Goal: Task Accomplishment & Management: Use online tool/utility

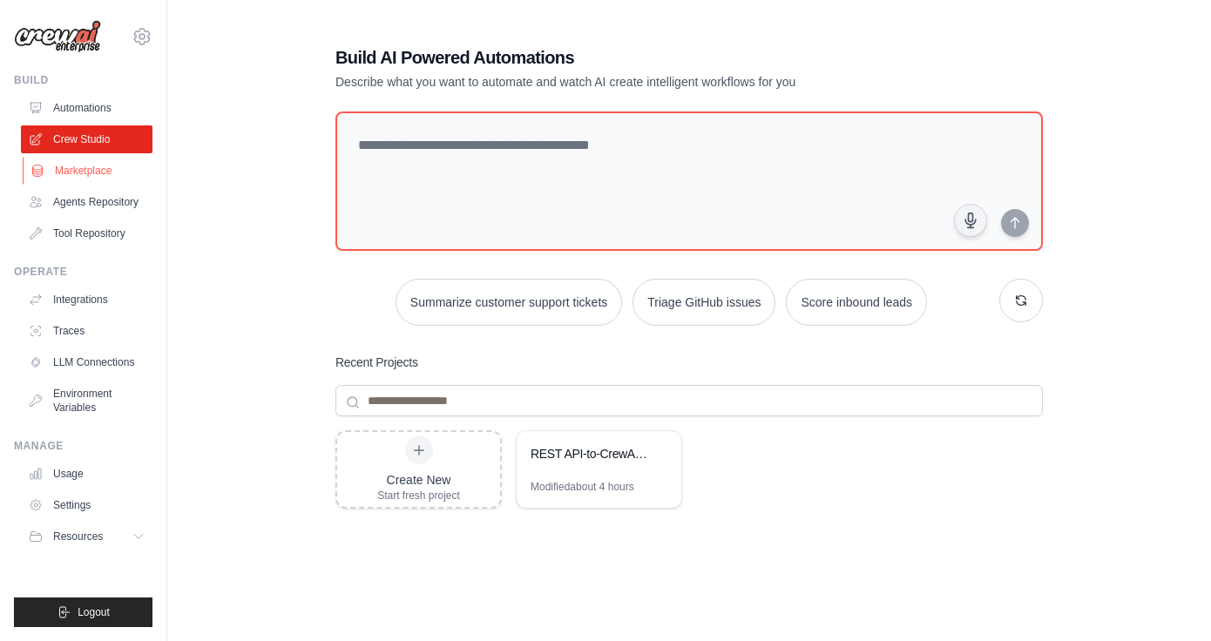
click at [98, 176] on link "Marketplace" at bounding box center [89, 171] width 132 height 28
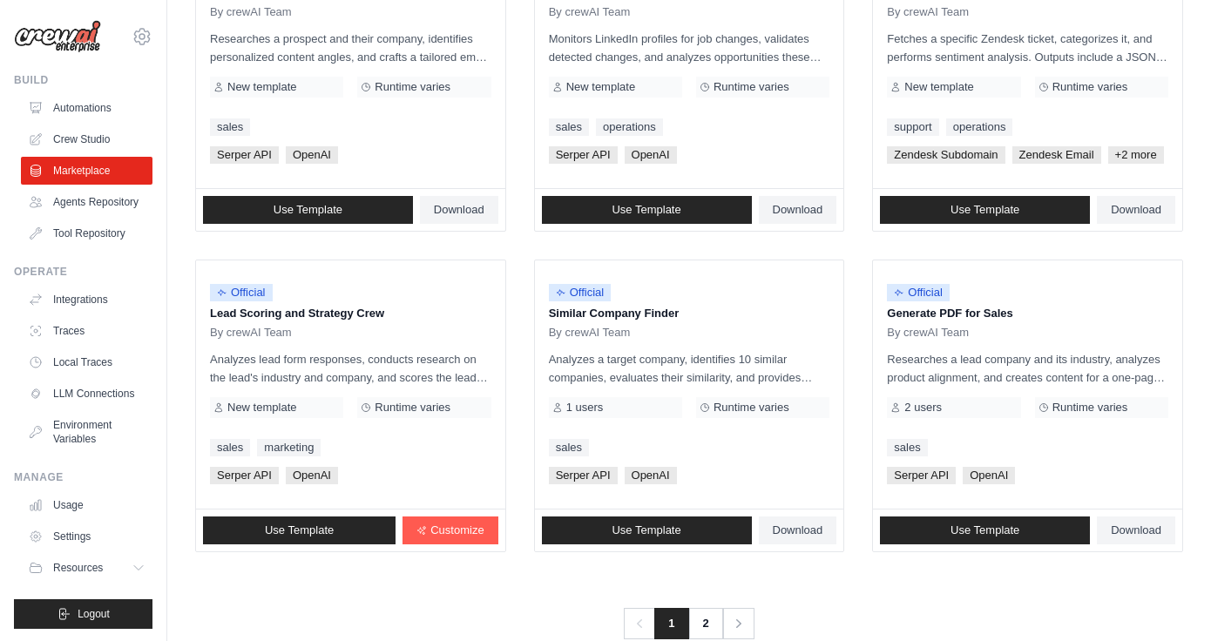
scroll to position [973, 0]
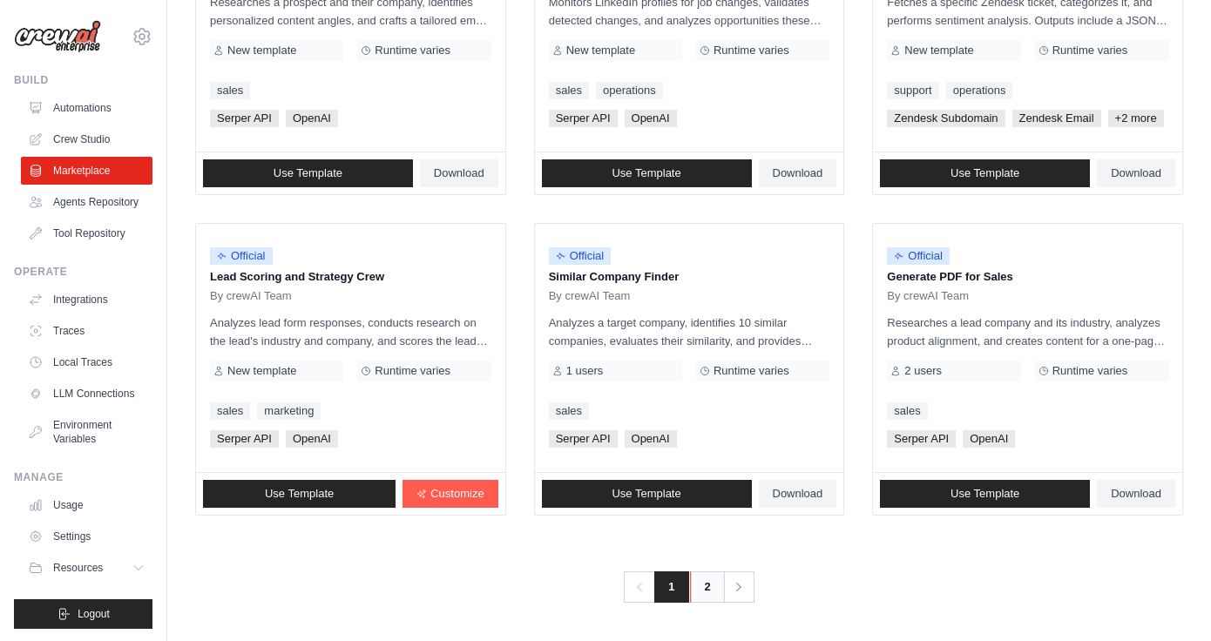
click at [702, 587] on link "2" at bounding box center [707, 587] width 35 height 31
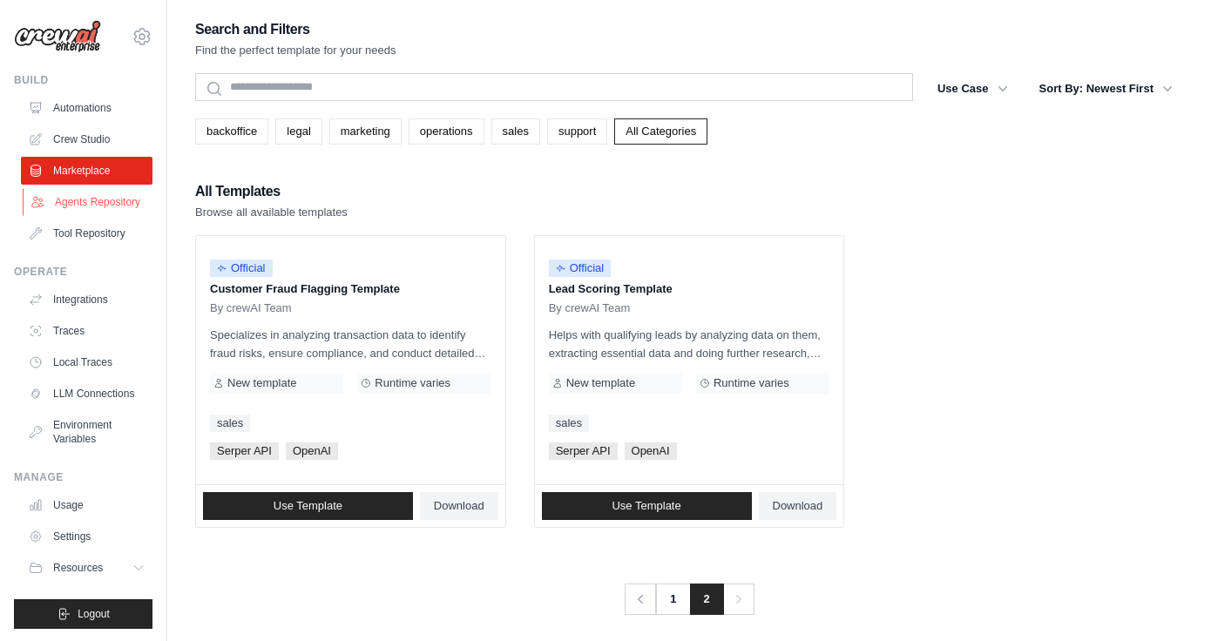
click at [120, 200] on link "Agents Repository" at bounding box center [89, 202] width 132 height 28
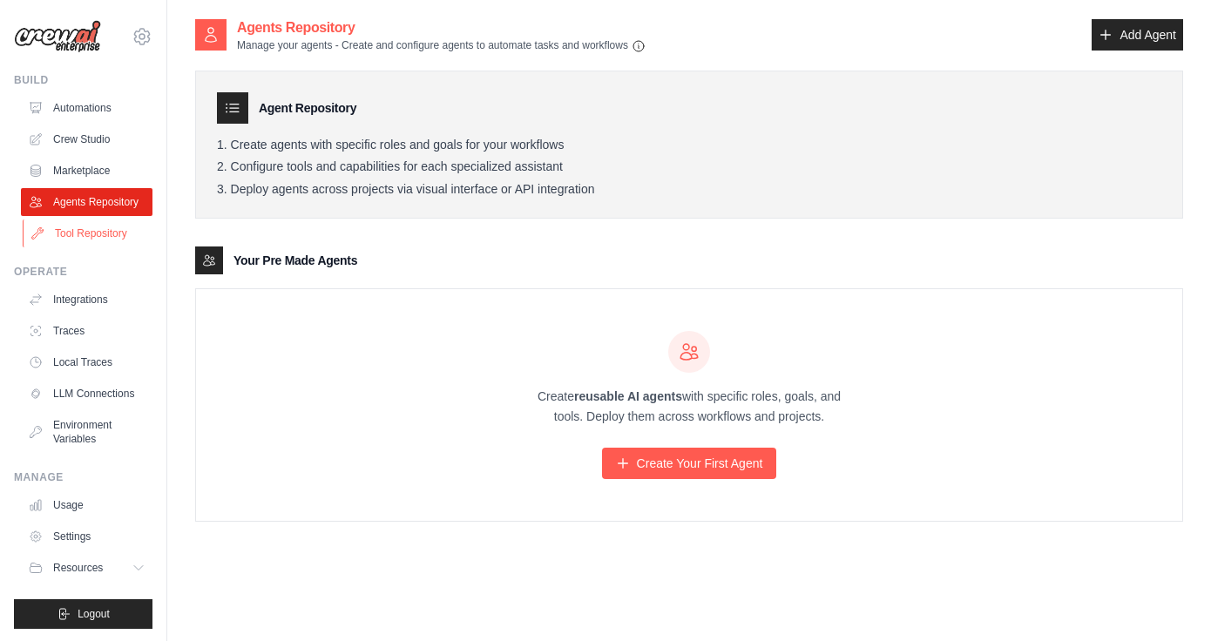
click at [112, 232] on link "Tool Repository" at bounding box center [89, 234] width 132 height 28
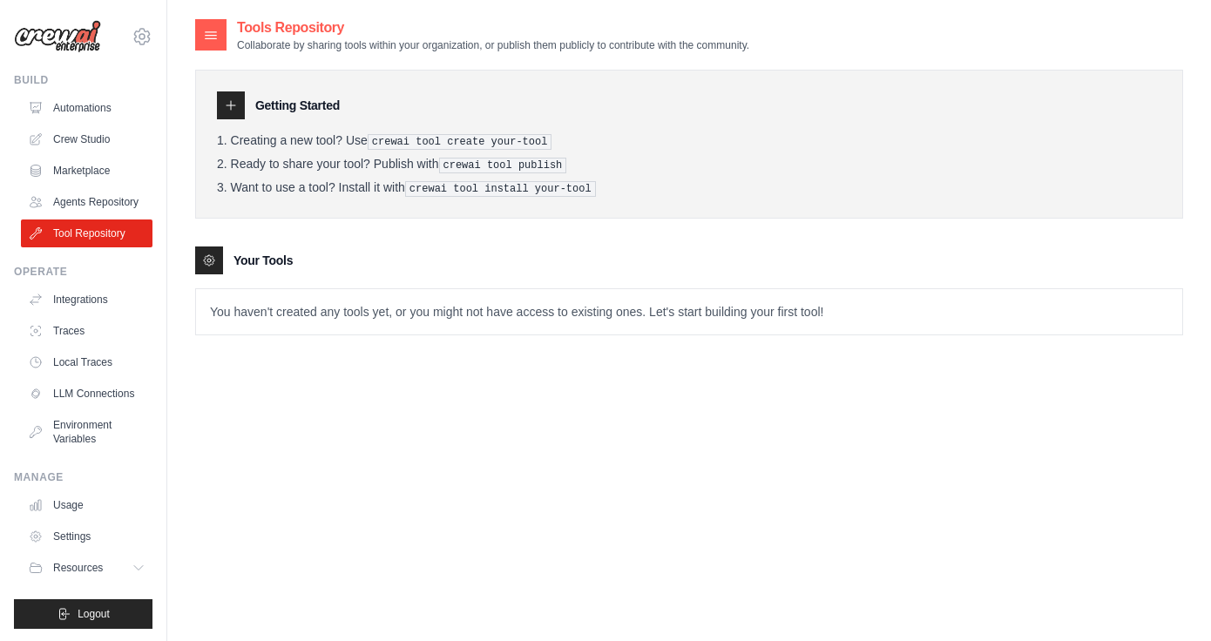
click at [231, 105] on icon at bounding box center [231, 105] width 14 height 14
click at [99, 392] on link "LLM Connections" at bounding box center [89, 394] width 132 height 28
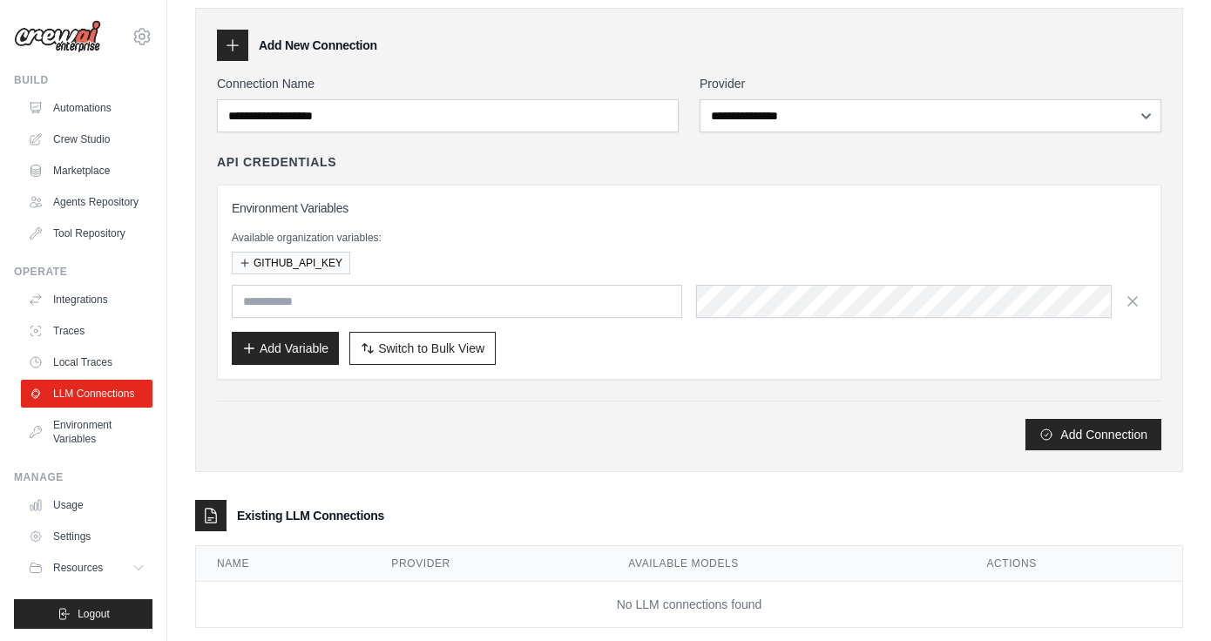
scroll to position [94, 0]
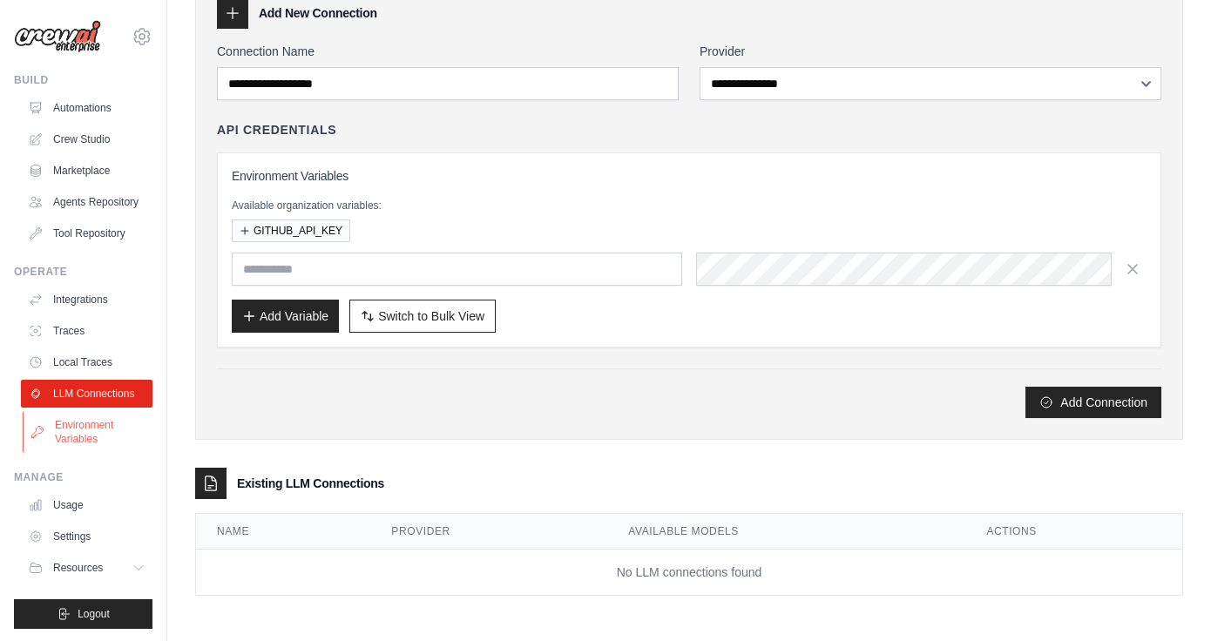
click at [90, 426] on link "Environment Variables" at bounding box center [89, 432] width 132 height 42
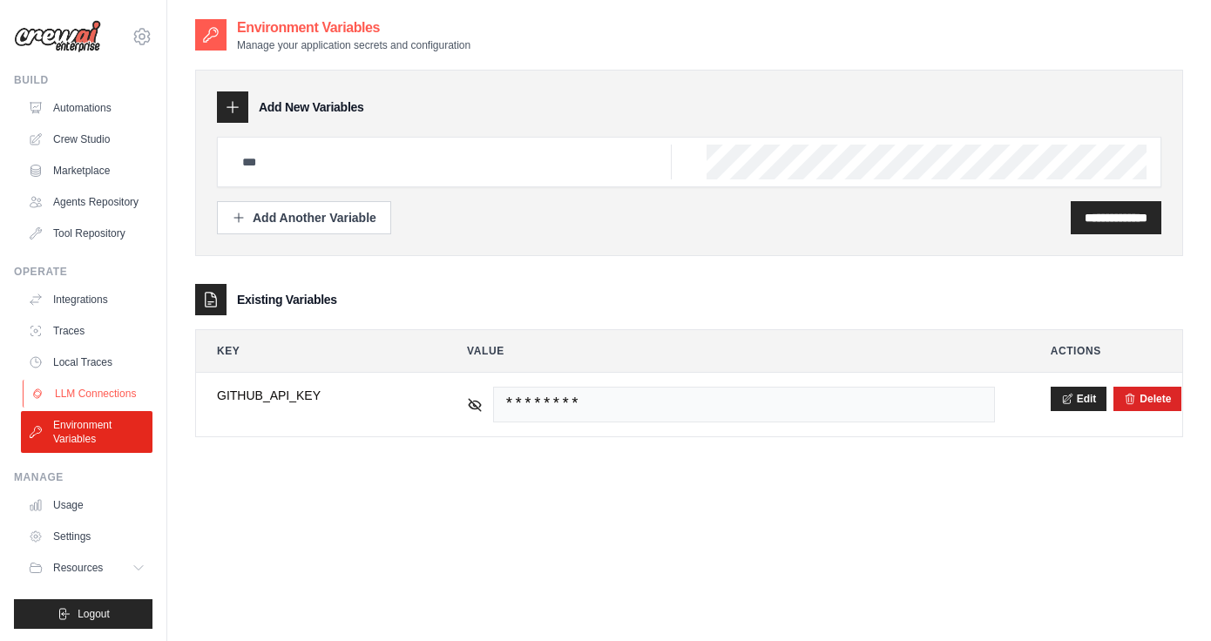
click at [113, 387] on link "LLM Connections" at bounding box center [89, 394] width 132 height 28
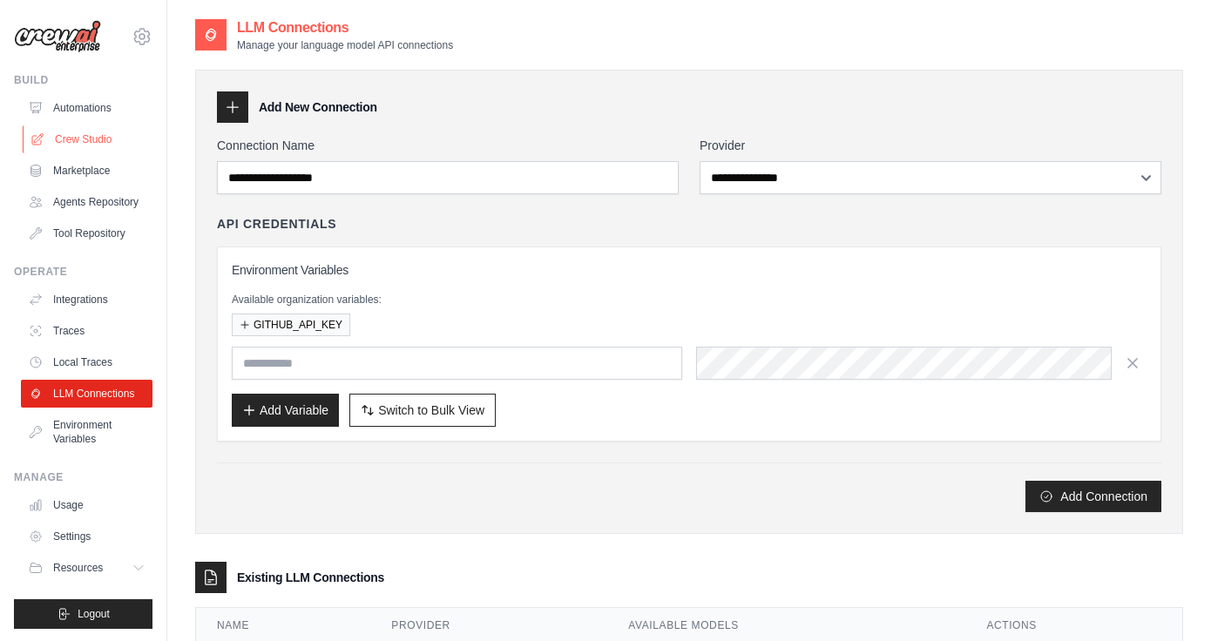
click at [89, 134] on link "Crew Studio" at bounding box center [89, 139] width 132 height 28
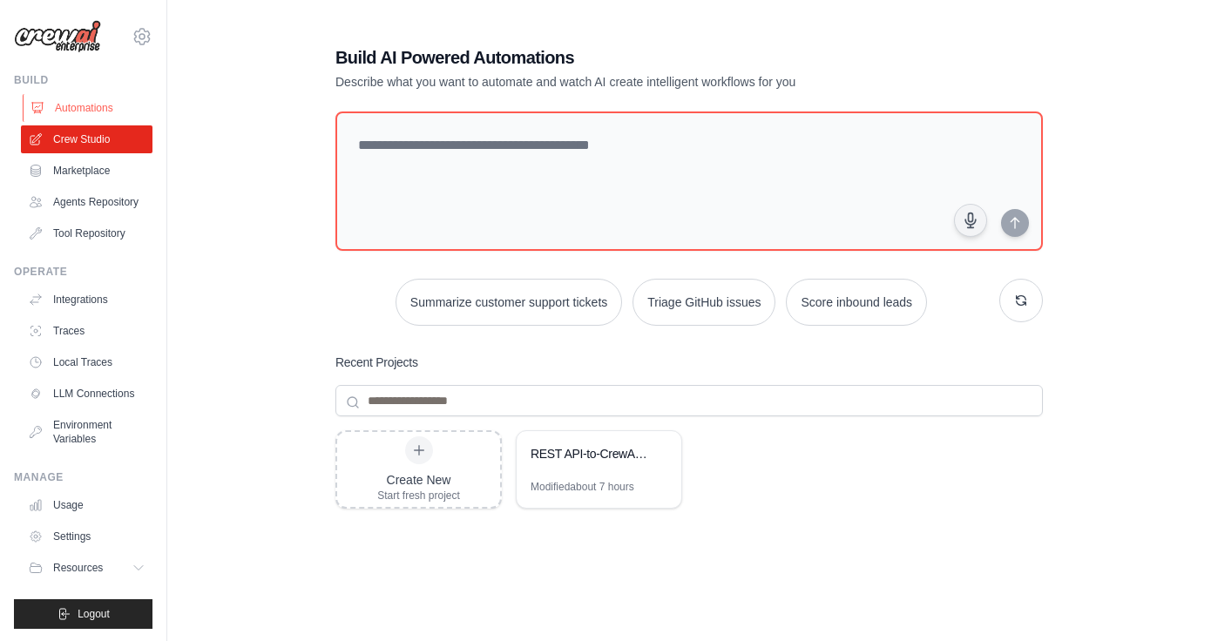
click at [105, 108] on link "Automations" at bounding box center [89, 108] width 132 height 28
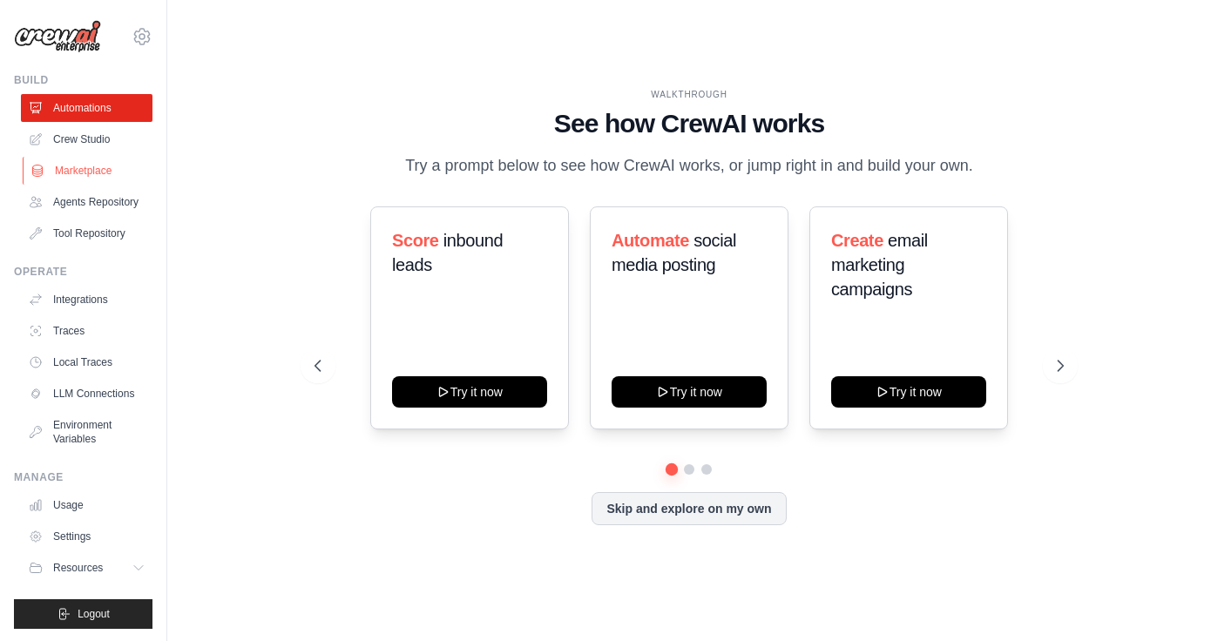
click at [90, 176] on link "Marketplace" at bounding box center [89, 171] width 132 height 28
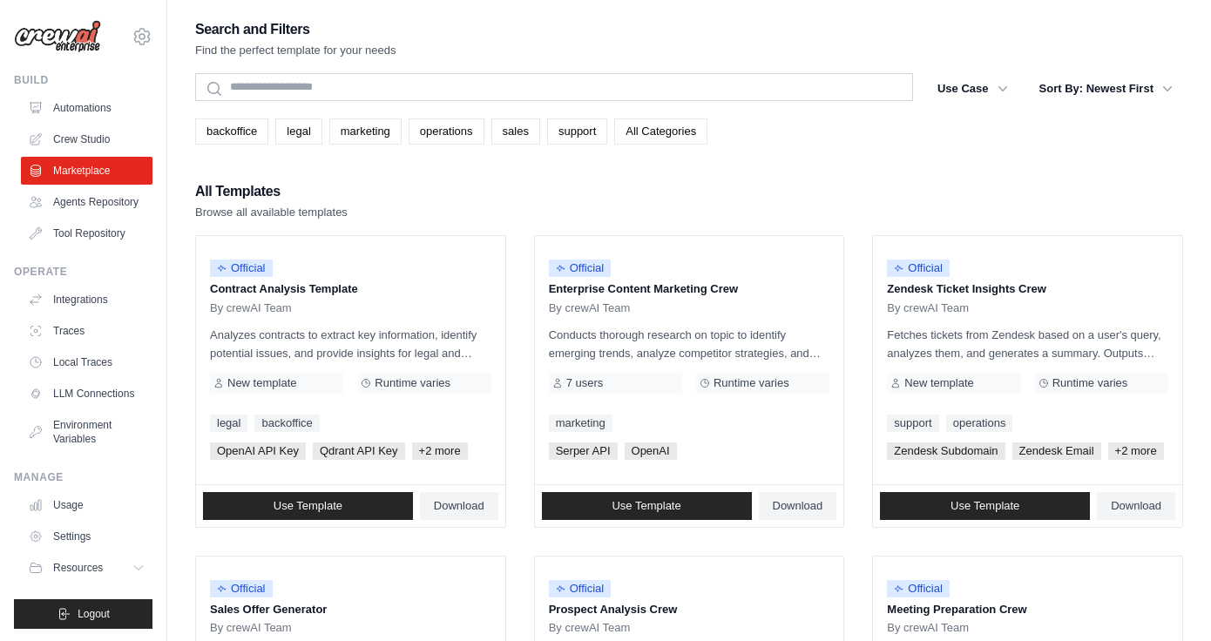
click at [664, 134] on link "All Categories" at bounding box center [660, 132] width 93 height 26
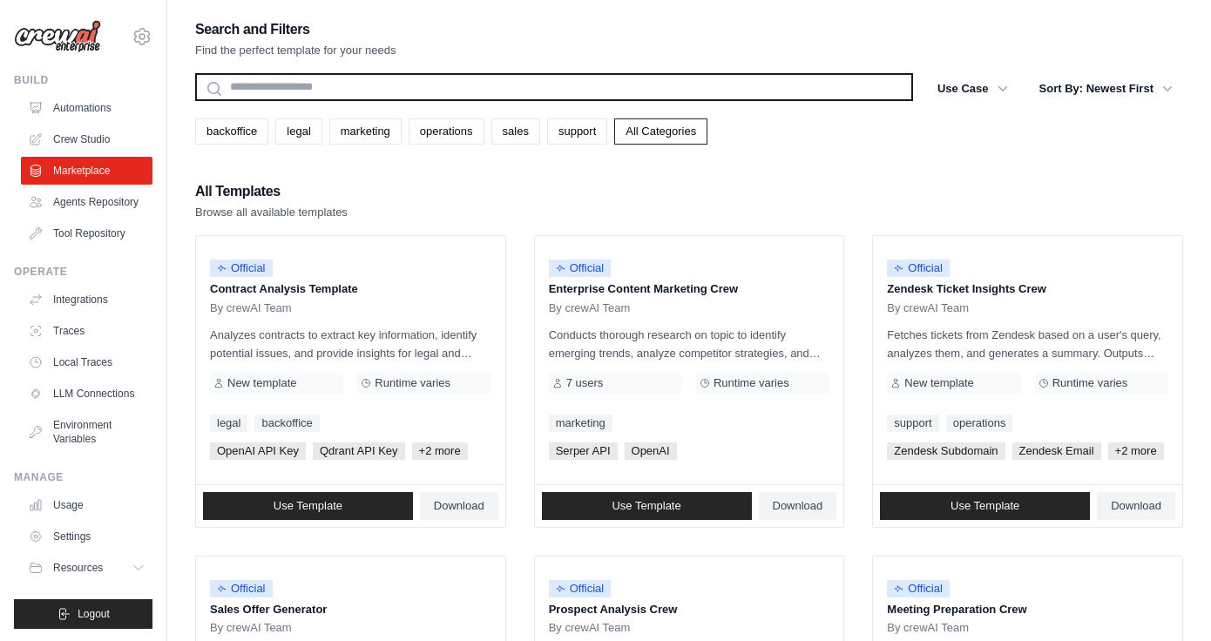
click at [376, 88] on input "text" at bounding box center [554, 87] width 718 height 28
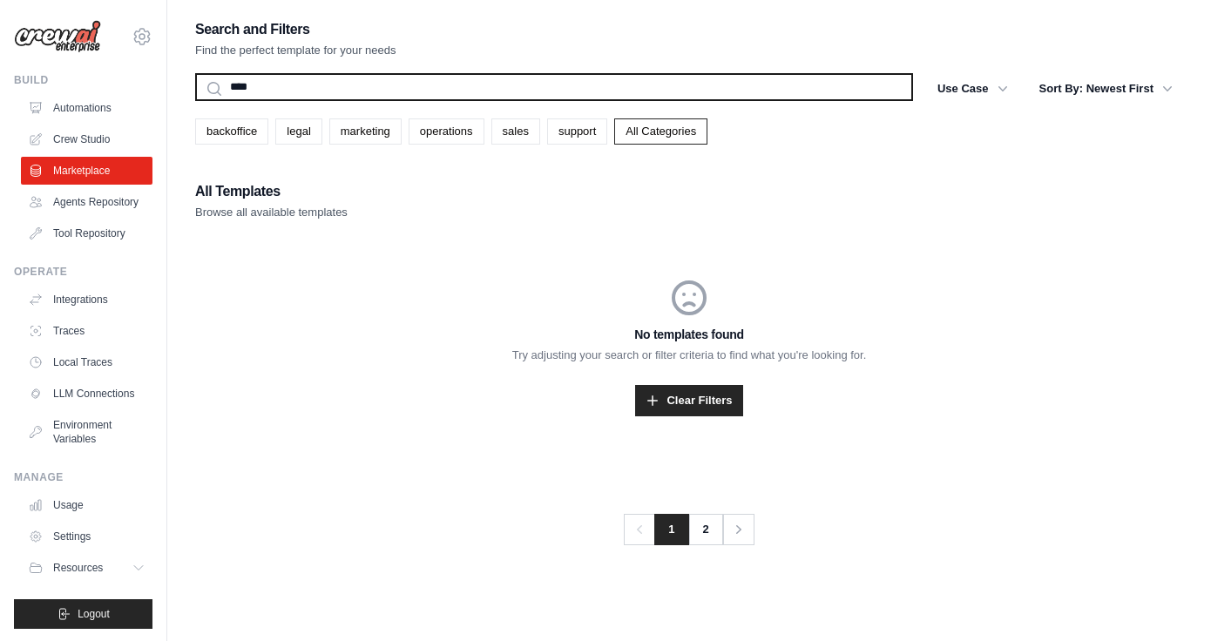
type input "****"
click at [194, 100] on button "Search" at bounding box center [194, 100] width 1 height 1
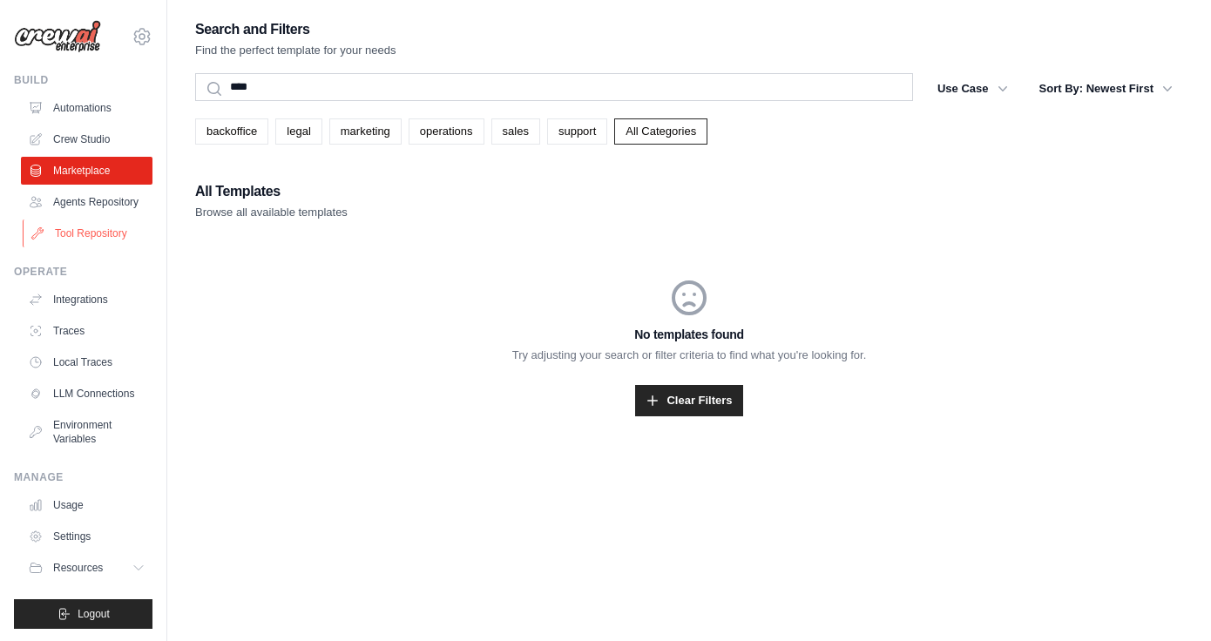
click at [108, 240] on link "Tool Repository" at bounding box center [89, 234] width 132 height 28
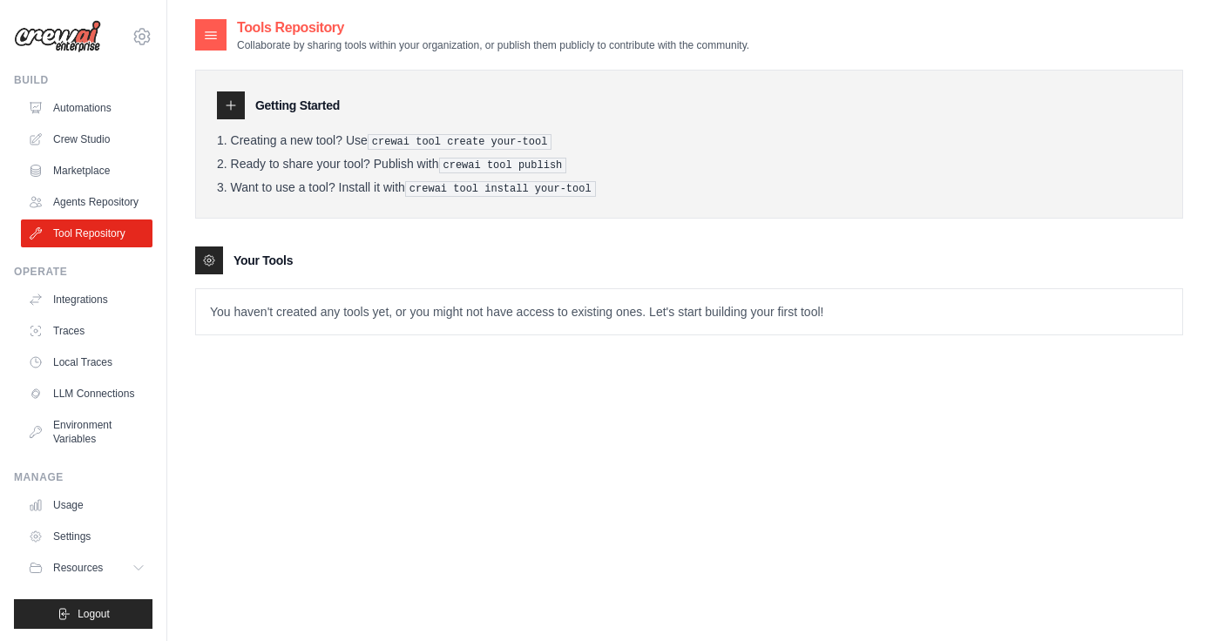
click at [233, 103] on icon at bounding box center [231, 105] width 14 height 14
click at [203, 262] on icon at bounding box center [209, 261] width 14 height 14
click at [213, 37] on icon at bounding box center [210, 34] width 17 height 17
click at [90, 201] on link "Agents Repository" at bounding box center [89, 202] width 132 height 28
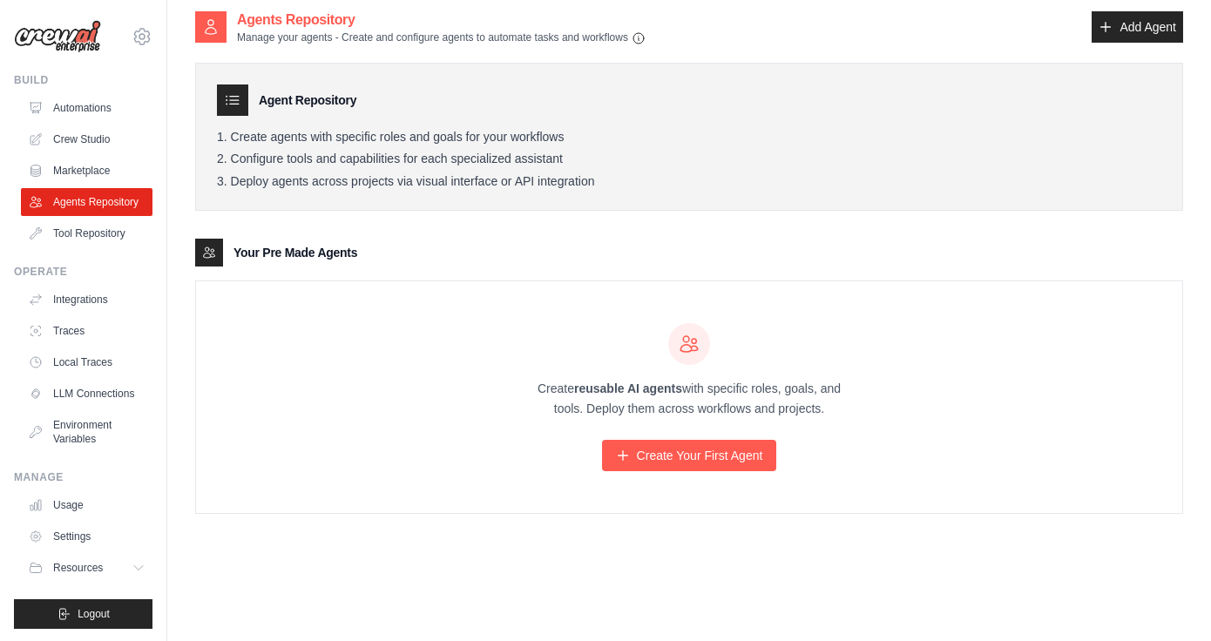
scroll to position [9, 0]
click at [1148, 35] on link "Add Agent" at bounding box center [1137, 25] width 91 height 31
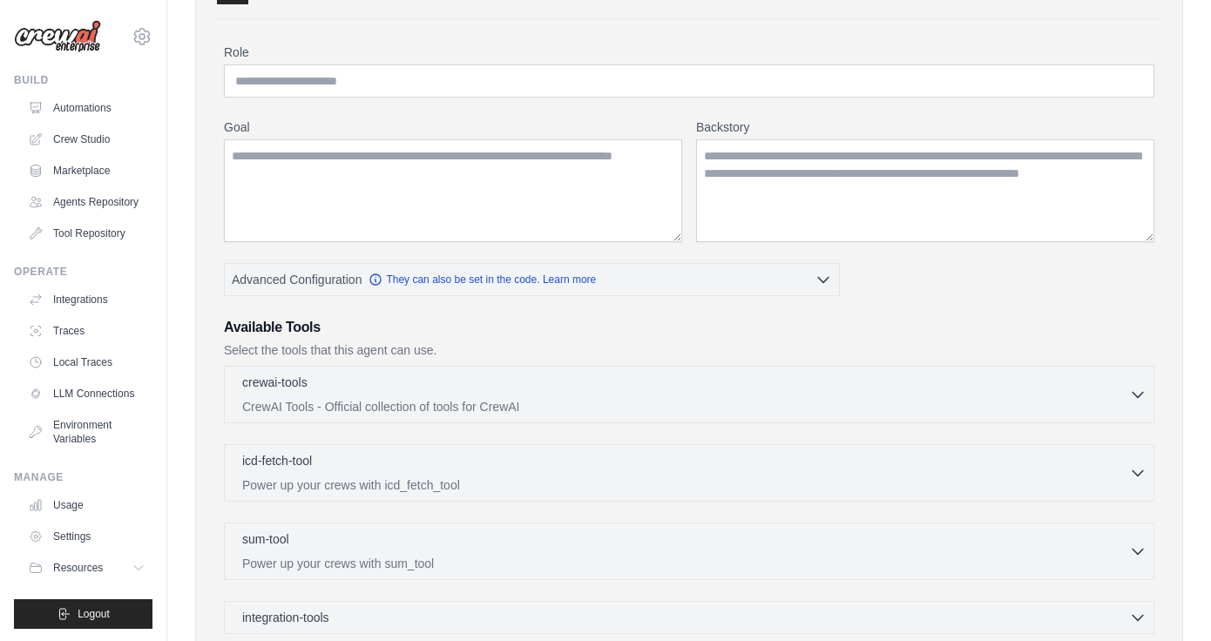
scroll to position [126, 0]
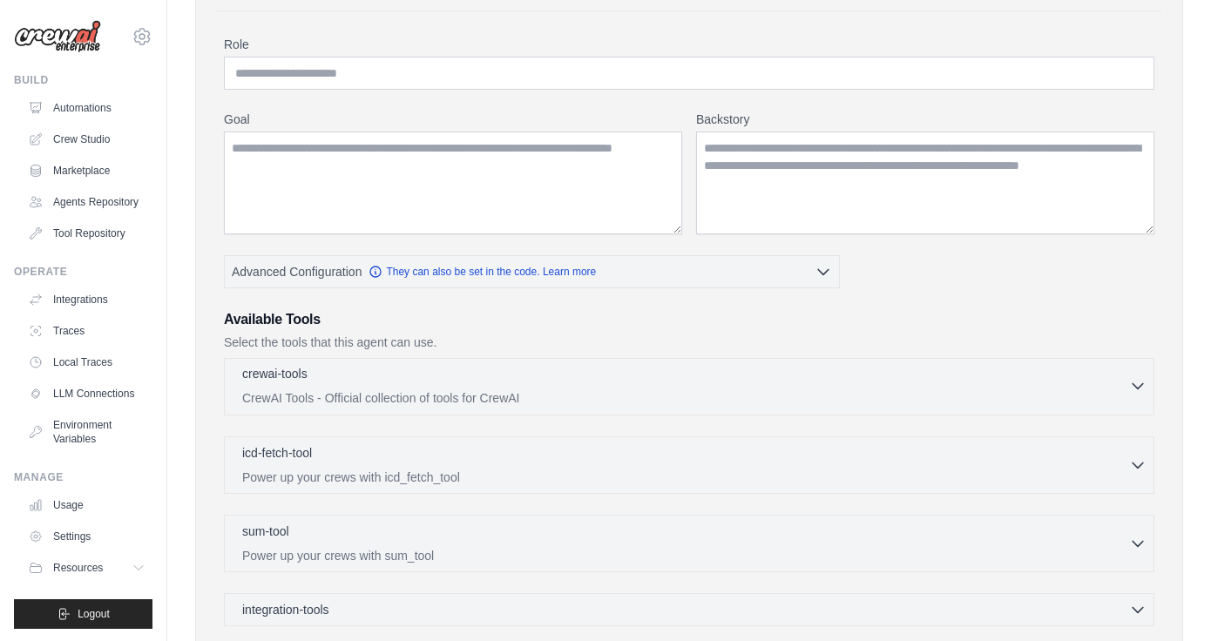
click at [745, 377] on div "crewai-tools 0 selected" at bounding box center [685, 375] width 887 height 21
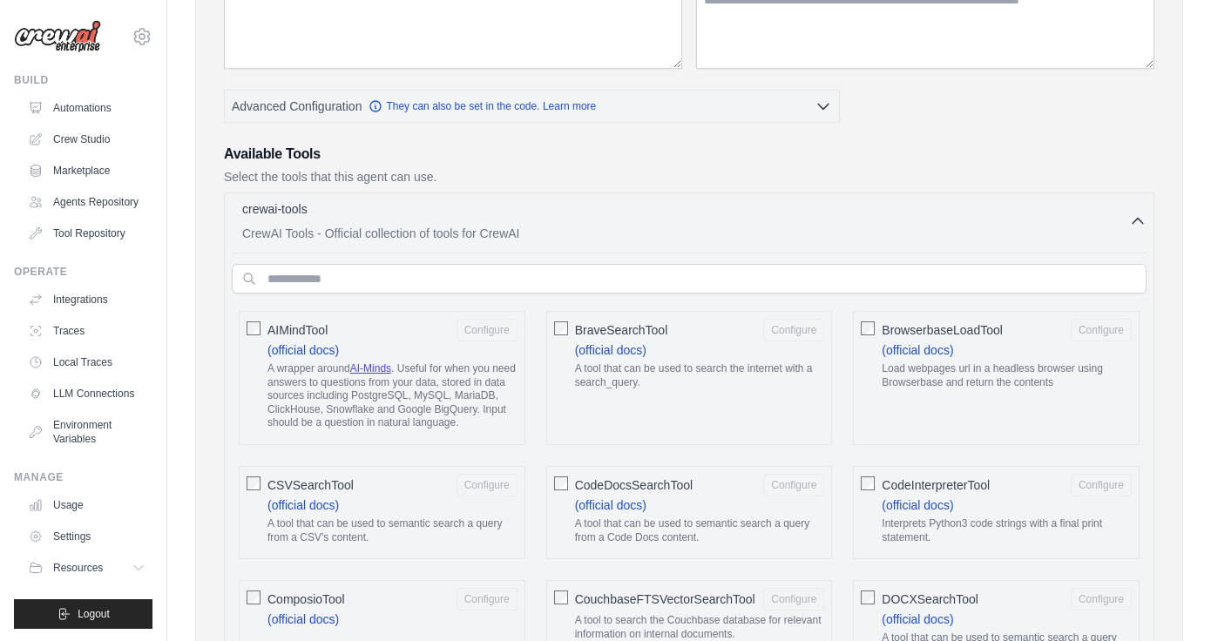
scroll to position [464, 0]
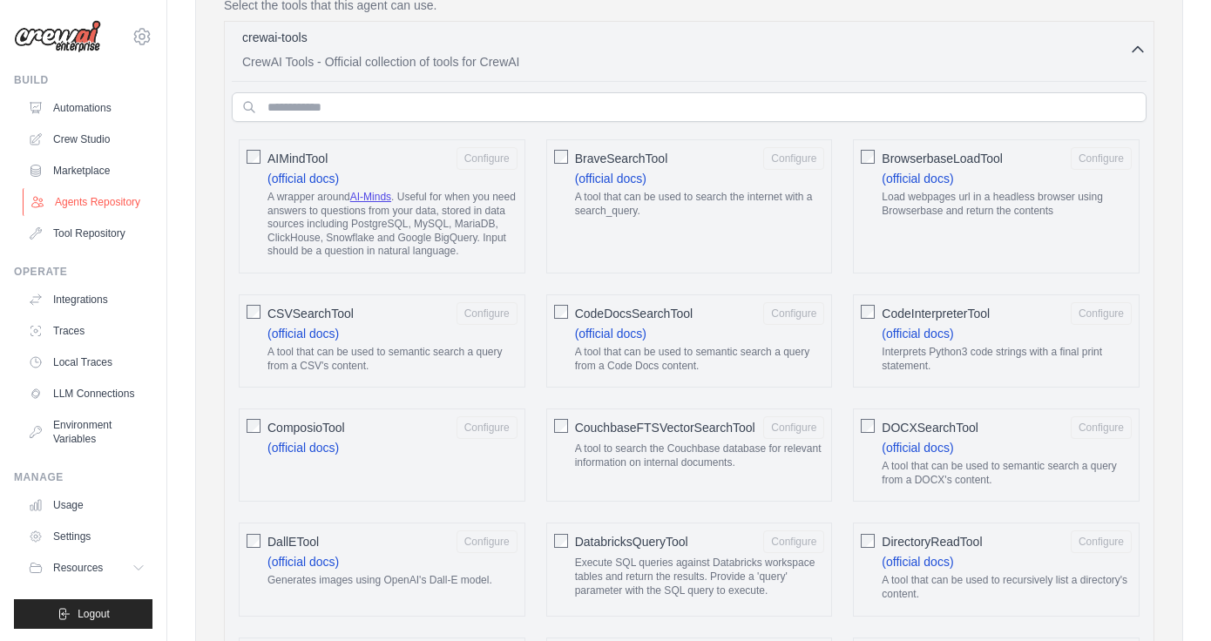
click at [116, 206] on link "Agents Repository" at bounding box center [89, 202] width 132 height 28
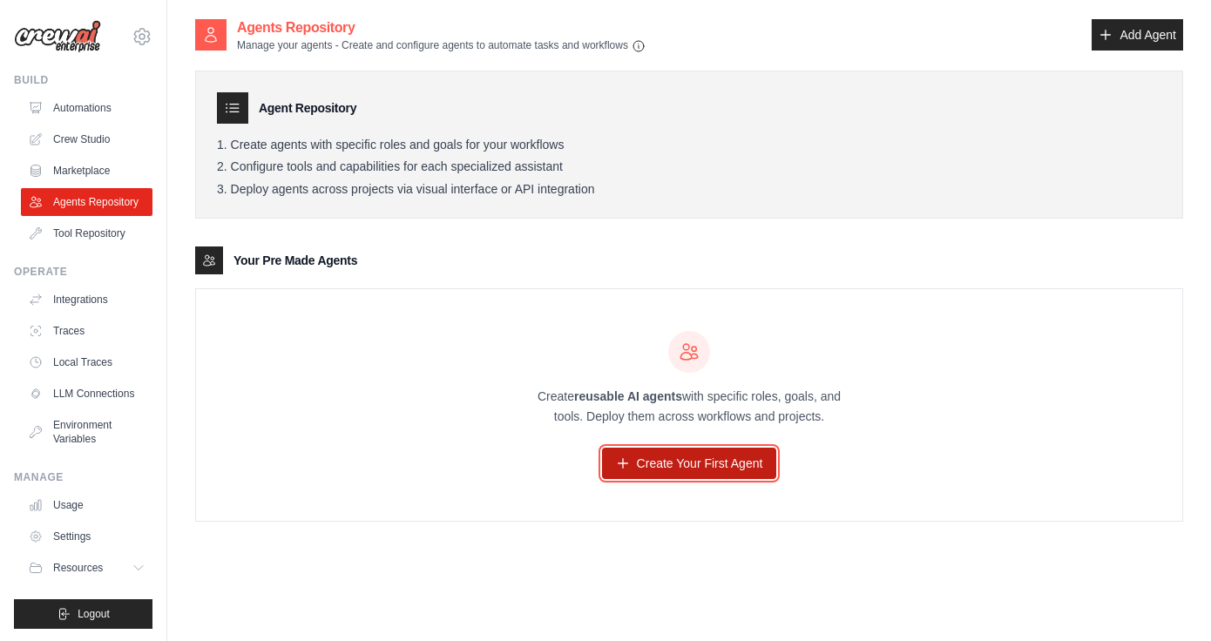
click at [666, 468] on link "Create Your First Agent" at bounding box center [689, 463] width 175 height 31
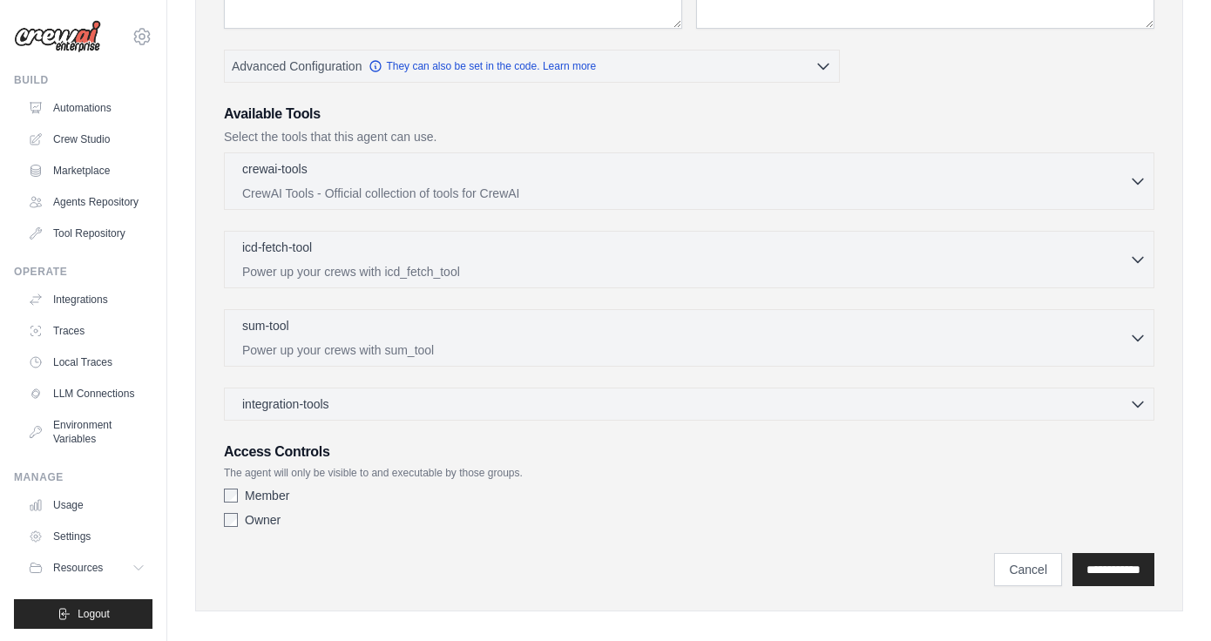
scroll to position [348, 0]
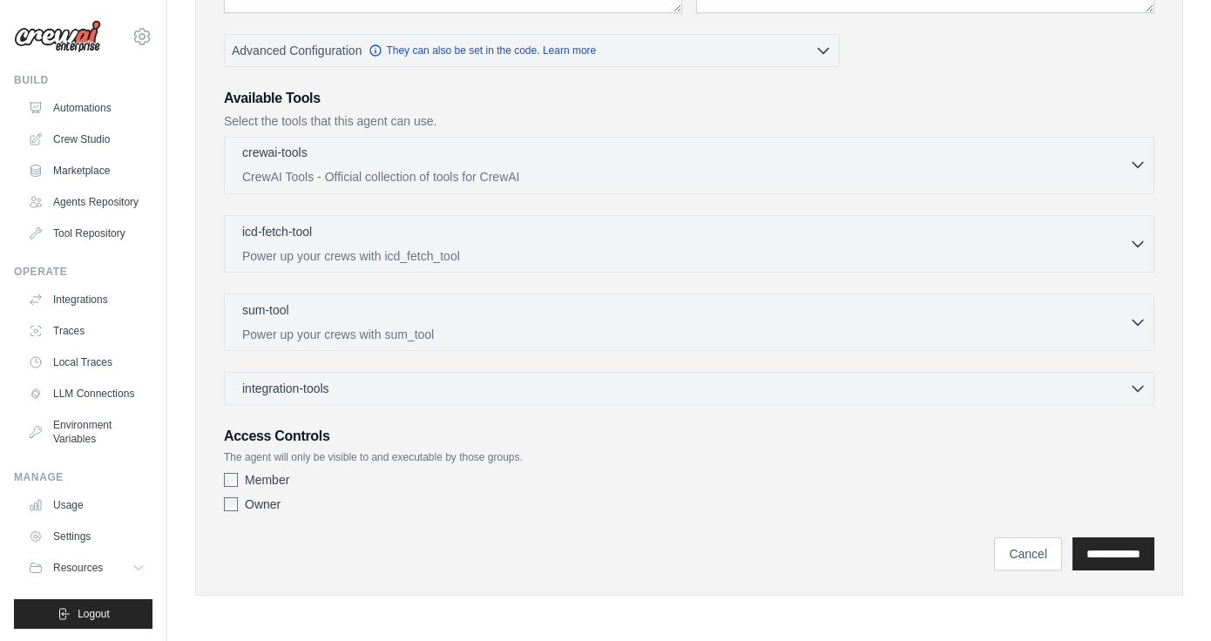
click at [388, 175] on p "CrewAI Tools - Official collection of tools for CrewAI" at bounding box center [685, 176] width 887 height 17
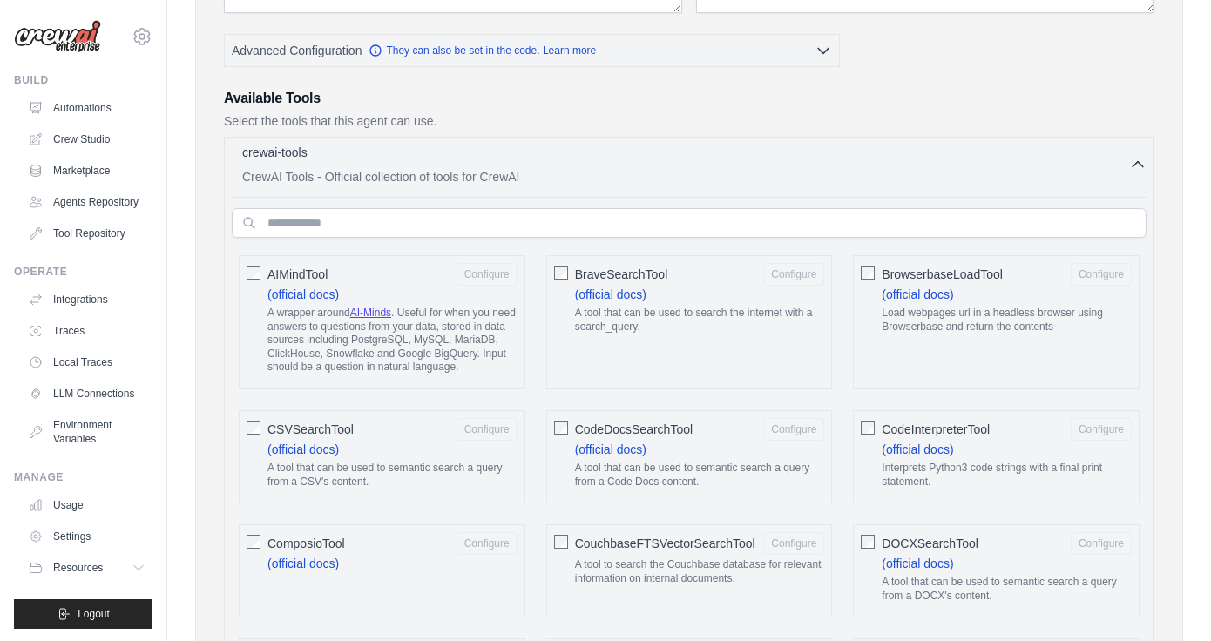
click at [388, 175] on p "CrewAI Tools - Official collection of tools for CrewAI" at bounding box center [685, 176] width 887 height 17
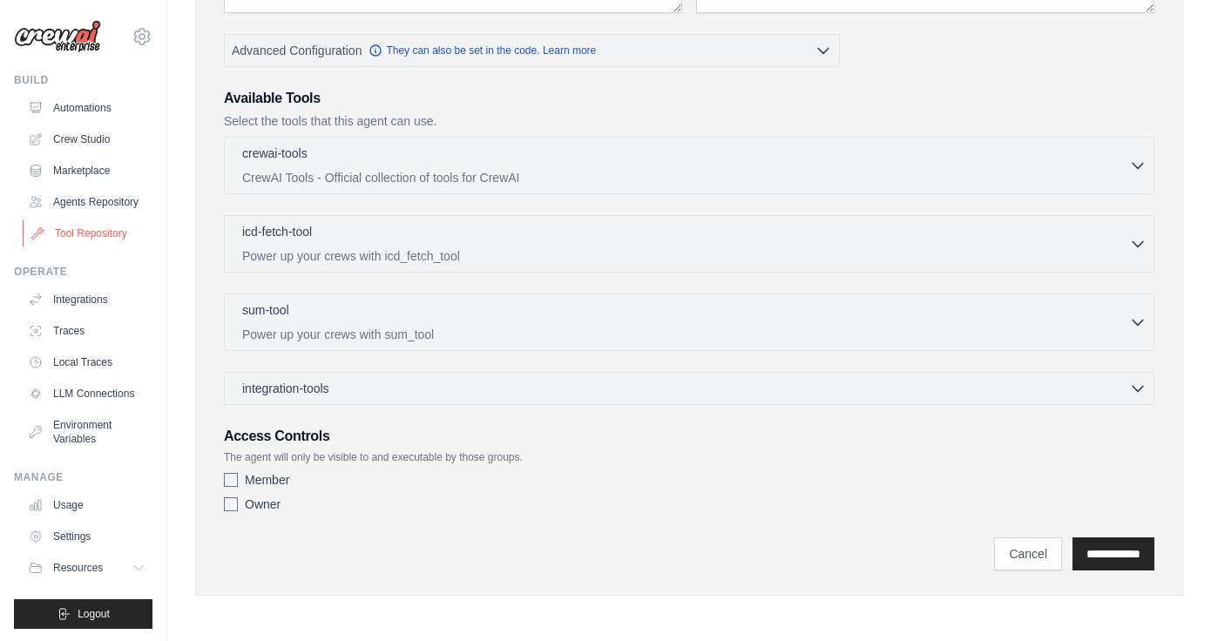
click at [106, 242] on link "Tool Repository" at bounding box center [89, 234] width 132 height 28
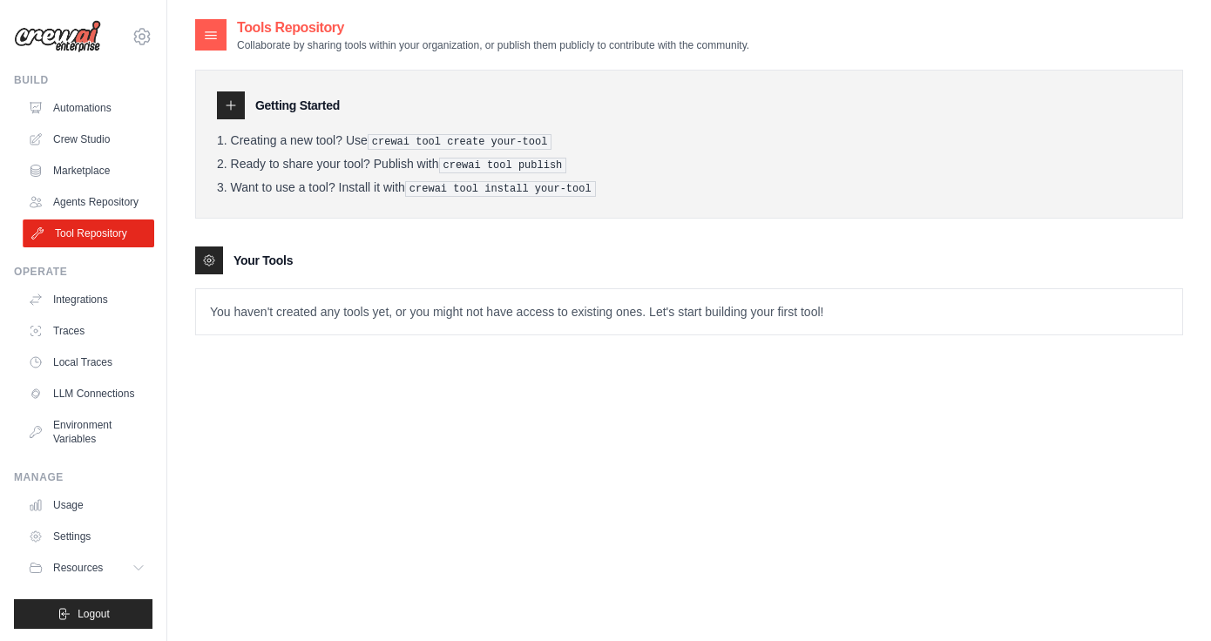
click at [139, 236] on link "Tool Repository" at bounding box center [89, 234] width 132 height 28
click at [230, 110] on icon at bounding box center [231, 105] width 14 height 14
click at [224, 259] on div "Your Tools" at bounding box center [689, 261] width 988 height 28
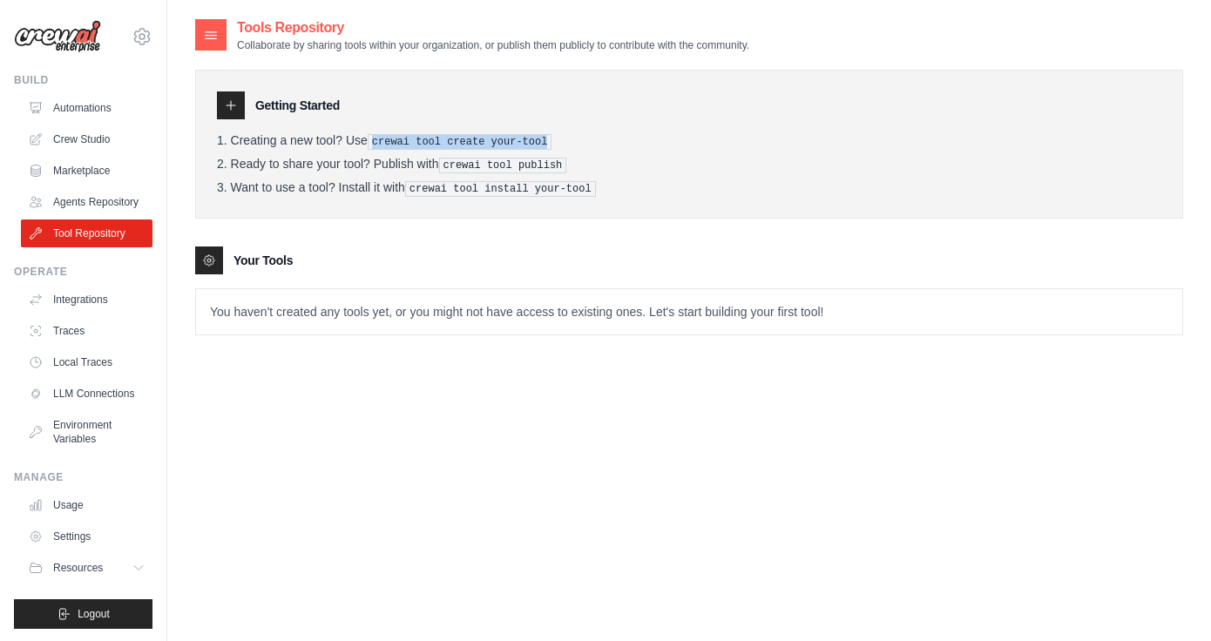
drag, startPoint x: 562, startPoint y: 139, endPoint x: 369, endPoint y: 148, distance: 192.8
click at [369, 148] on li "Creating a new tool? Use crewai tool create your-tool" at bounding box center [689, 141] width 945 height 17
copy pre "crewai tool create your-tool"
click at [79, 105] on link "Automations" at bounding box center [89, 108] width 132 height 28
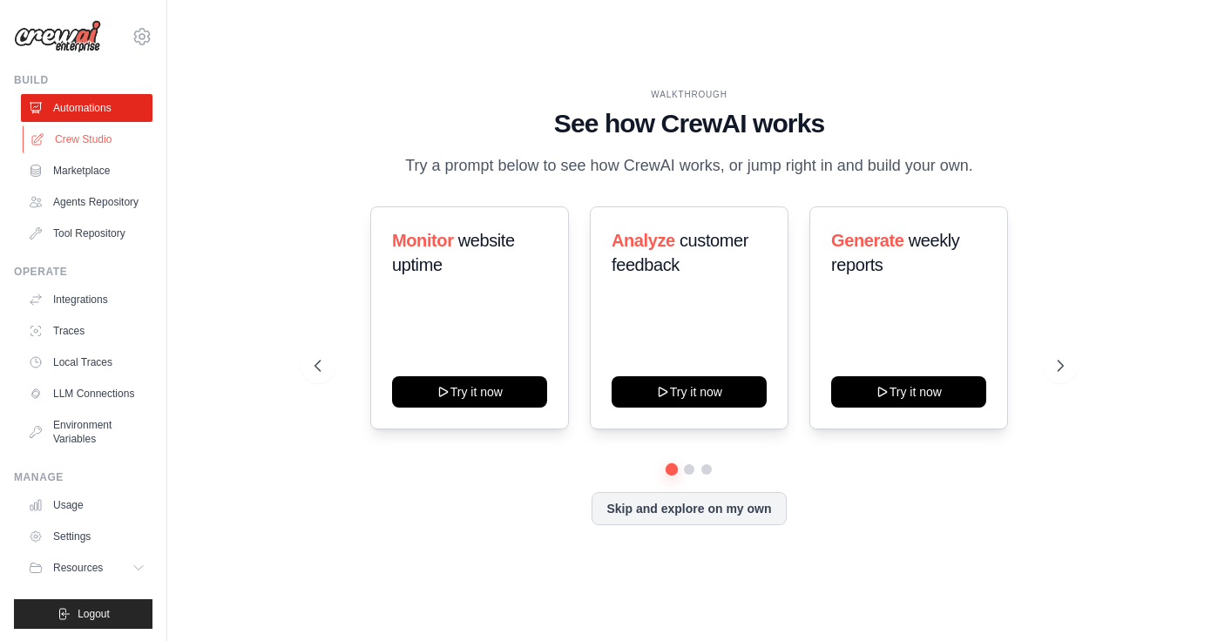
click at [78, 144] on link "Crew Studio" at bounding box center [89, 139] width 132 height 28
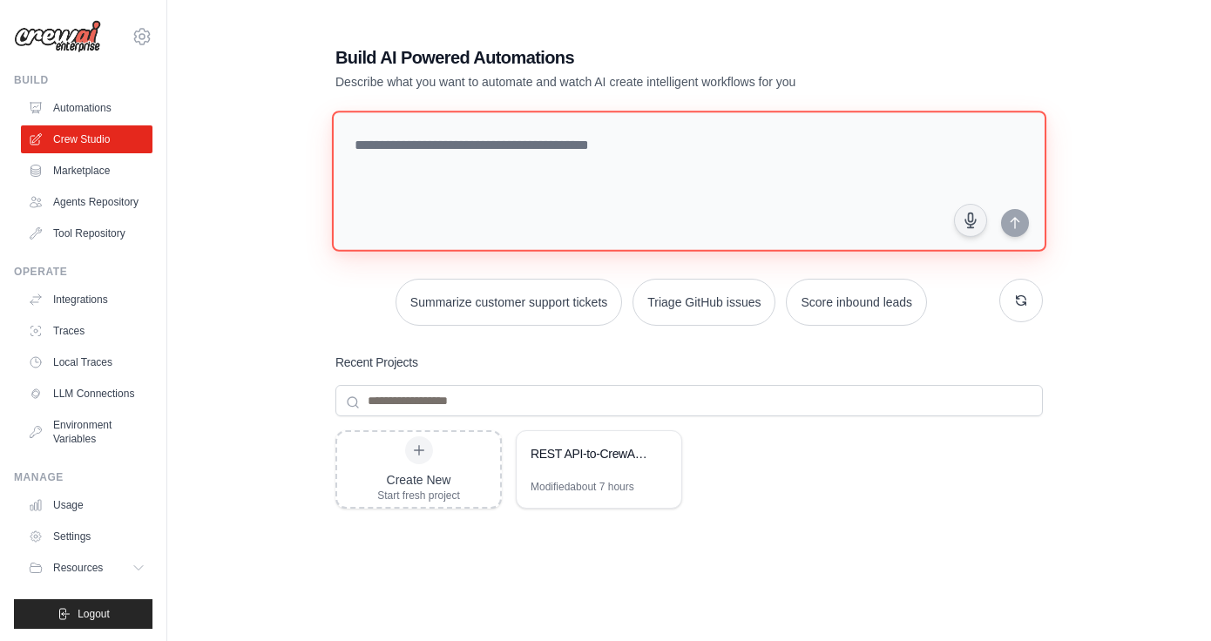
click at [427, 152] on textarea at bounding box center [689, 181] width 714 height 141
paste textarea "**********"
type textarea "**********"
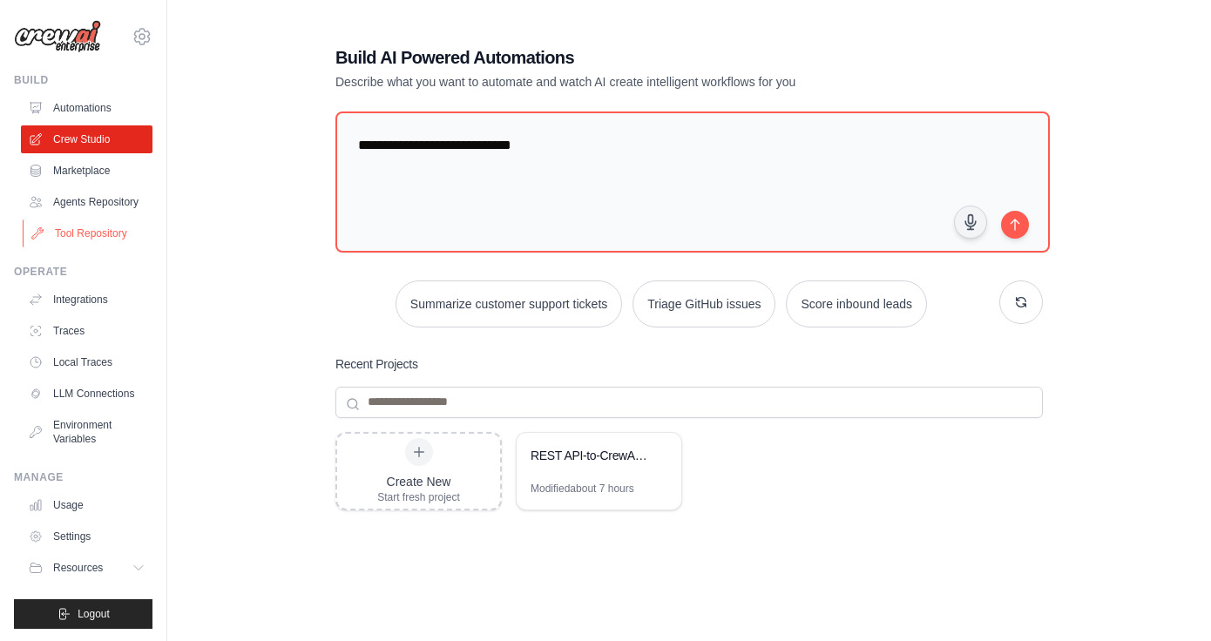
click at [81, 232] on link "Tool Repository" at bounding box center [89, 234] width 132 height 28
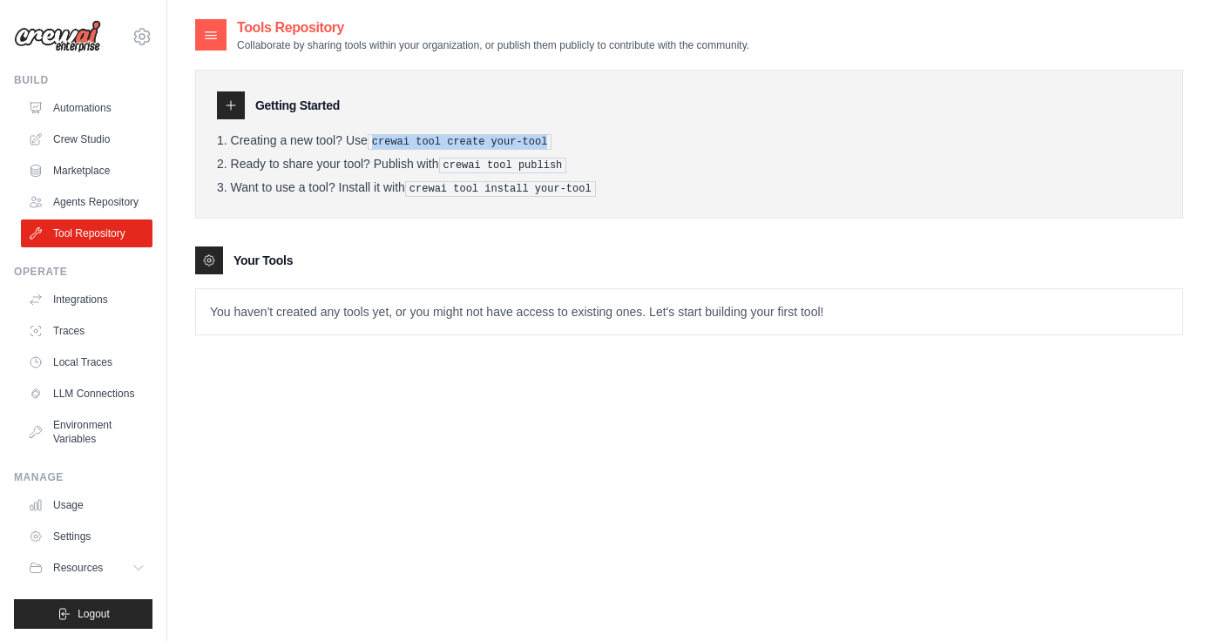
drag, startPoint x: 562, startPoint y: 140, endPoint x: 371, endPoint y: 143, distance: 190.8
click at [371, 143] on li "Creating a new tool? Use crewai tool create your-tool" at bounding box center [689, 141] width 945 height 17
copy pre "crewai tool create your-tool"
click at [459, 144] on pre "crewai tool create your-tool" at bounding box center [460, 142] width 185 height 16
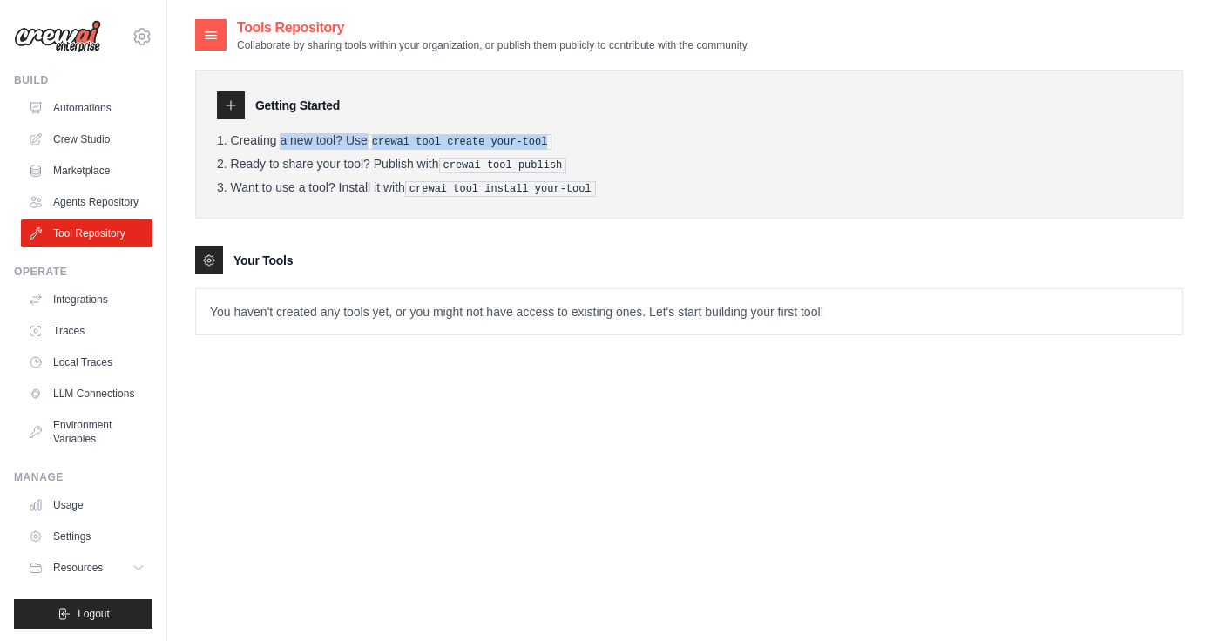
click at [459, 144] on pre "crewai tool create your-tool" at bounding box center [460, 142] width 185 height 16
drag, startPoint x: 573, startPoint y: 139, endPoint x: 376, endPoint y: 145, distance: 197.9
click at [376, 145] on li "Creating a new tool? Use crewai tool create your-tool" at bounding box center [689, 141] width 945 height 17
copy pre "crewai tool create your-tool"
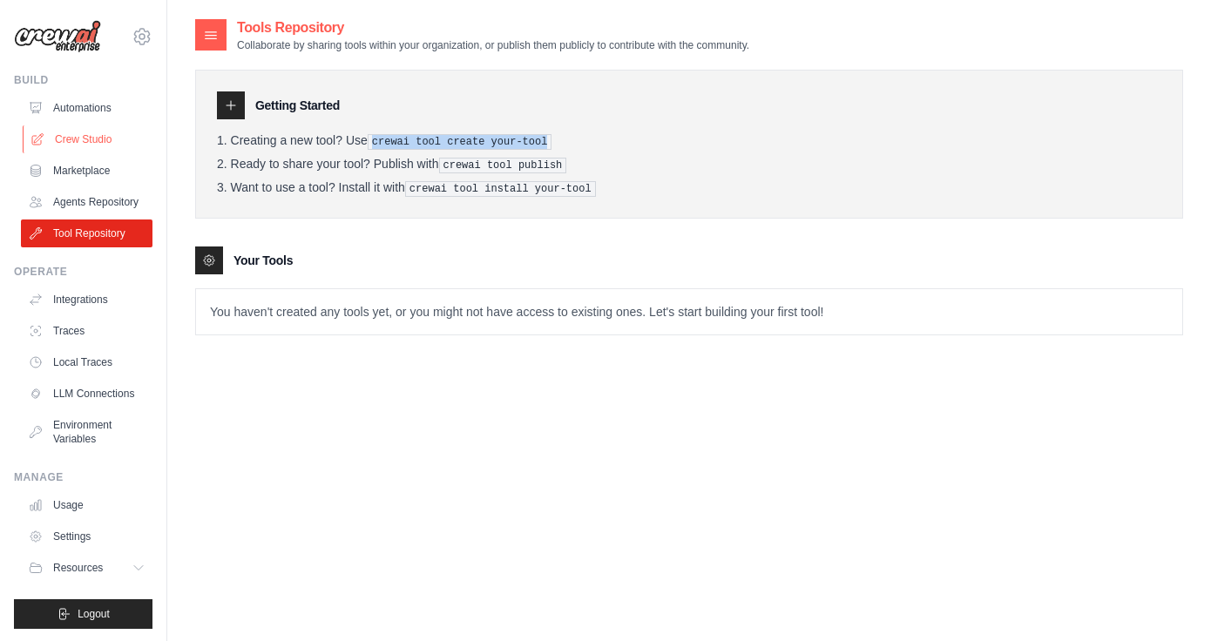
click at [93, 139] on link "Crew Studio" at bounding box center [89, 139] width 132 height 28
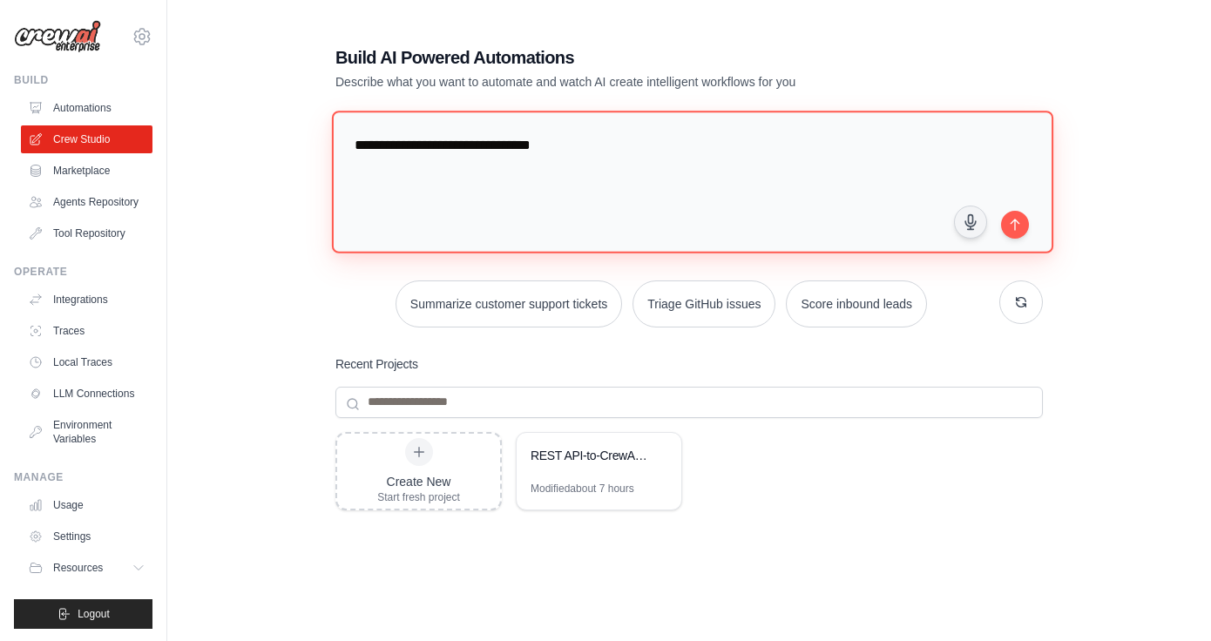
paste textarea "**********"
type textarea "**********"
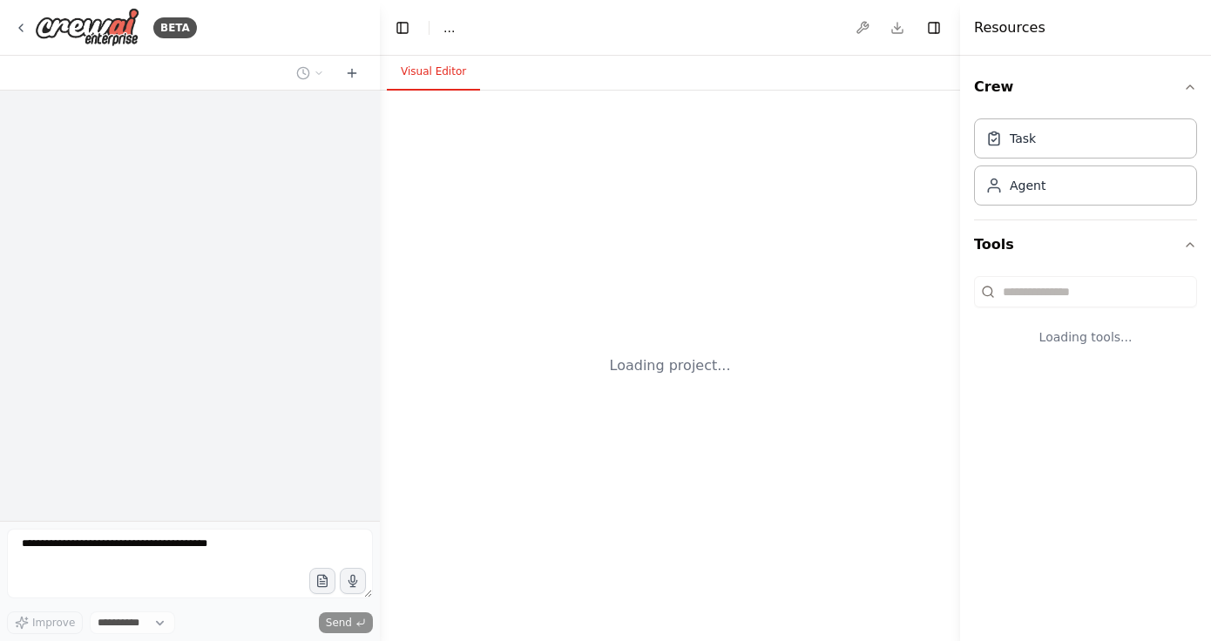
select select "****"
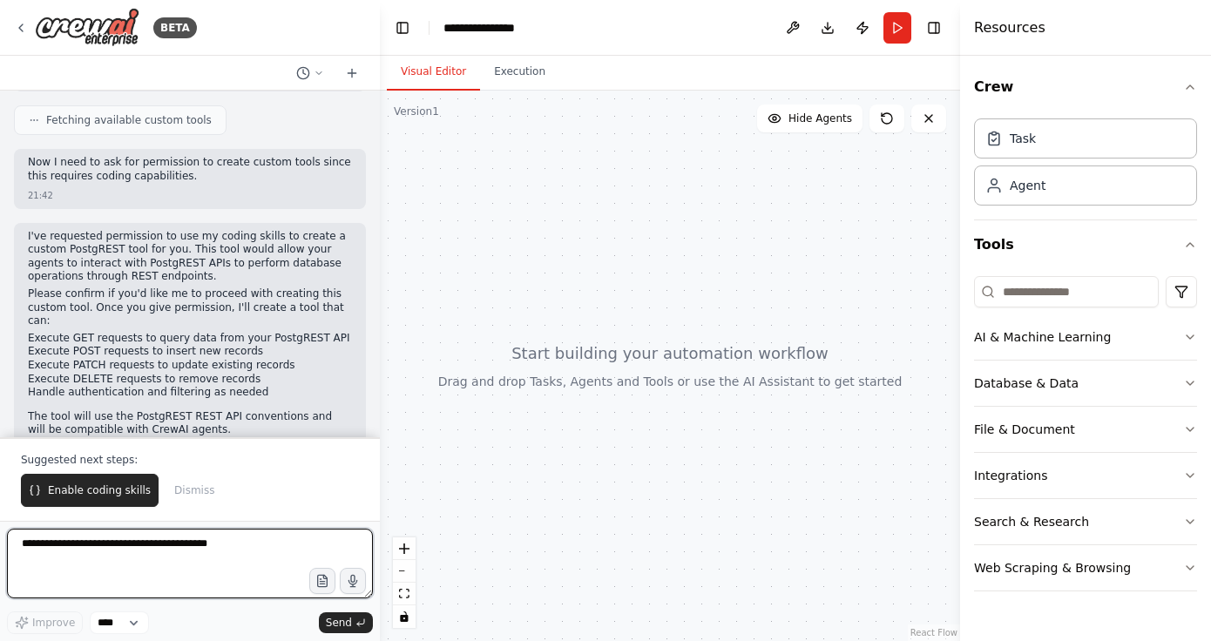
scroll to position [201, 0]
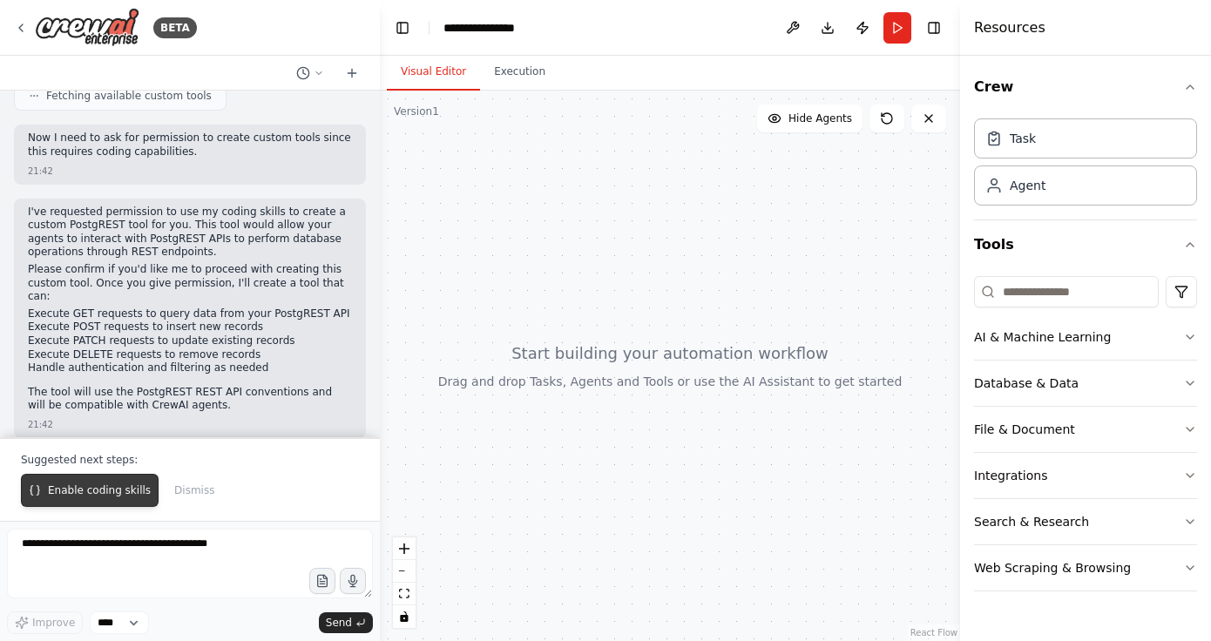
click at [103, 498] on span "Enable coding skills" at bounding box center [99, 491] width 103 height 14
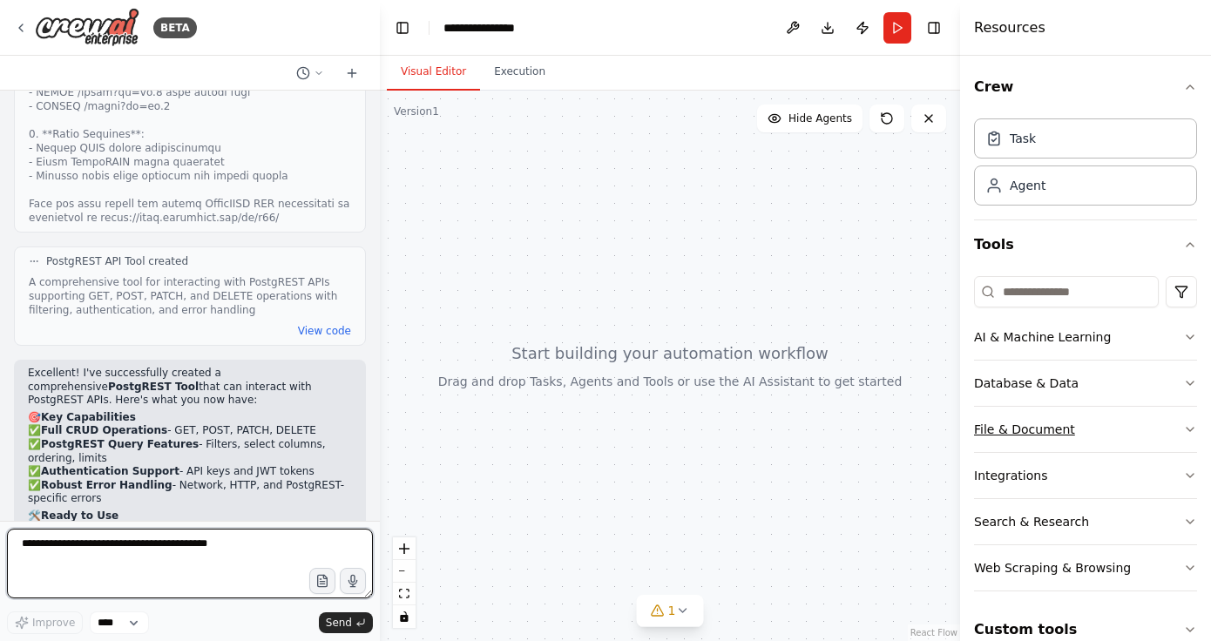
scroll to position [27, 0]
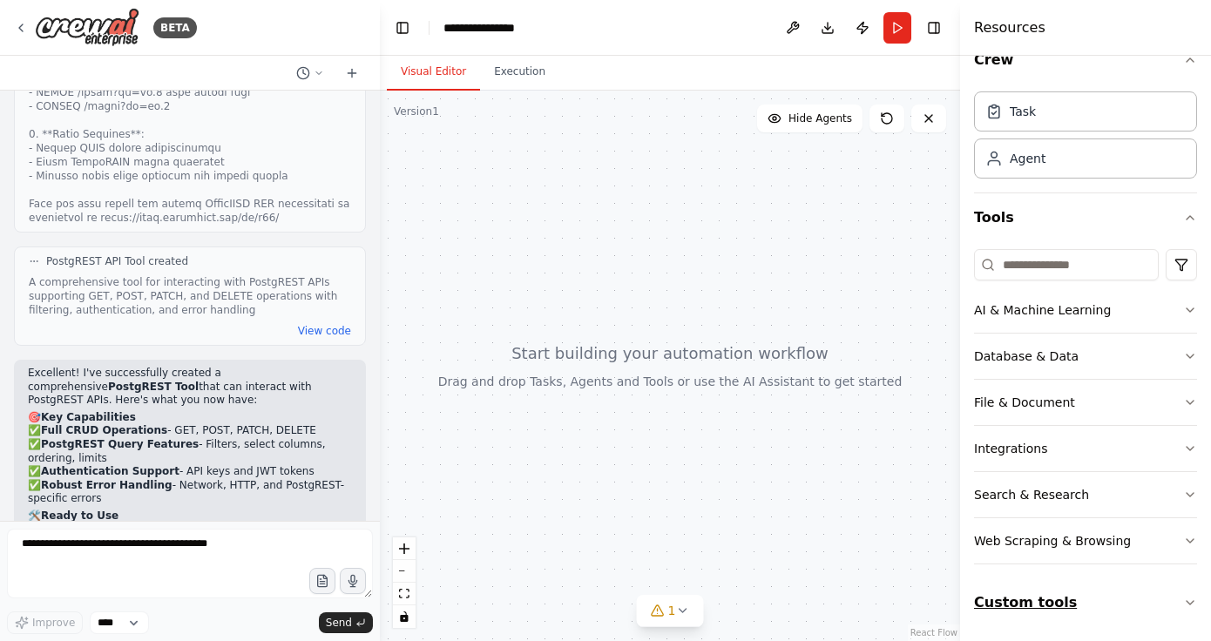
click at [1167, 606] on button "Custom tools" at bounding box center [1085, 603] width 223 height 49
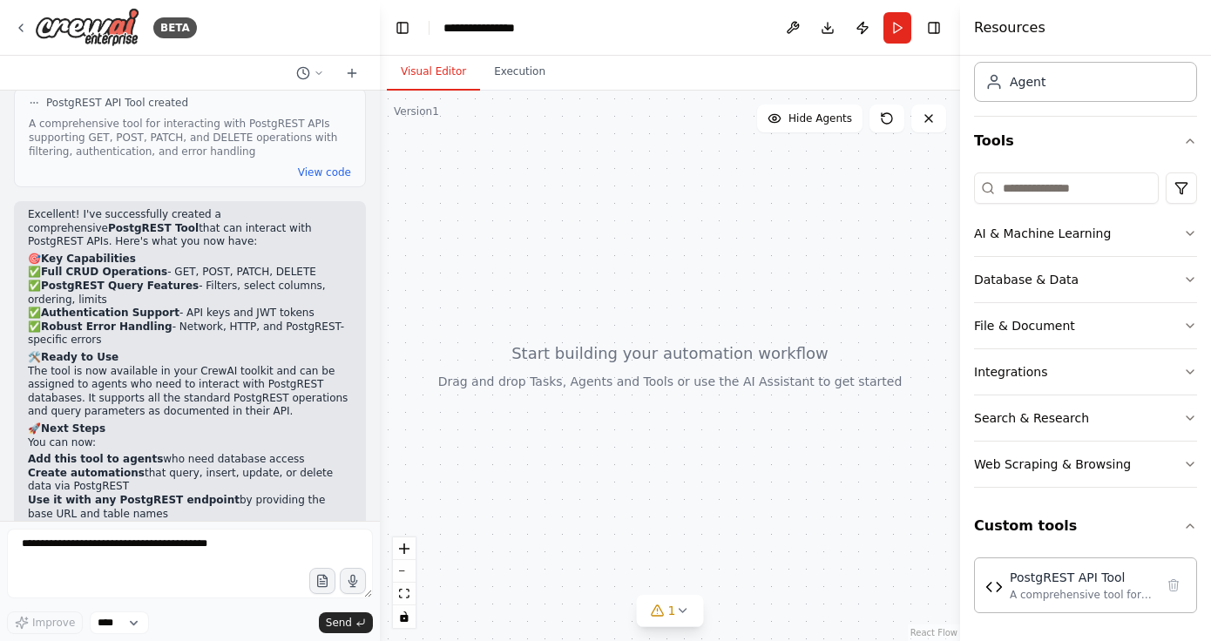
scroll to position [1441, 0]
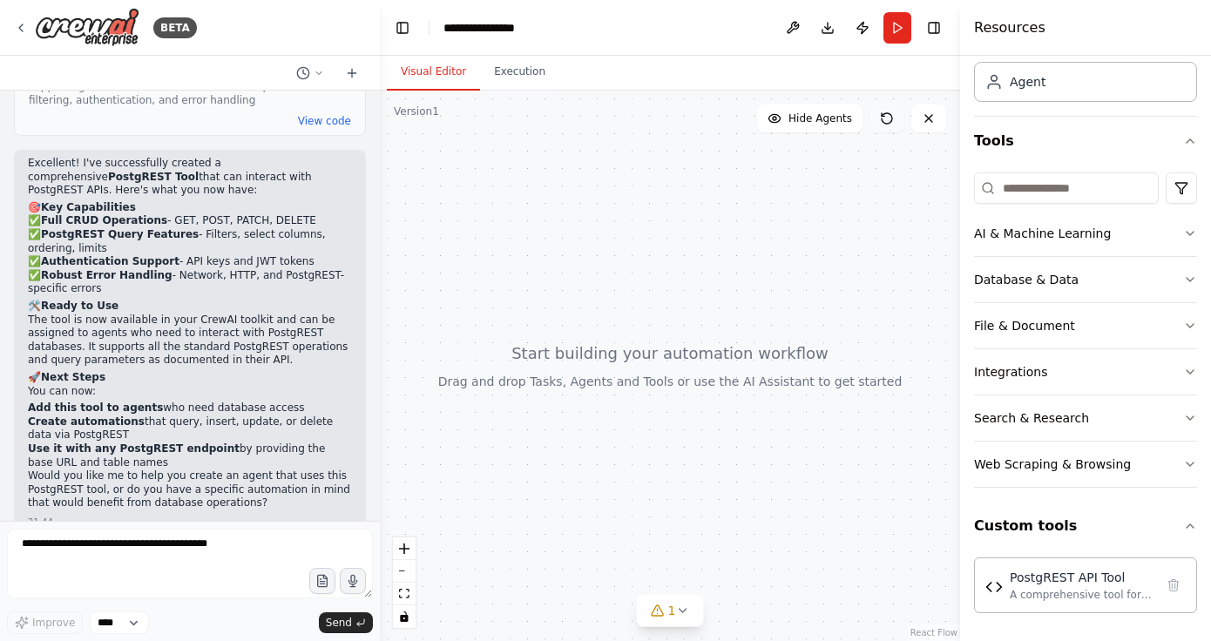
click at [891, 123] on icon at bounding box center [887, 119] width 14 height 14
click at [26, 24] on icon at bounding box center [21, 28] width 14 height 14
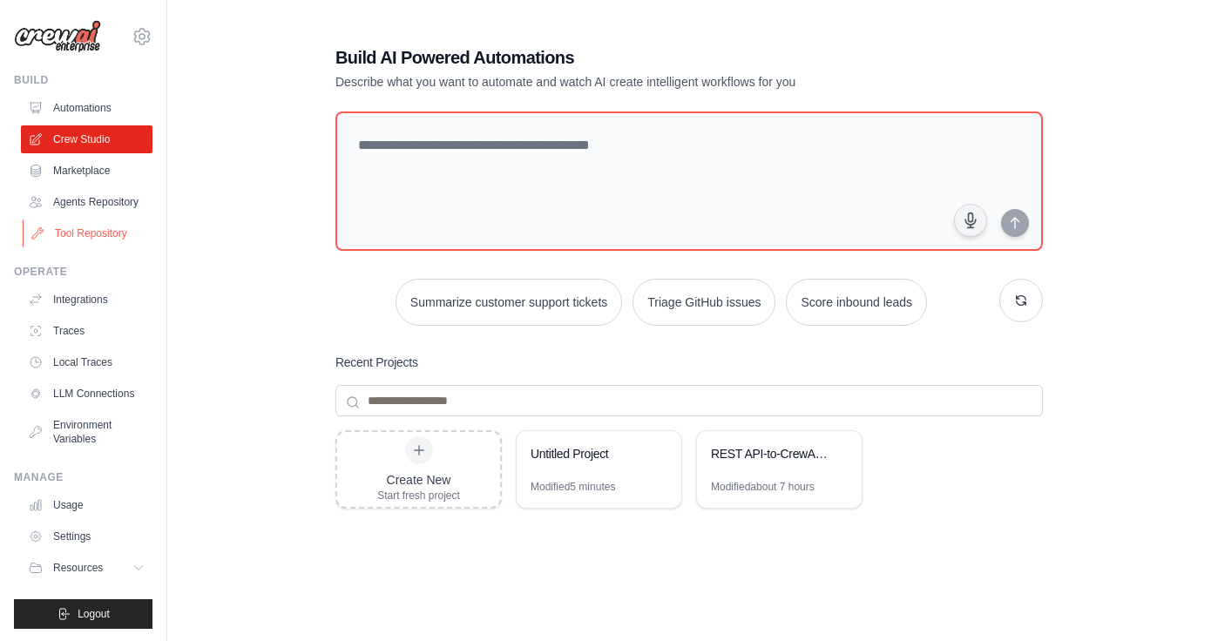
click at [98, 234] on link "Tool Repository" at bounding box center [89, 234] width 132 height 28
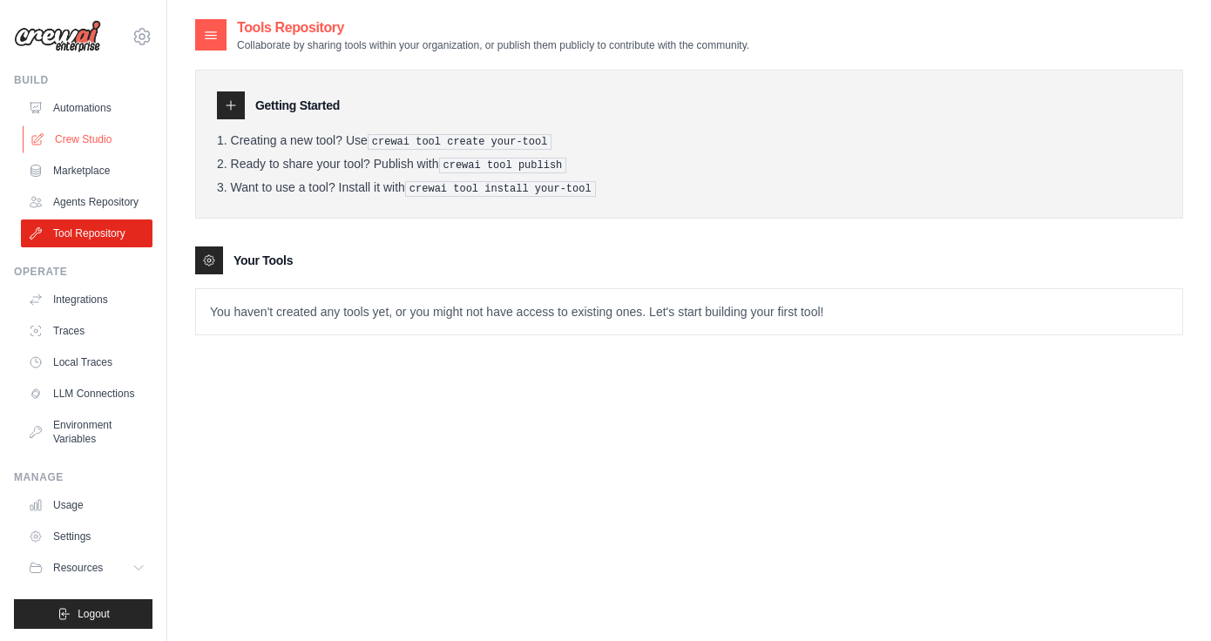
click at [58, 133] on link "Crew Studio" at bounding box center [89, 139] width 132 height 28
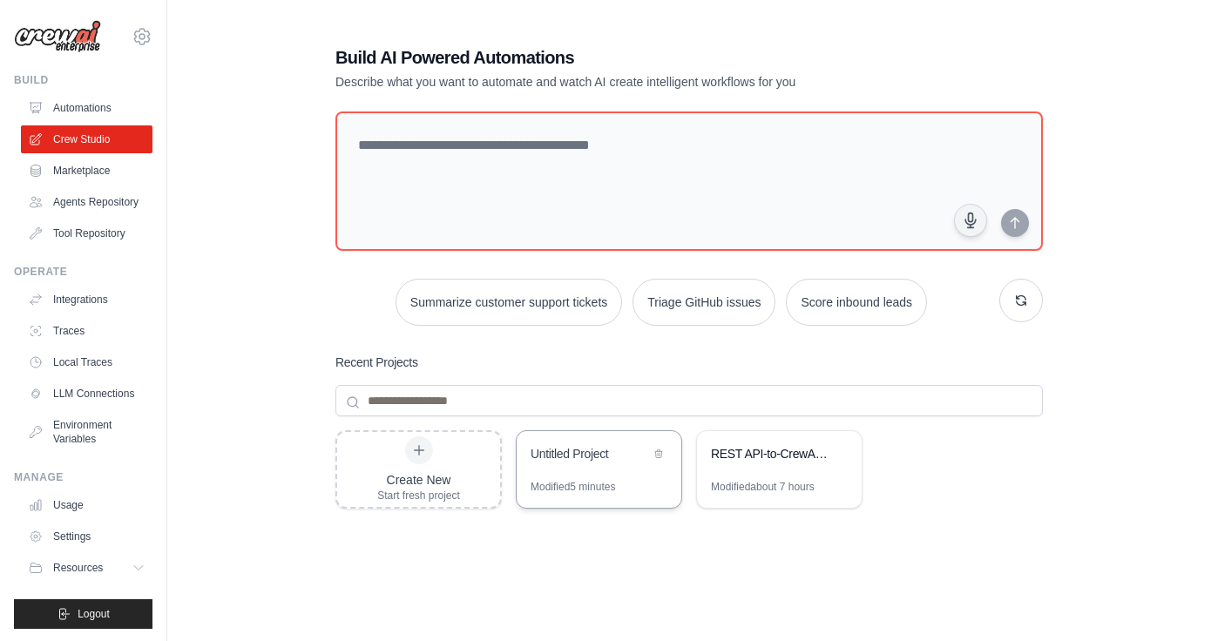
click at [581, 466] on div "Untitled Project" at bounding box center [599, 455] width 165 height 49
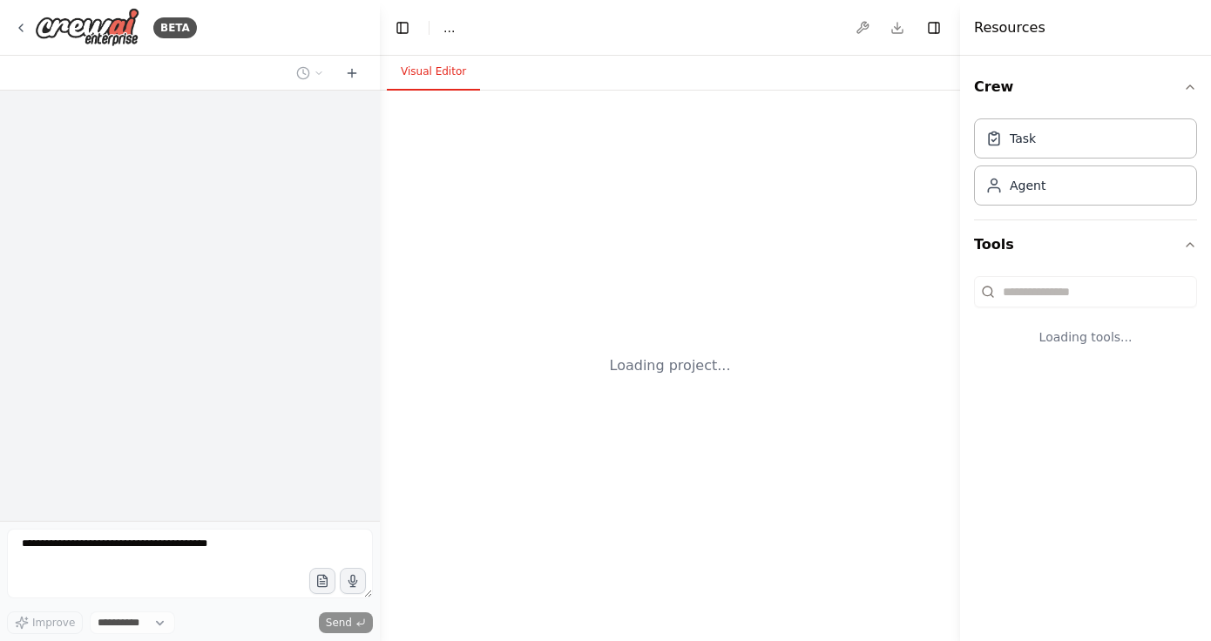
select select "****"
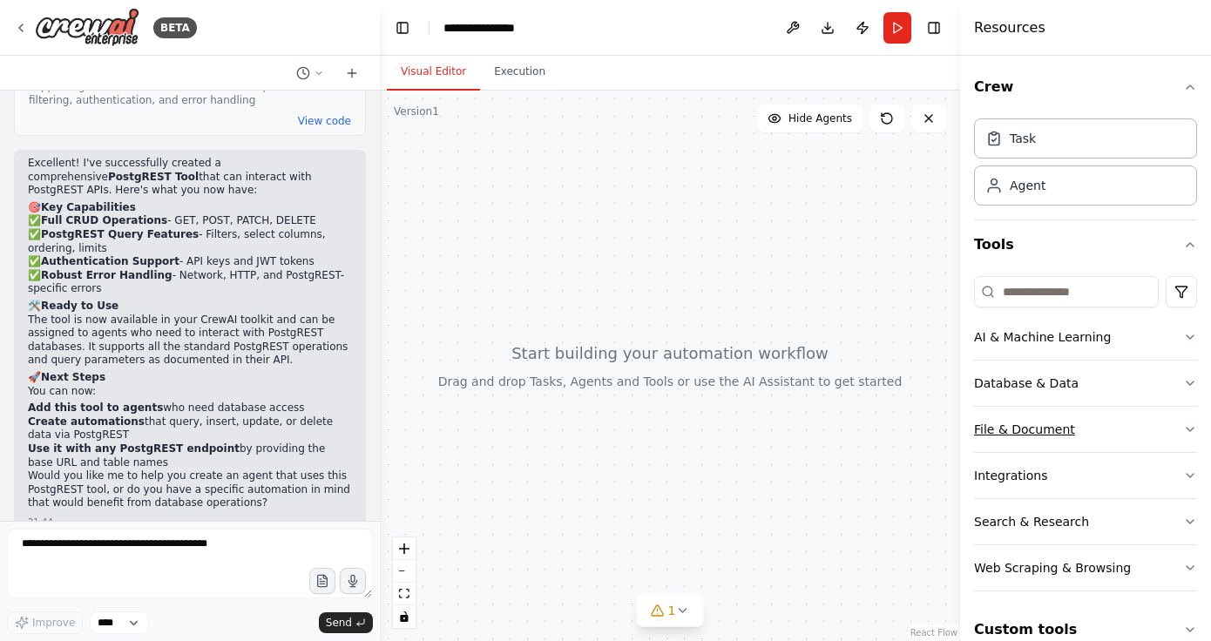
scroll to position [27, 0]
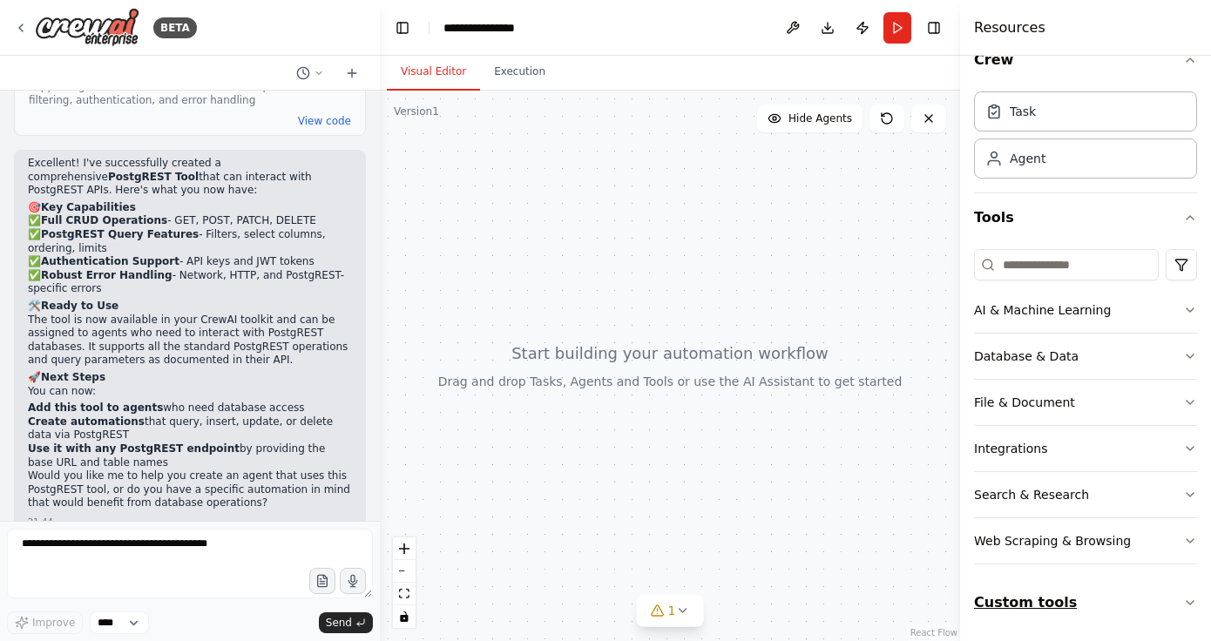
click at [1065, 602] on button "Custom tools" at bounding box center [1085, 603] width 223 height 49
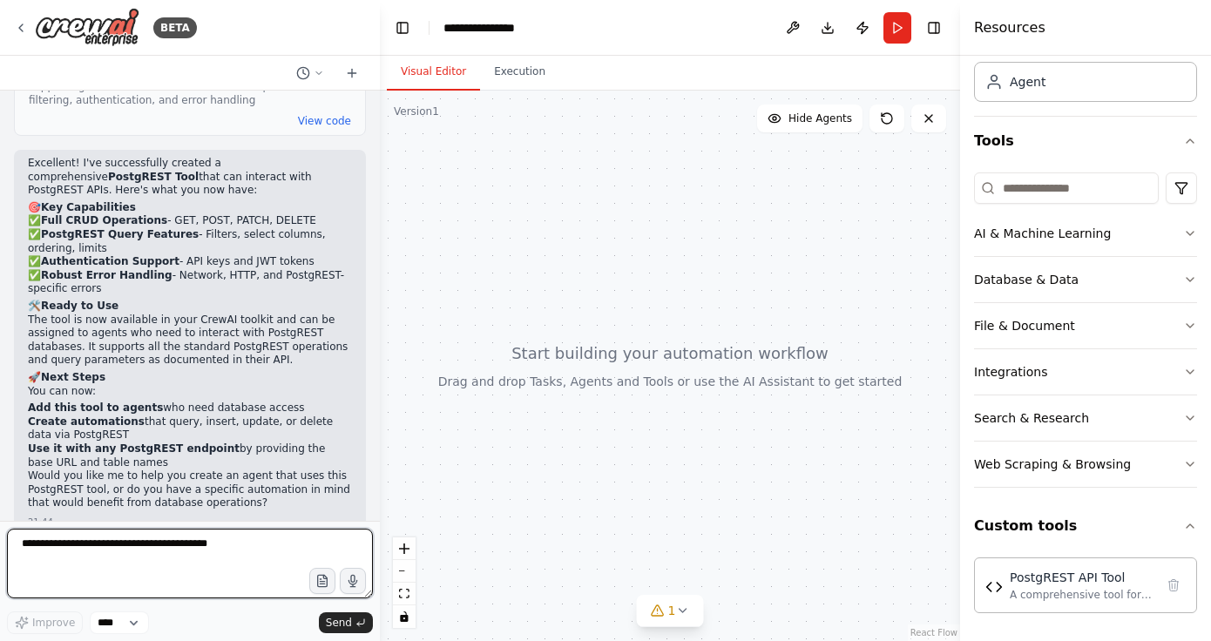
click at [224, 547] on textarea at bounding box center [190, 564] width 366 height 70
type textarea "********"
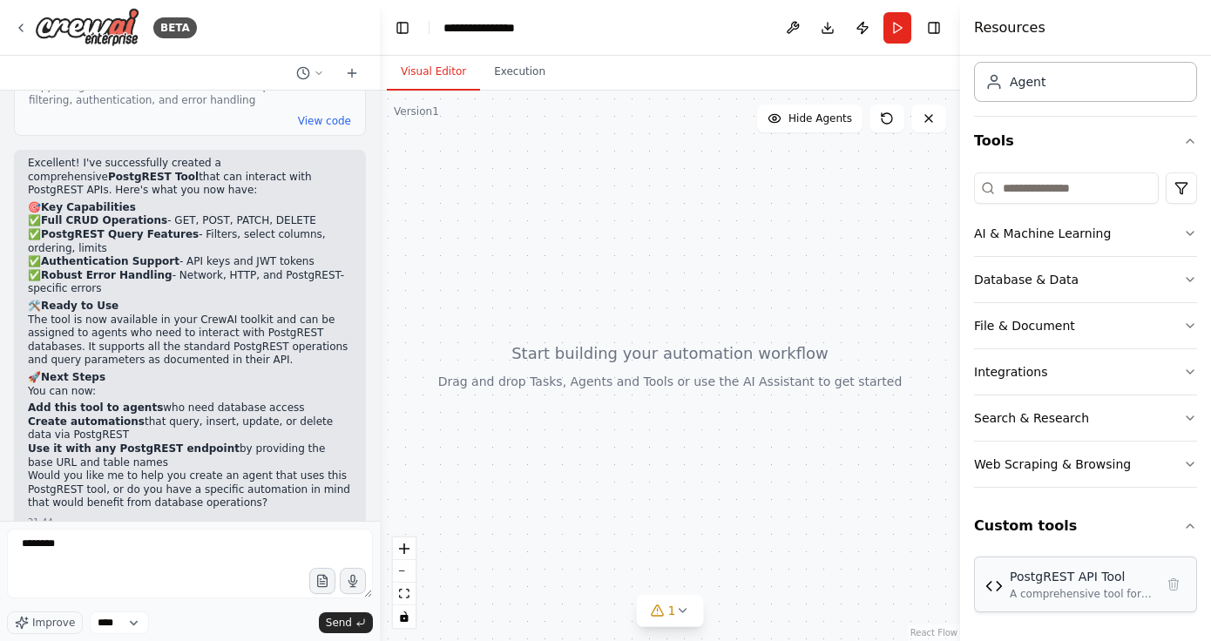
click at [1049, 588] on div "A comprehensive tool for interacting with PostgREST APIs supporting GET, POST, …" at bounding box center [1082, 594] width 145 height 14
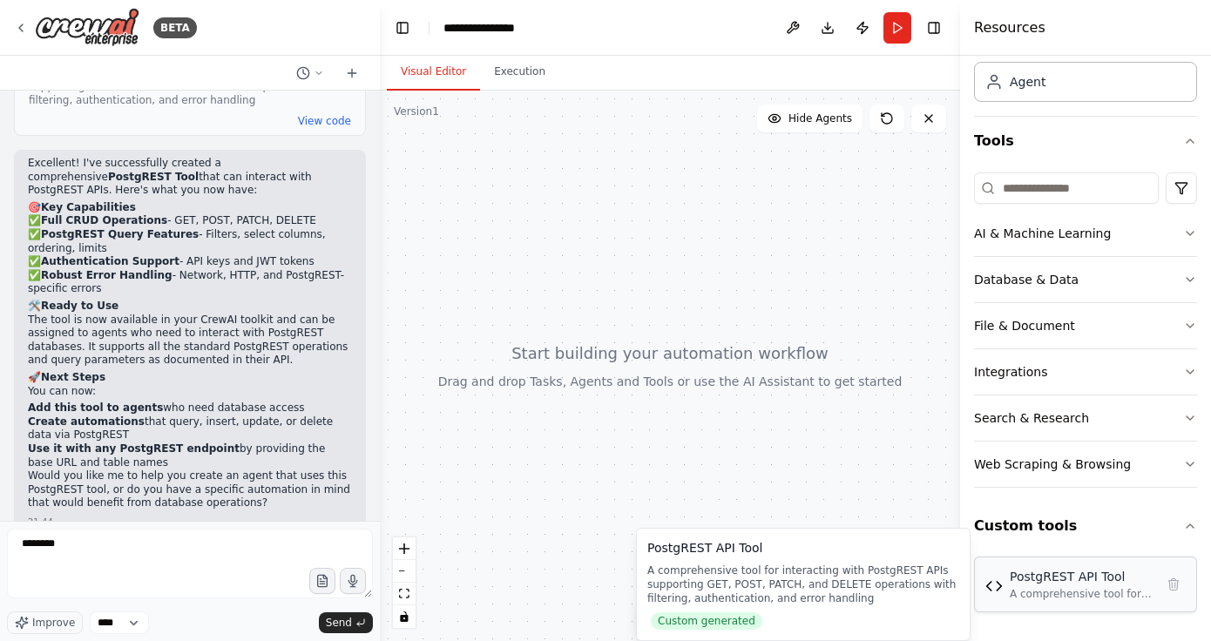
click at [1049, 588] on div "A comprehensive tool for interacting with PostgREST APIs supporting GET, POST, …" at bounding box center [1082, 594] width 145 height 14
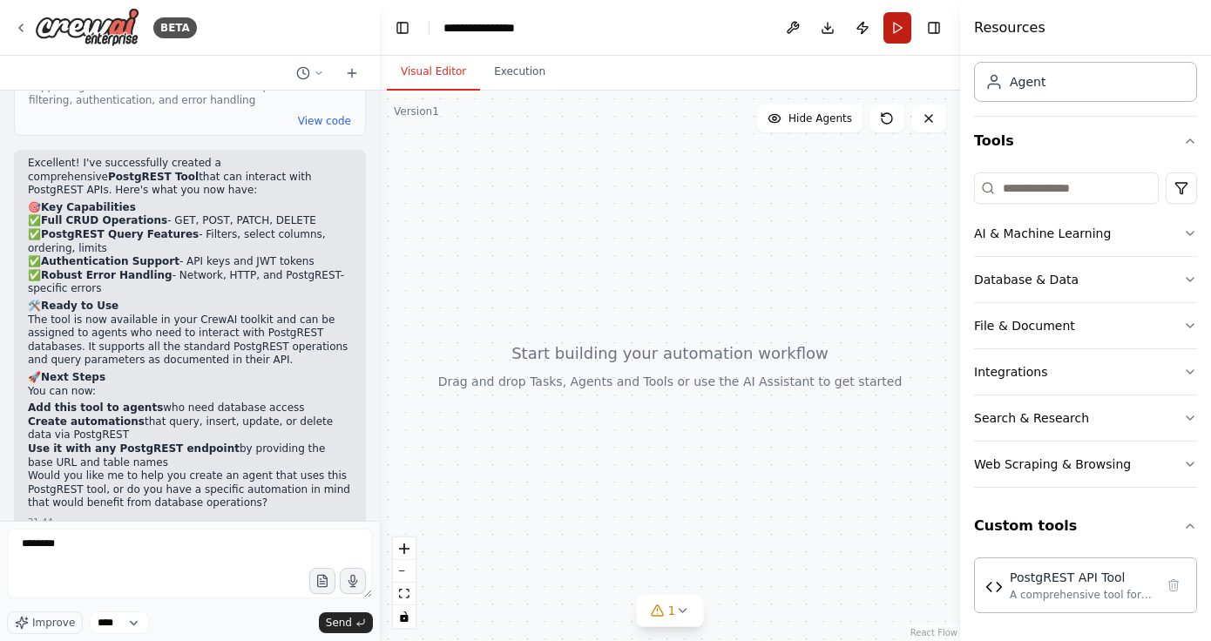
click at [891, 28] on button "Run" at bounding box center [898, 27] width 28 height 31
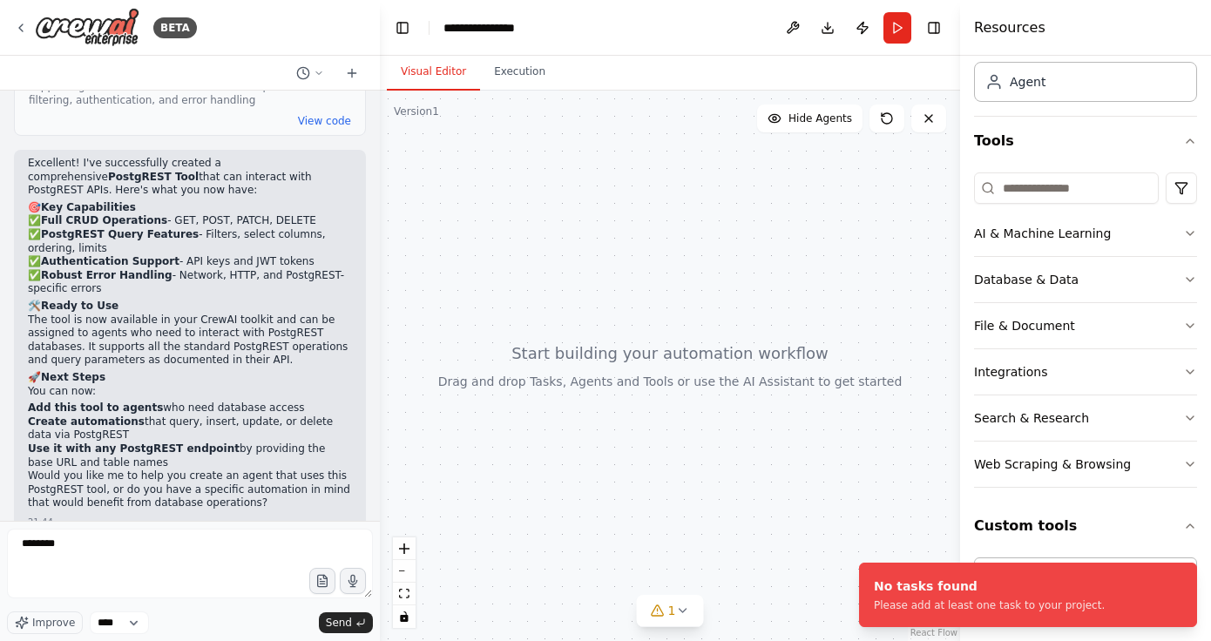
click at [751, 273] on div at bounding box center [670, 366] width 580 height 551
click at [735, 175] on div at bounding box center [670, 366] width 580 height 551
click at [518, 78] on button "Execution" at bounding box center [519, 72] width 79 height 37
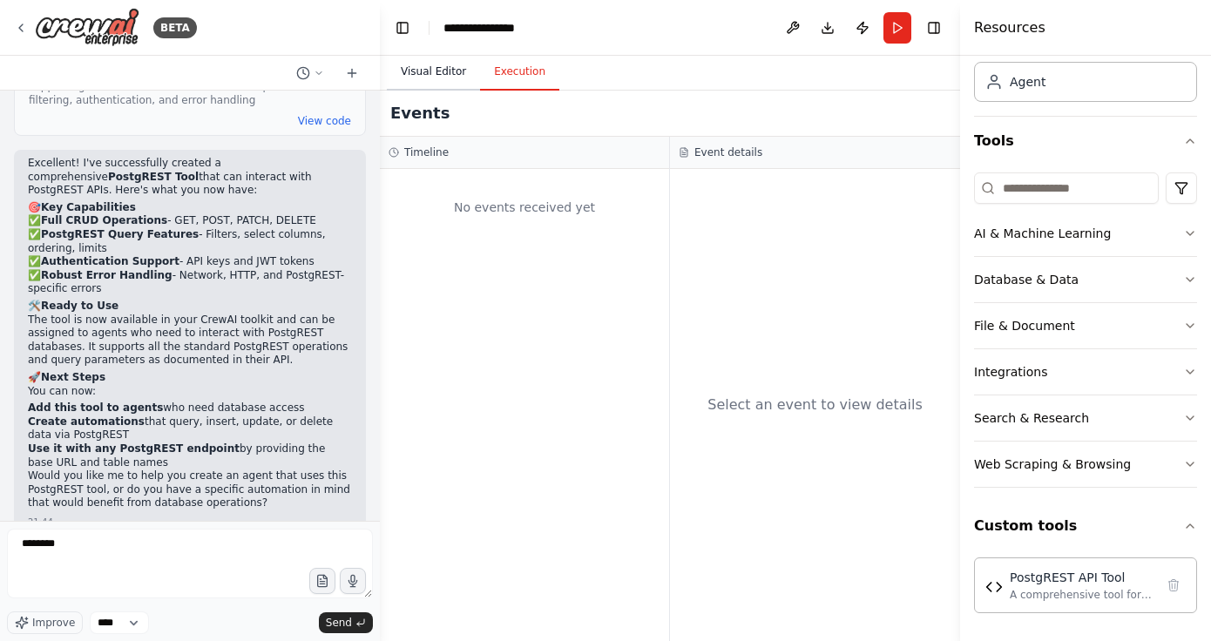
click at [430, 74] on button "Visual Editor" at bounding box center [433, 72] width 93 height 37
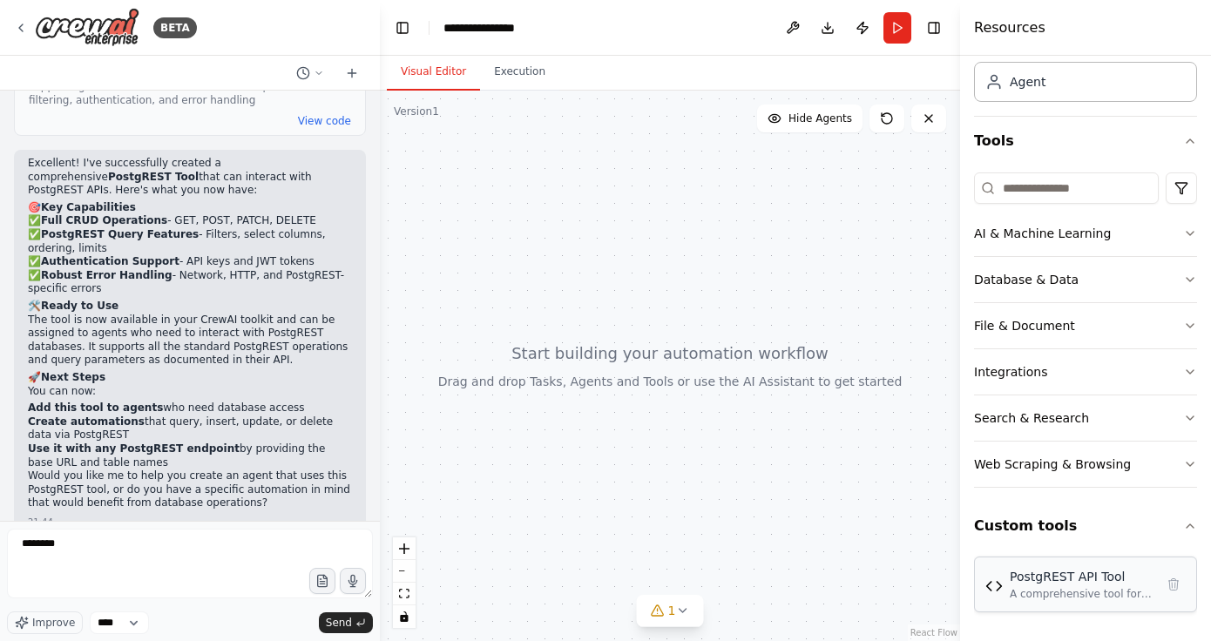
click at [1082, 576] on div "PostgREST API Tool" at bounding box center [1082, 576] width 145 height 17
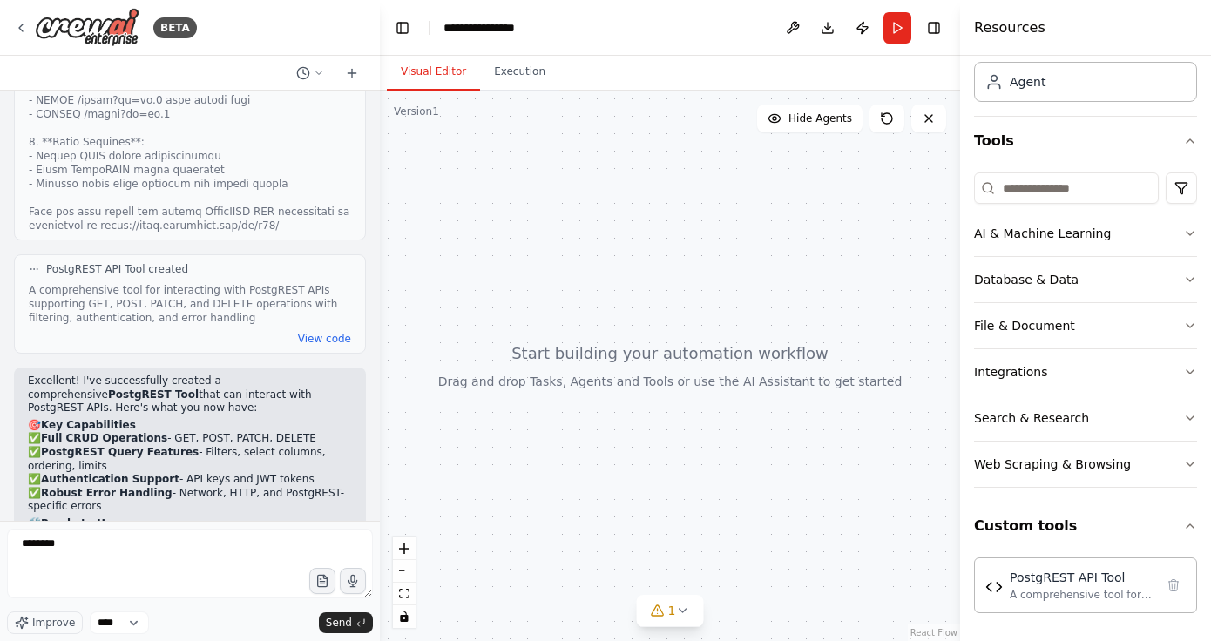
scroll to position [1222, 0]
click at [324, 333] on button "View code" at bounding box center [324, 340] width 53 height 14
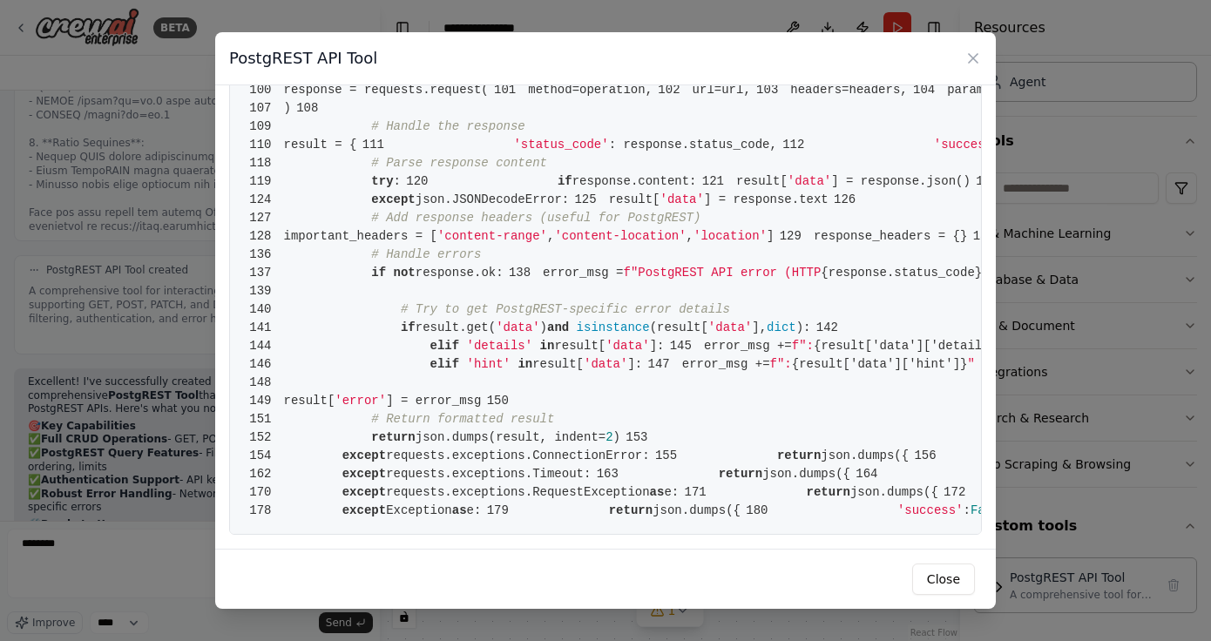
scroll to position [1675, 0]
click at [981, 57] on icon at bounding box center [973, 58] width 17 height 17
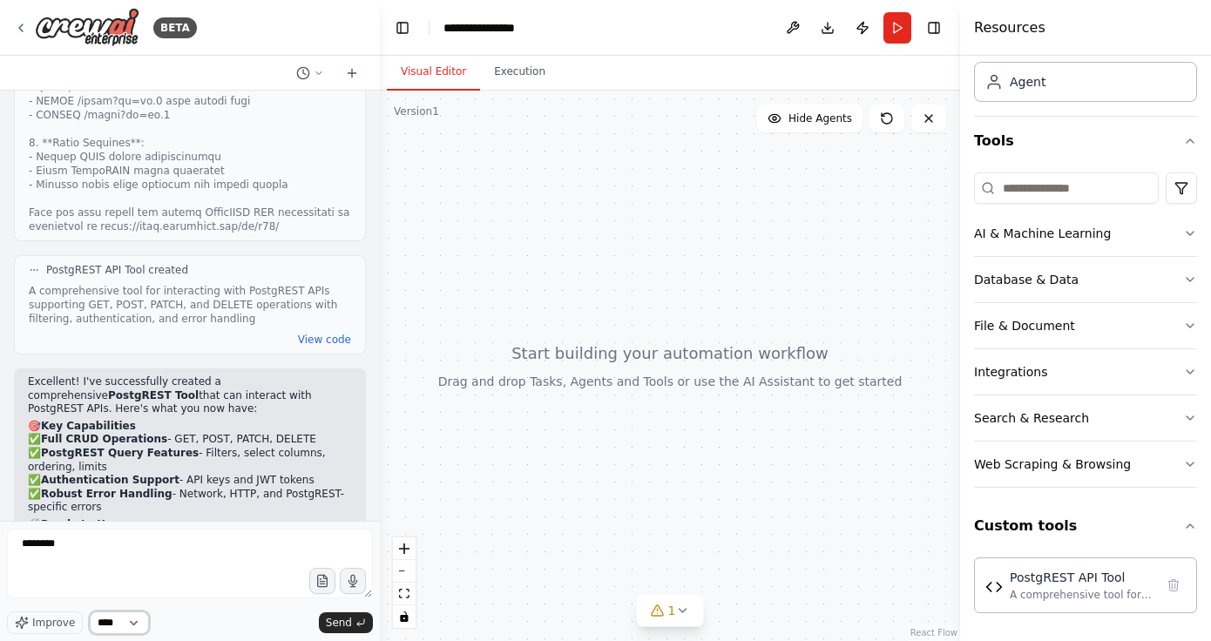
click at [139, 626] on select "****" at bounding box center [119, 623] width 59 height 23
click at [90, 612] on select "****" at bounding box center [119, 623] width 59 height 23
click at [23, 32] on icon at bounding box center [21, 28] width 14 height 14
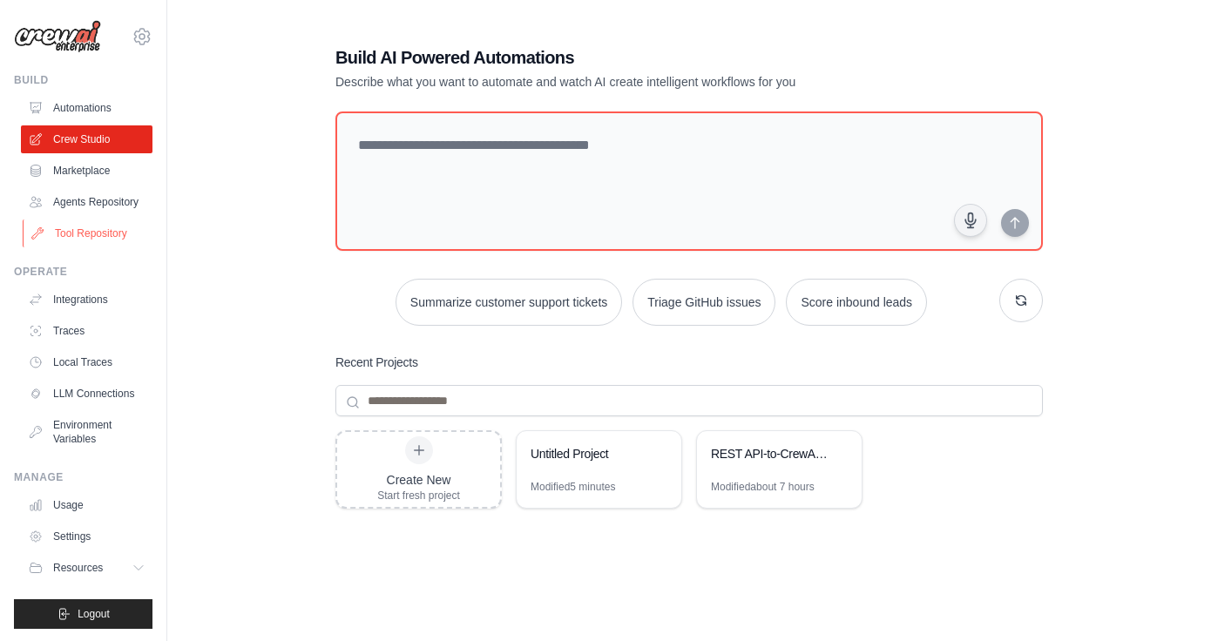
click at [101, 234] on link "Tool Repository" at bounding box center [89, 234] width 132 height 28
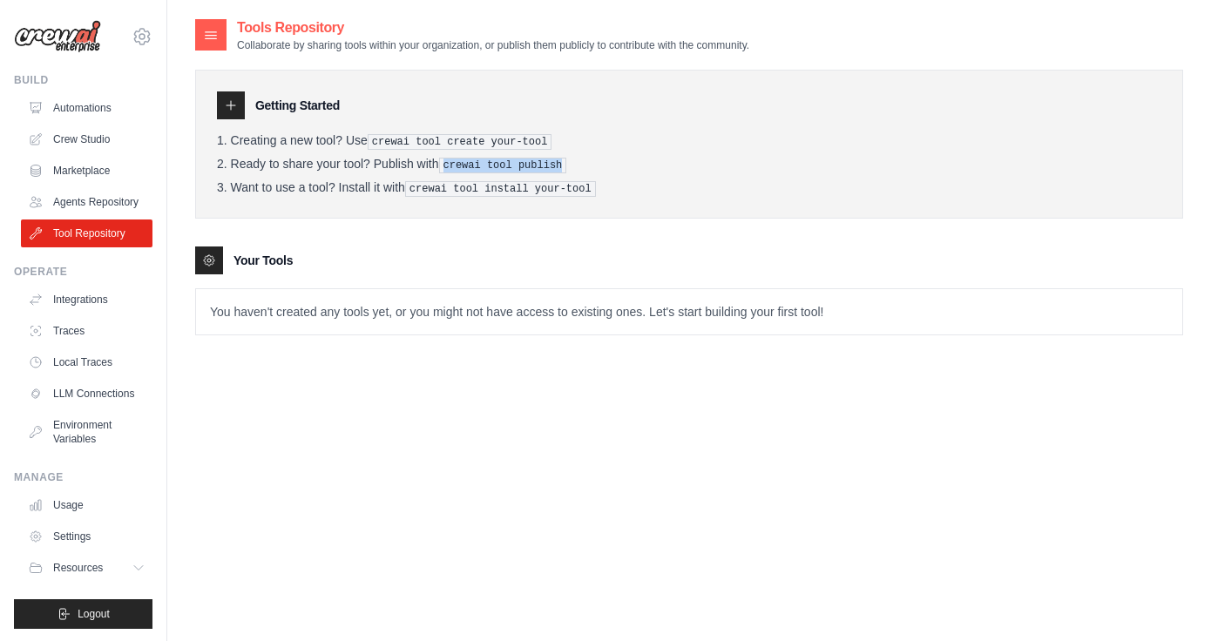
drag, startPoint x: 582, startPoint y: 165, endPoint x: 447, endPoint y: 166, distance: 135.1
click at [447, 166] on li "Ready to share your tool? Publish with crewai tool publish" at bounding box center [689, 165] width 945 height 17
copy pre "crewai tool publish"
click at [74, 133] on link "Crew Studio" at bounding box center [89, 139] width 132 height 28
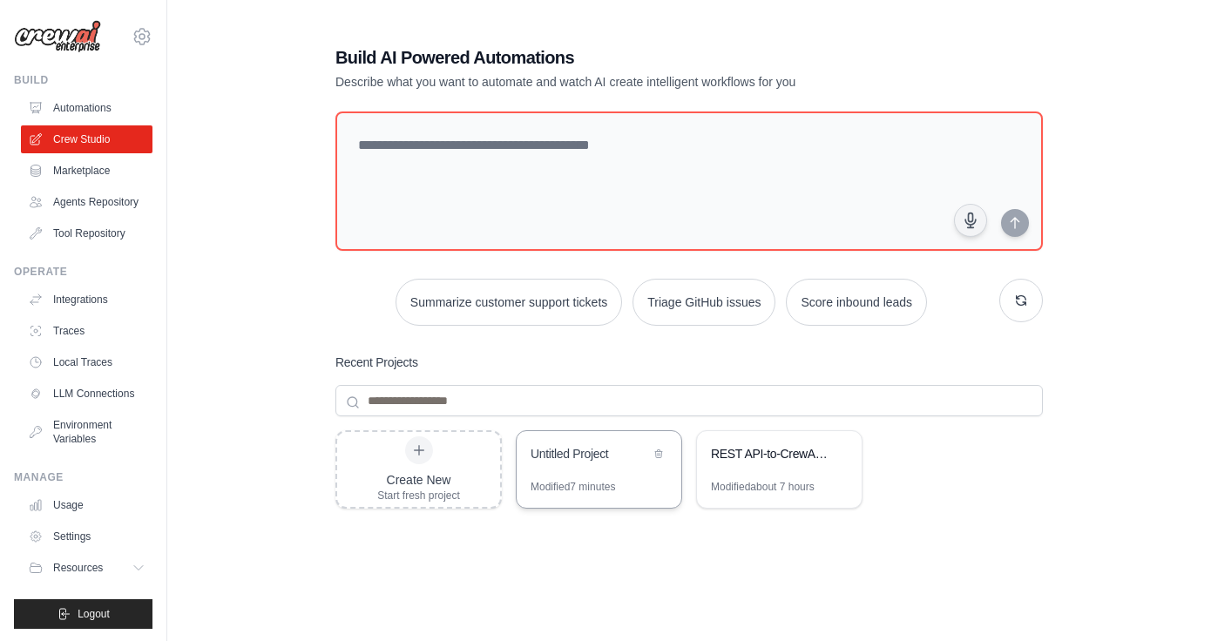
click at [572, 456] on div "Untitled Project" at bounding box center [590, 453] width 119 height 17
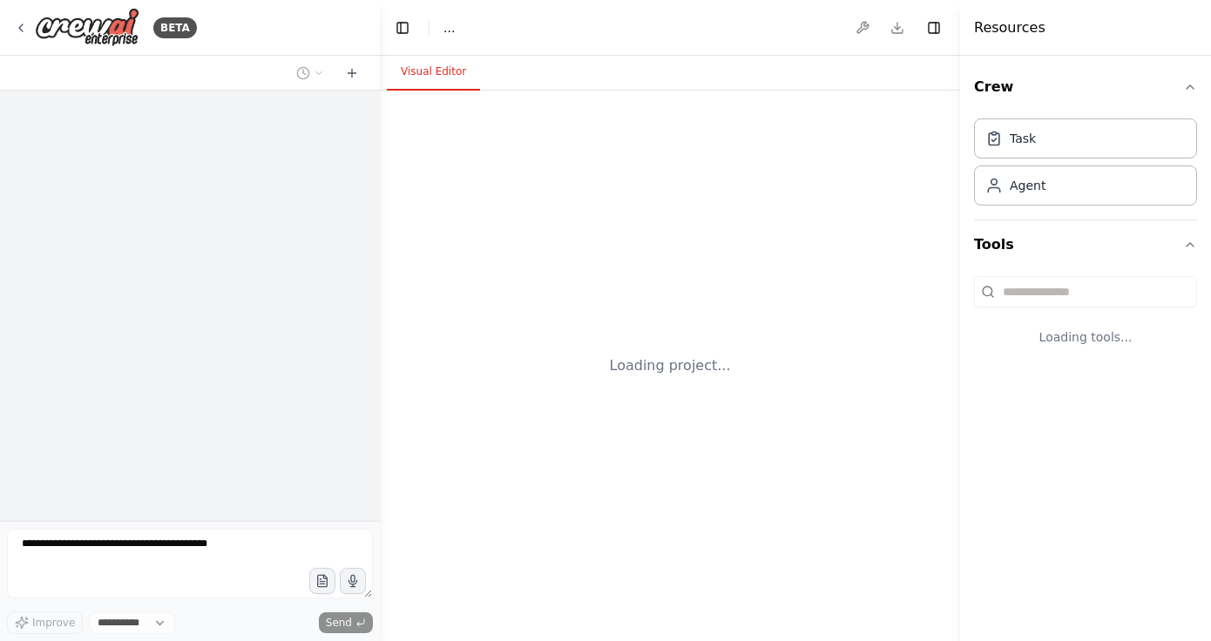
select select "****"
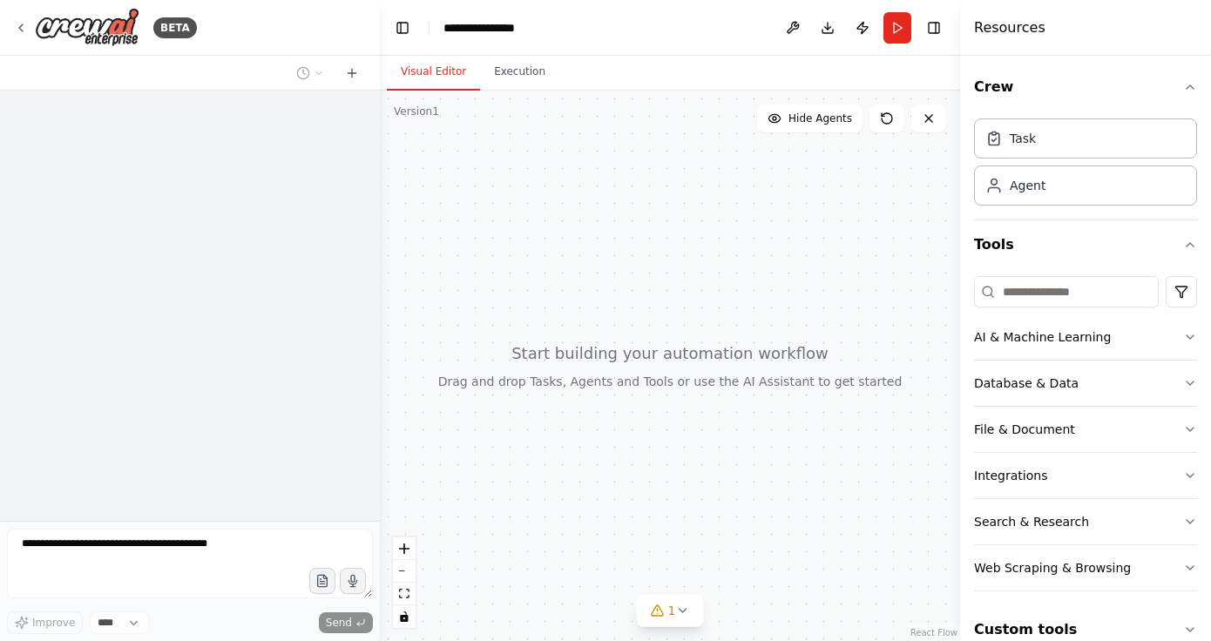
scroll to position [1441, 0]
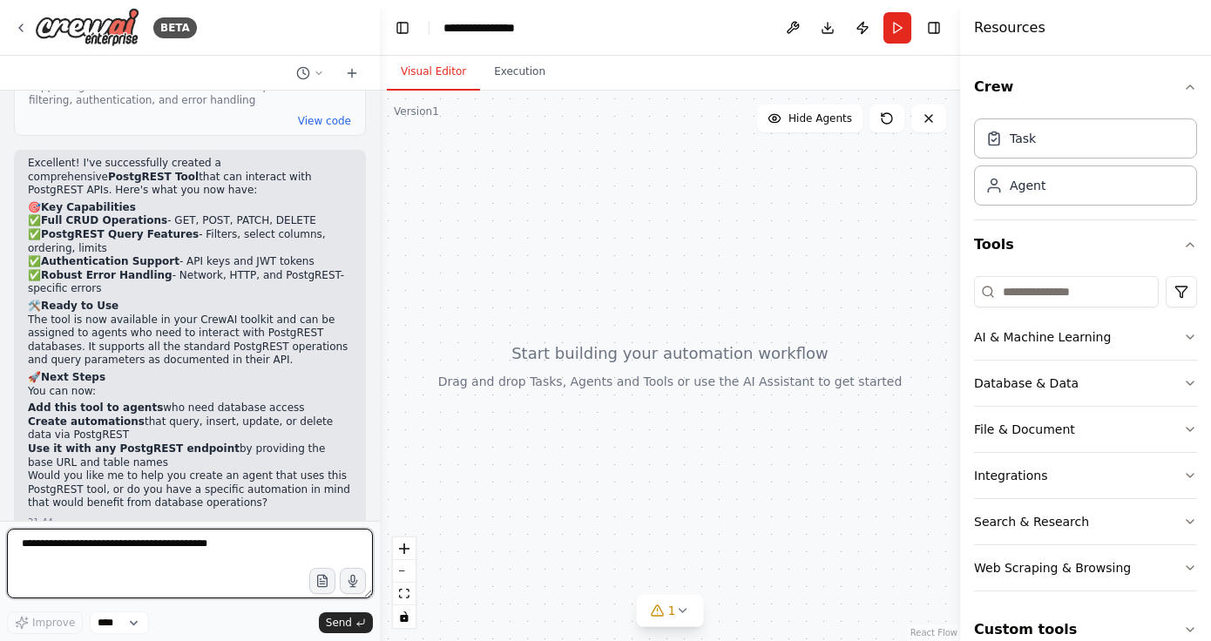
click at [218, 547] on textarea at bounding box center [190, 564] width 366 height 70
paste textarea "**********"
type textarea "**********"
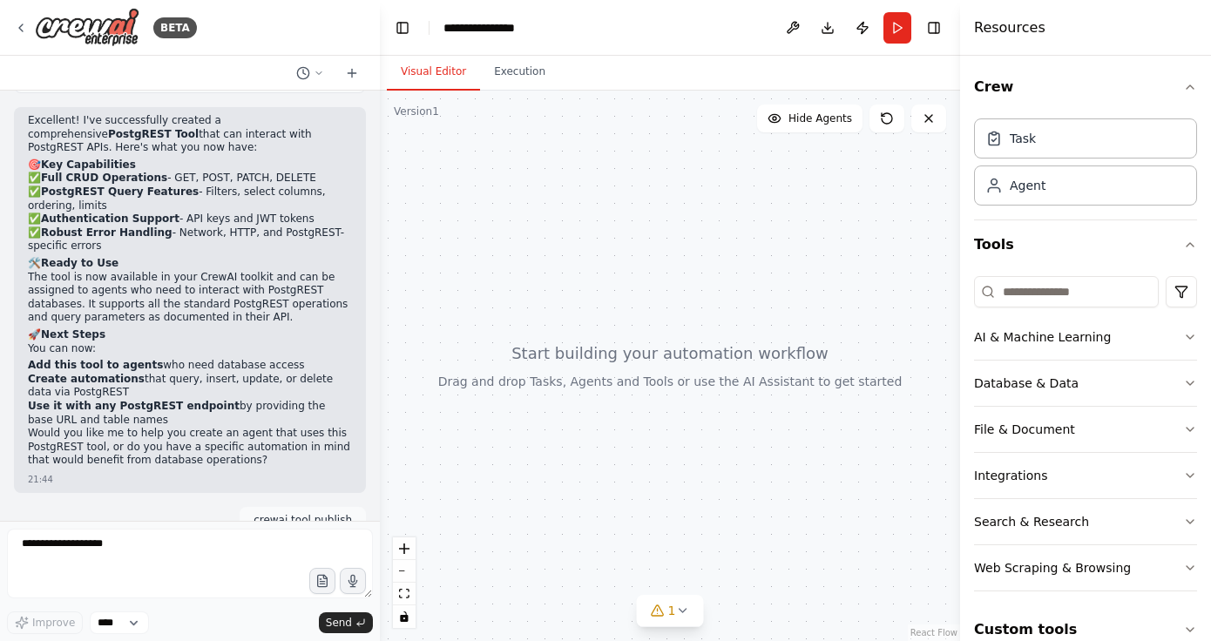
scroll to position [1547, 0]
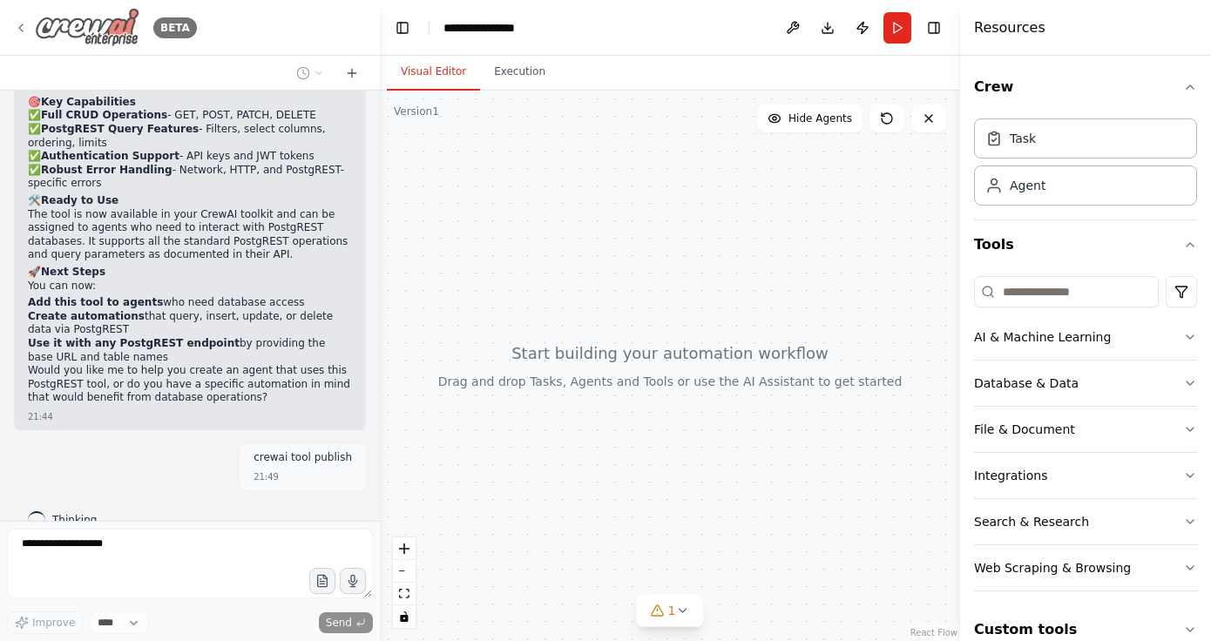
click at [22, 30] on icon at bounding box center [20, 27] width 3 height 7
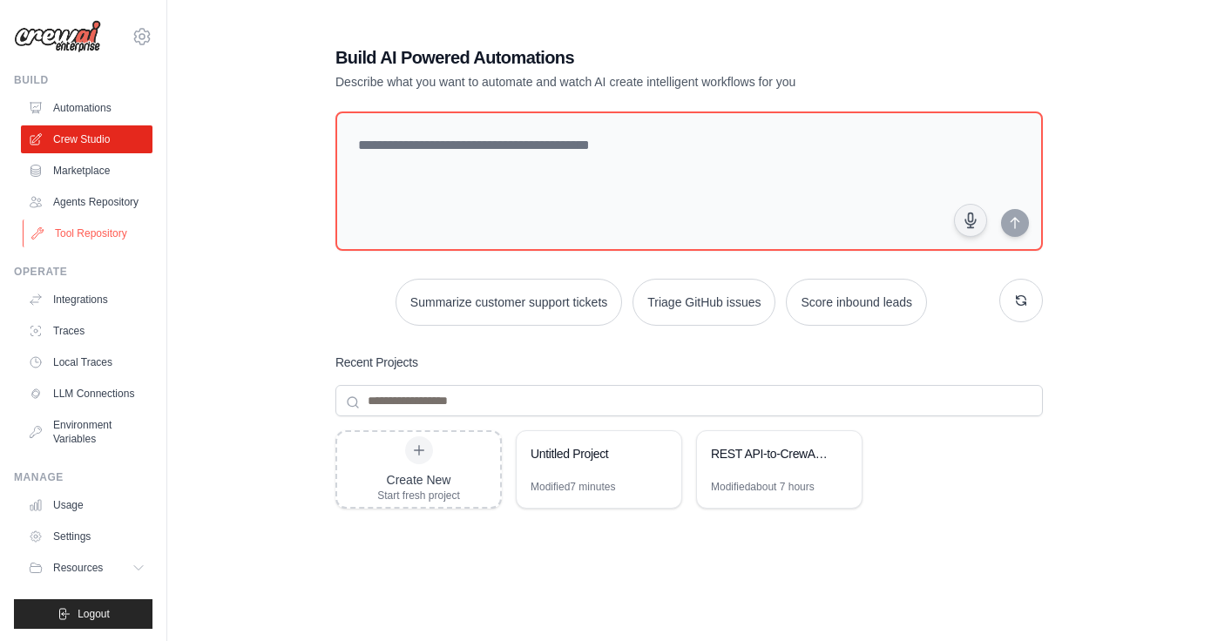
click at [97, 227] on link "Tool Repository" at bounding box center [89, 234] width 132 height 28
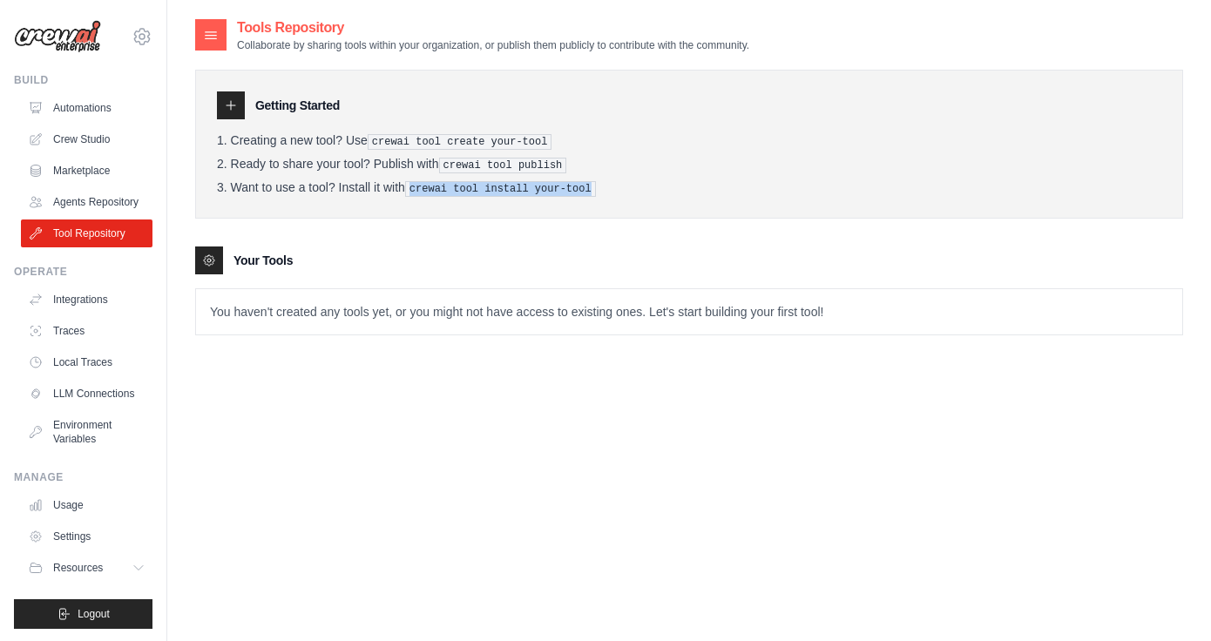
drag, startPoint x: 620, startPoint y: 189, endPoint x: 410, endPoint y: 186, distance: 209.1
click at [410, 186] on li "Want to use a tool? Install it with crewai tool install your-tool" at bounding box center [689, 188] width 945 height 17
copy pre "crewai tool install your-tool"
click at [89, 138] on link "Crew Studio" at bounding box center [89, 139] width 132 height 28
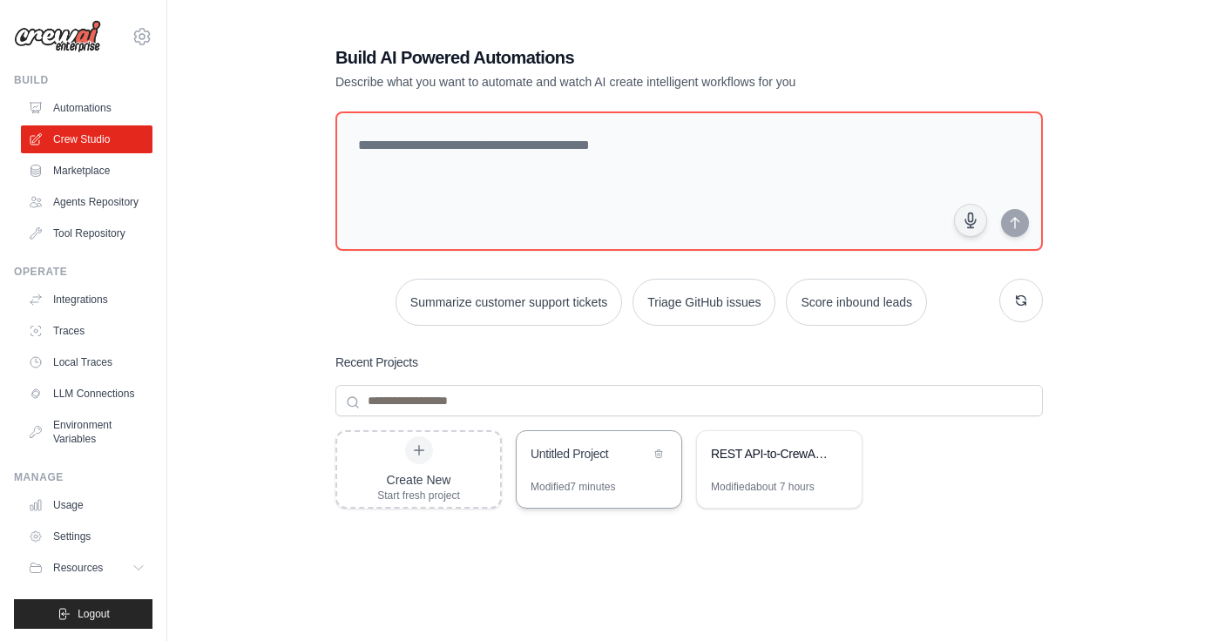
click at [576, 450] on div "Untitled Project" at bounding box center [590, 453] width 119 height 17
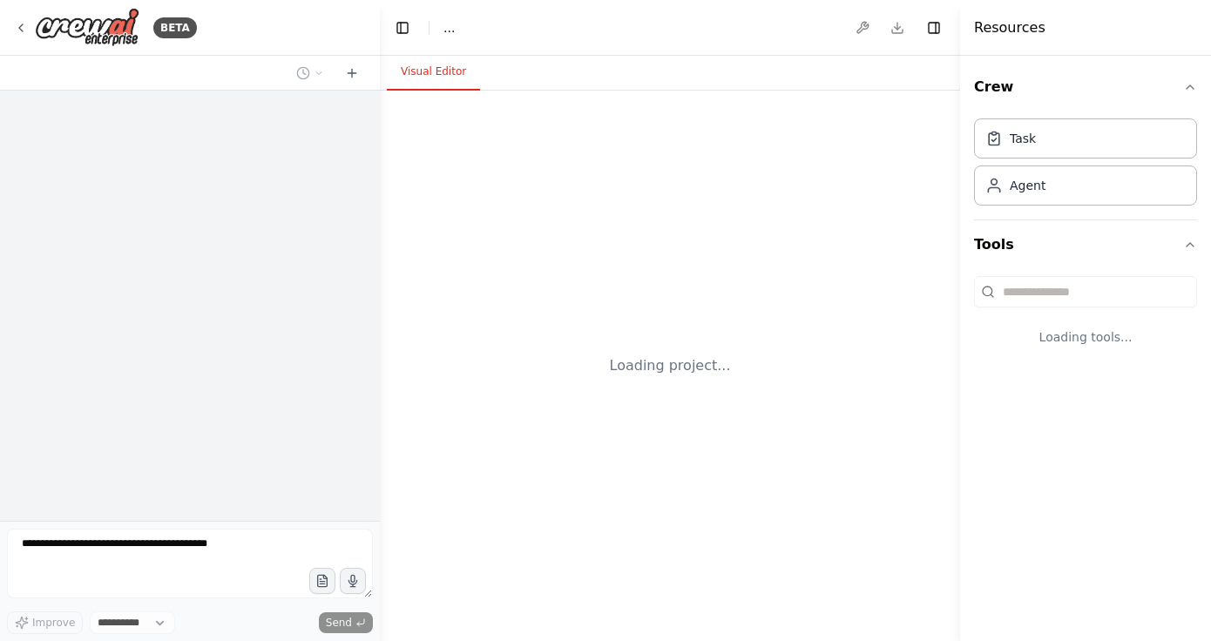
select select "****"
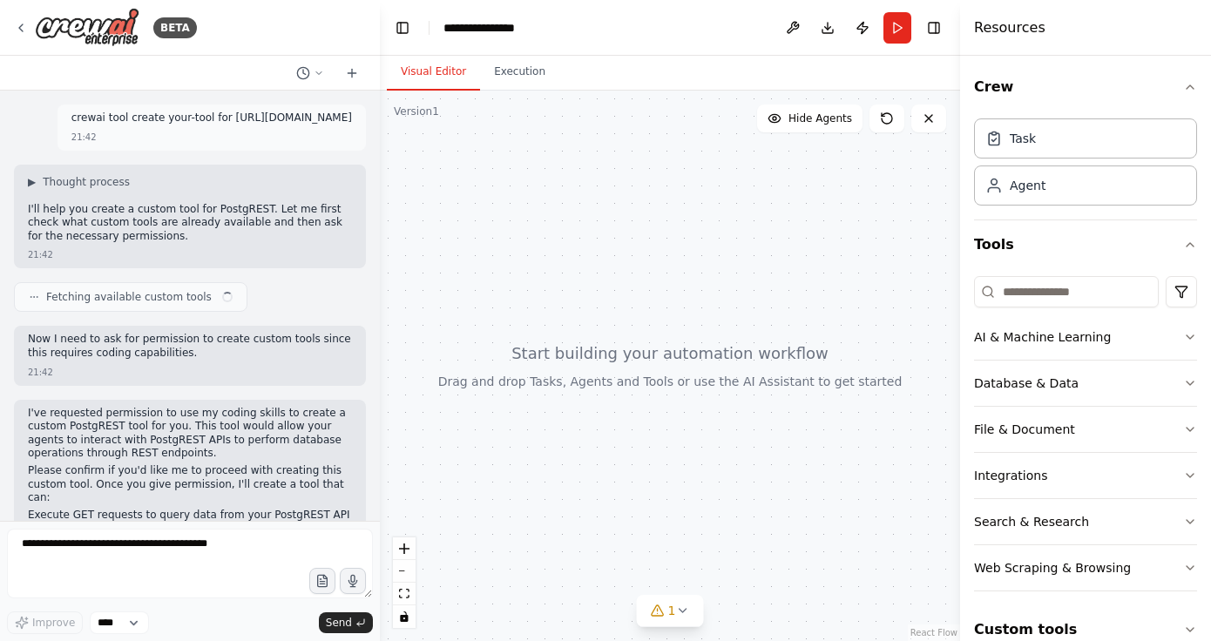
scroll to position [1840, 0]
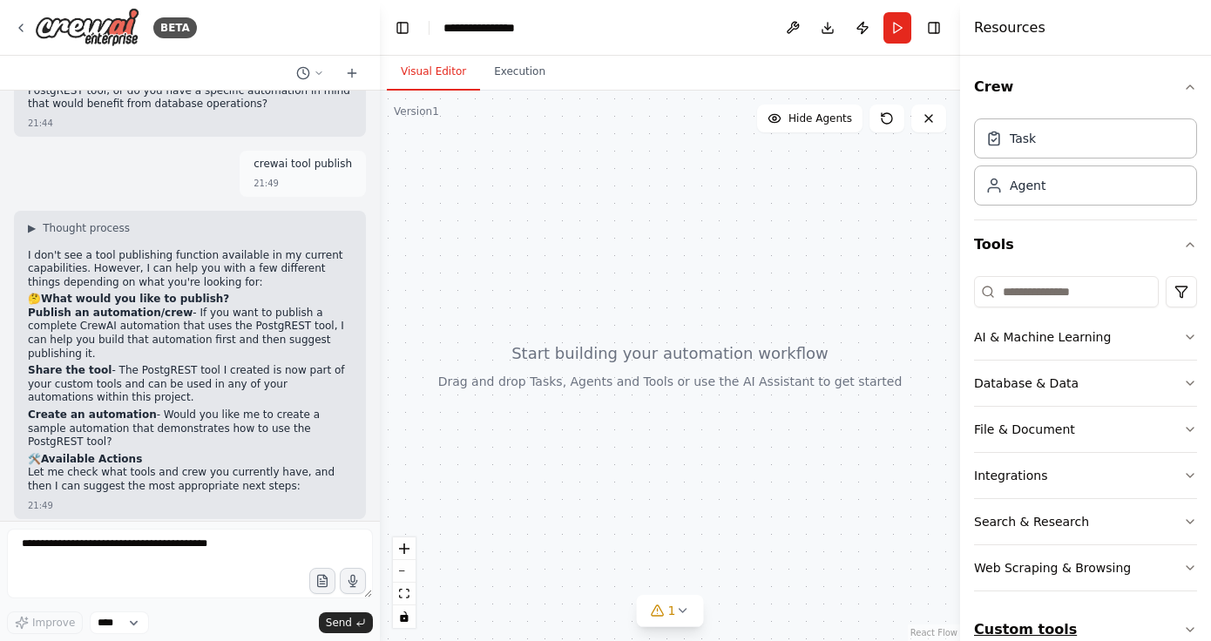
click at [1031, 625] on button "Custom tools" at bounding box center [1085, 630] width 223 height 49
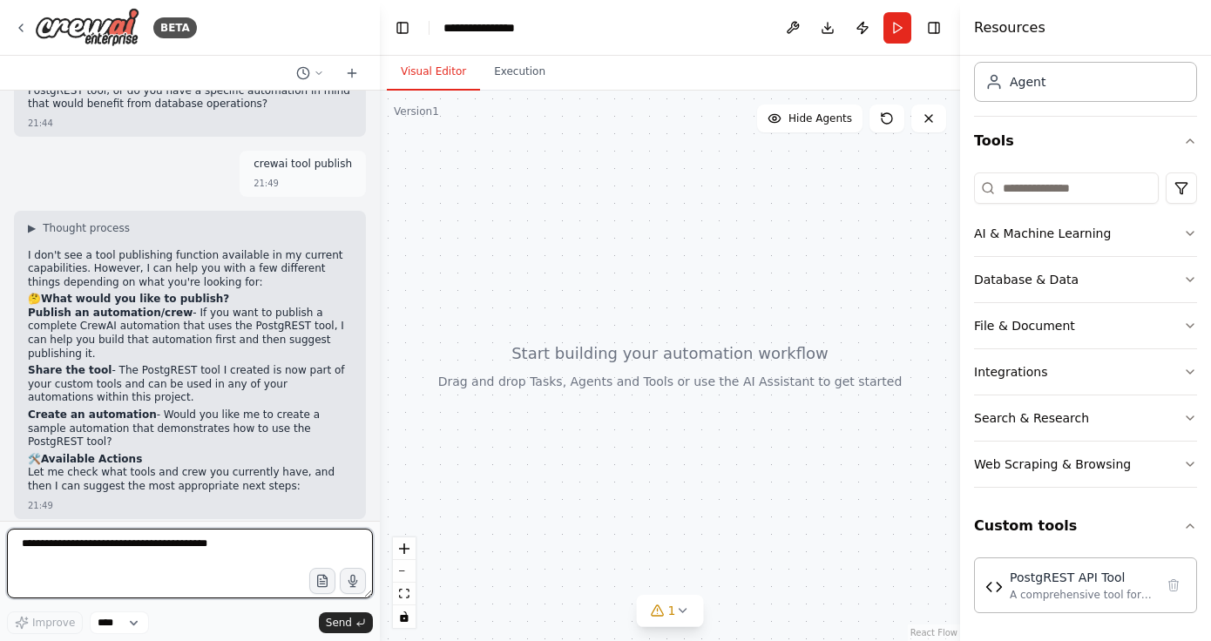
click at [146, 549] on textarea at bounding box center [190, 564] width 366 height 70
paste textarea "**********"
type textarea "**********"
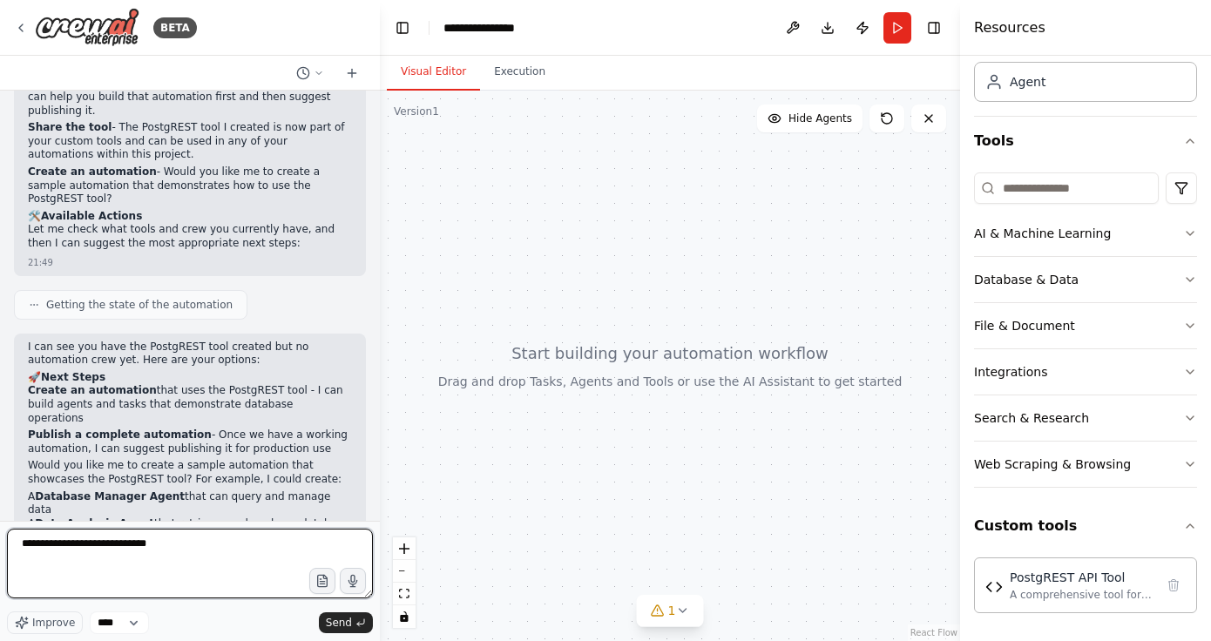
scroll to position [2101, 0]
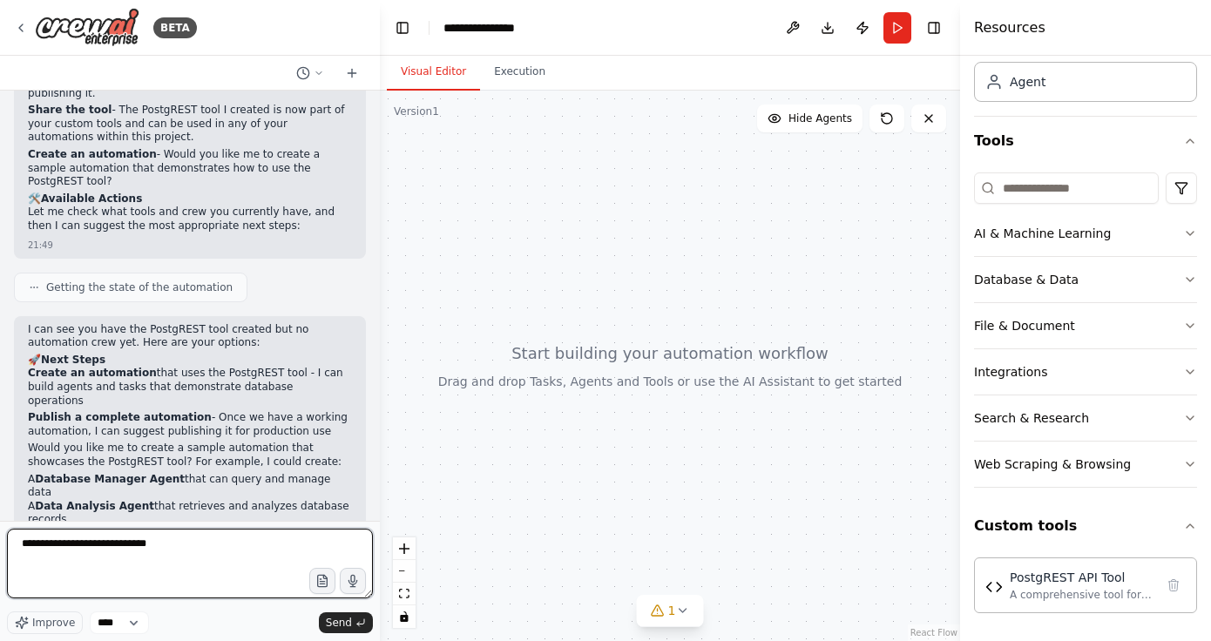
click at [186, 554] on textarea "**********" at bounding box center [190, 564] width 366 height 70
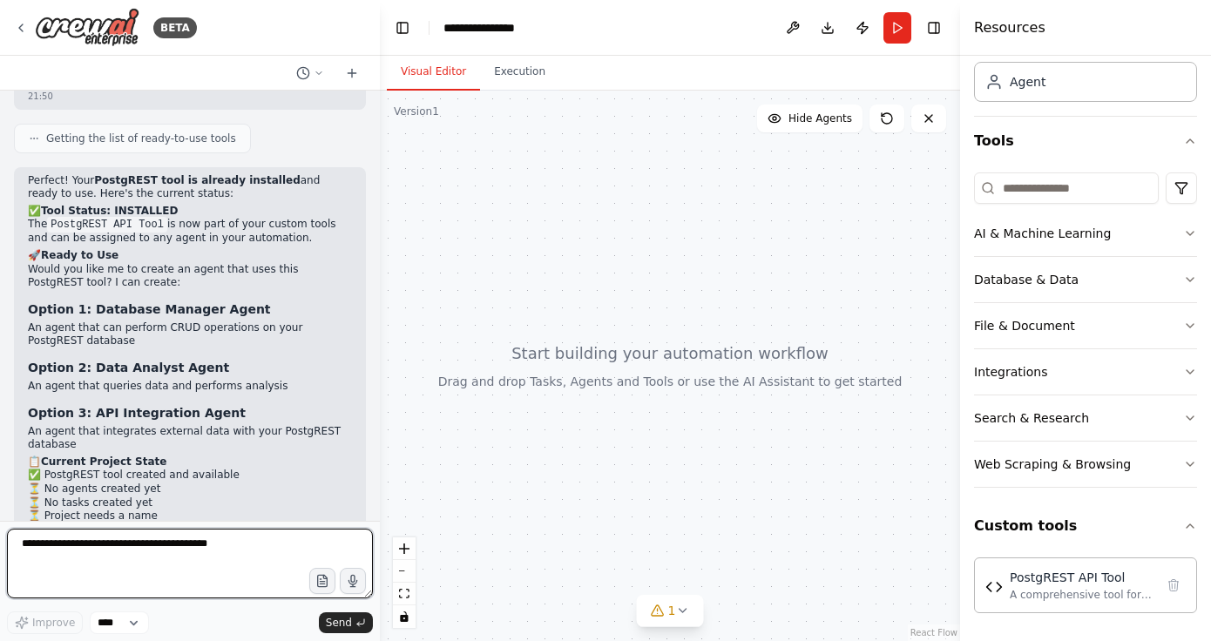
scroll to position [2800, 0]
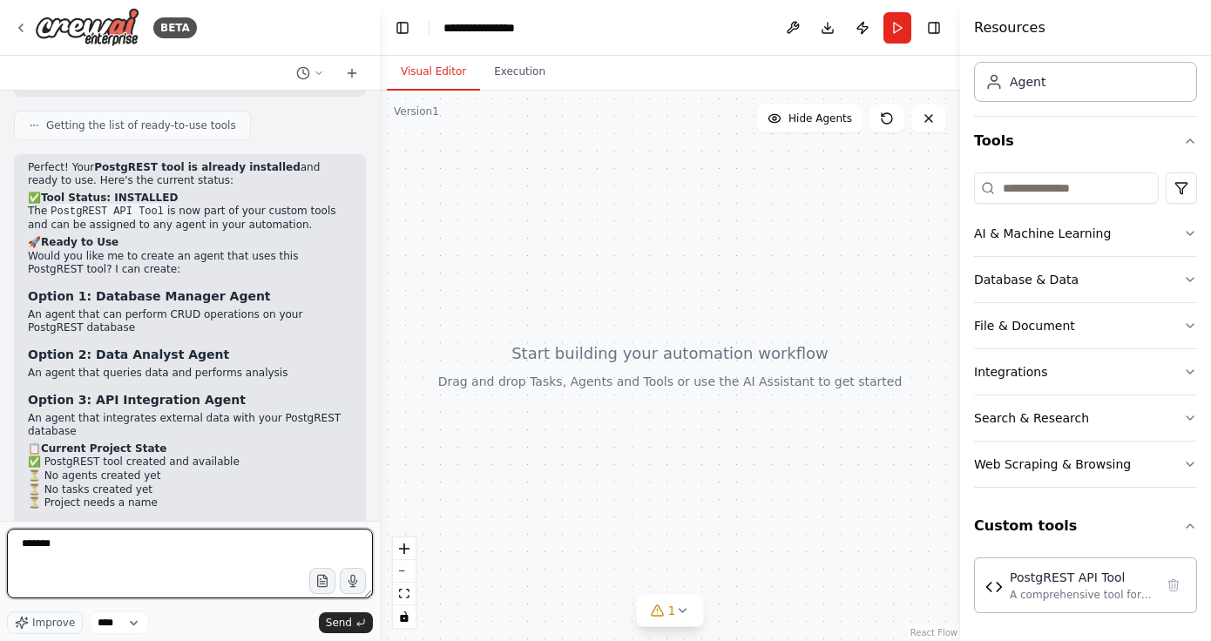
type textarea "********"
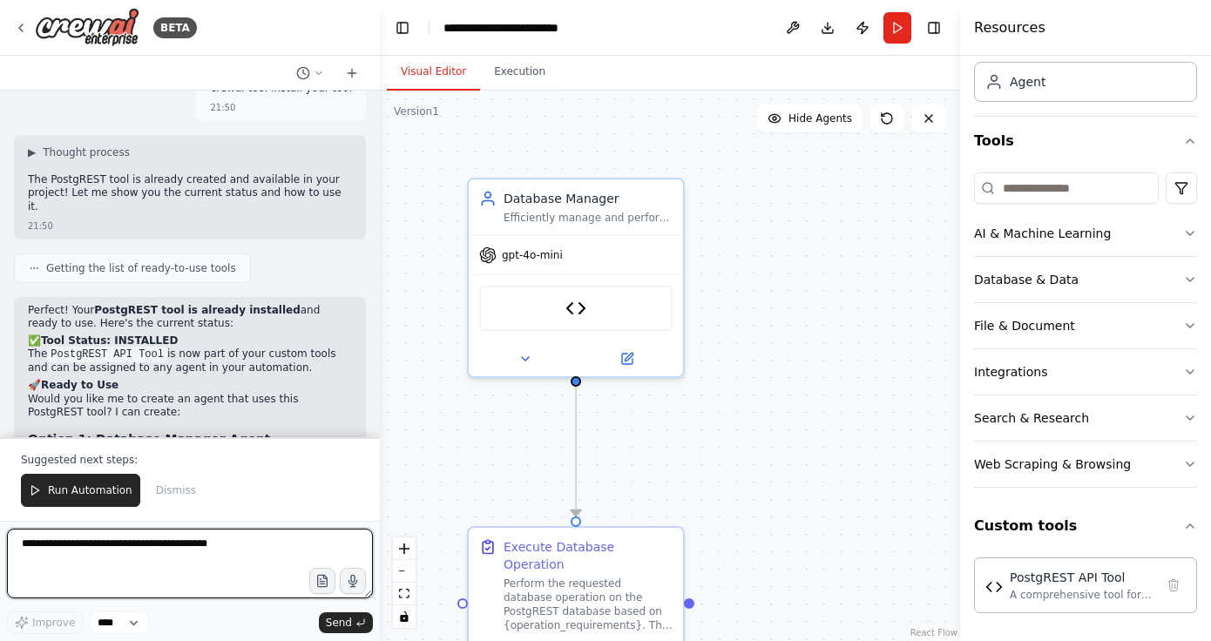
scroll to position [2624, 0]
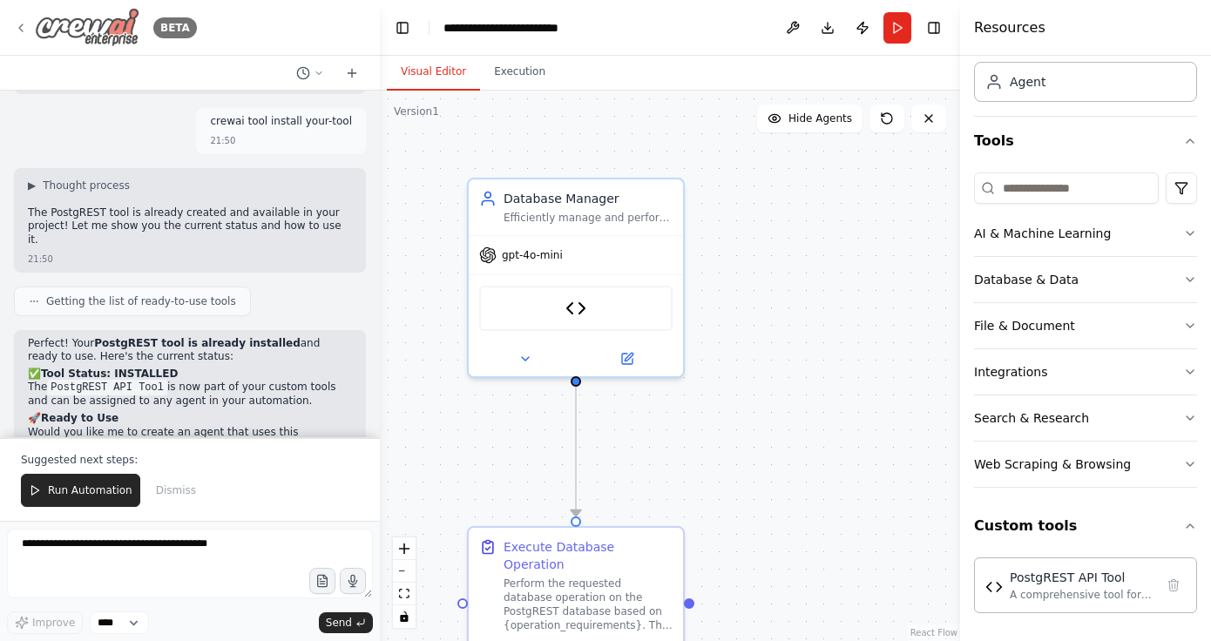
click at [22, 30] on icon at bounding box center [20, 27] width 3 height 7
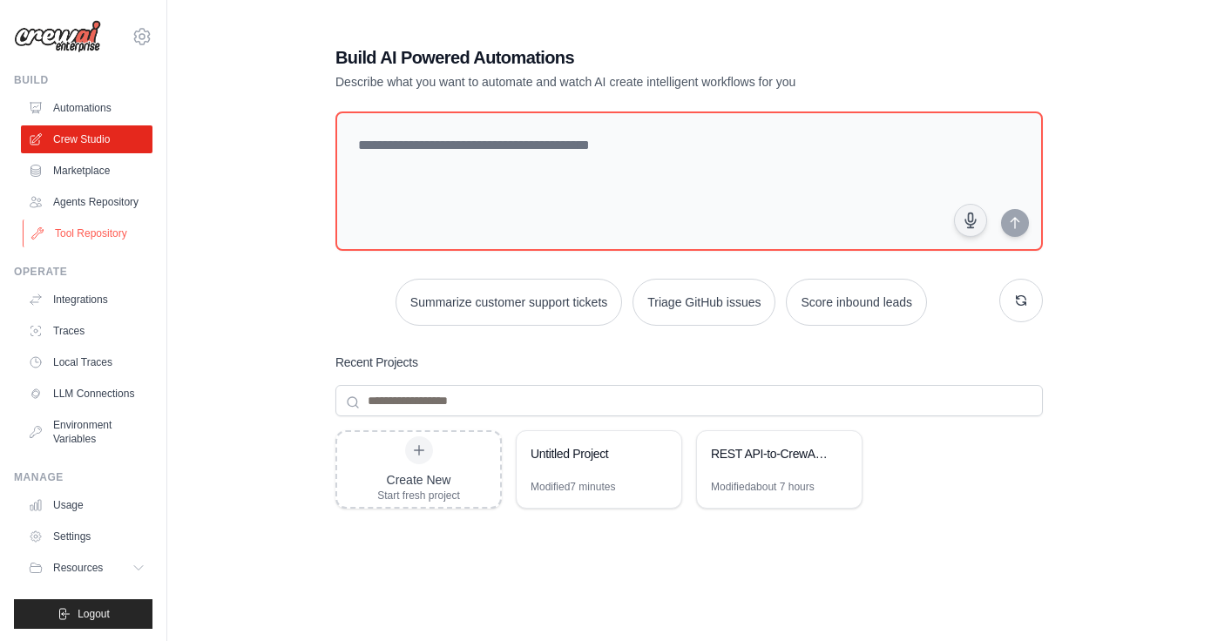
click at [95, 228] on link "Tool Repository" at bounding box center [89, 234] width 132 height 28
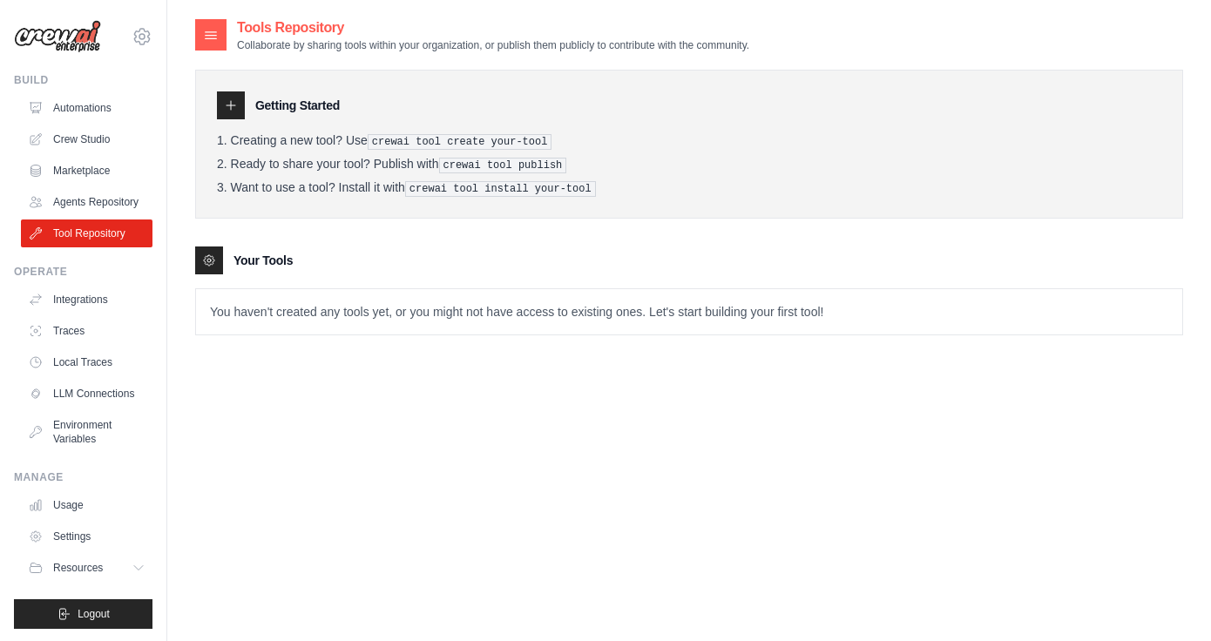
click at [333, 314] on p "You haven't created any tools yet, or you might not have access to existing one…" at bounding box center [689, 311] width 986 height 45
drag, startPoint x: 608, startPoint y: 192, endPoint x: 416, endPoint y: 187, distance: 192.6
click at [416, 187] on li "Want to use a tool? Install it with crewai tool install your-tool" at bounding box center [689, 188] width 945 height 17
copy pre "crewai tool install your-tool"
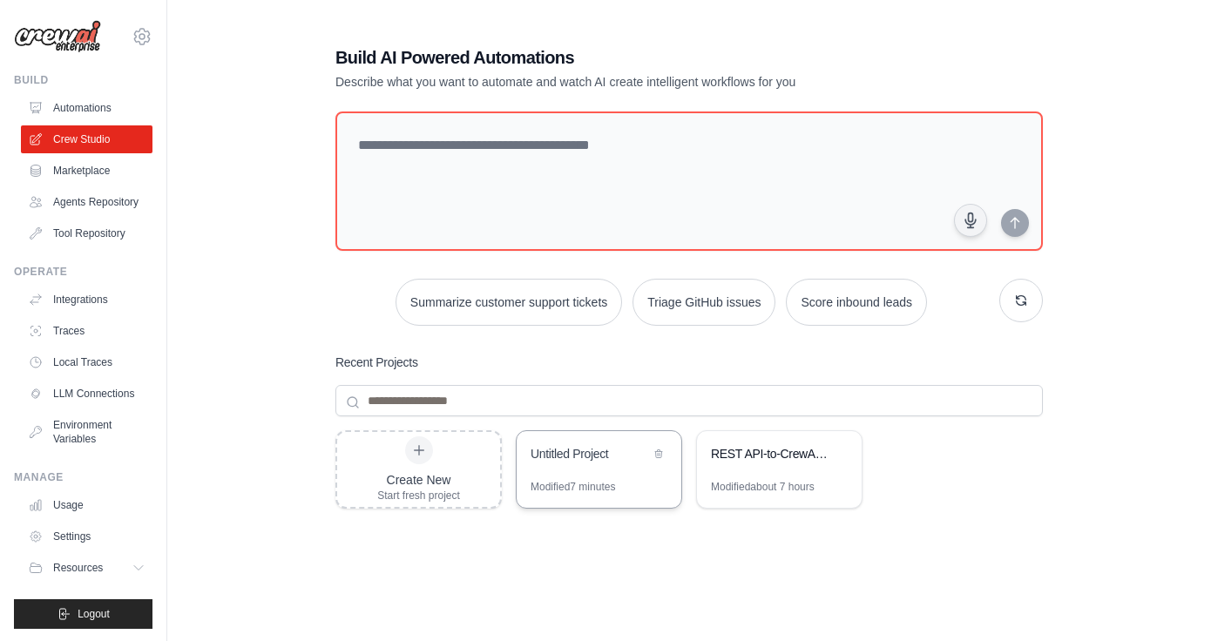
click at [573, 456] on div "Untitled Project" at bounding box center [590, 453] width 119 height 17
click at [541, 460] on div "Untitled Project" at bounding box center [590, 453] width 119 height 17
click at [584, 458] on div "Untitled Project" at bounding box center [590, 453] width 119 height 17
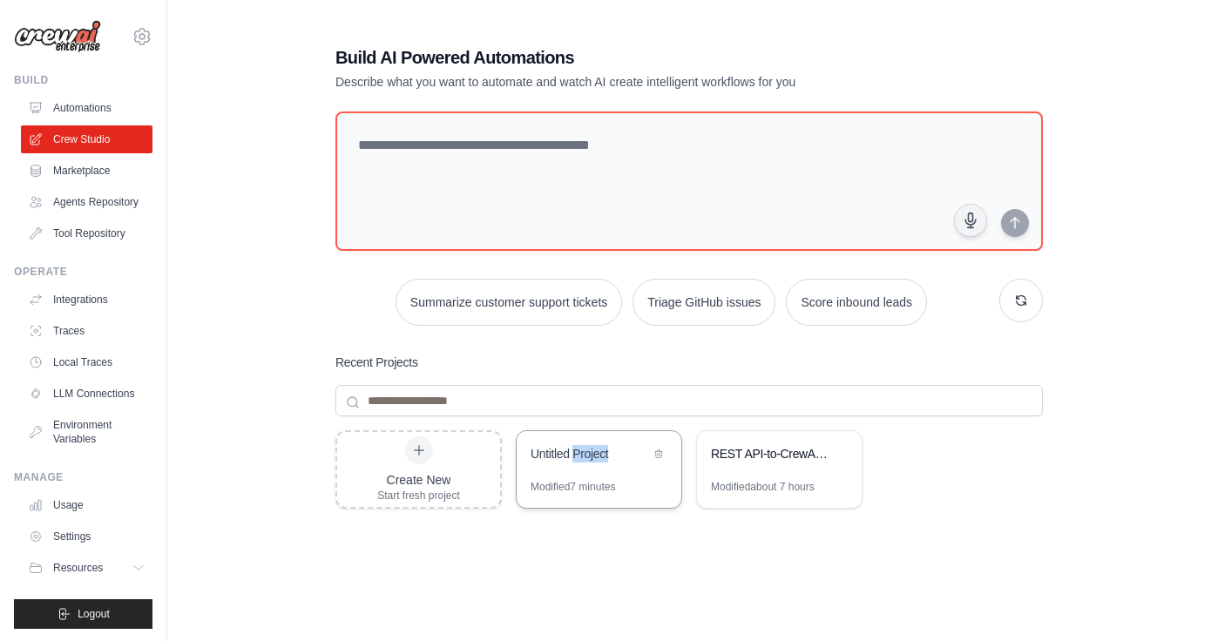
click at [584, 458] on div "Untitled Project" at bounding box center [590, 453] width 119 height 17
click at [570, 455] on div "Untitled Project" at bounding box center [590, 453] width 119 height 17
click at [559, 491] on div "Modified 7 minutes" at bounding box center [573, 487] width 85 height 14
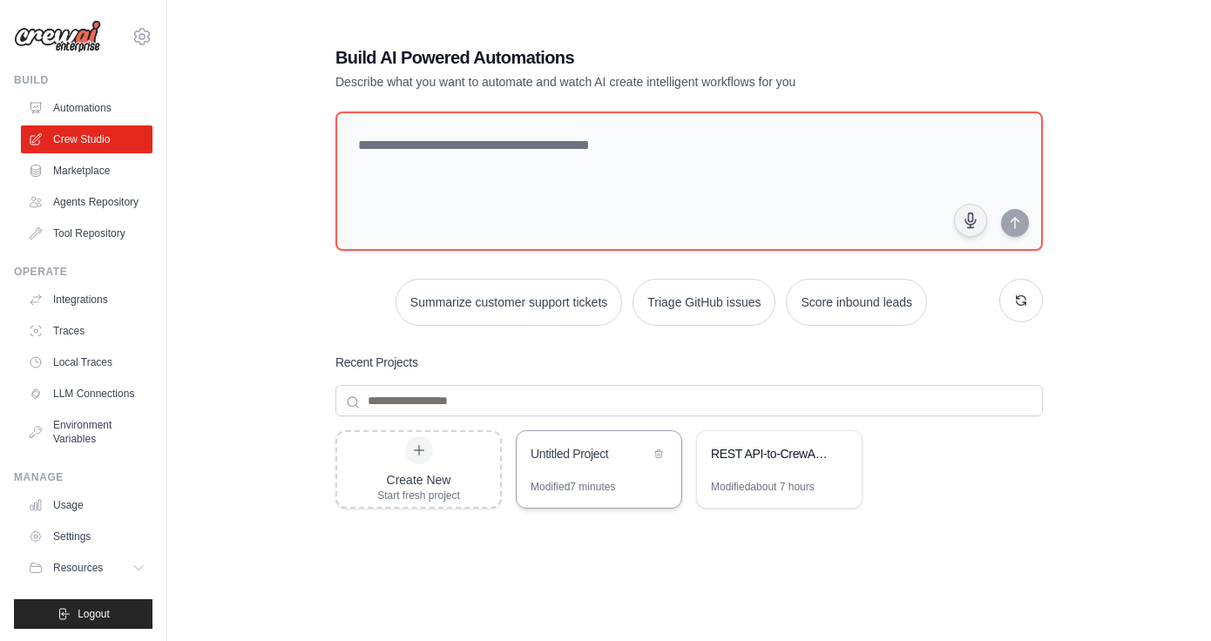
click at [567, 467] on div "Untitled Project" at bounding box center [599, 455] width 165 height 49
click at [92, 196] on link "Agents Repository" at bounding box center [89, 202] width 132 height 28
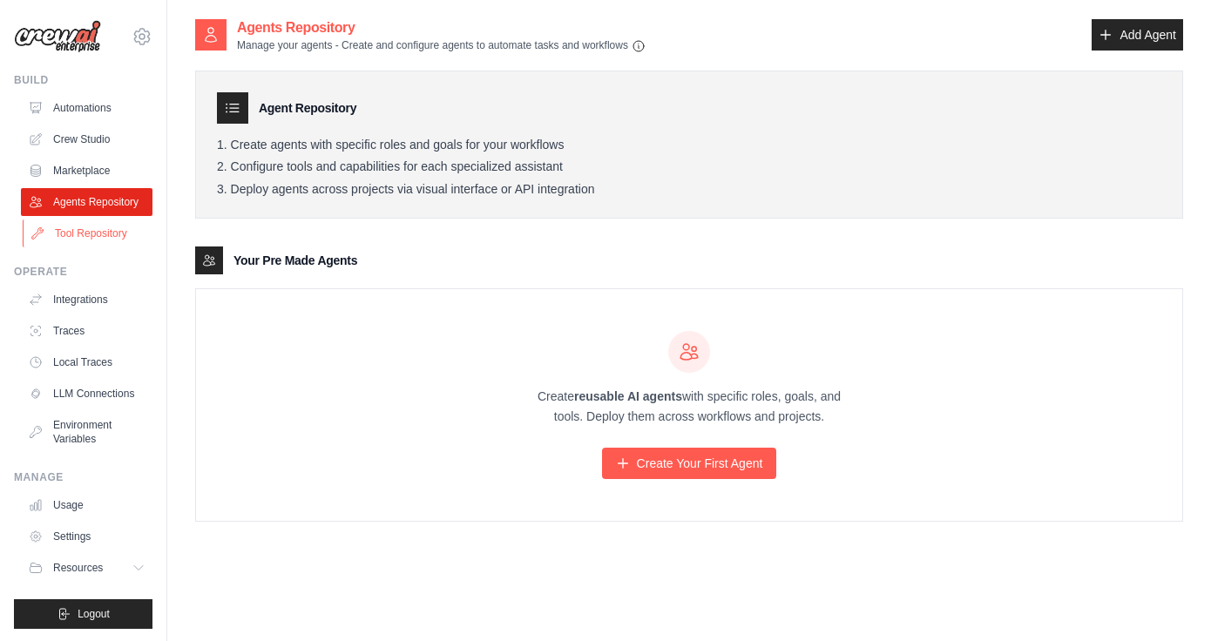
click at [99, 240] on link "Tool Repository" at bounding box center [89, 234] width 132 height 28
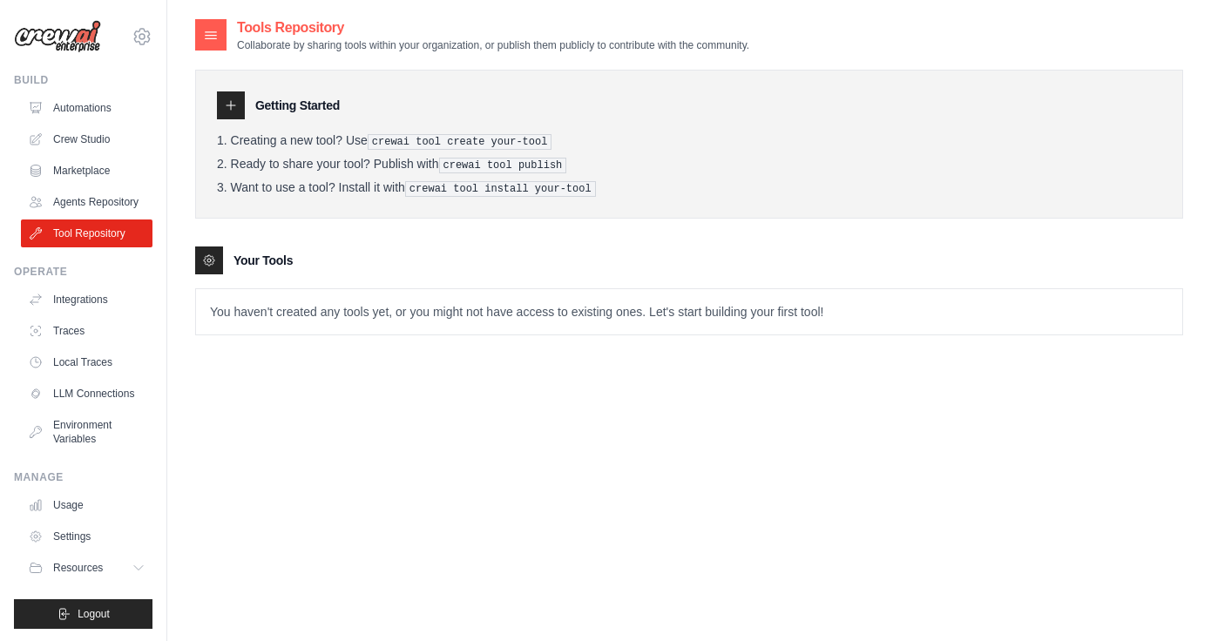
click at [210, 254] on icon at bounding box center [209, 261] width 14 height 14
click at [77, 141] on link "Crew Studio" at bounding box center [89, 139] width 132 height 28
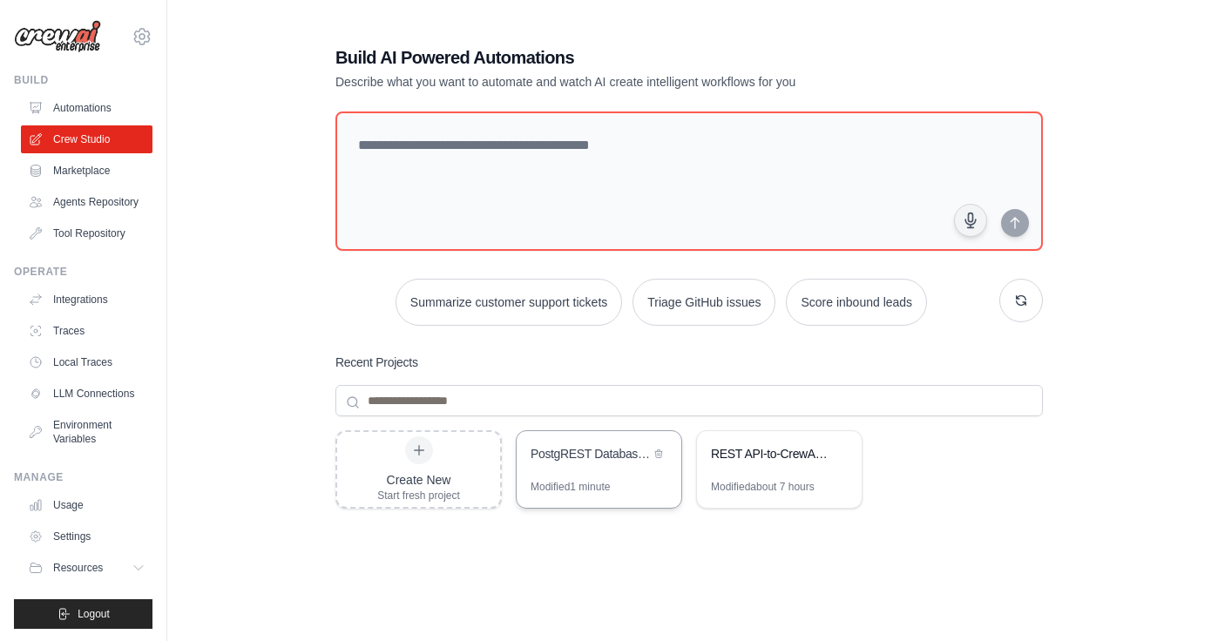
click at [593, 457] on div "PostgREST Database Manager" at bounding box center [590, 453] width 119 height 17
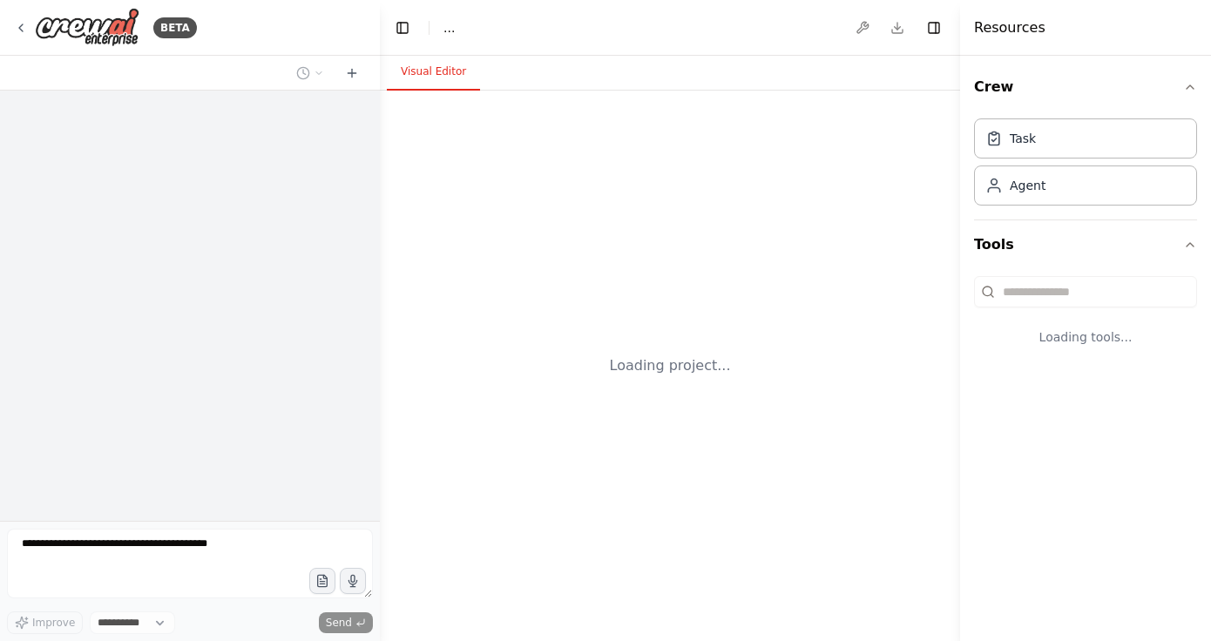
select select "****"
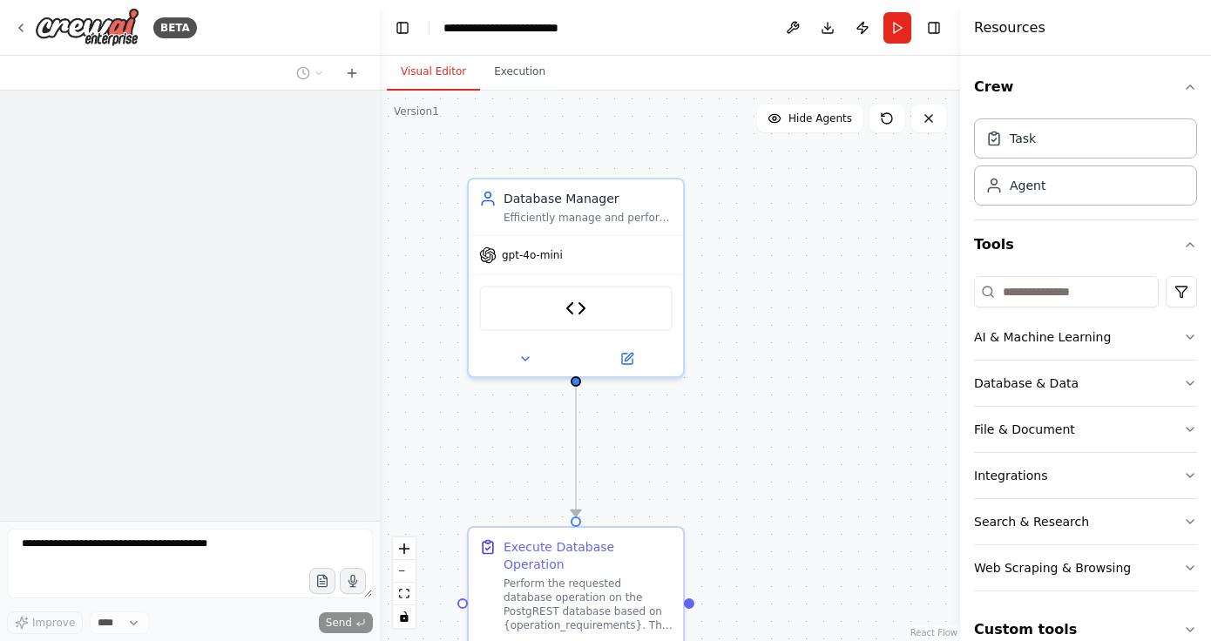
scroll to position [3992, 0]
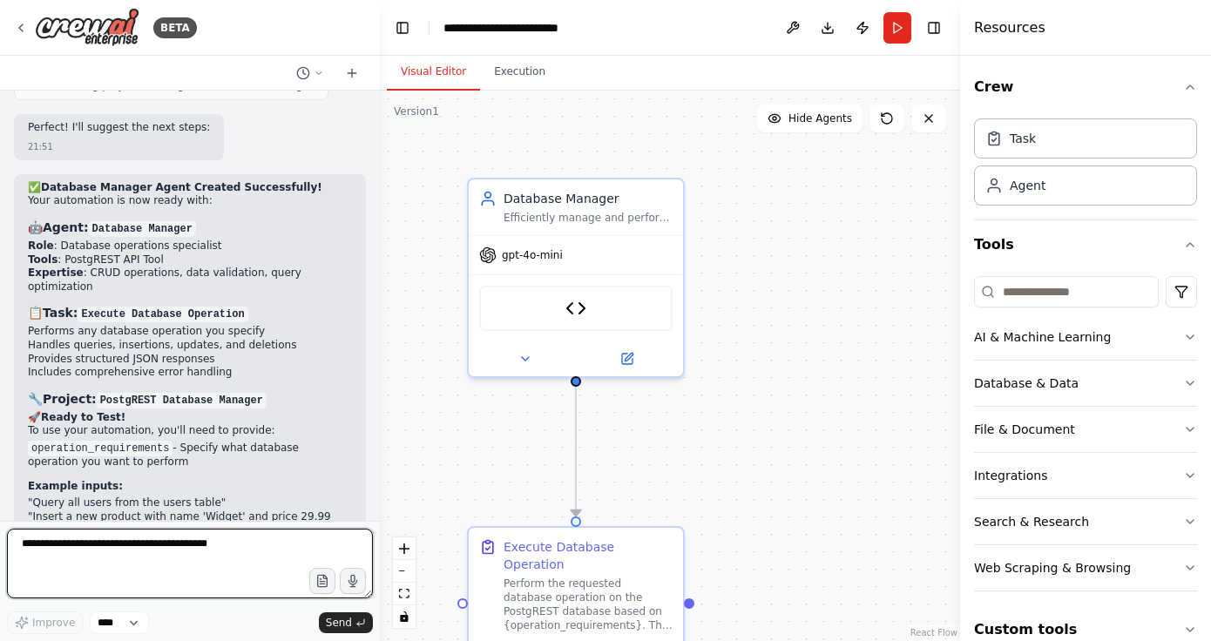
click at [102, 552] on textarea at bounding box center [190, 564] width 366 height 70
paste textarea "**********"
type textarea "**********"
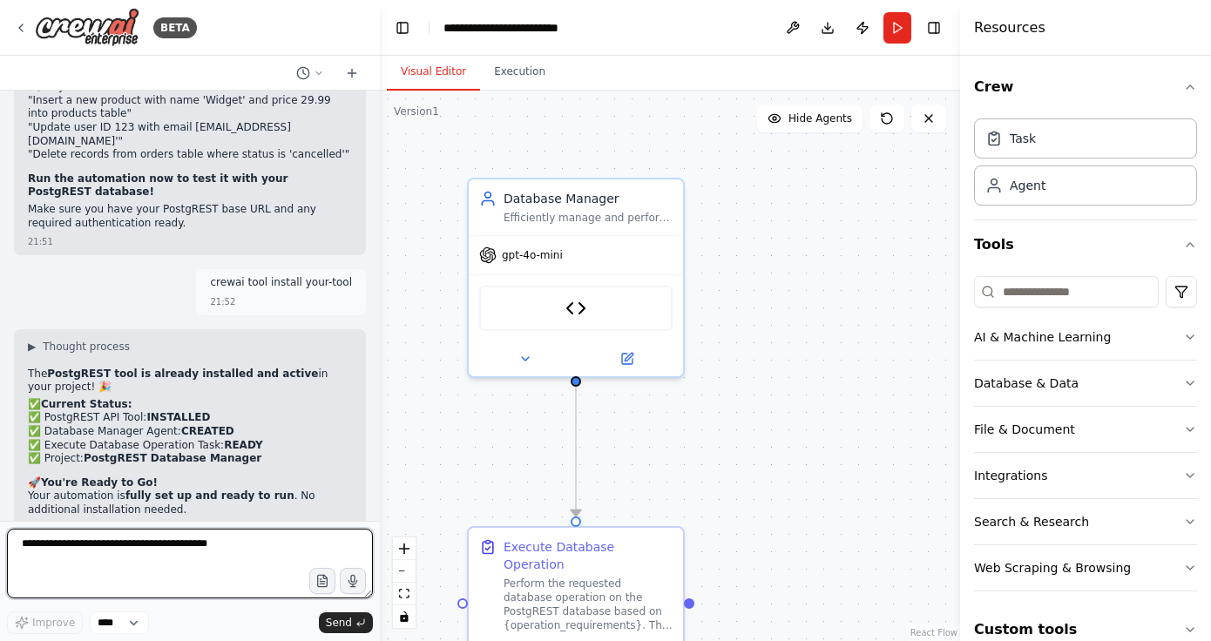
scroll to position [4413, 0]
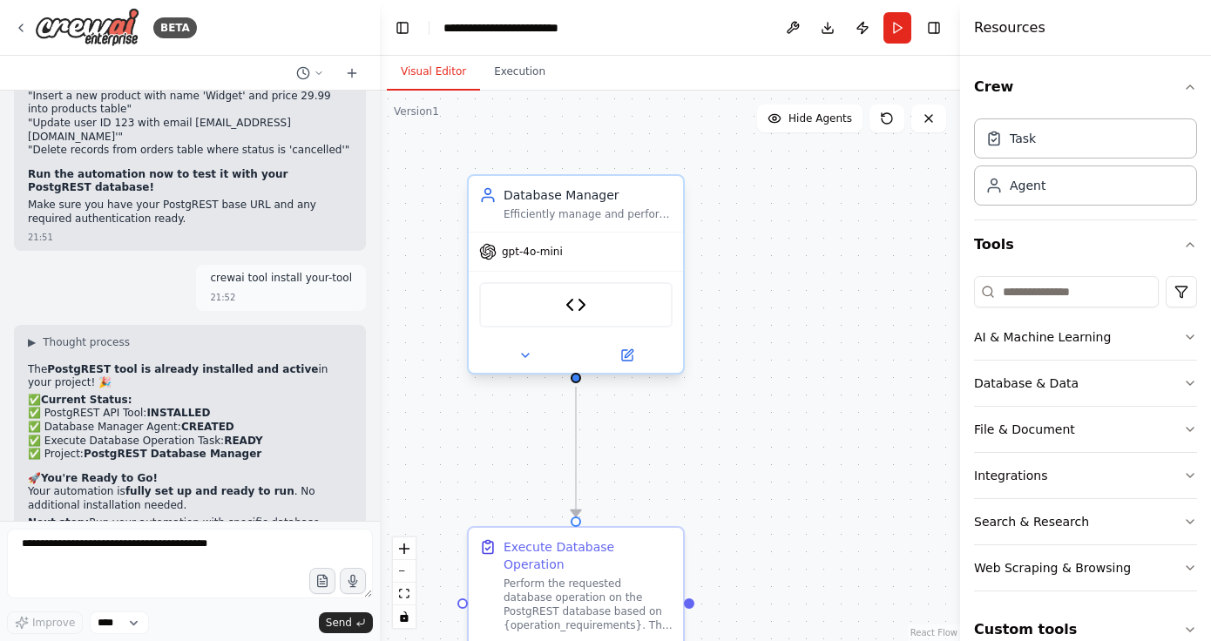
click at [654, 242] on div "gpt-4o-mini" at bounding box center [576, 252] width 214 height 38
click at [674, 157] on icon at bounding box center [670, 158] width 10 height 10
click at [671, 163] on icon at bounding box center [670, 158] width 10 height 10
click at [646, 163] on div ".deletable-edge-delete-btn { width: 20px; height: 20px; border: 0px solid #ffff…" at bounding box center [670, 366] width 580 height 551
click at [674, 163] on div ".deletable-edge-delete-btn { width: 20px; height: 20px; border: 0px solid #ffff…" at bounding box center [670, 366] width 580 height 551
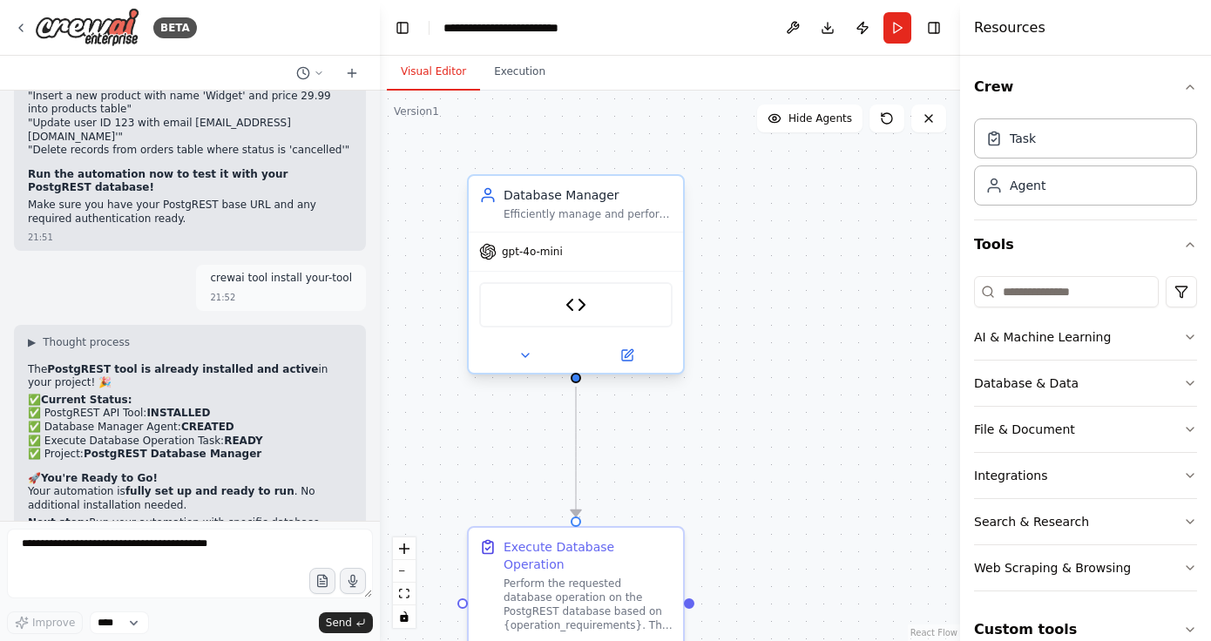
click at [616, 232] on div "gpt-4o-mini PostgREST API Tool" at bounding box center [576, 302] width 214 height 141
click at [671, 159] on icon at bounding box center [670, 159] width 7 height 10
click at [613, 157] on button "Confirm" at bounding box center [621, 158] width 62 height 21
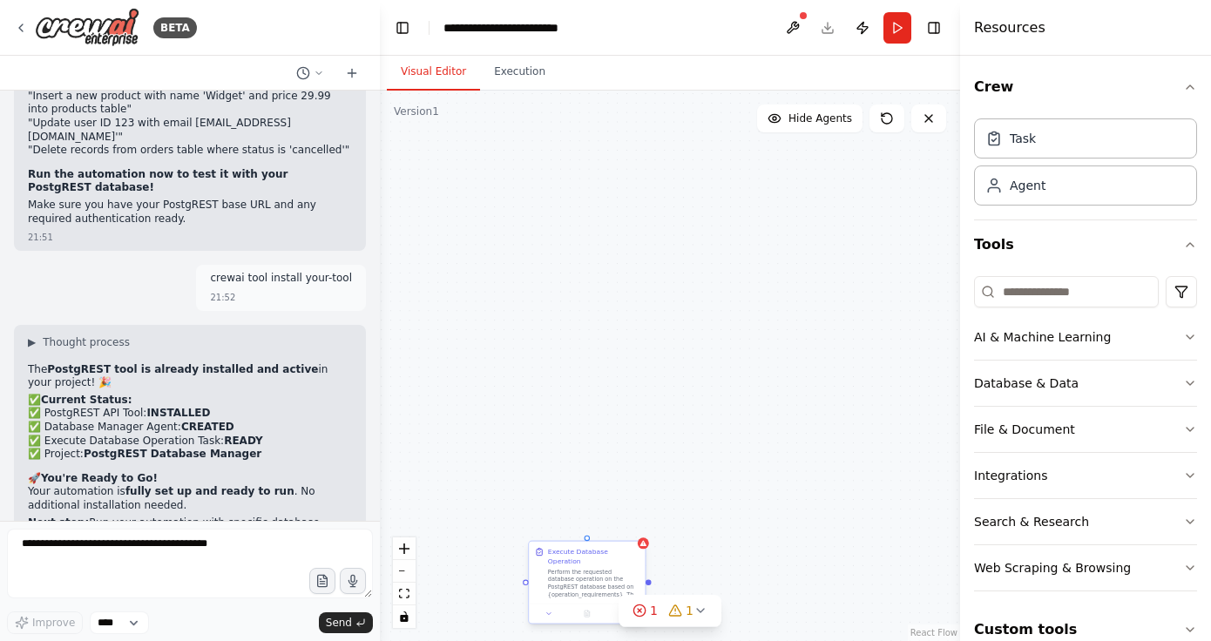
click at [593, 568] on div "Perform the requested database operation on the PostgREST database based on {op…" at bounding box center [593, 583] width 91 height 30
click at [631, 527] on icon at bounding box center [630, 525] width 7 height 10
click at [582, 523] on button "Confirm" at bounding box center [582, 525] width 62 height 21
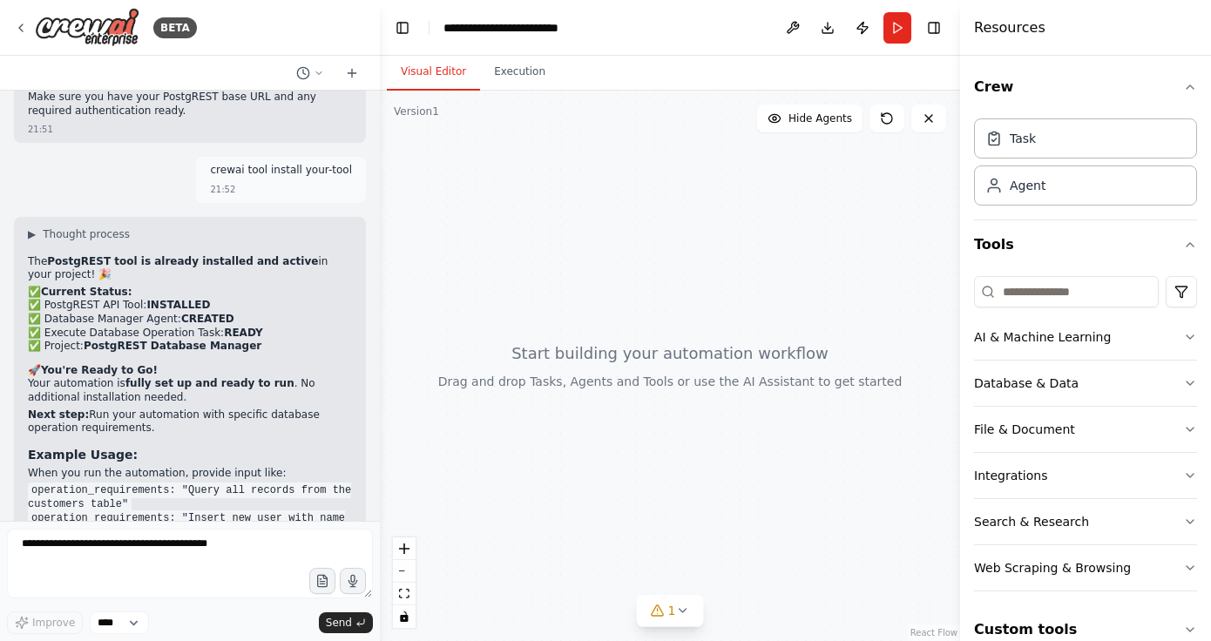
scroll to position [4523, 0]
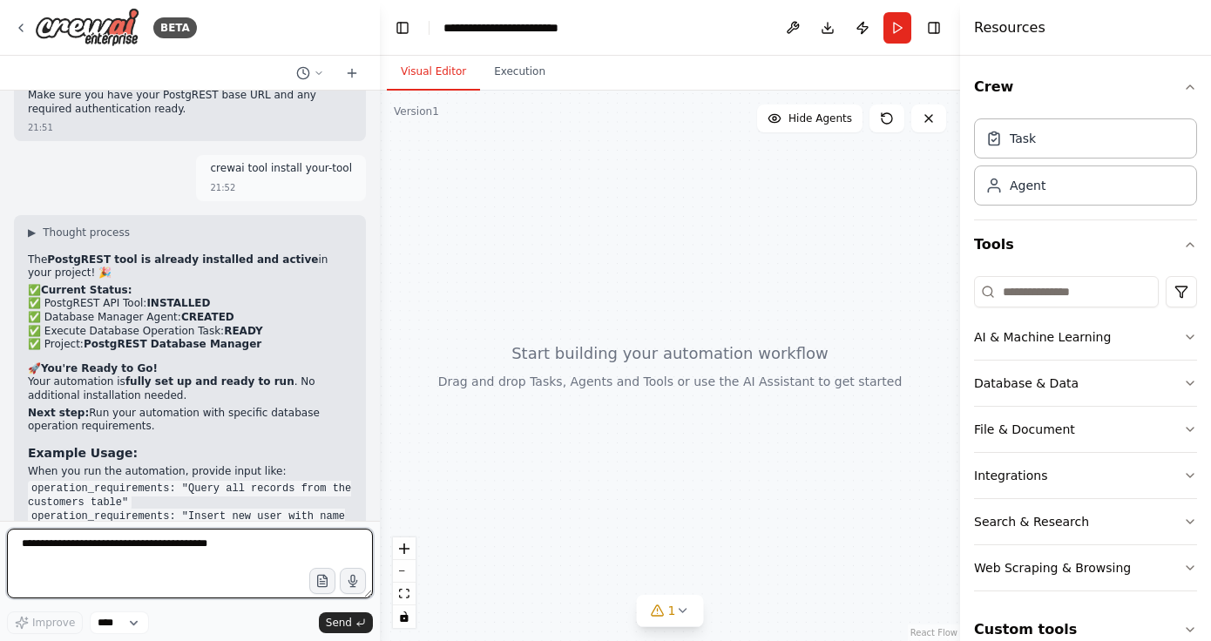
click at [228, 545] on textarea at bounding box center [190, 564] width 366 height 70
paste textarea "**********"
type textarea "**********"
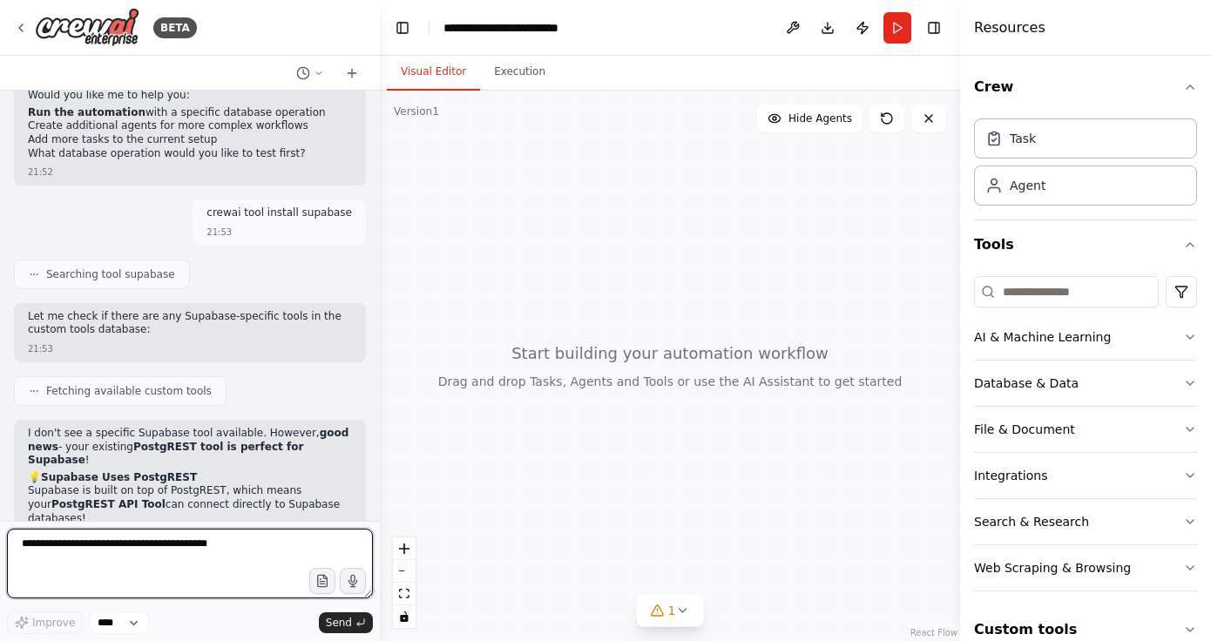
scroll to position [5087, 0]
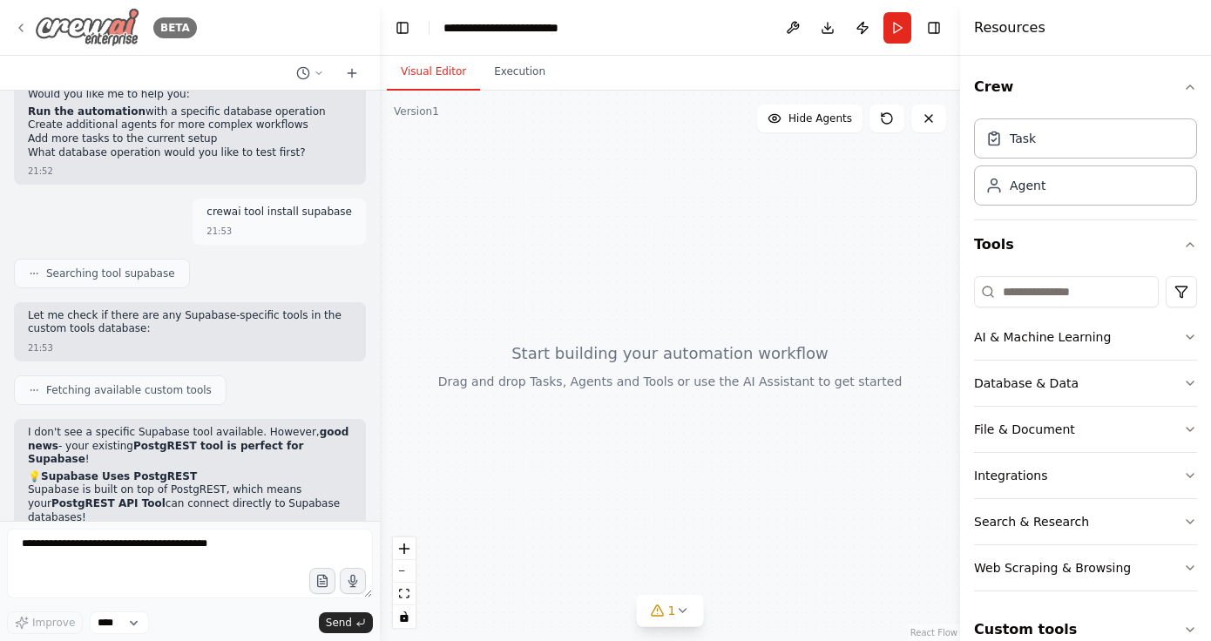
click at [22, 28] on icon at bounding box center [21, 28] width 14 height 14
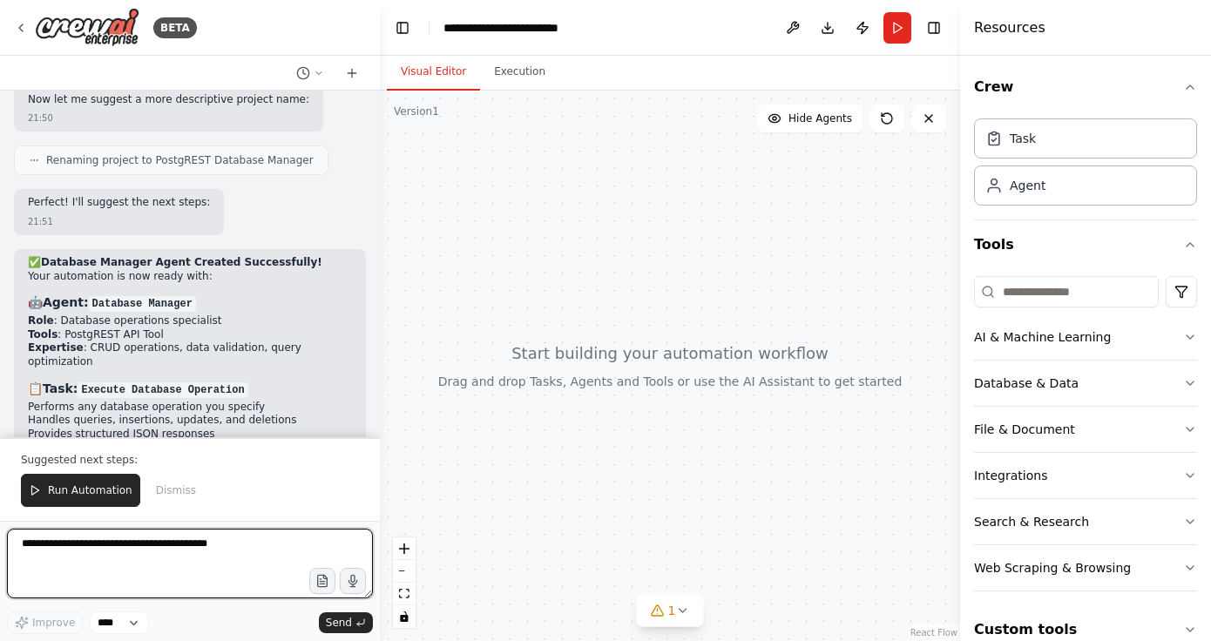
click at [187, 538] on textarea at bounding box center [190, 564] width 366 height 70
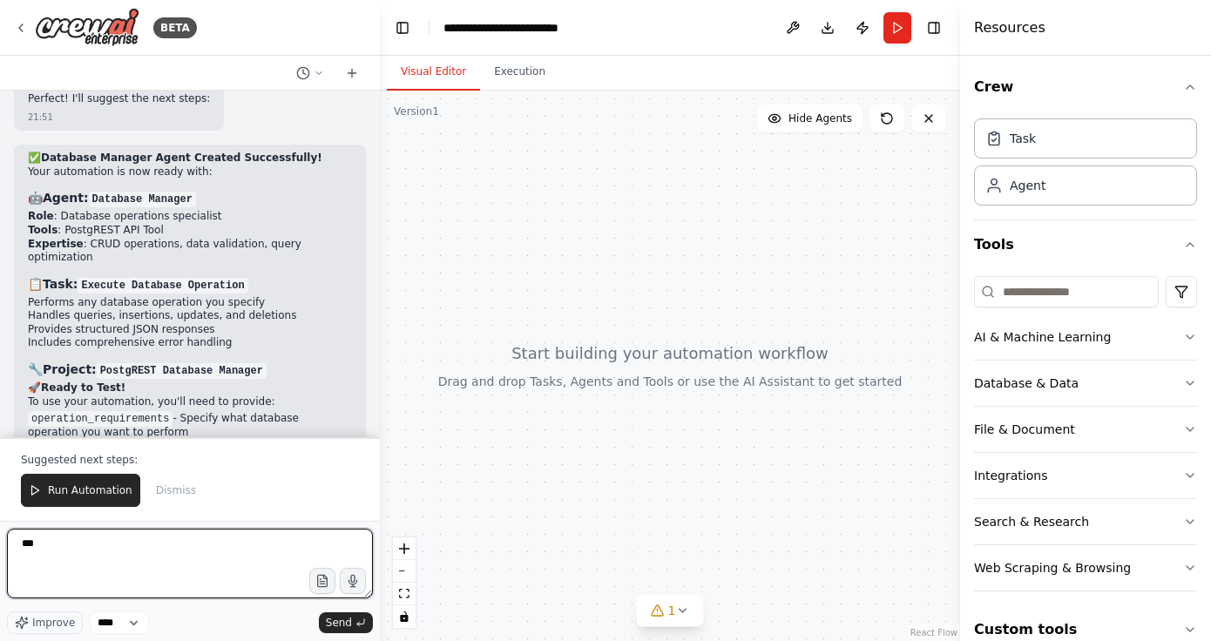
scroll to position [6505, 0]
type textarea "**********"
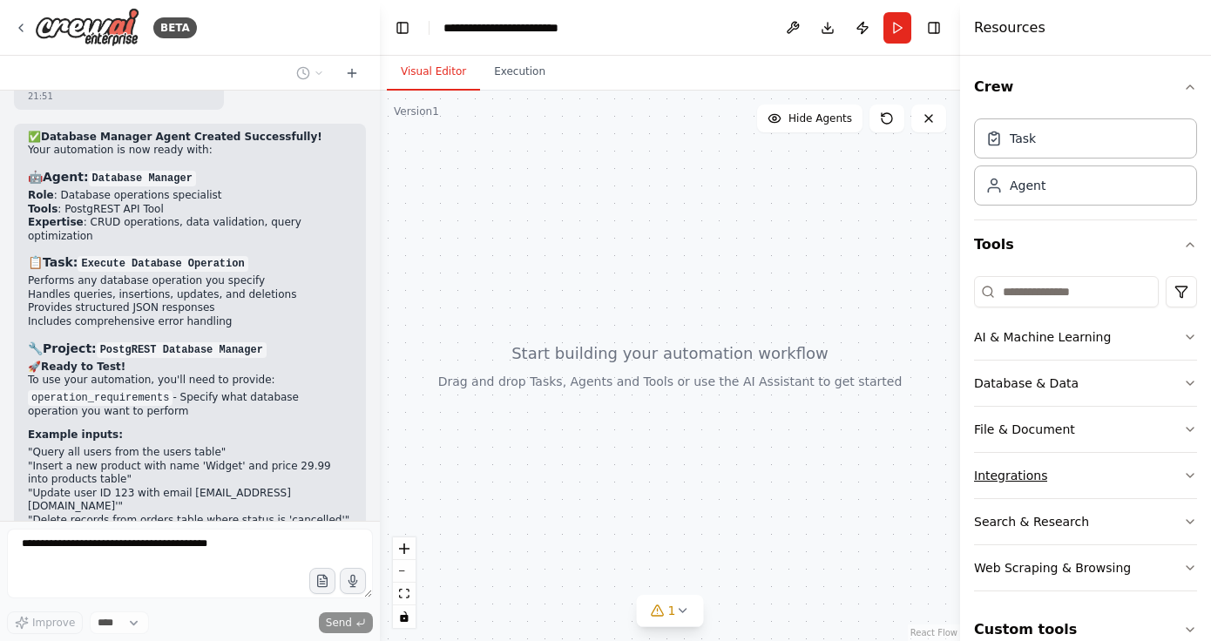
scroll to position [27, 0]
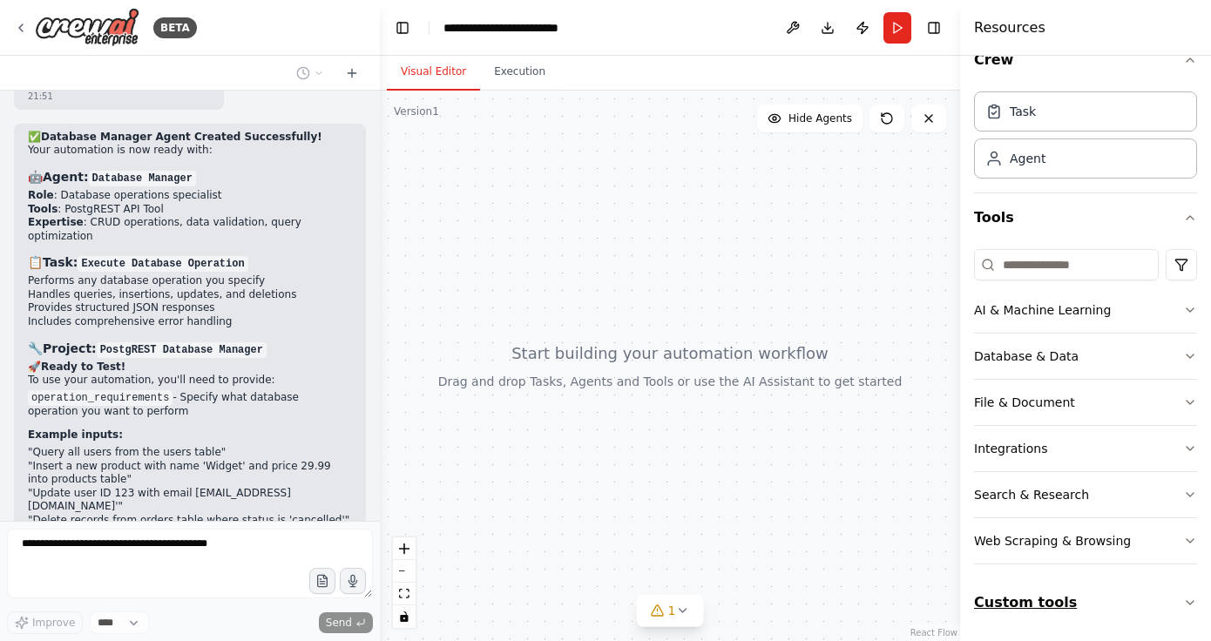
click at [1025, 597] on button "Custom tools" at bounding box center [1085, 603] width 223 height 49
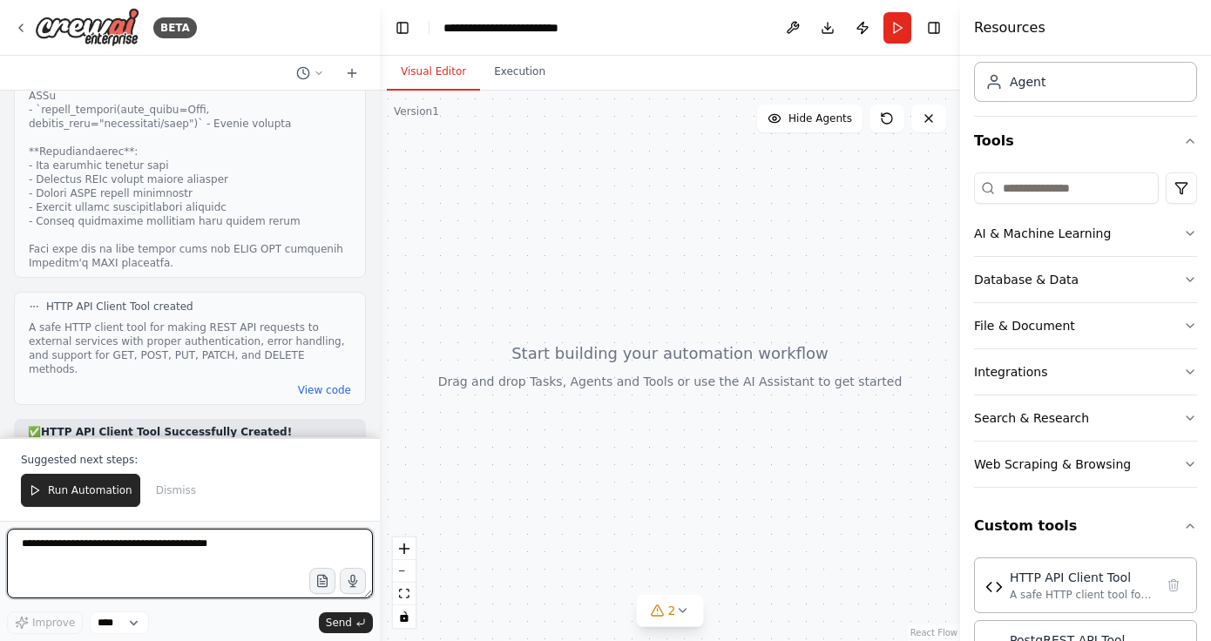
scroll to position [8902, 0]
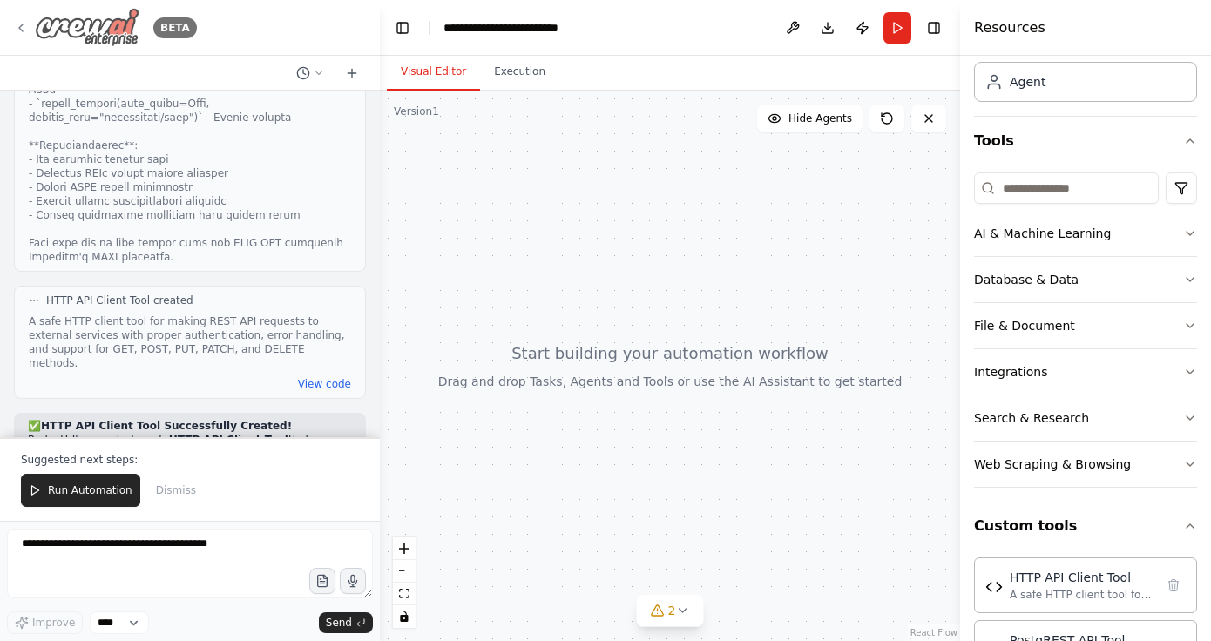
click at [19, 30] on icon at bounding box center [21, 28] width 14 height 14
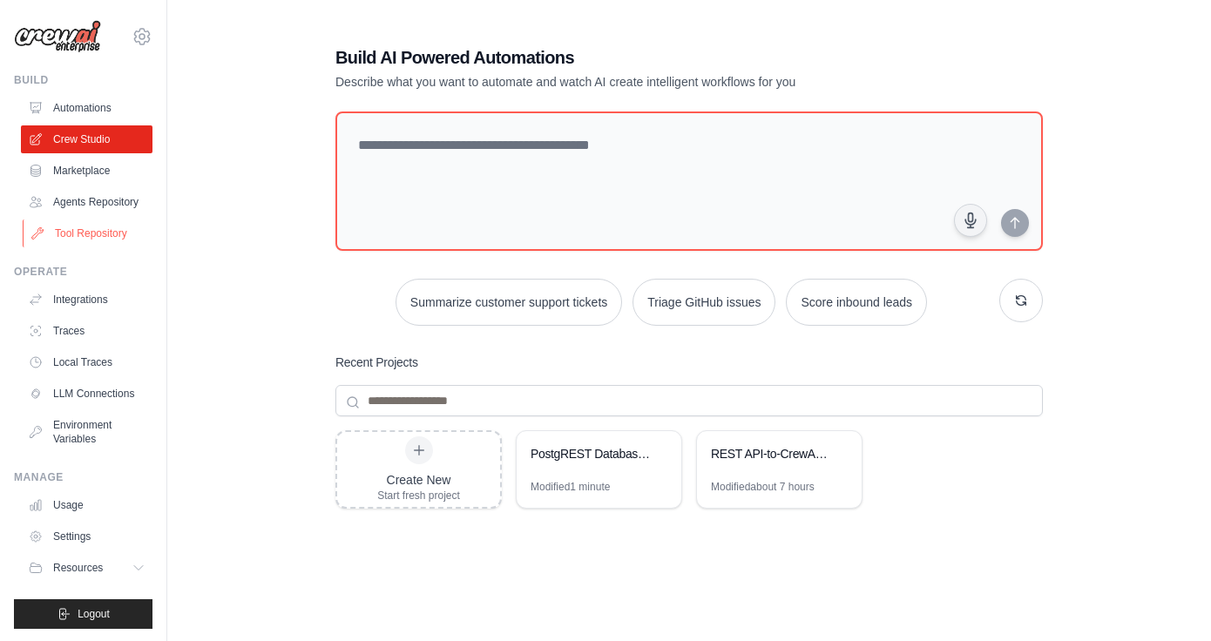
click at [111, 233] on link "Tool Repository" at bounding box center [89, 234] width 132 height 28
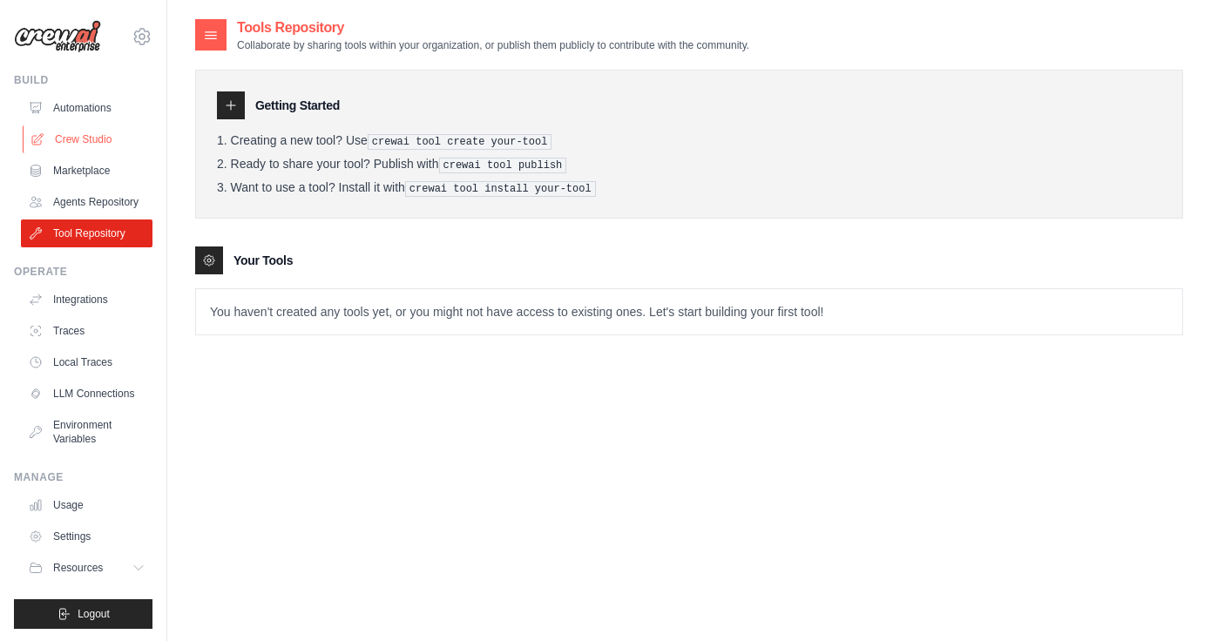
click at [65, 137] on link "Crew Studio" at bounding box center [89, 139] width 132 height 28
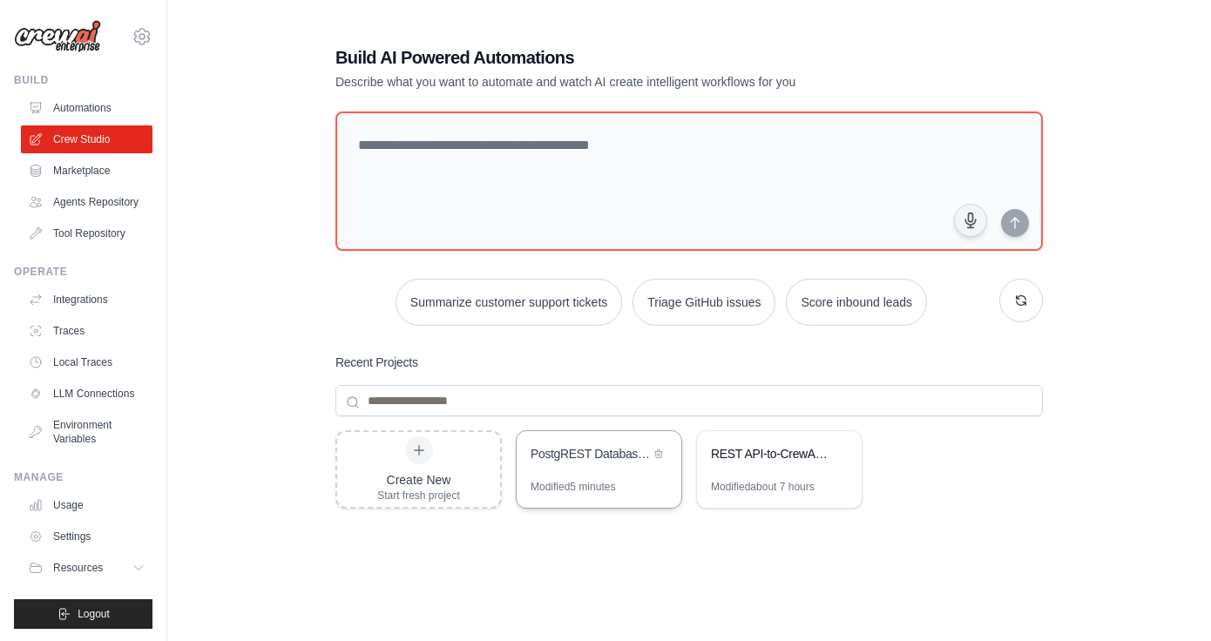
click at [593, 461] on div "PostgREST Database Manager" at bounding box center [590, 453] width 119 height 17
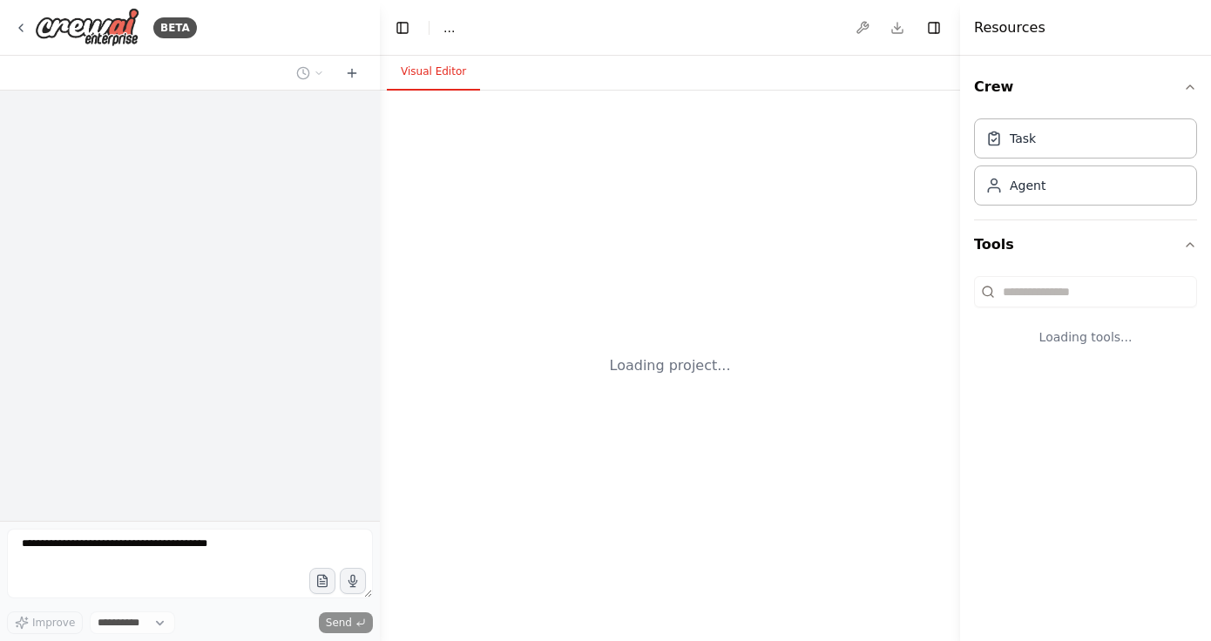
select select "****"
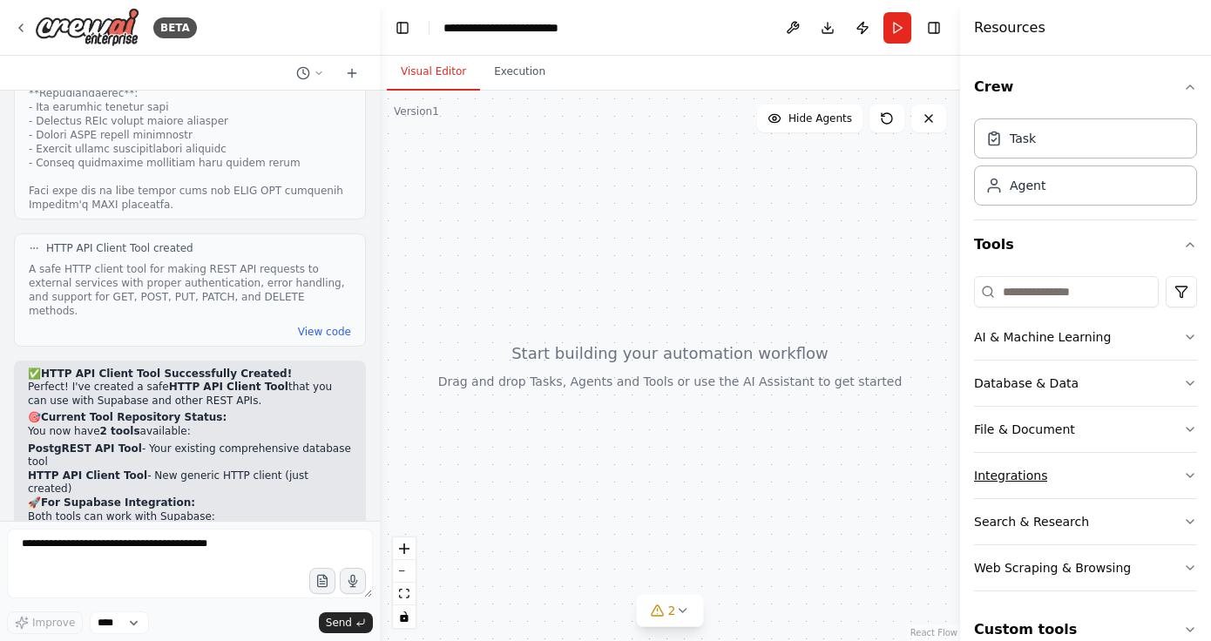
scroll to position [27, 0]
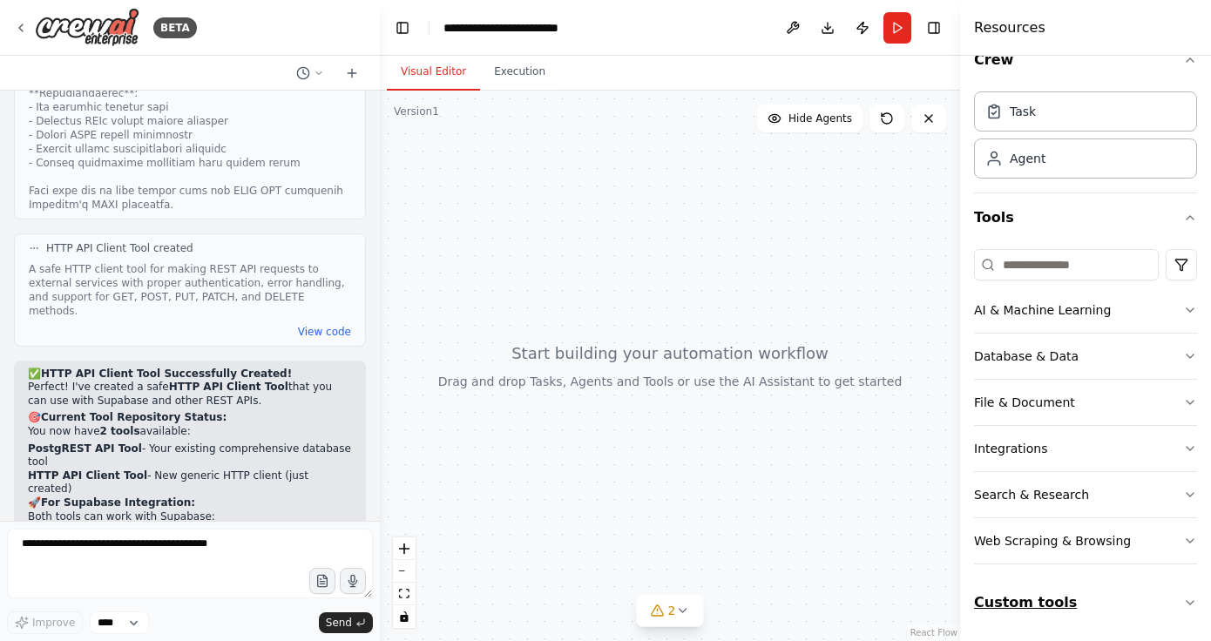
click at [1090, 614] on button "Custom tools" at bounding box center [1085, 603] width 223 height 49
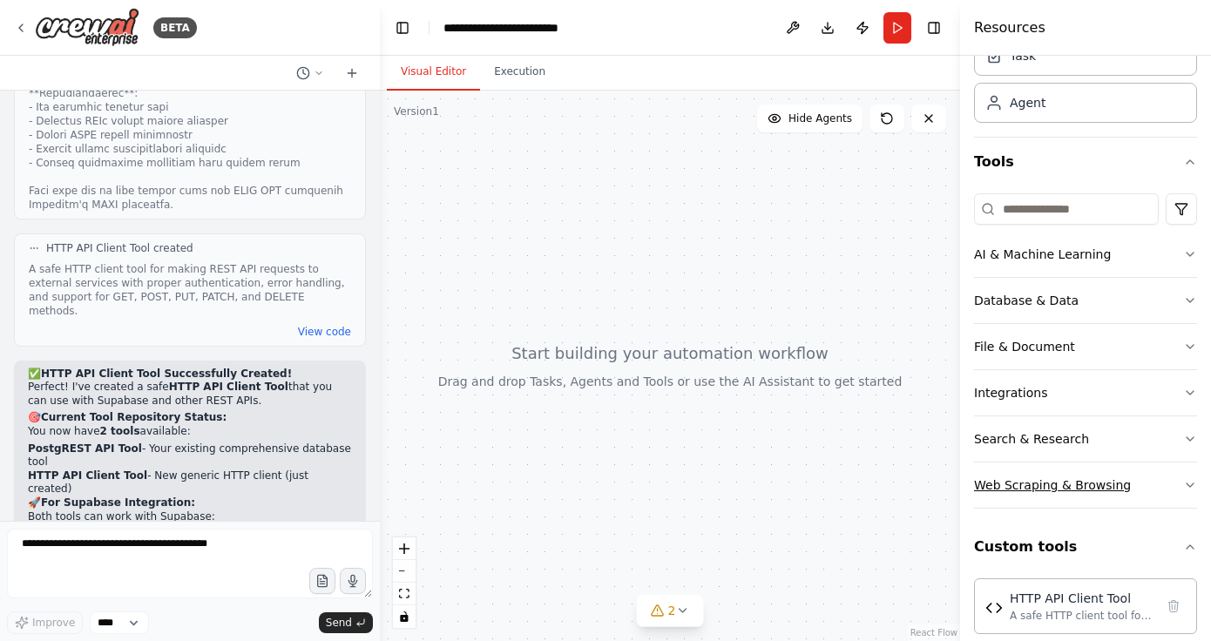
scroll to position [166, 0]
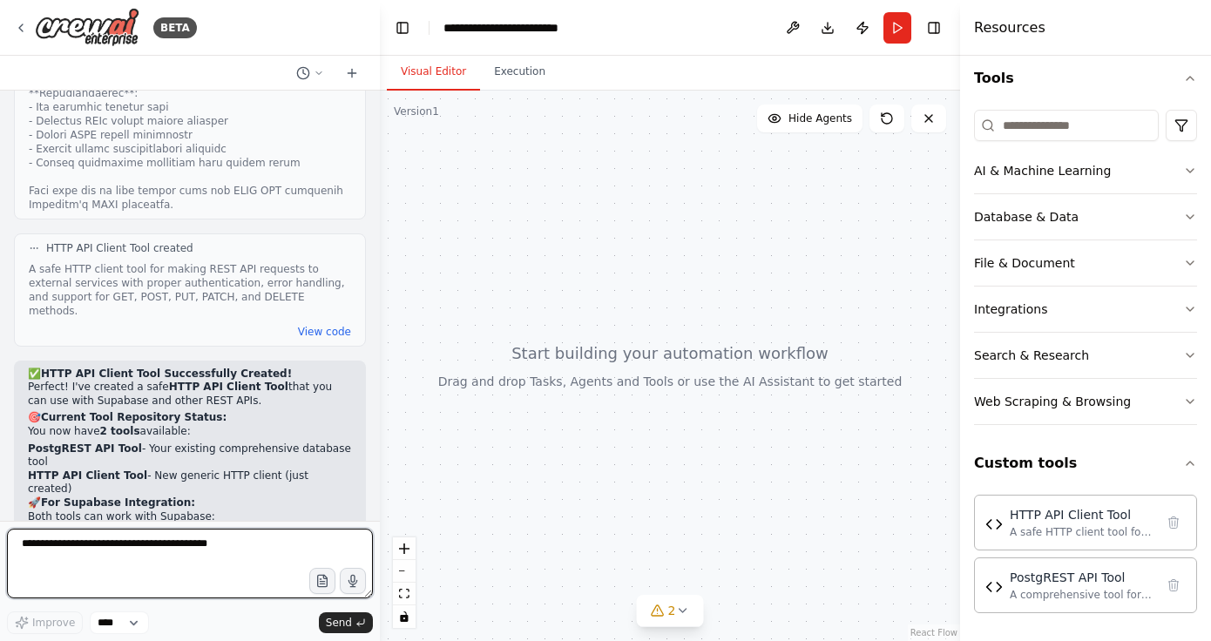
click at [142, 555] on textarea at bounding box center [190, 564] width 366 height 70
type textarea "**********"
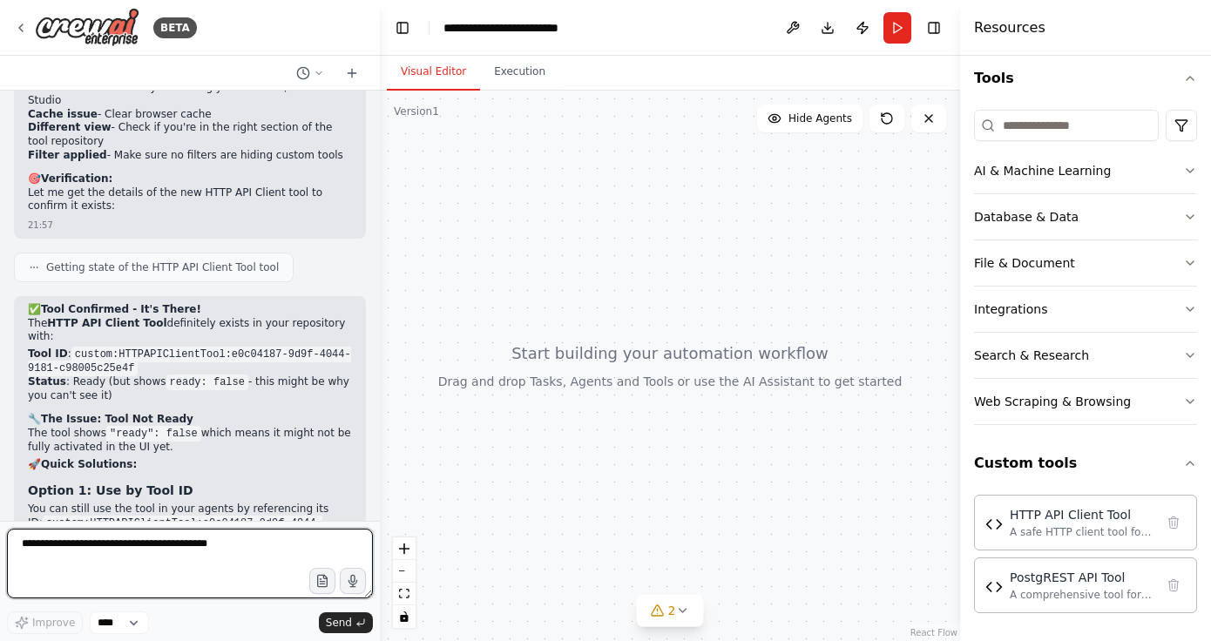
scroll to position [9129, 0]
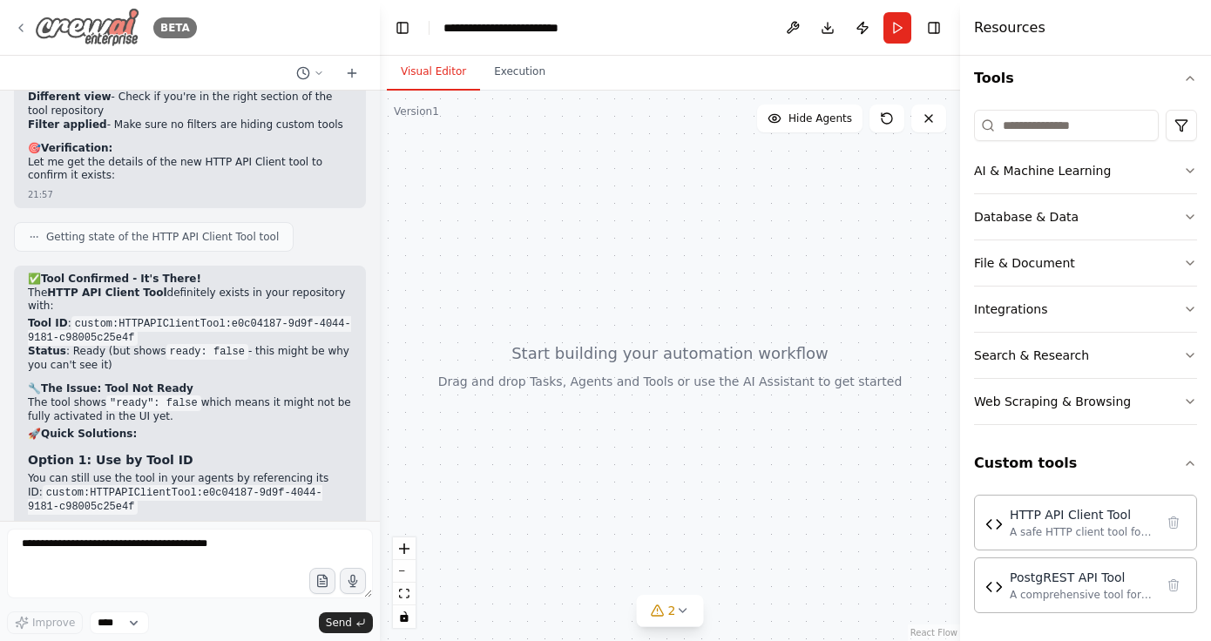
click at [21, 25] on icon at bounding box center [20, 27] width 3 height 7
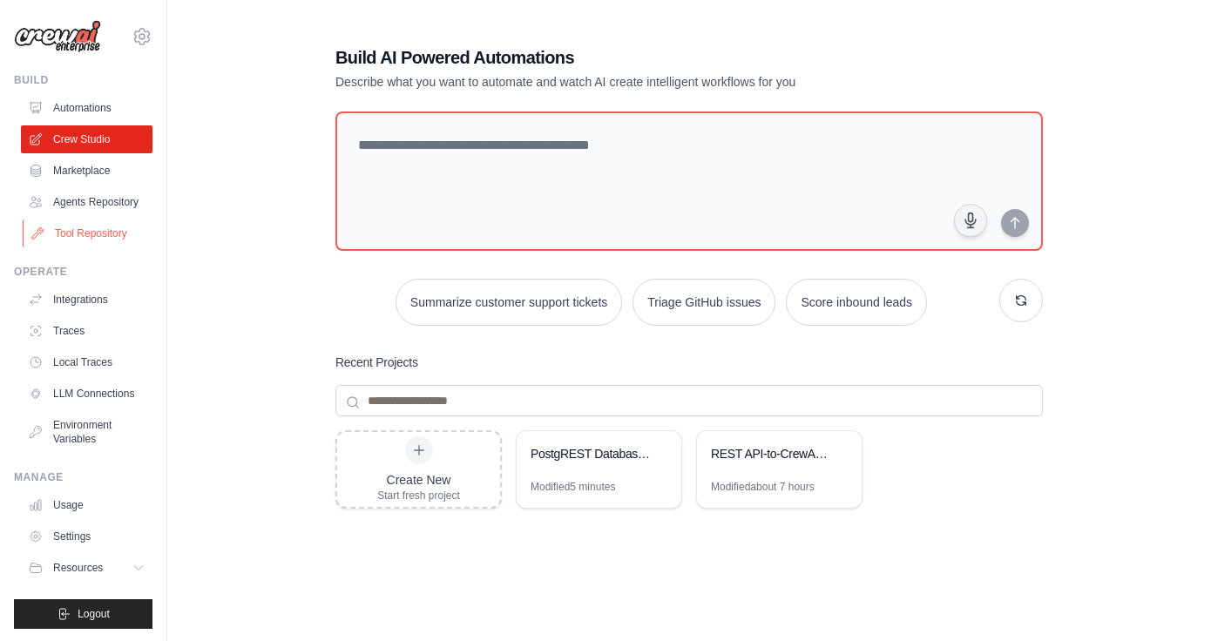
click at [101, 240] on link "Tool Repository" at bounding box center [89, 234] width 132 height 28
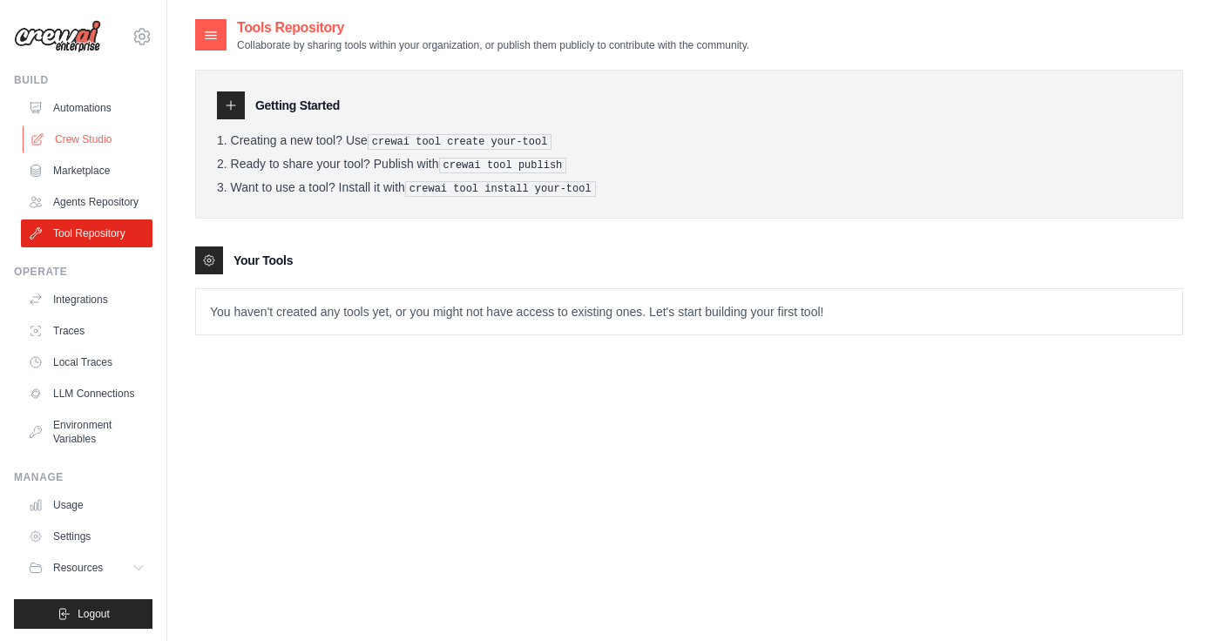
click at [78, 143] on link "Crew Studio" at bounding box center [89, 139] width 132 height 28
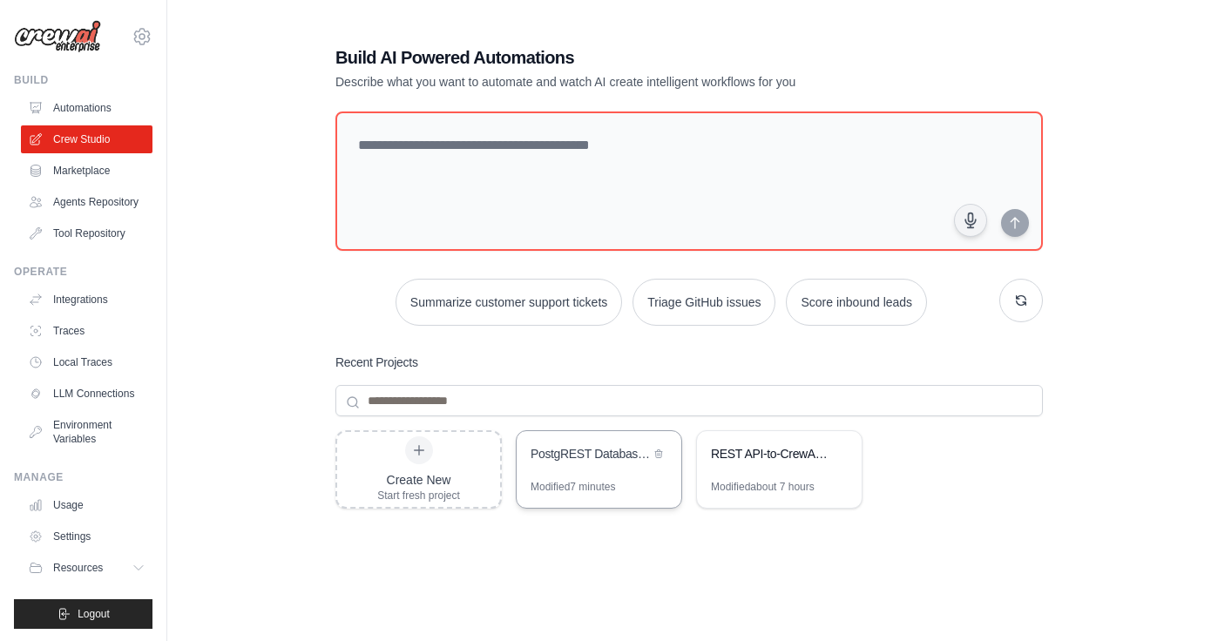
click at [599, 458] on div "PostgREST Database Manager" at bounding box center [590, 453] width 119 height 17
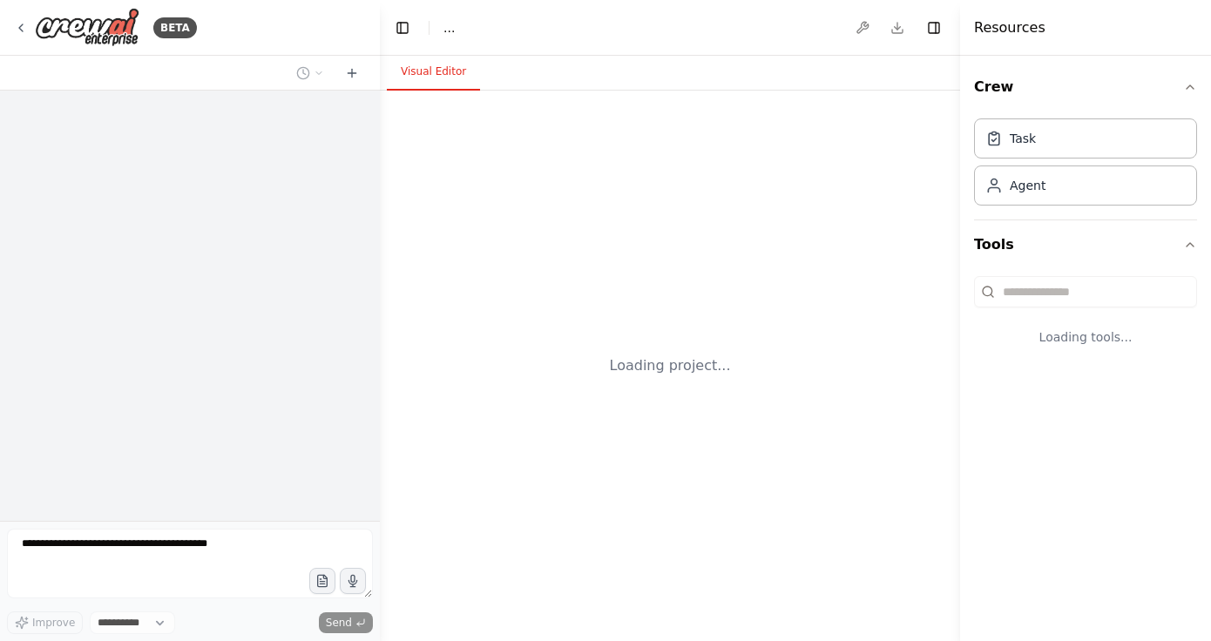
select select "****"
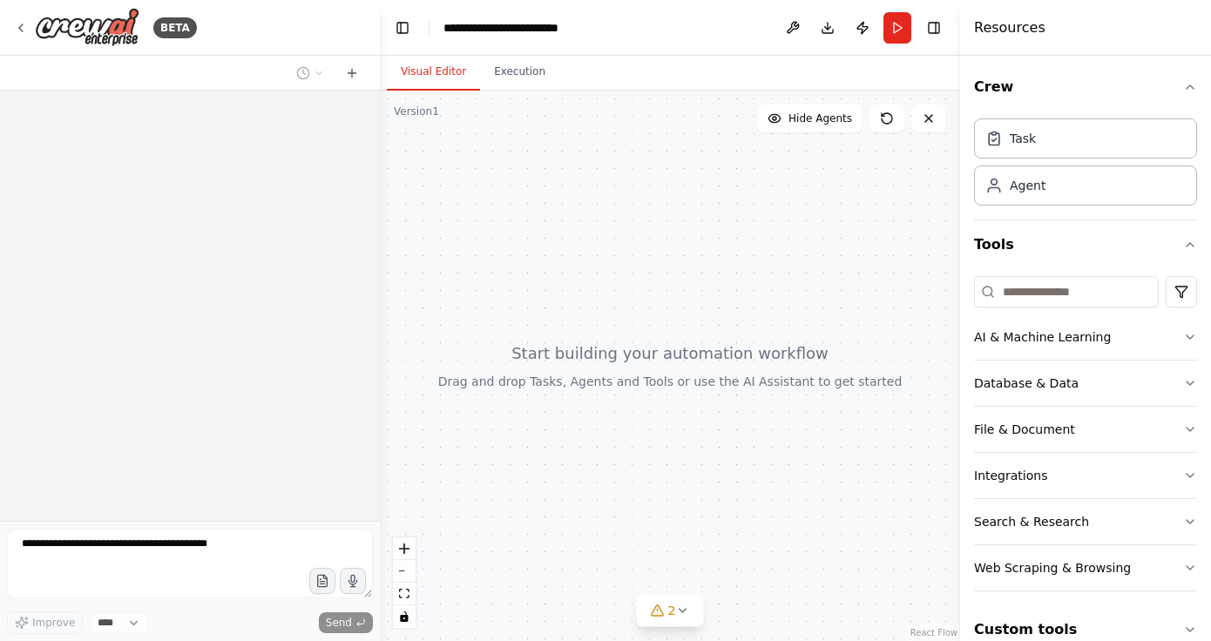
scroll to position [9129, 0]
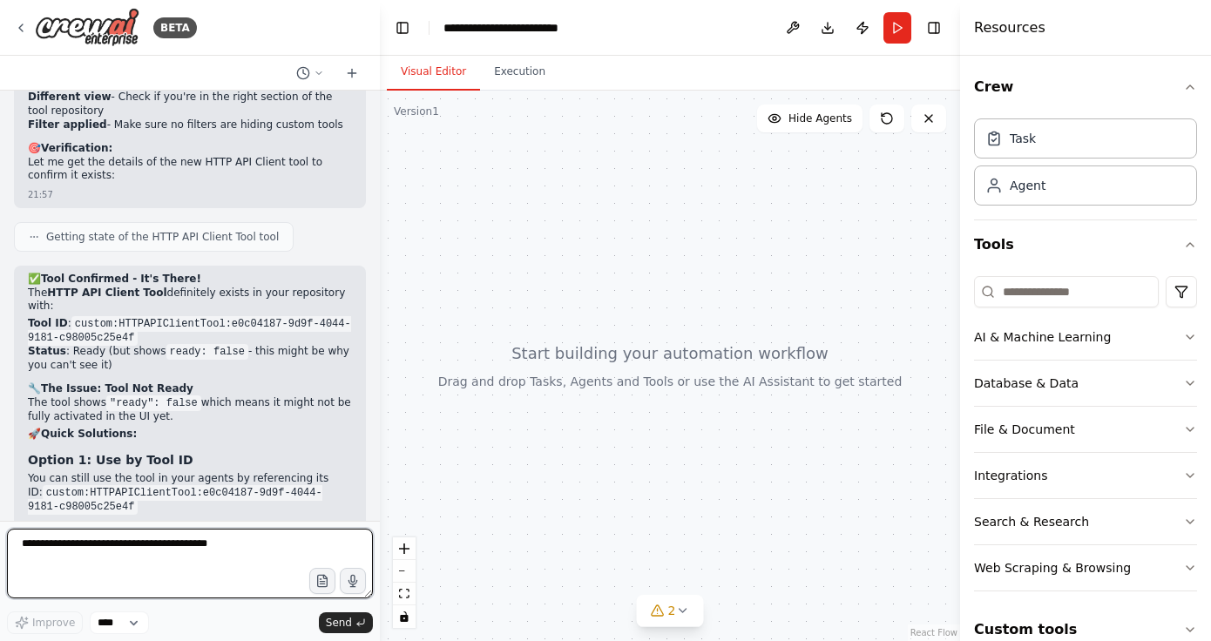
click at [145, 542] on textarea at bounding box center [190, 564] width 366 height 70
paste textarea "**********"
type textarea "**********"
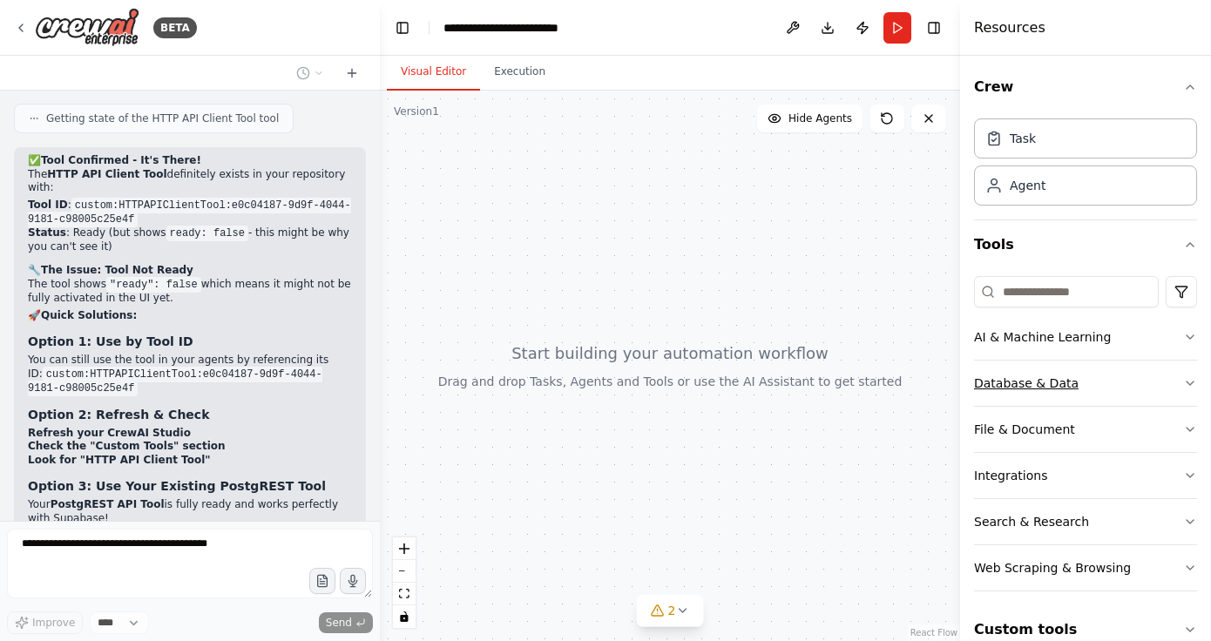
scroll to position [27, 0]
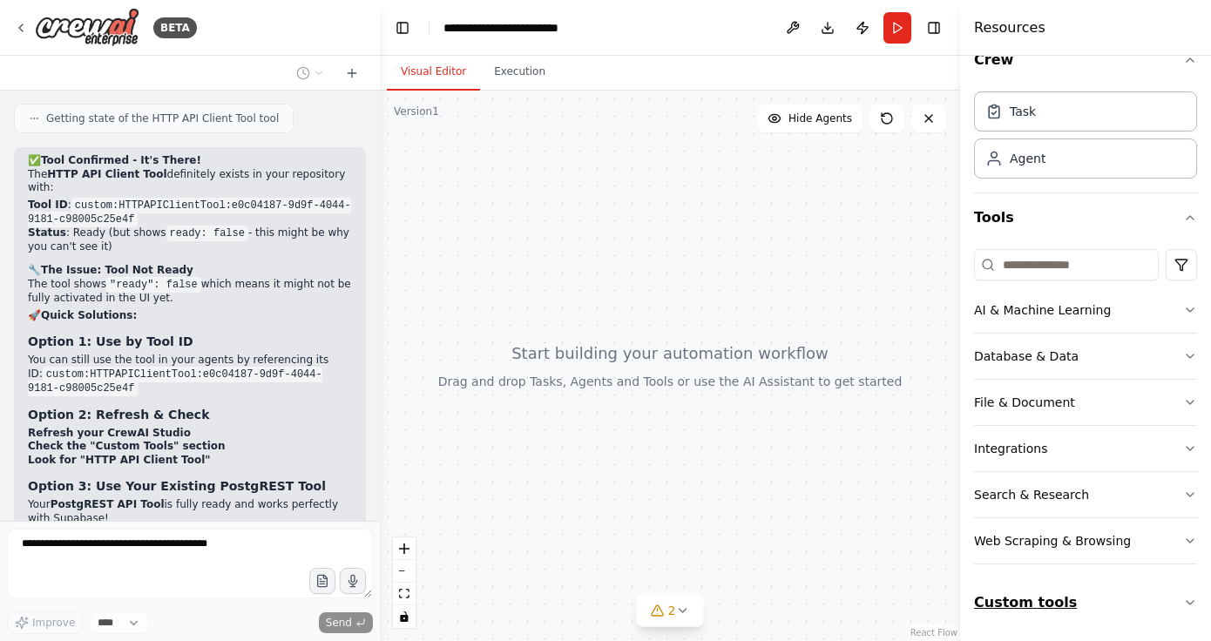
click at [1114, 603] on button "Custom tools" at bounding box center [1085, 603] width 223 height 49
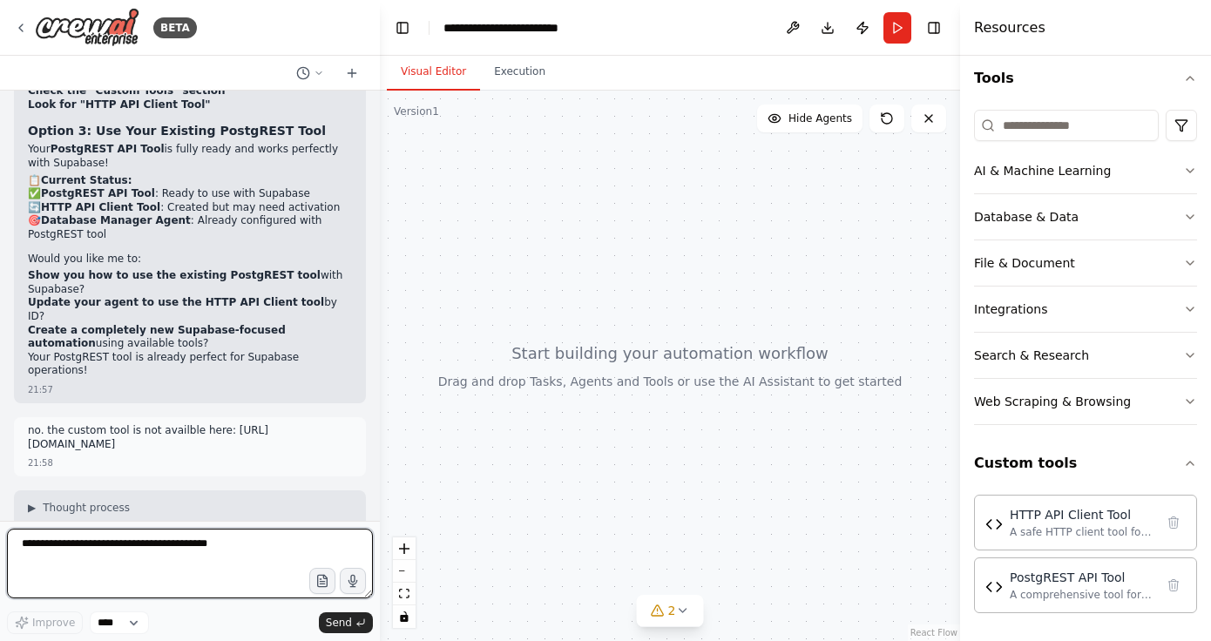
scroll to position [9605, 0]
type textarea "**********"
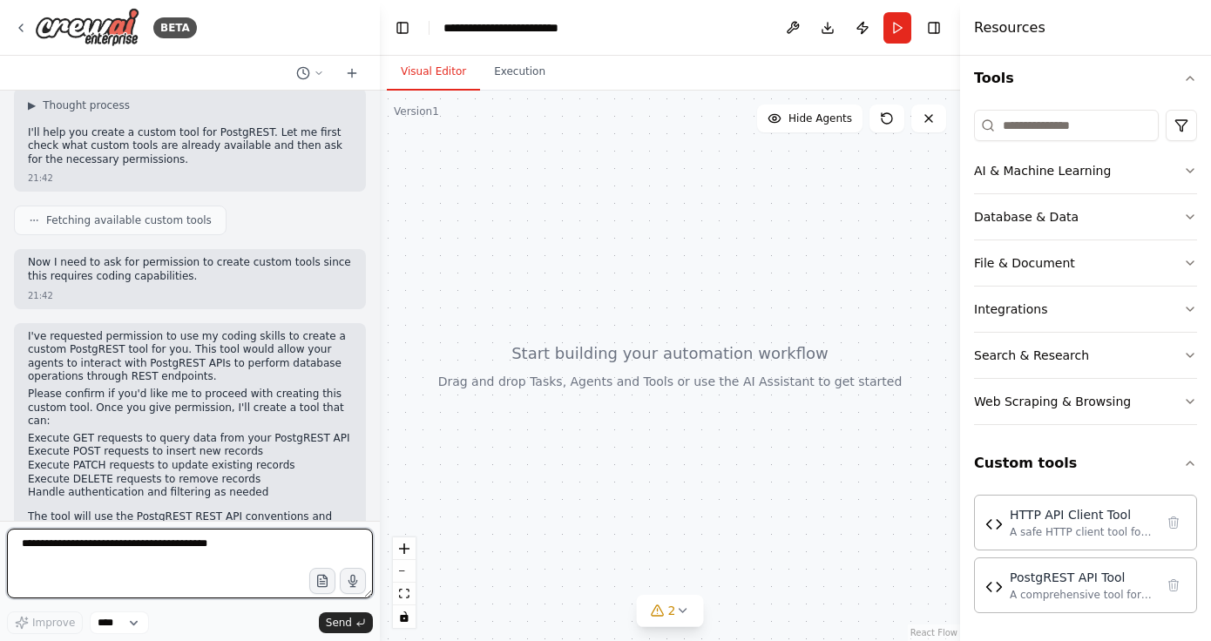
scroll to position [0, 0]
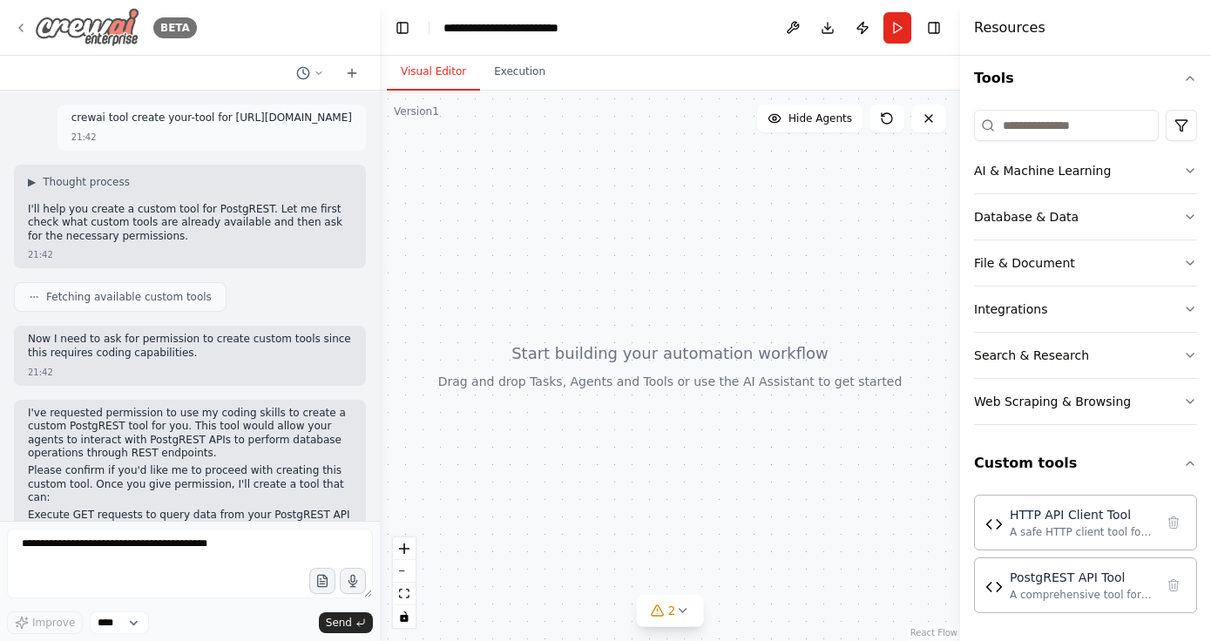
click at [18, 23] on icon at bounding box center [21, 28] width 14 height 14
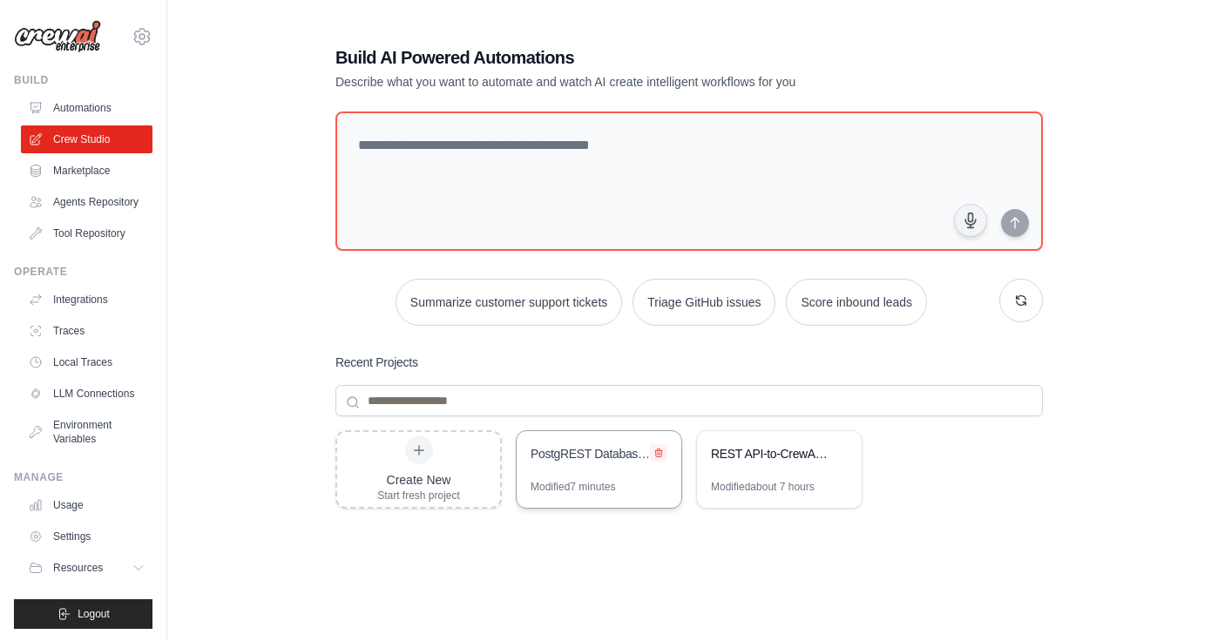
click at [656, 453] on icon at bounding box center [659, 453] width 10 height 10
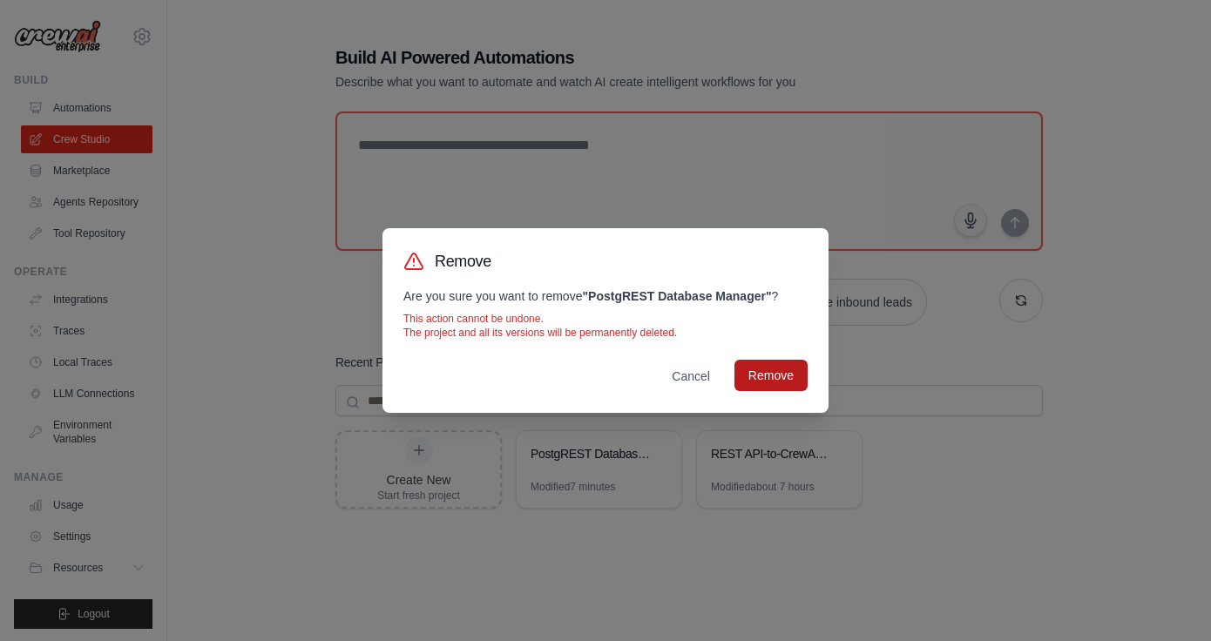
click at [770, 380] on button "Remove" at bounding box center [771, 375] width 73 height 31
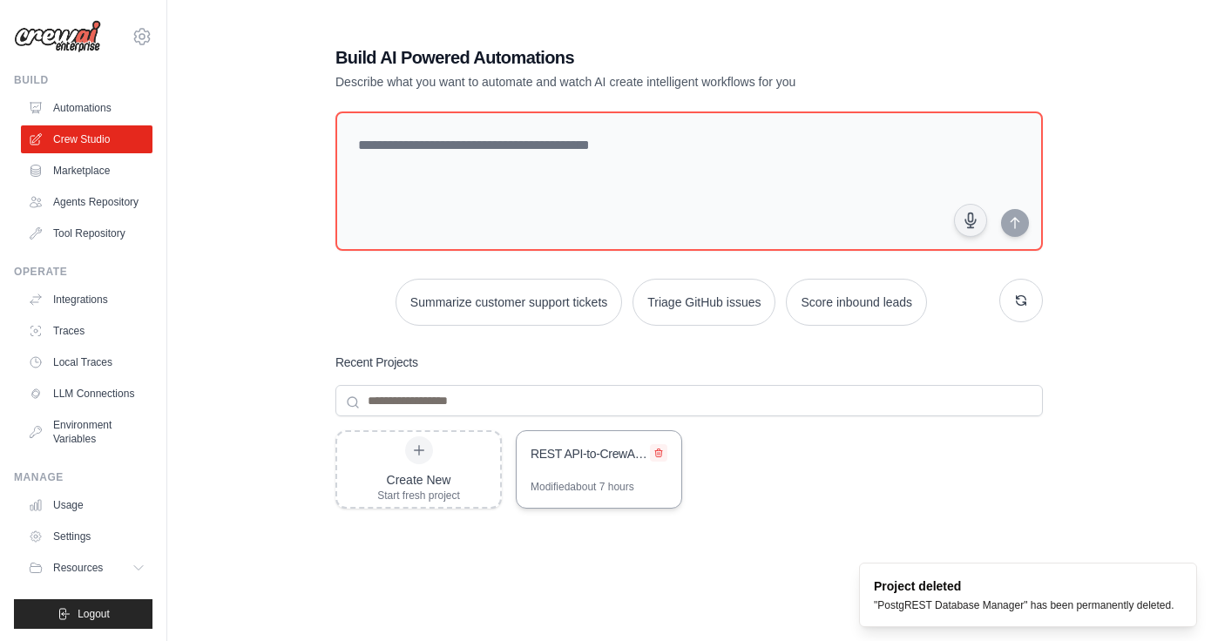
click at [660, 452] on icon at bounding box center [659, 453] width 10 height 10
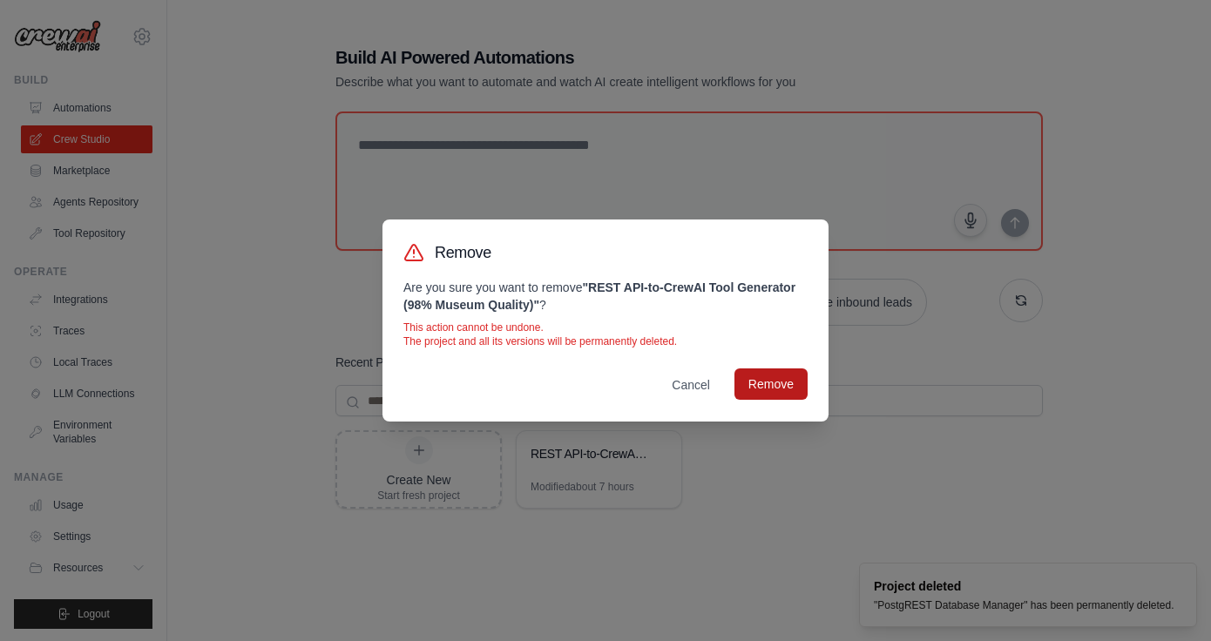
click at [765, 383] on button "Remove" at bounding box center [771, 384] width 73 height 31
click at [269, 358] on div "Remove Are you sure you want to remove " REST API-to-CrewAI Tool Generator (98%…" at bounding box center [605, 320] width 1211 height 641
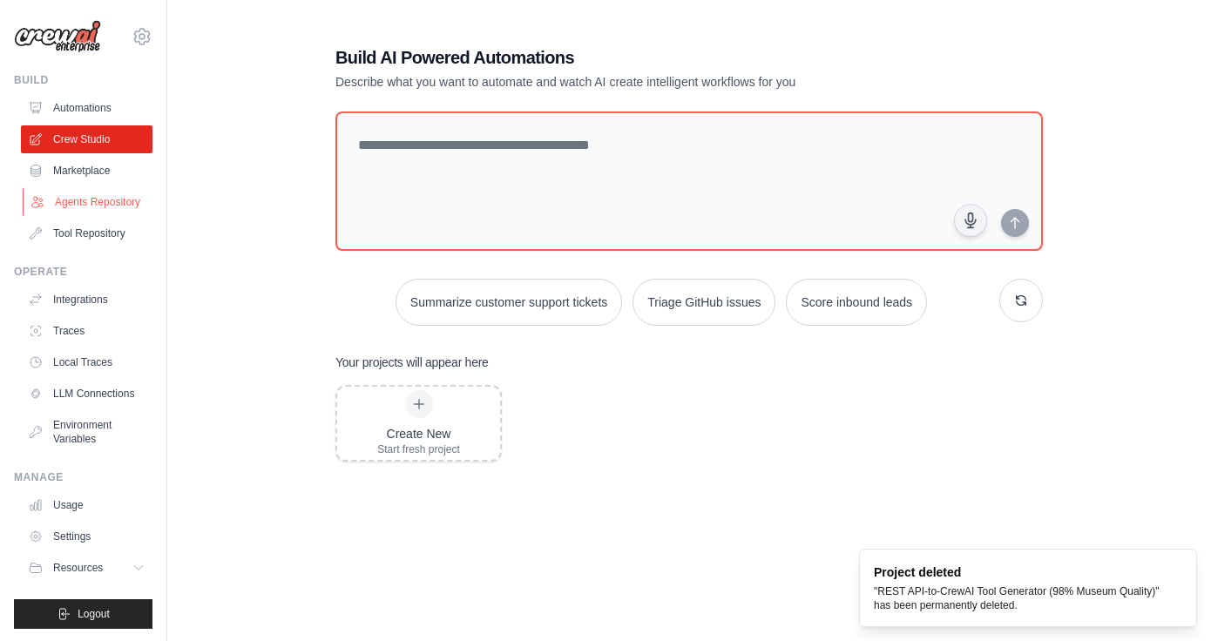
click at [100, 210] on link "Agents Repository" at bounding box center [89, 202] width 132 height 28
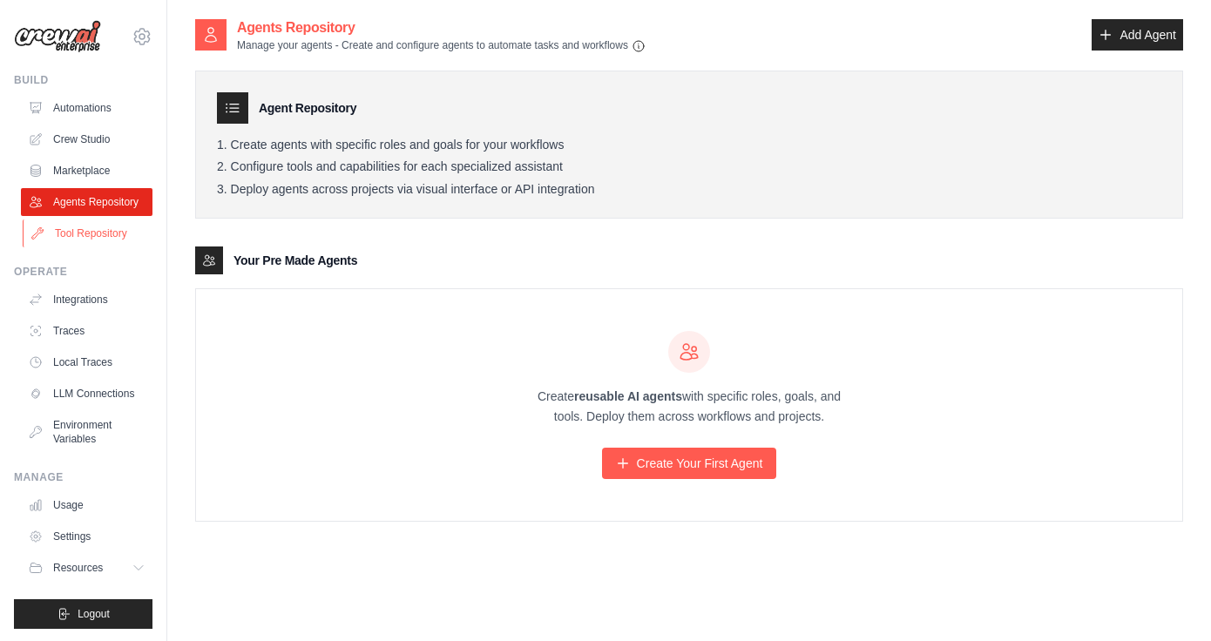
click at [91, 241] on link "Tool Repository" at bounding box center [89, 234] width 132 height 28
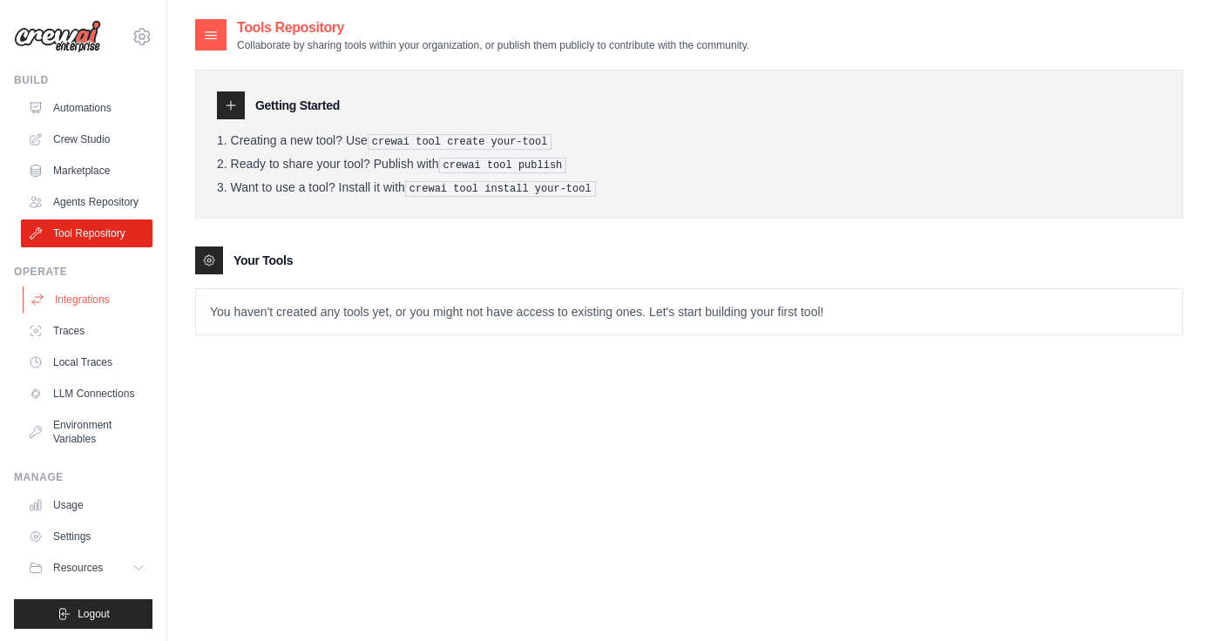
click at [89, 296] on link "Integrations" at bounding box center [89, 300] width 132 height 28
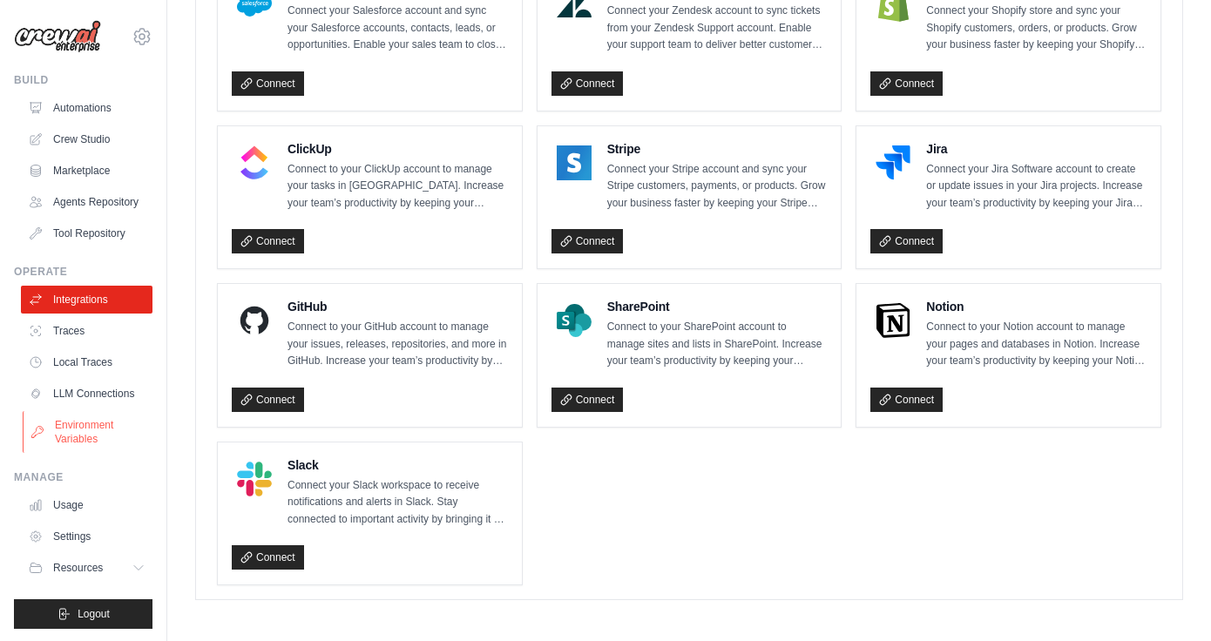
scroll to position [2, 0]
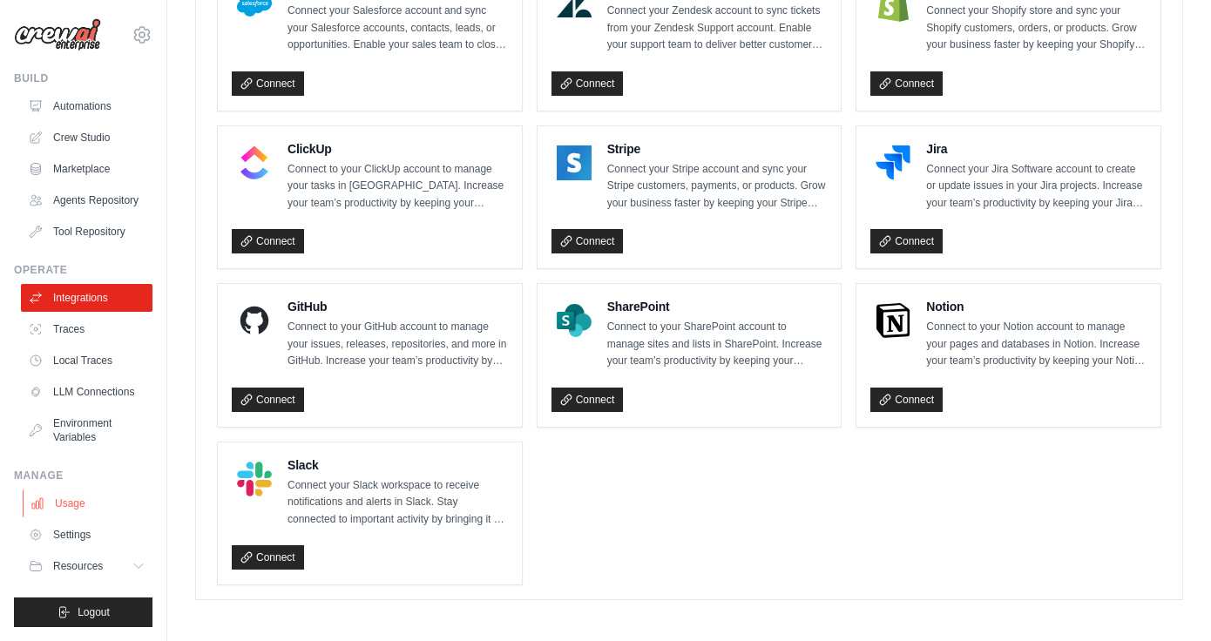
click at [86, 496] on link "Usage" at bounding box center [89, 504] width 132 height 28
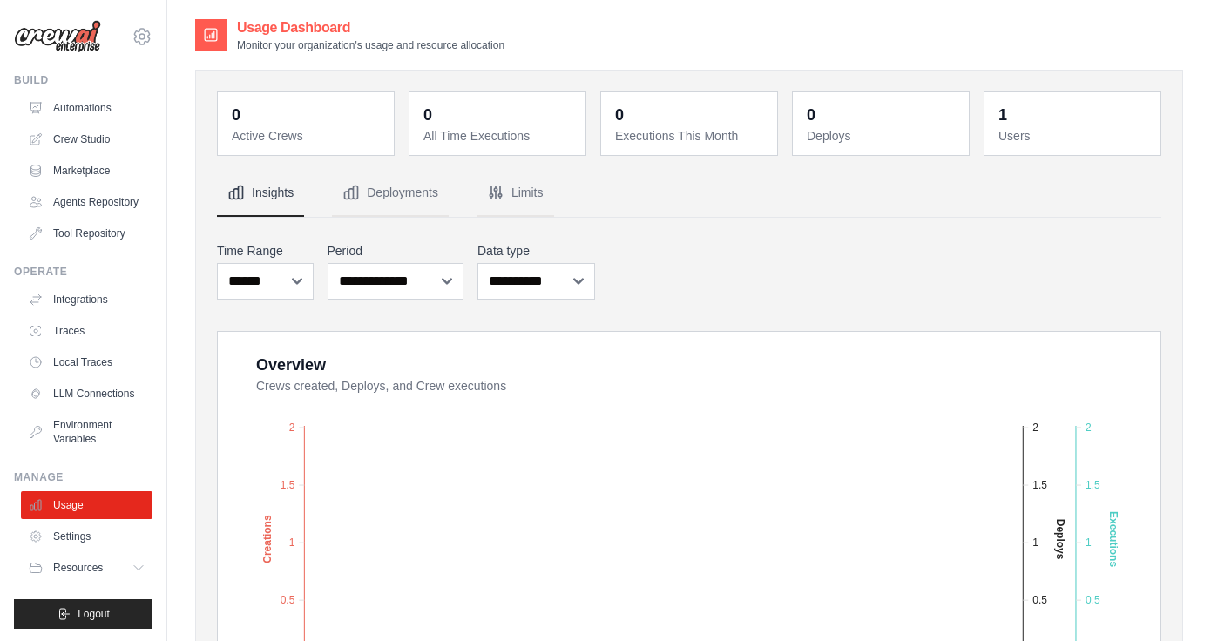
scroll to position [2, 0]
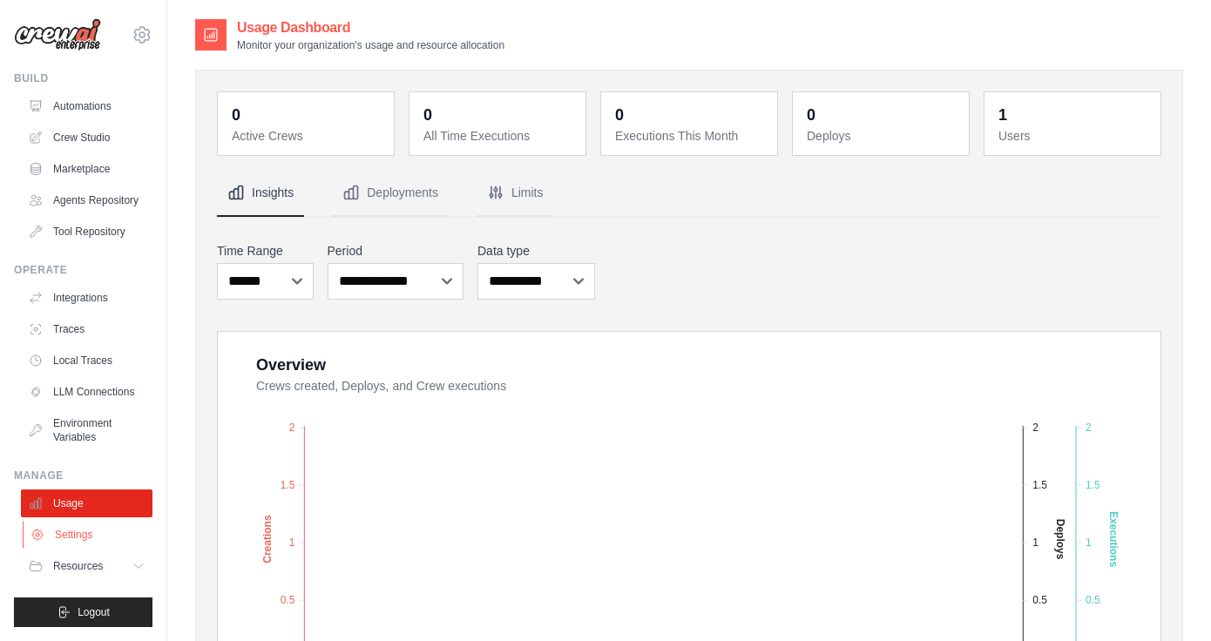
click at [76, 543] on link "Settings" at bounding box center [89, 535] width 132 height 28
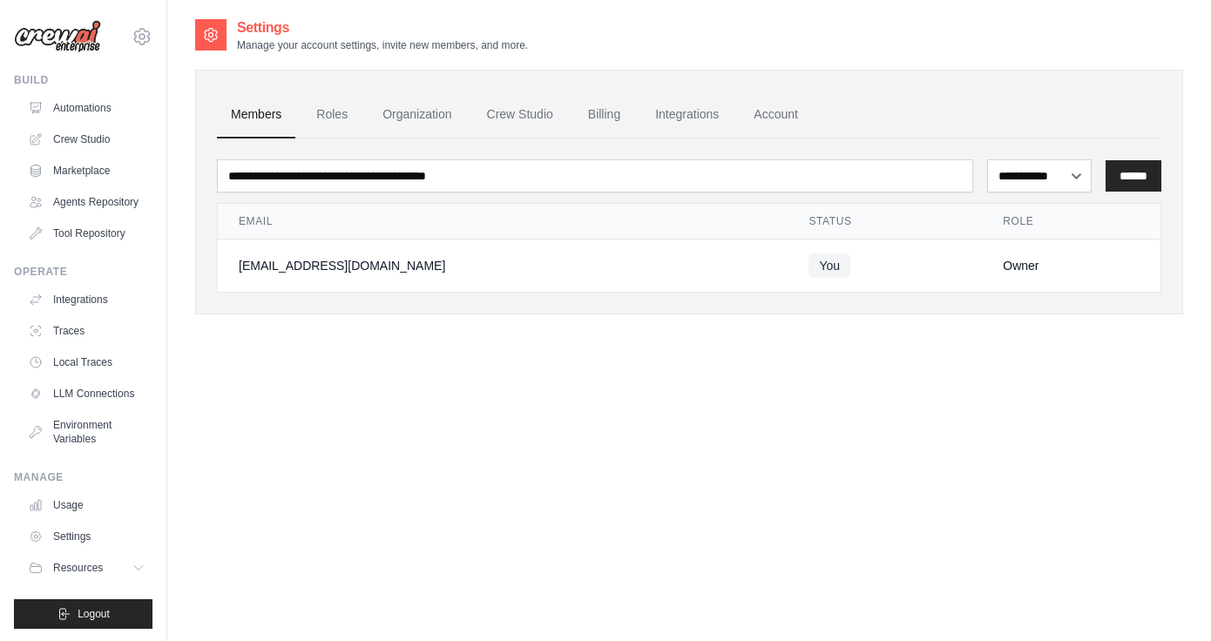
scroll to position [2, 0]
click at [85, 567] on span "Resources" at bounding box center [80, 566] width 50 height 14
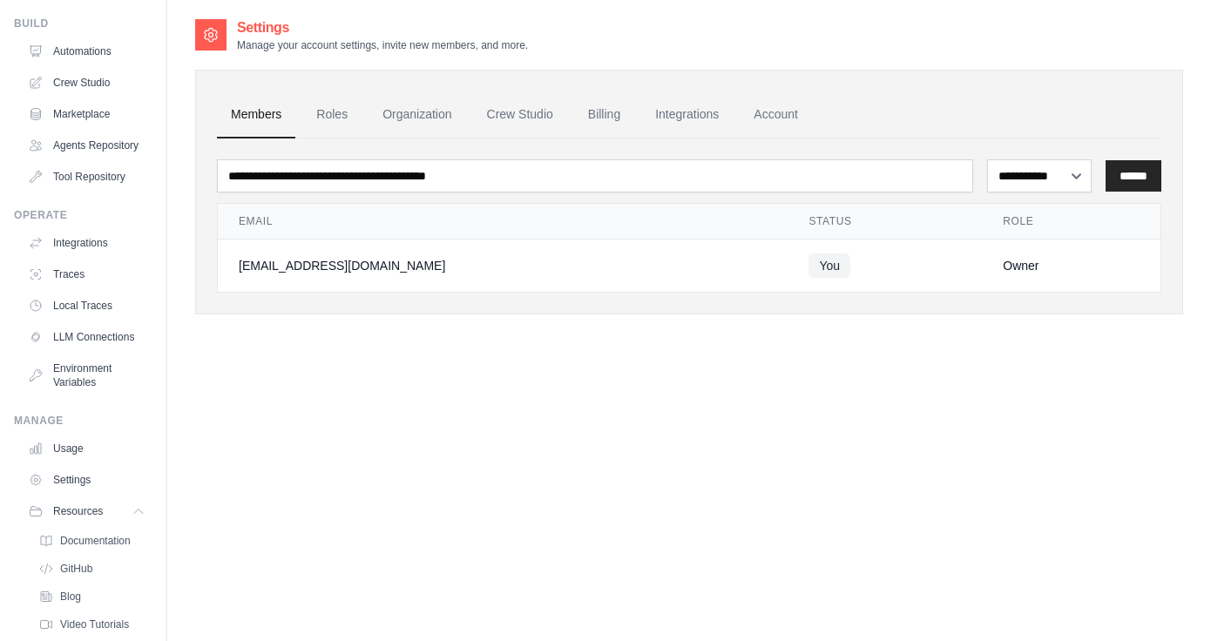
scroll to position [113, 0]
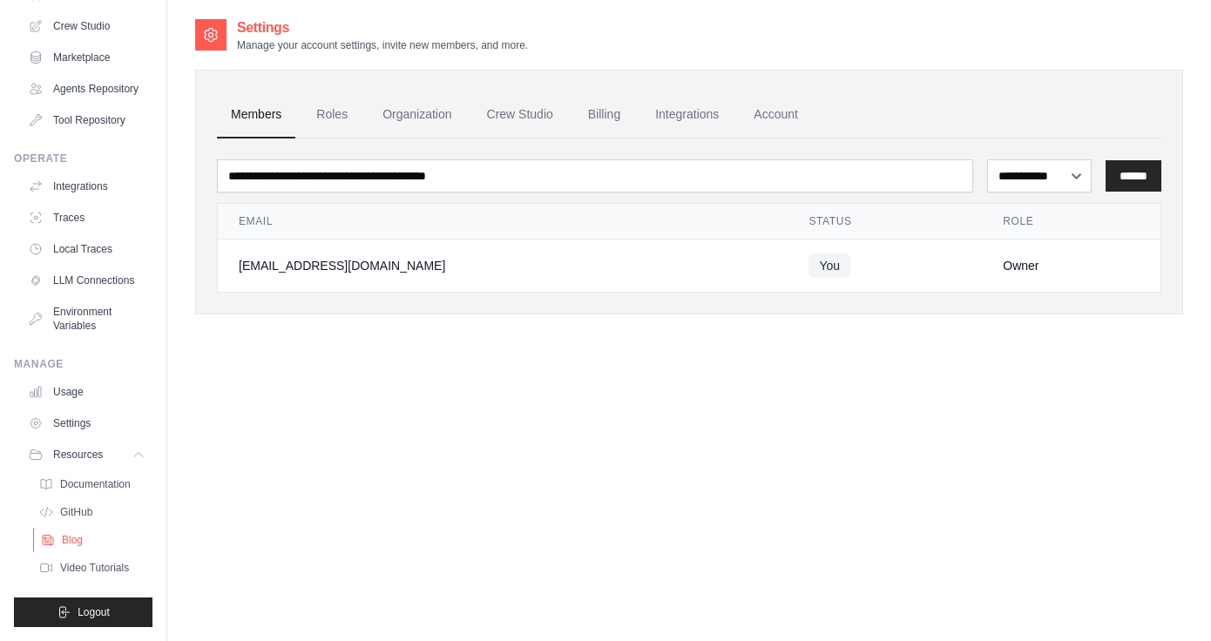
click at [76, 542] on span "Blog" at bounding box center [72, 540] width 21 height 14
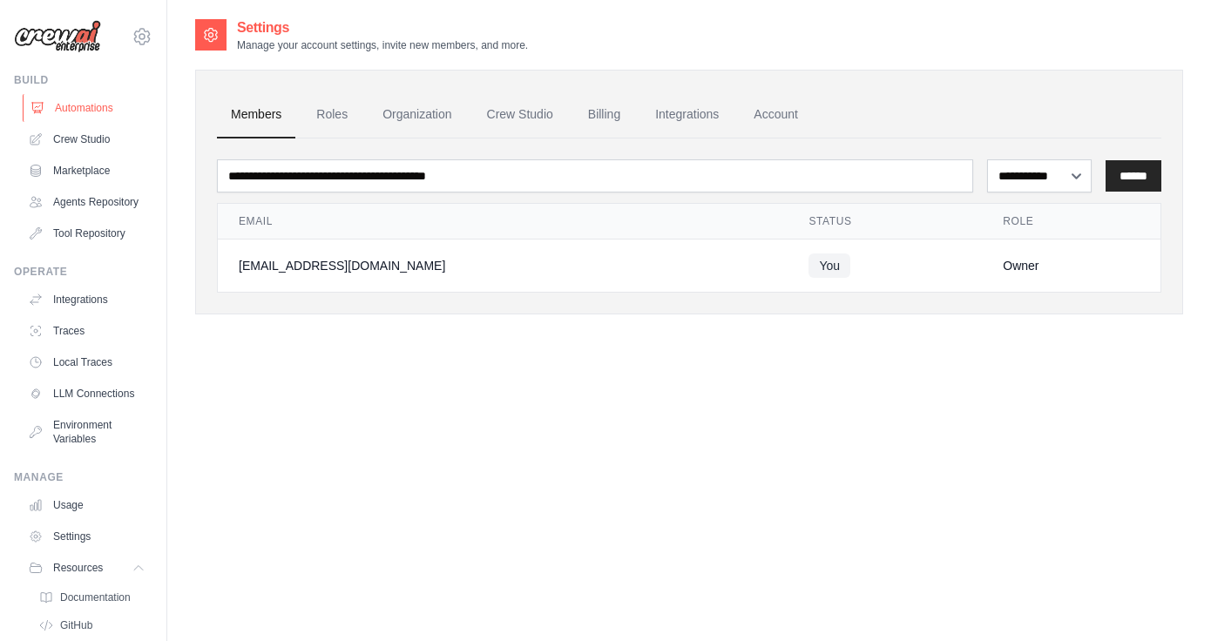
click at [92, 104] on link "Automations" at bounding box center [89, 108] width 132 height 28
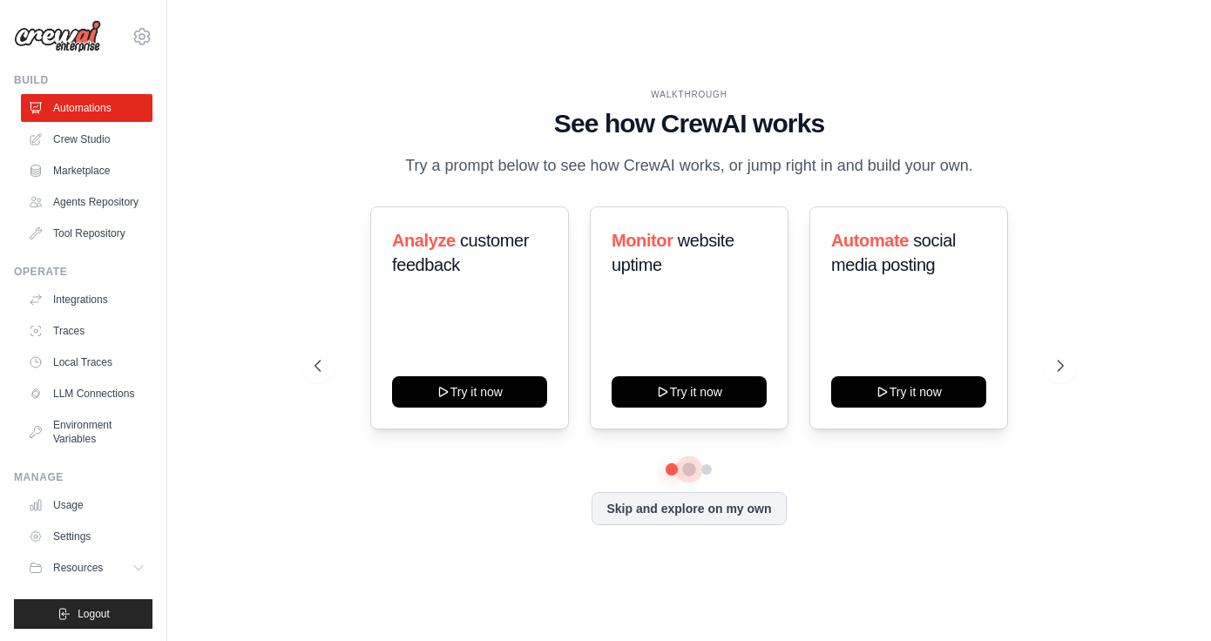
click at [688, 470] on button at bounding box center [689, 470] width 14 height 14
click at [708, 471] on button at bounding box center [707, 470] width 14 height 14
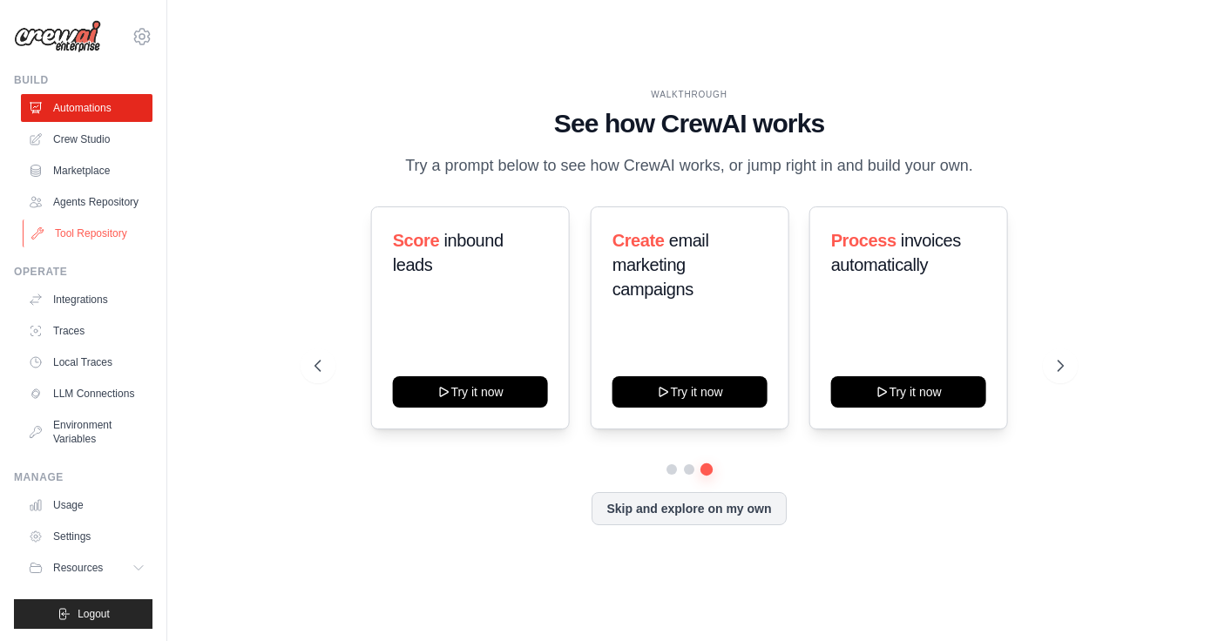
click at [98, 226] on link "Tool Repository" at bounding box center [89, 234] width 132 height 28
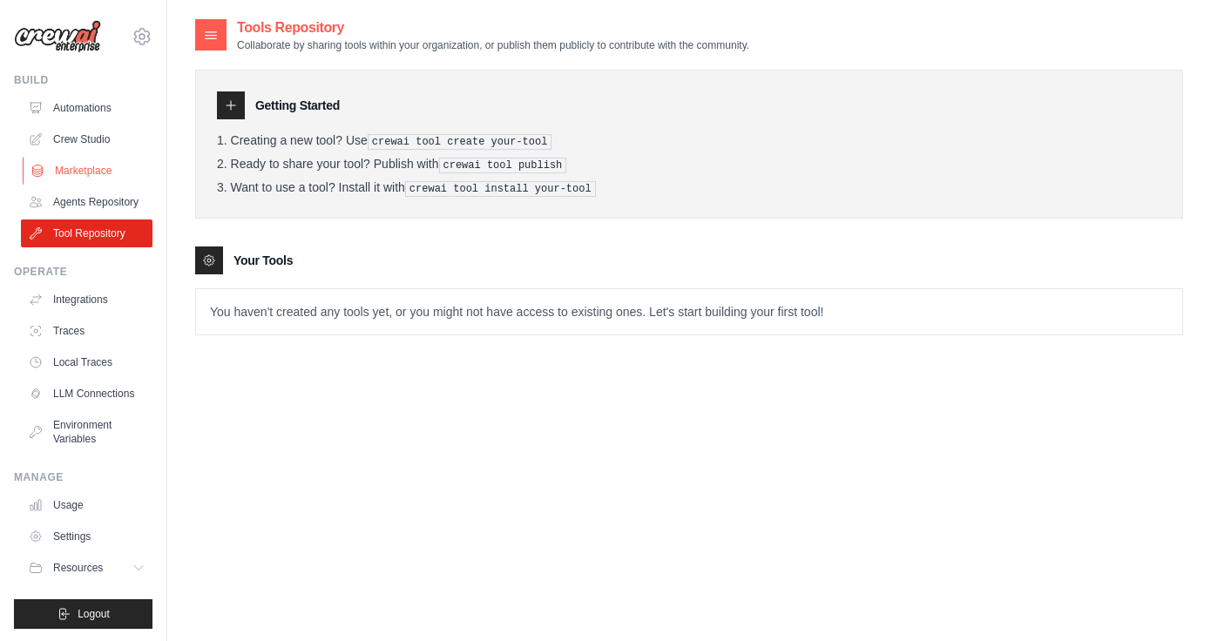
click at [95, 171] on link "Marketplace" at bounding box center [89, 171] width 132 height 28
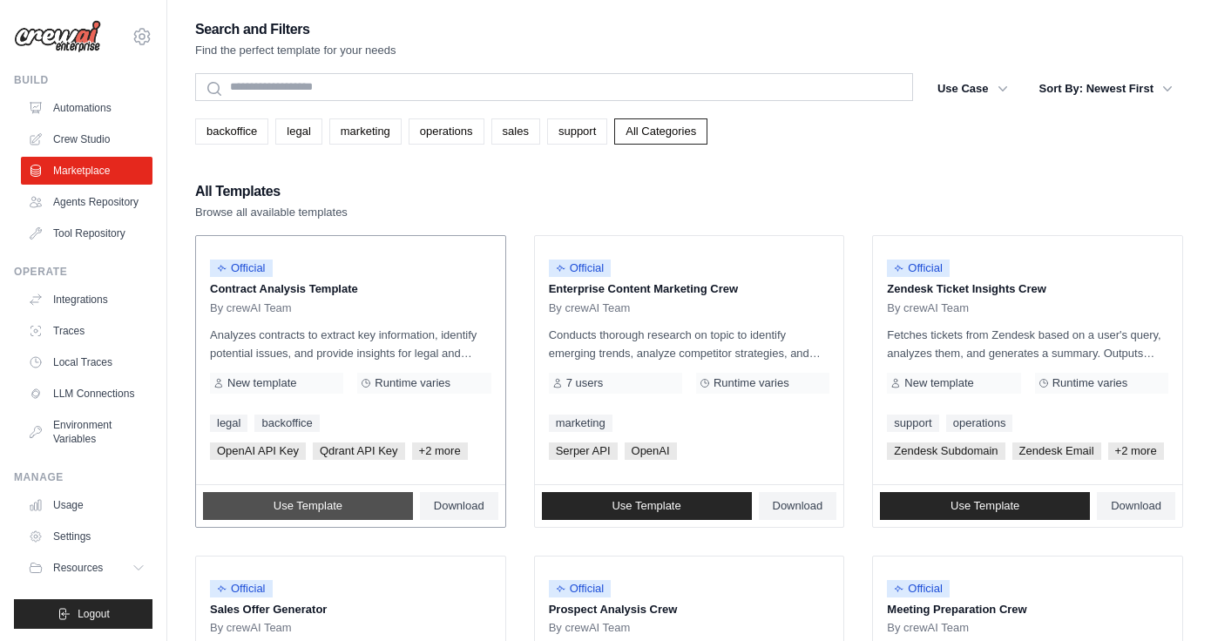
click at [343, 507] on link "Use Template" at bounding box center [308, 506] width 210 height 28
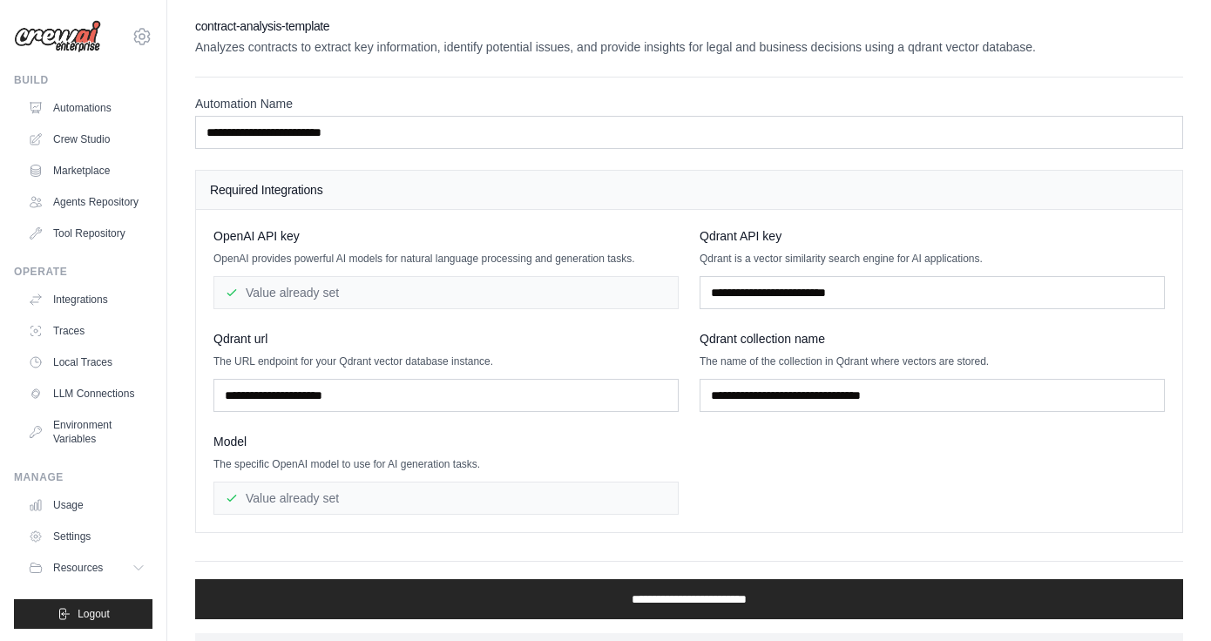
scroll to position [37, 0]
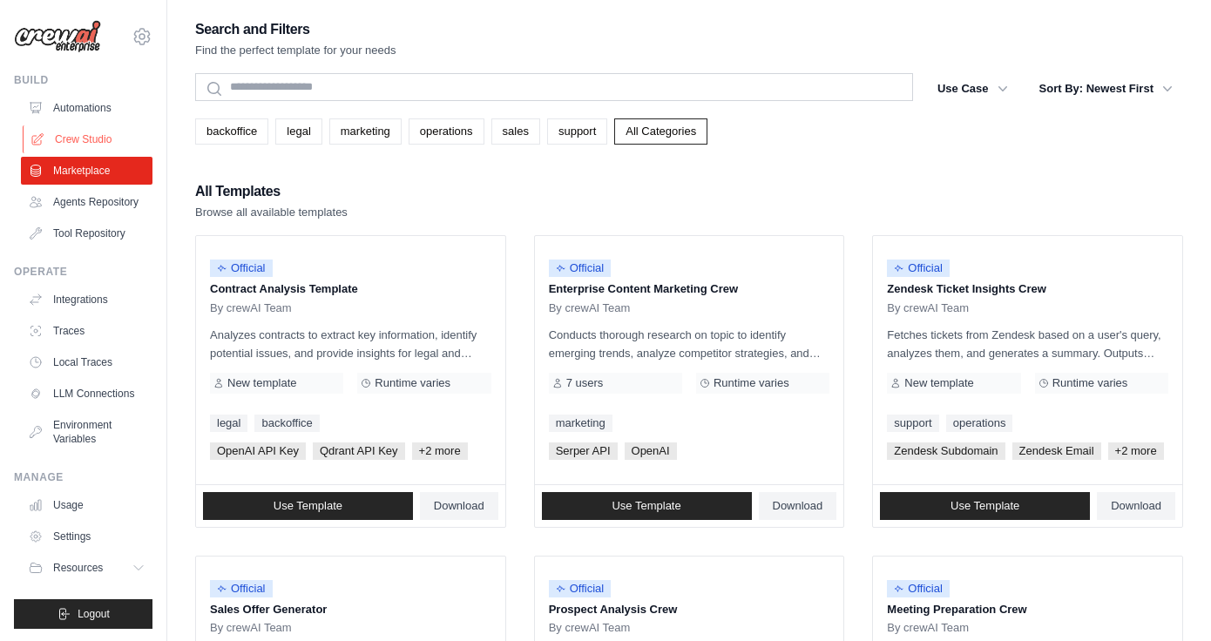
click at [98, 142] on link "Crew Studio" at bounding box center [89, 139] width 132 height 28
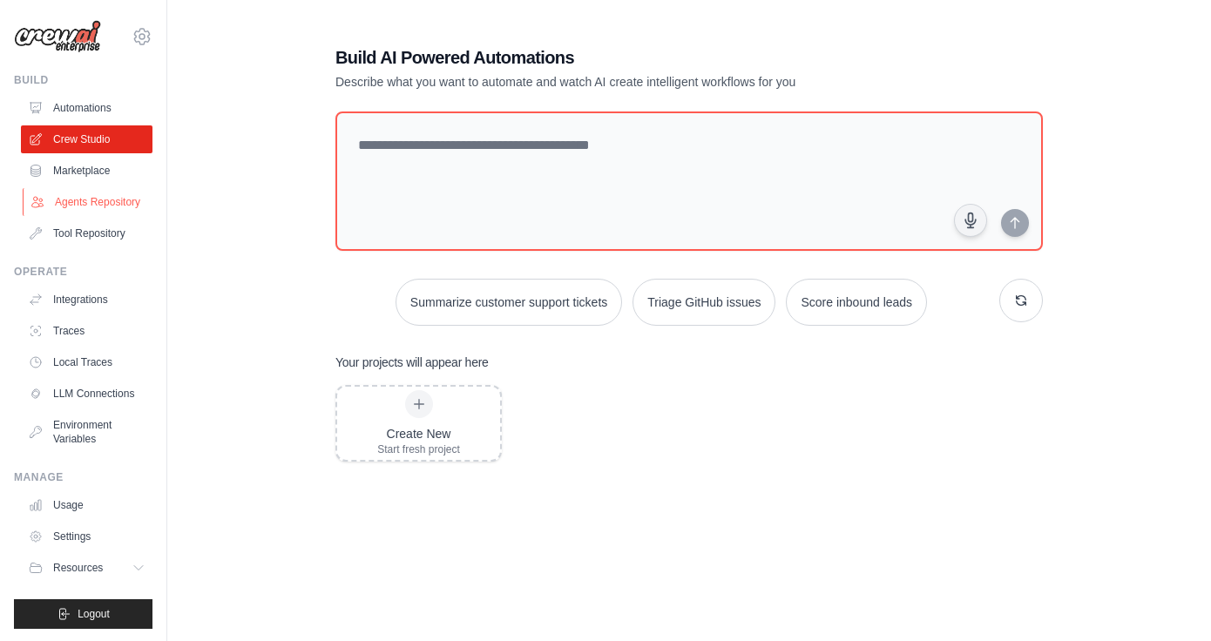
click at [101, 206] on link "Agents Repository" at bounding box center [89, 202] width 132 height 28
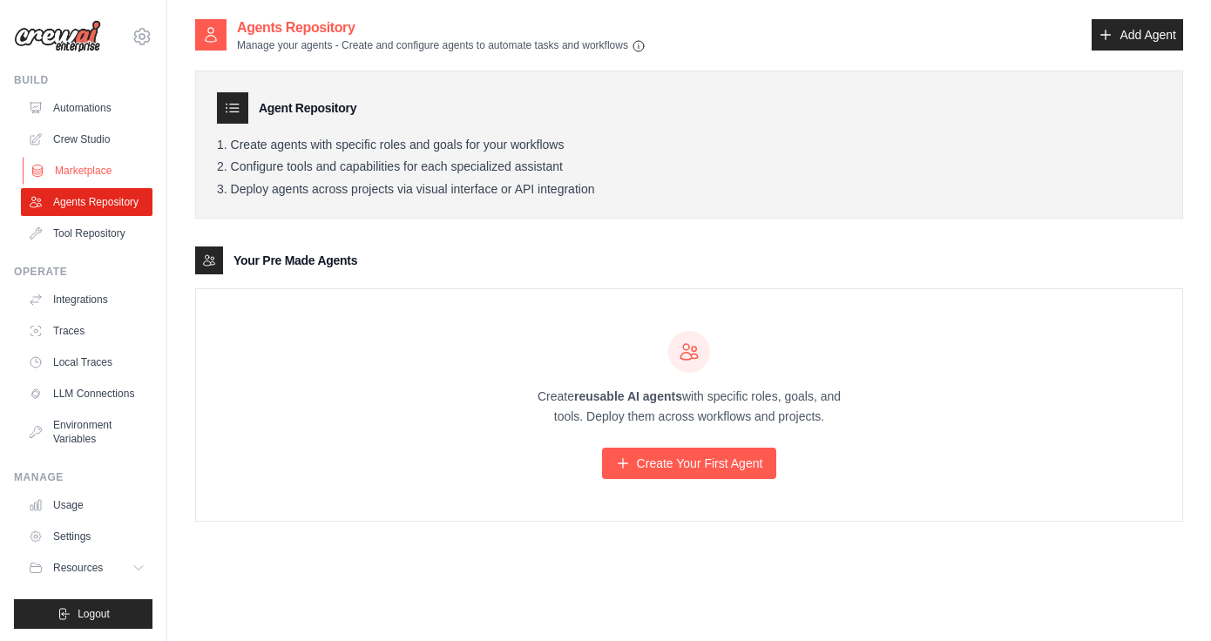
click at [106, 167] on link "Marketplace" at bounding box center [89, 171] width 132 height 28
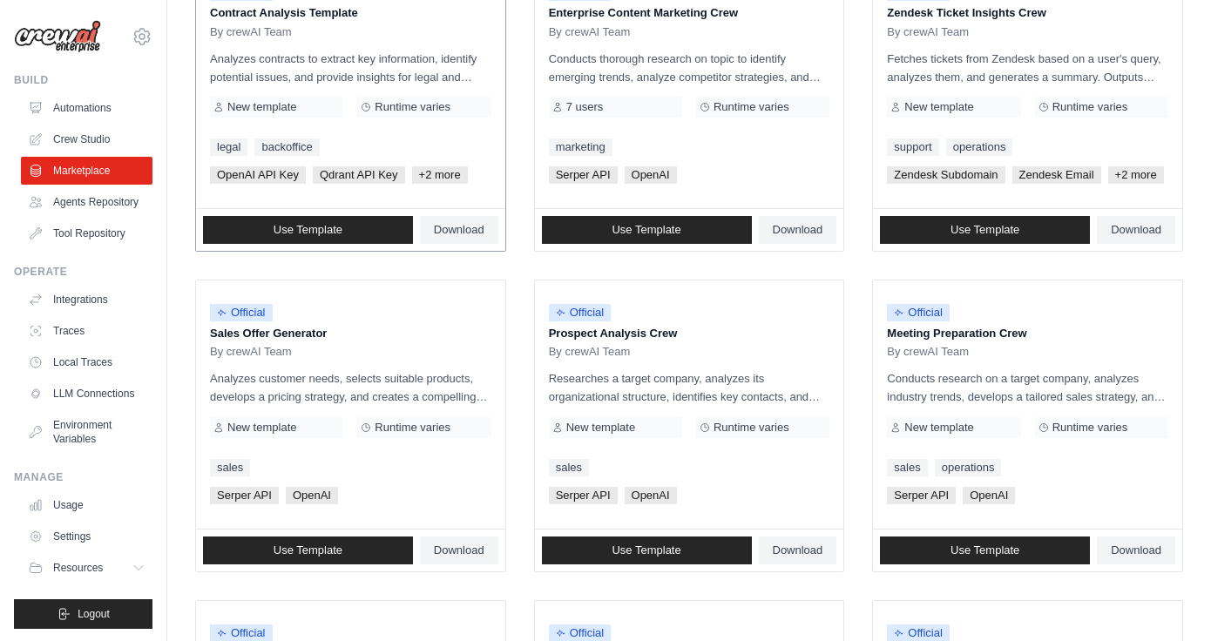
scroll to position [285, 0]
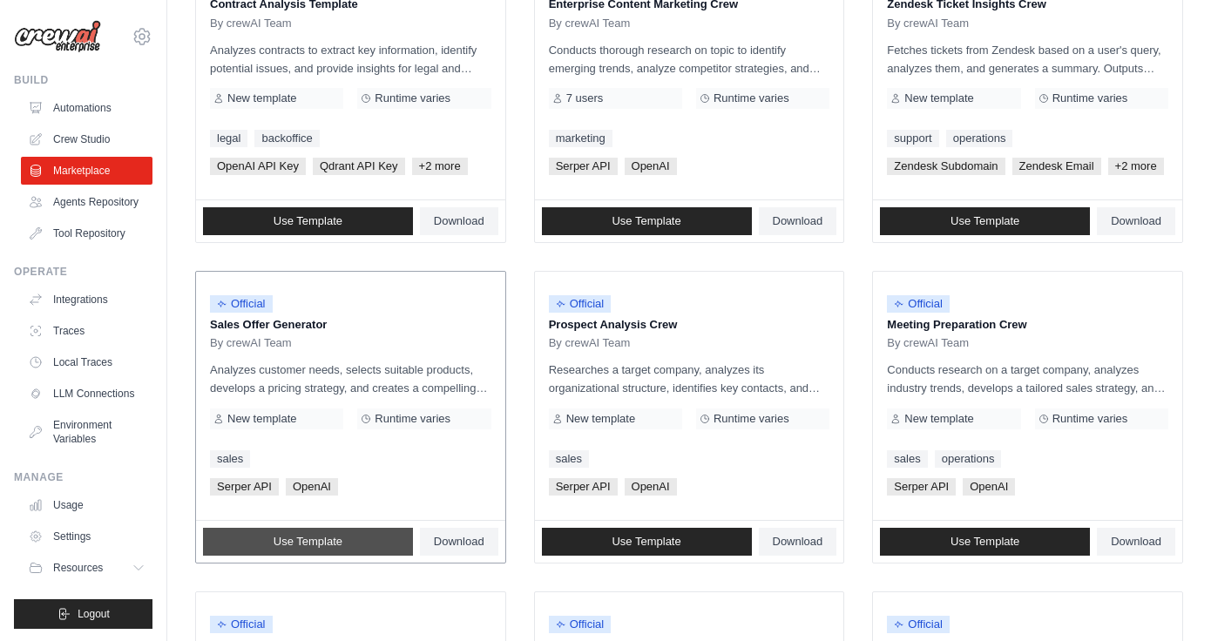
click at [290, 543] on span "Use Template" at bounding box center [308, 542] width 69 height 14
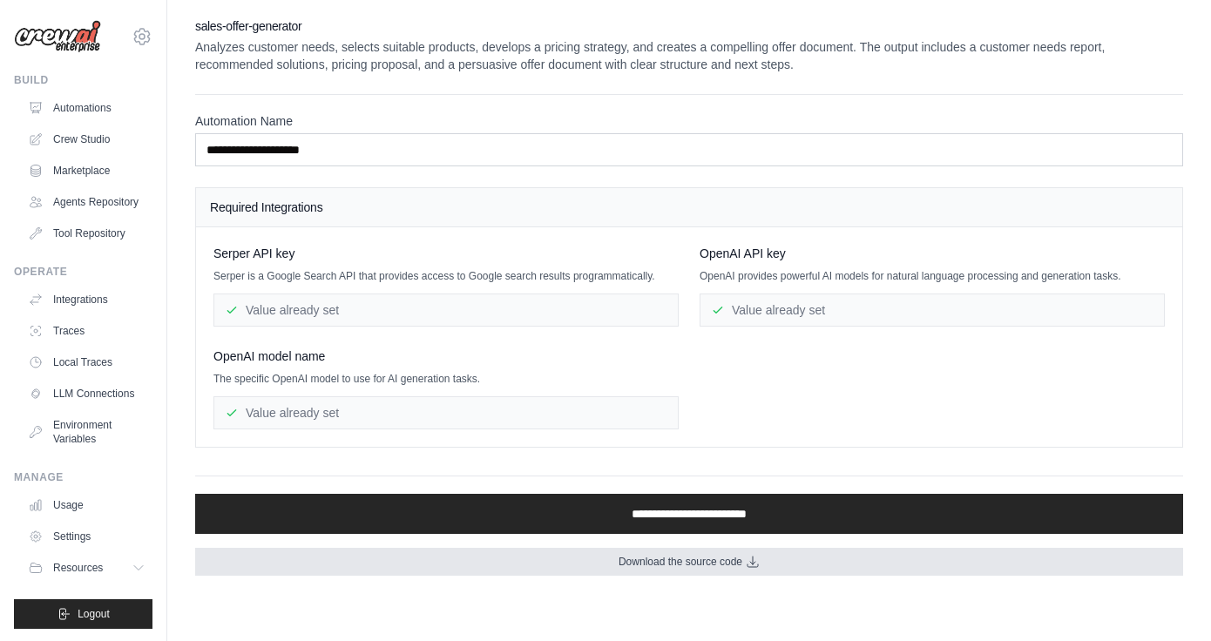
click at [691, 562] on span "Download the source code" at bounding box center [681, 562] width 124 height 14
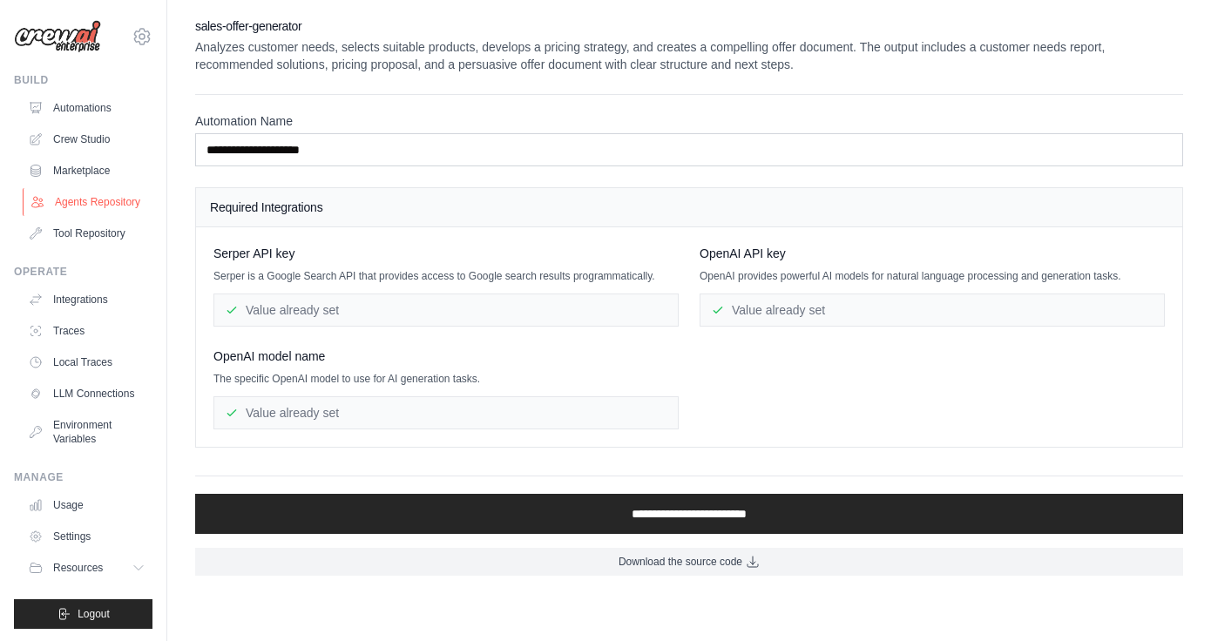
click at [105, 205] on link "Agents Repository" at bounding box center [89, 202] width 132 height 28
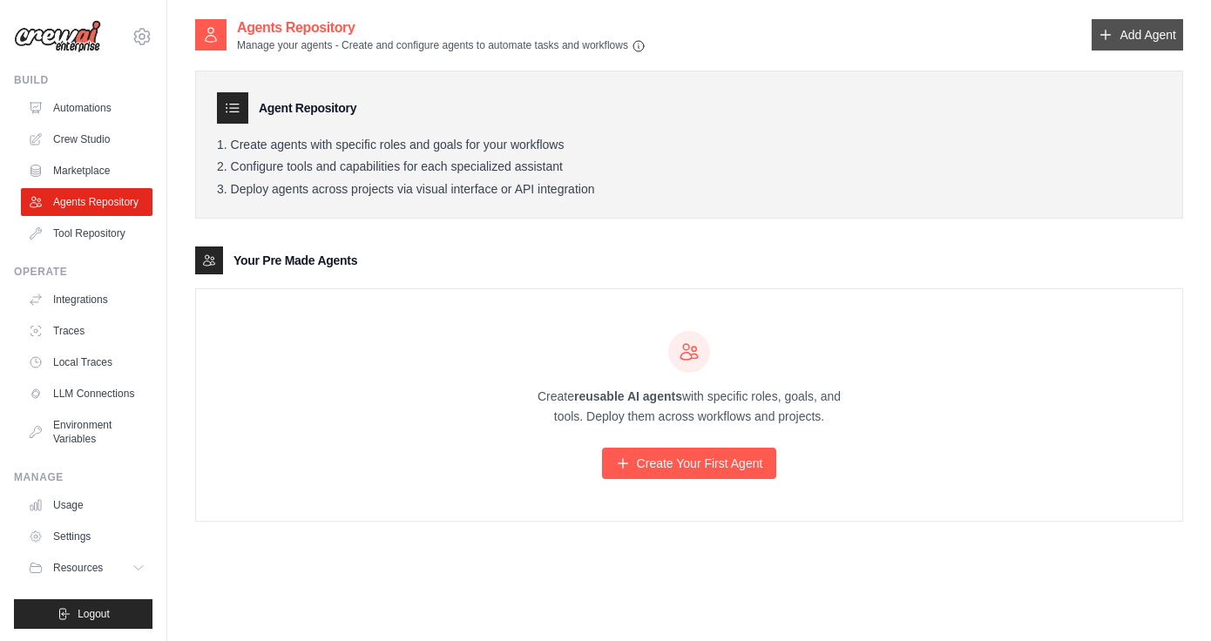
click at [1121, 47] on link "Add Agent" at bounding box center [1137, 34] width 91 height 31
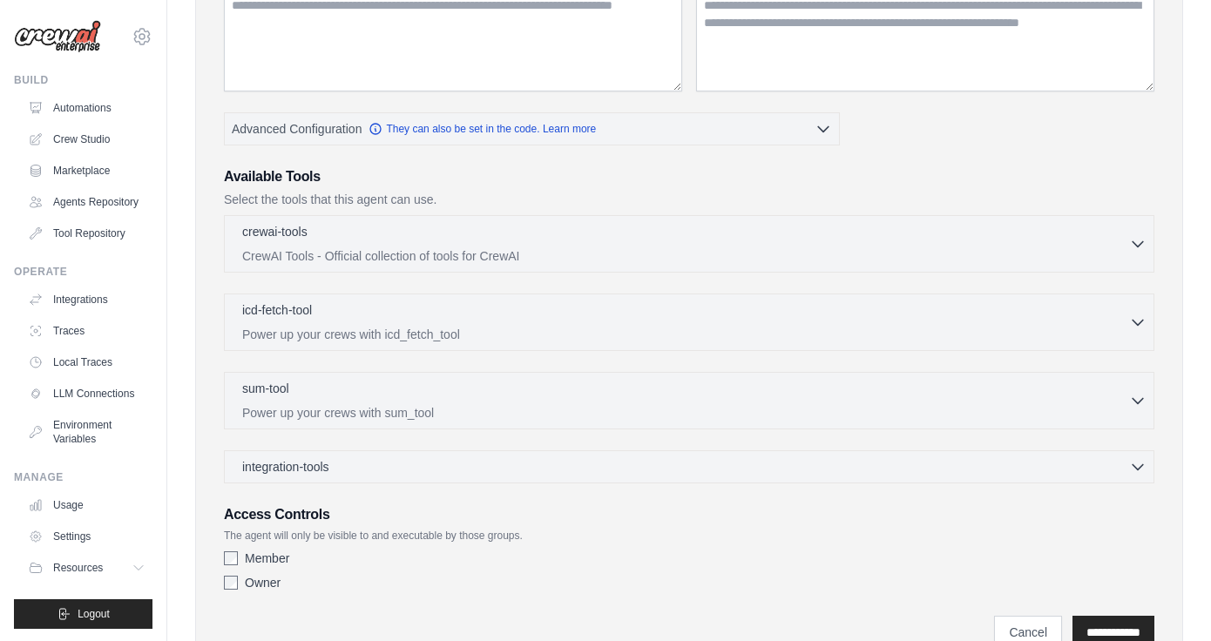
scroll to position [271, 0]
click at [894, 464] on div "integration-tools 0 selected" at bounding box center [694, 464] width 904 height 17
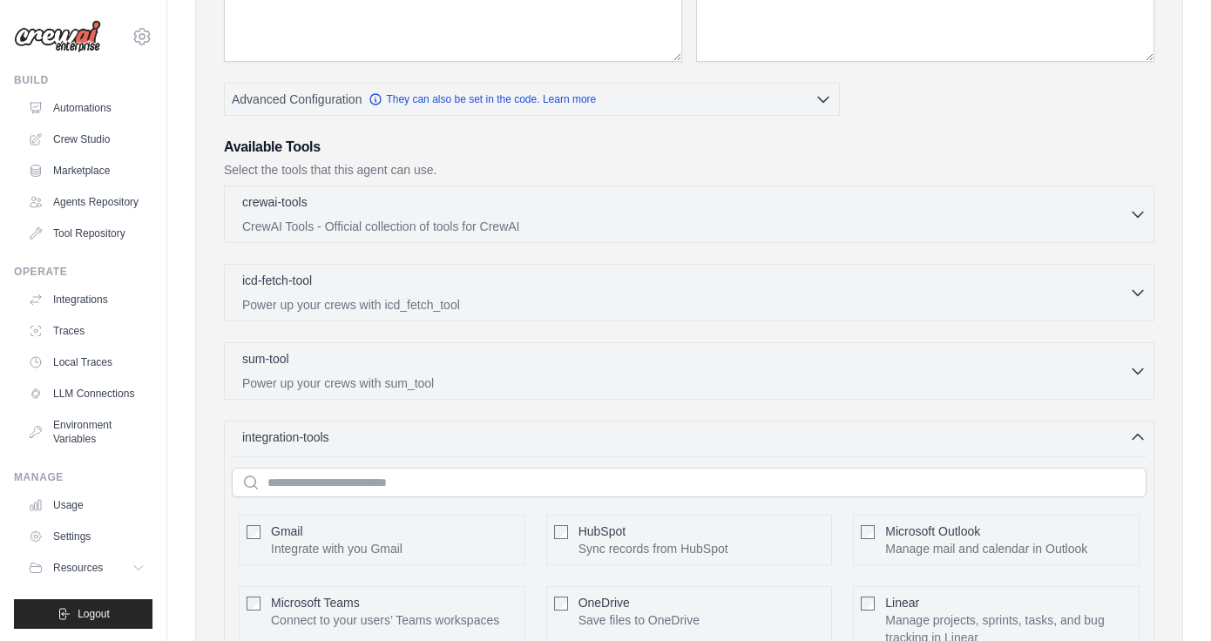
scroll to position [261, 0]
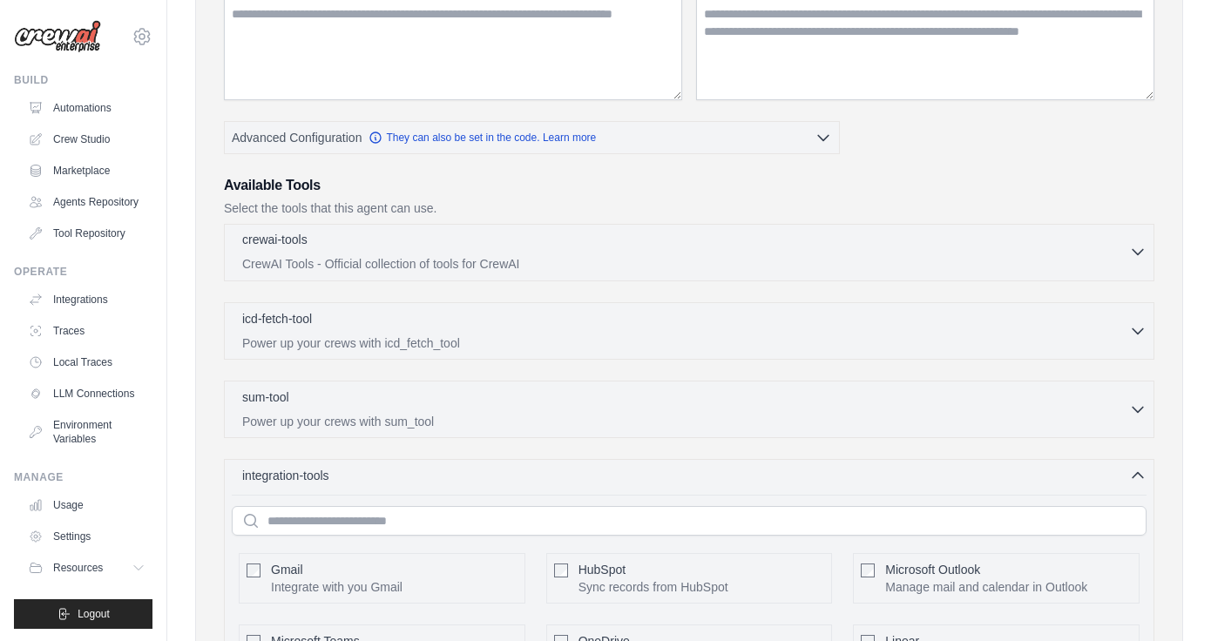
click at [996, 251] on div "crewai-tools 0 selected" at bounding box center [685, 241] width 887 height 21
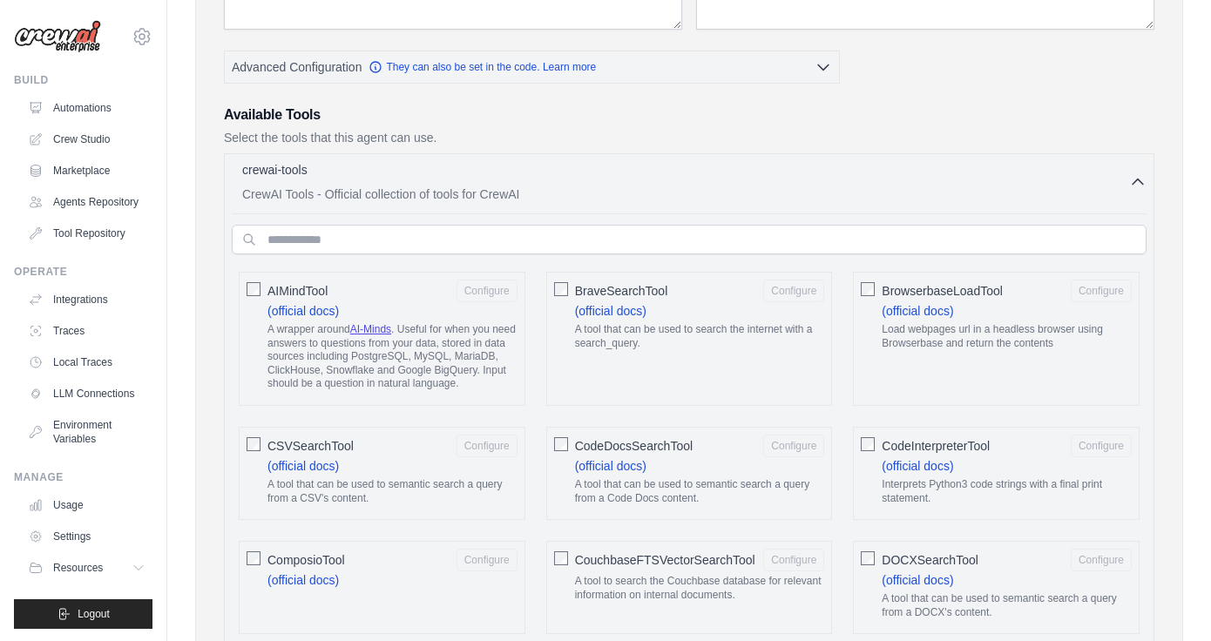
scroll to position [333, 0]
click at [868, 240] on input "text" at bounding box center [689, 238] width 915 height 30
click at [115, 234] on link "Tool Repository" at bounding box center [89, 234] width 132 height 28
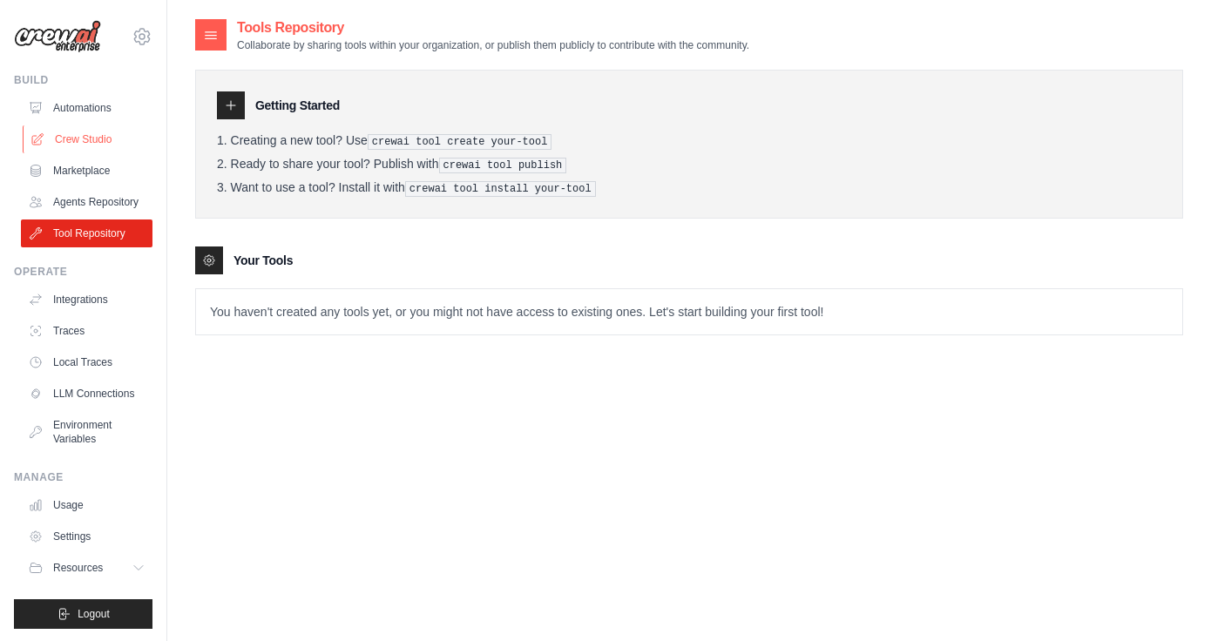
click at [92, 147] on link "Crew Studio" at bounding box center [89, 139] width 132 height 28
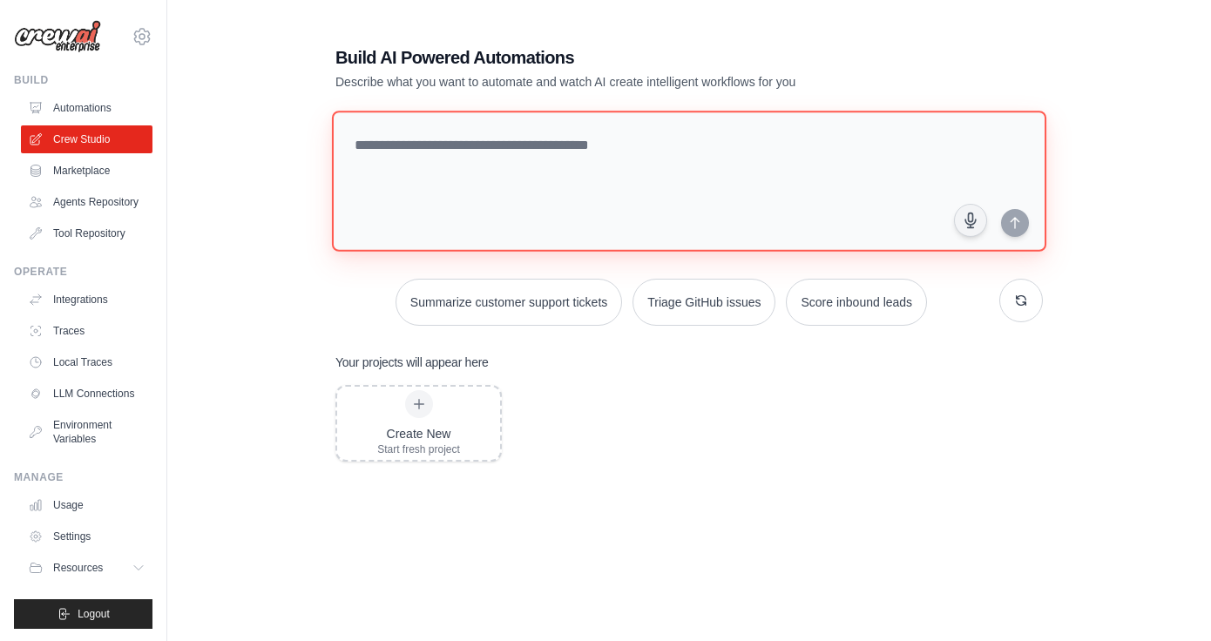
click at [471, 172] on textarea at bounding box center [689, 181] width 714 height 141
paste textarea "**********"
type textarea "**********"
click at [529, 150] on textarea "**********" at bounding box center [692, 182] width 721 height 142
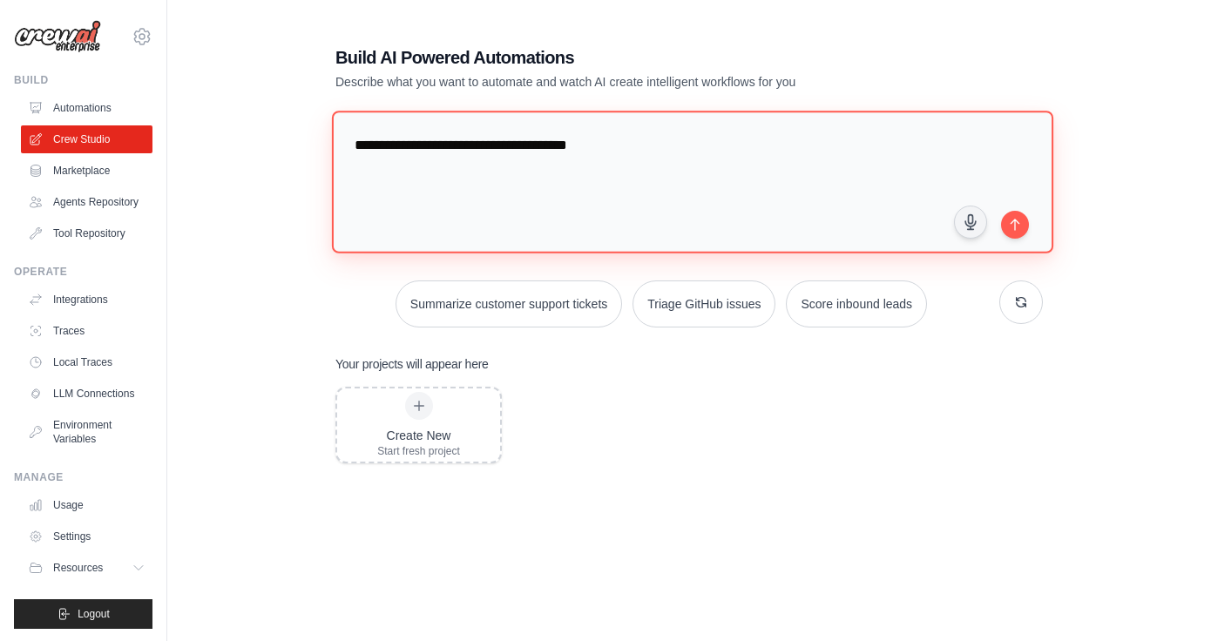
click at [529, 150] on textarea "**********" at bounding box center [692, 182] width 721 height 142
paste textarea "**********"
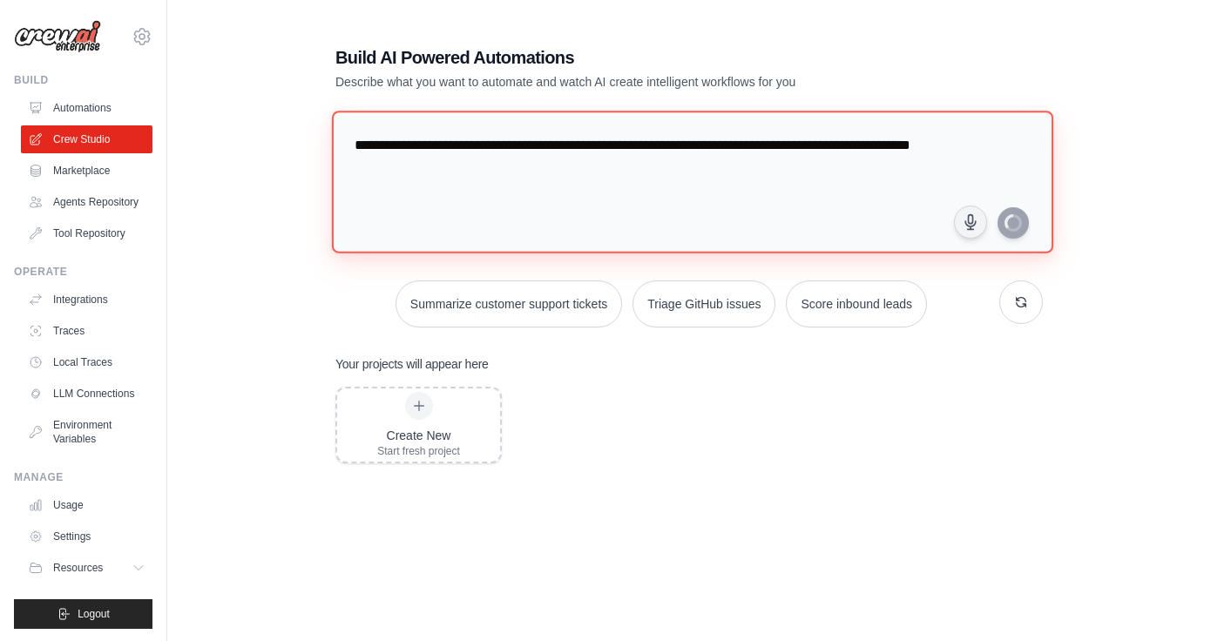
type textarea "**********"
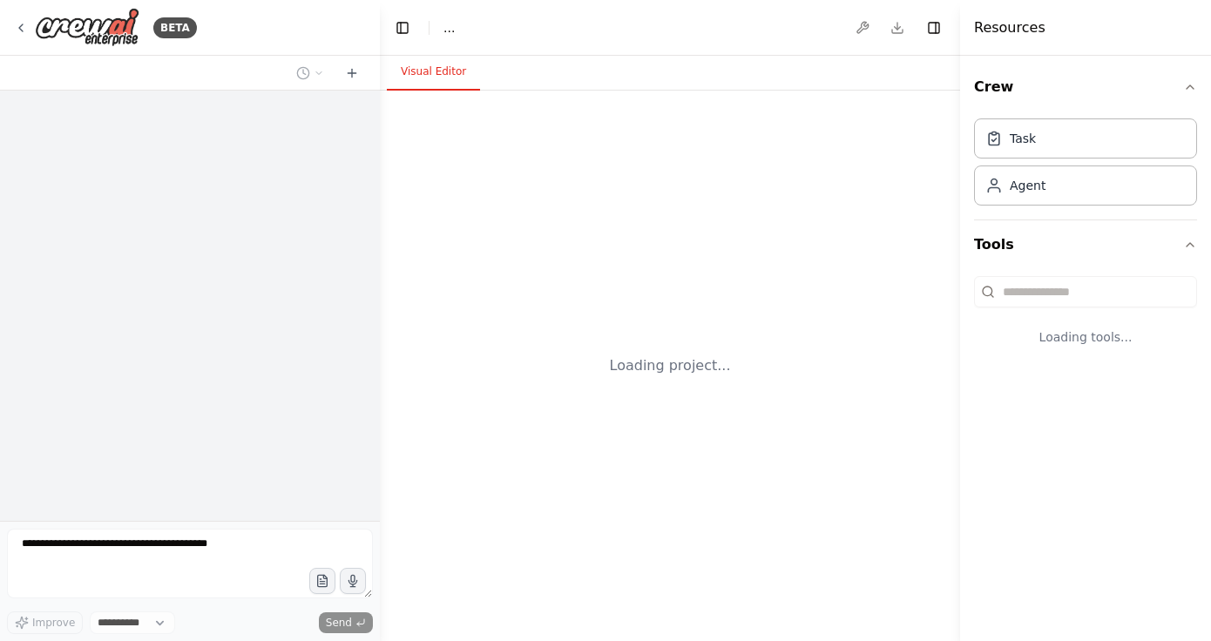
select select "****"
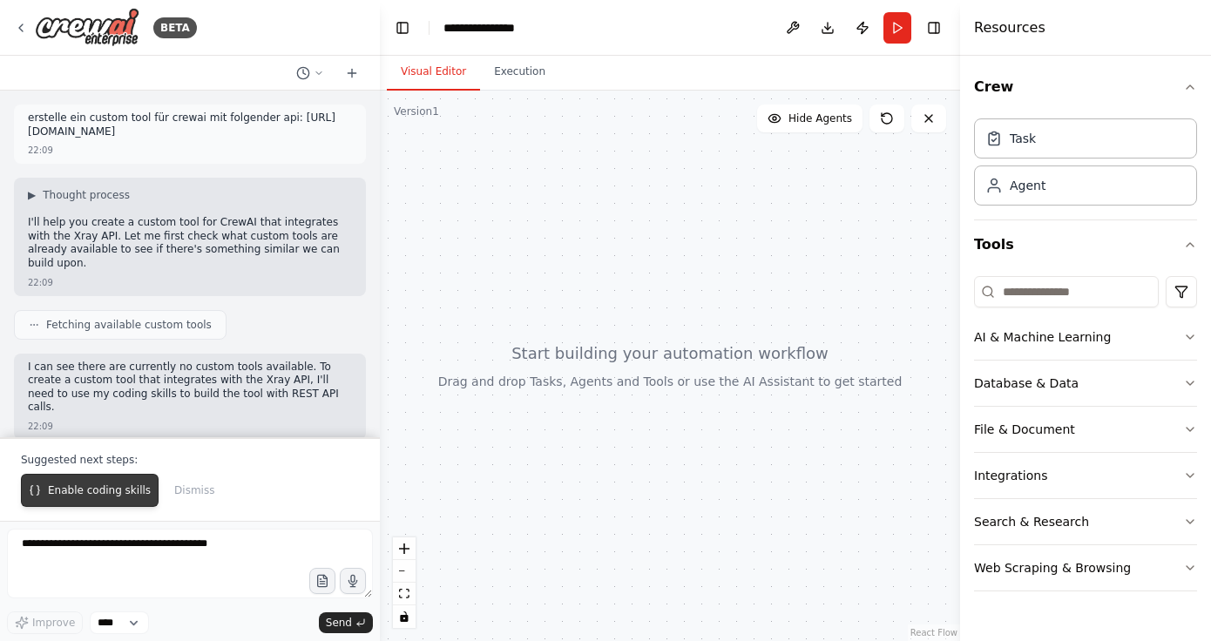
click at [109, 491] on span "Enable coding skills" at bounding box center [99, 491] width 103 height 14
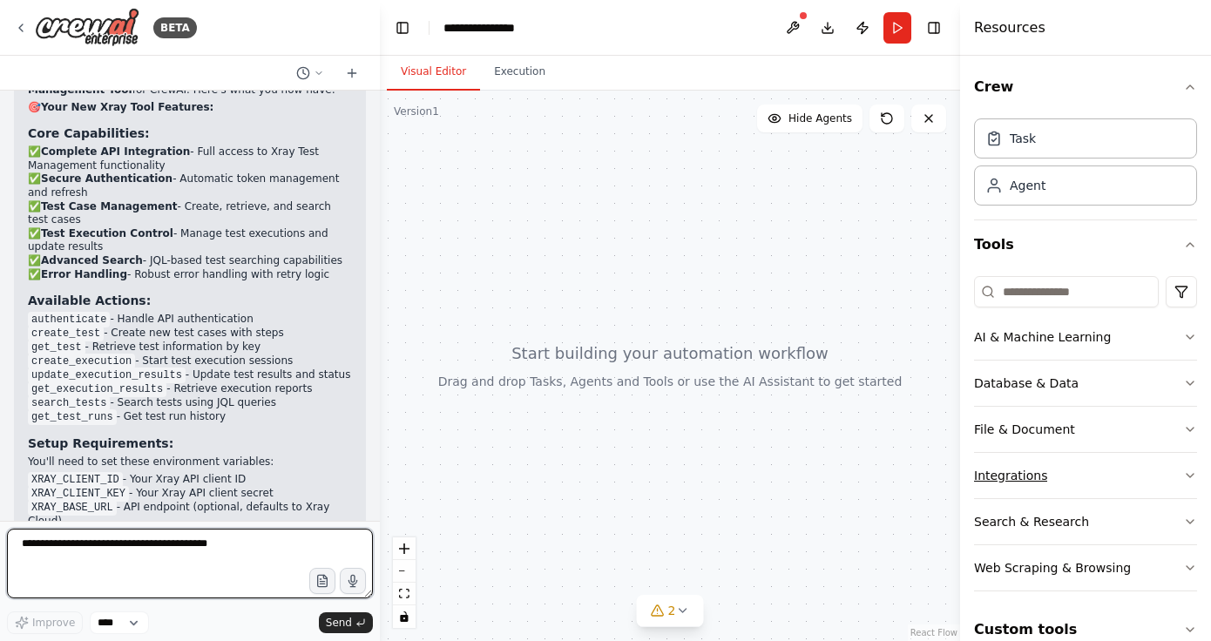
scroll to position [27, 0]
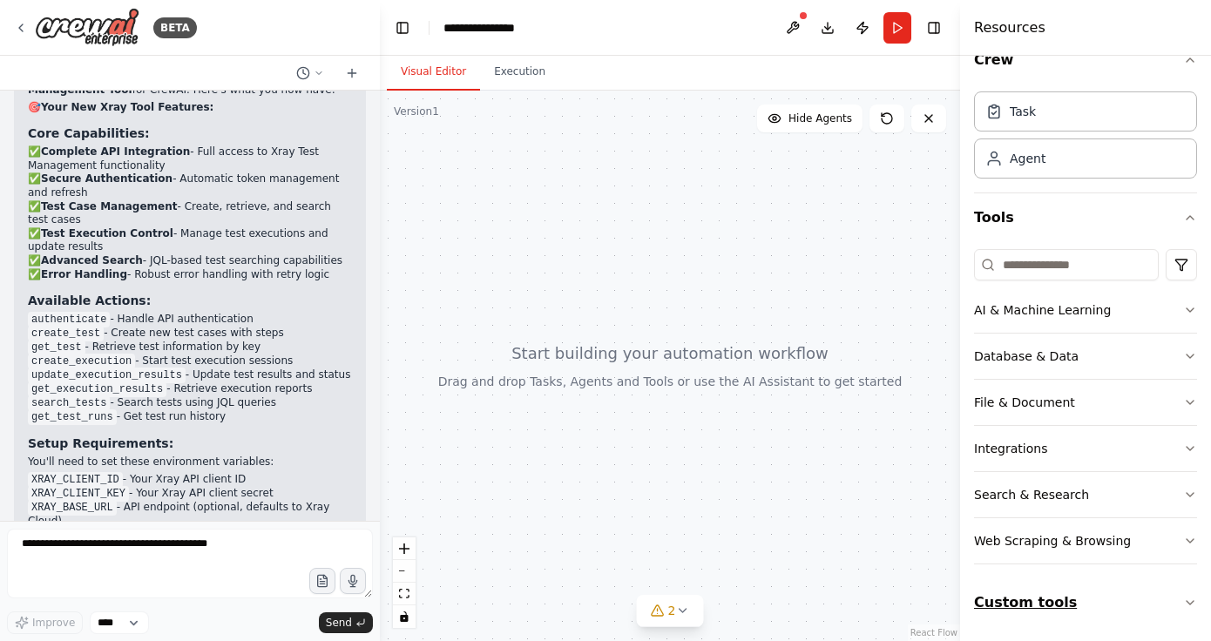
click at [1162, 604] on button "Custom tools" at bounding box center [1085, 603] width 223 height 49
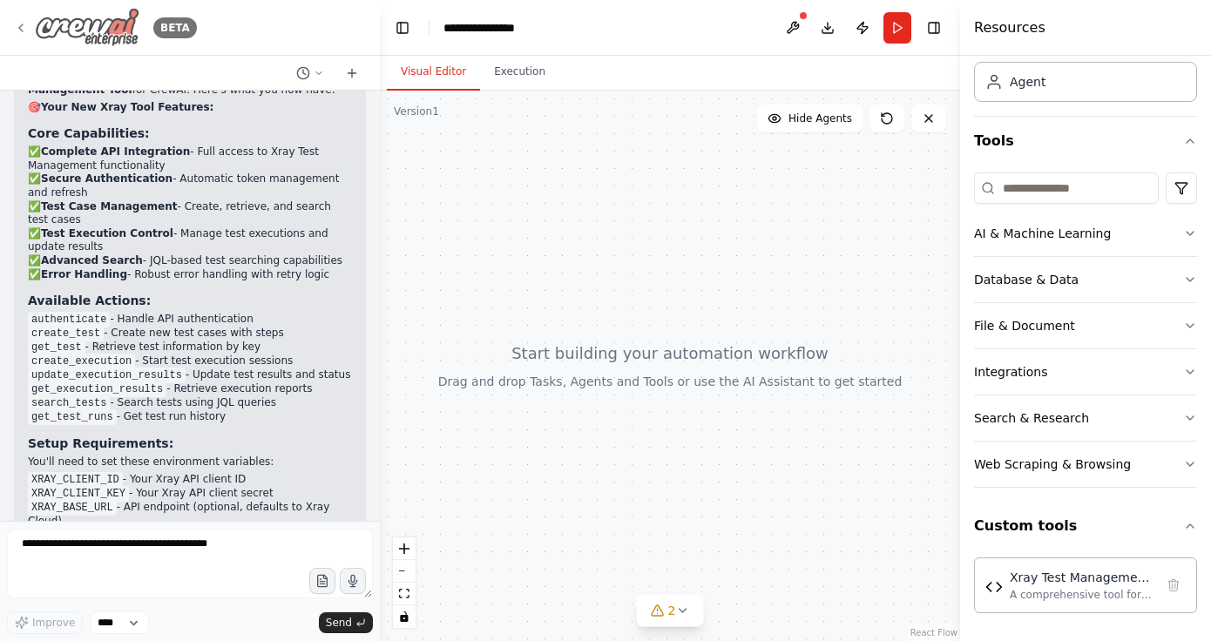
click at [65, 31] on img at bounding box center [87, 27] width 105 height 39
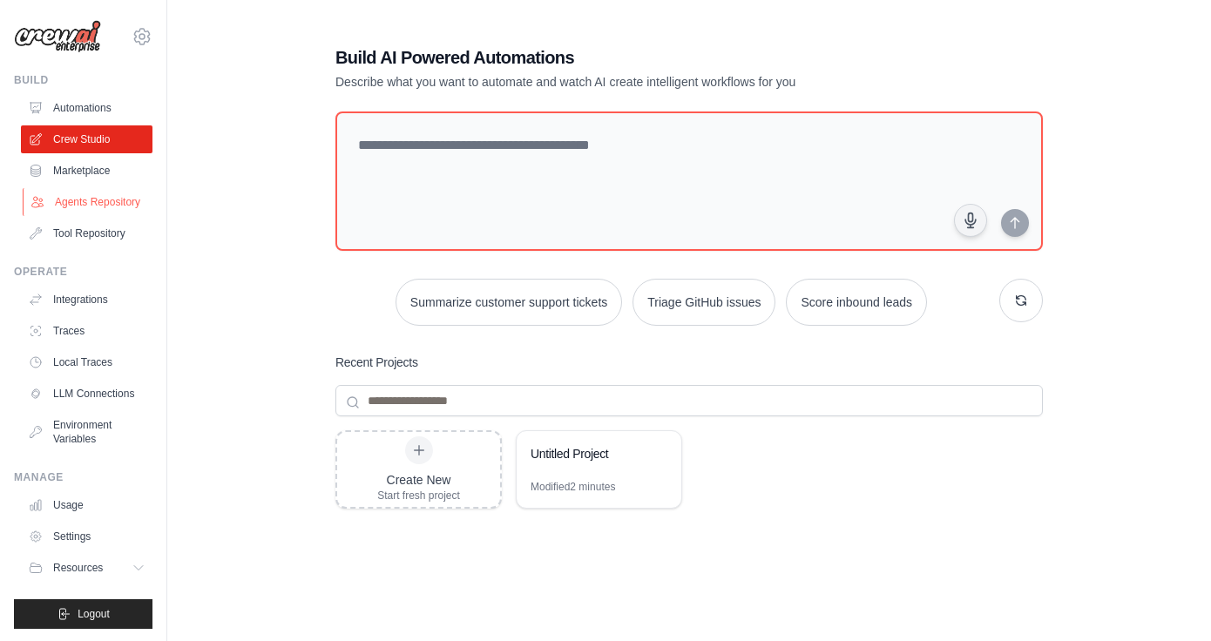
click at [107, 195] on link "Agents Repository" at bounding box center [89, 202] width 132 height 28
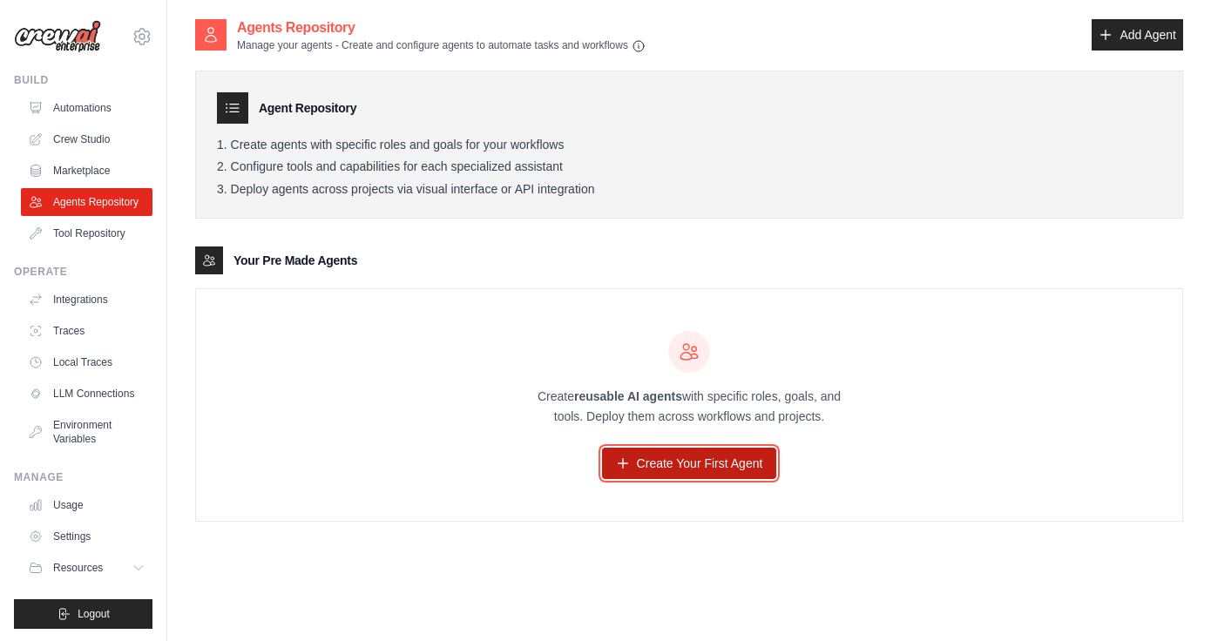
click at [708, 471] on link "Create Your First Agent" at bounding box center [689, 463] width 175 height 31
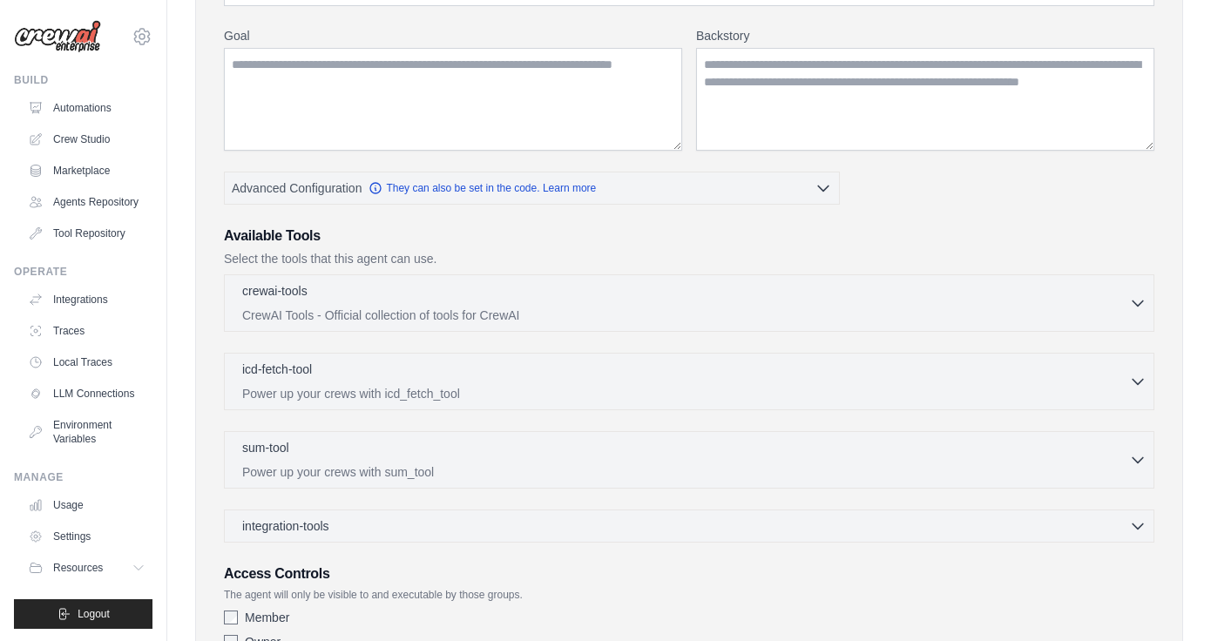
scroll to position [348, 0]
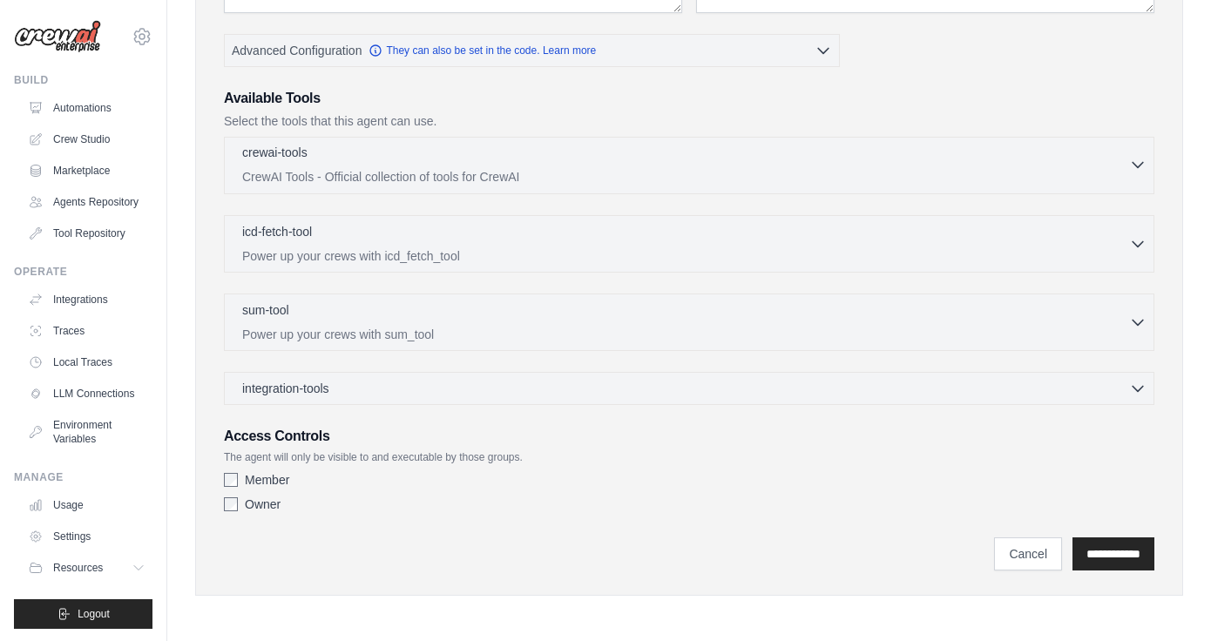
click at [629, 167] on div "crewai-tools 0 selected CrewAI Tools - Official collection of tools for CrewAI" at bounding box center [685, 165] width 887 height 42
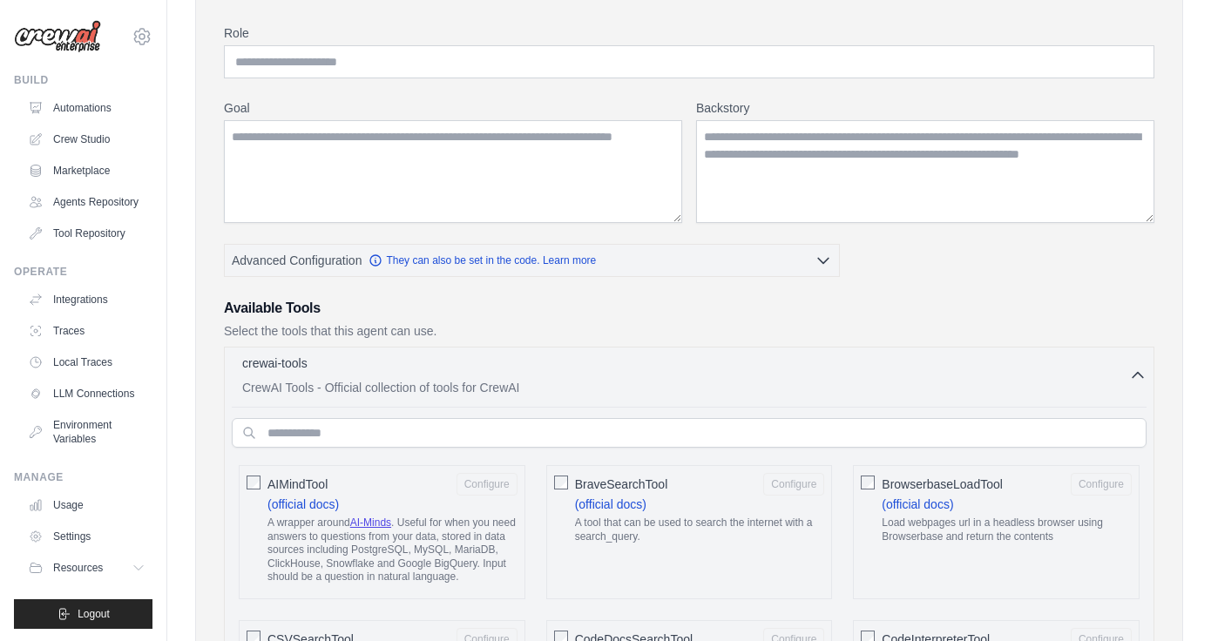
scroll to position [0, 0]
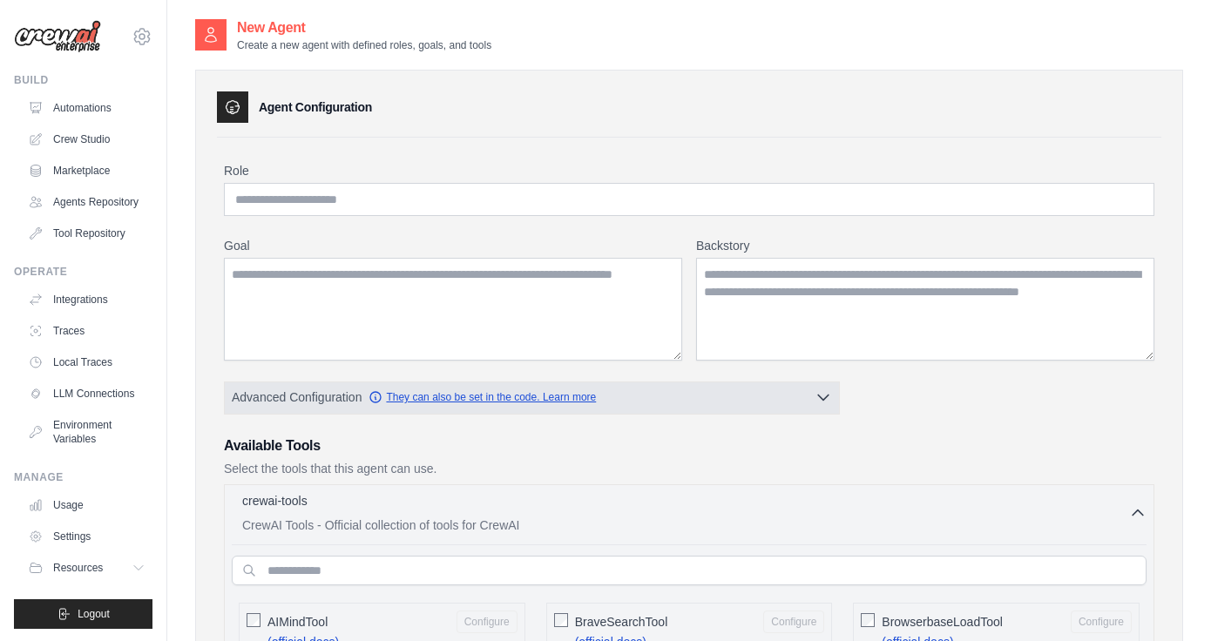
click at [559, 393] on link "They can also be set in the code. Learn more" at bounding box center [482, 397] width 227 height 14
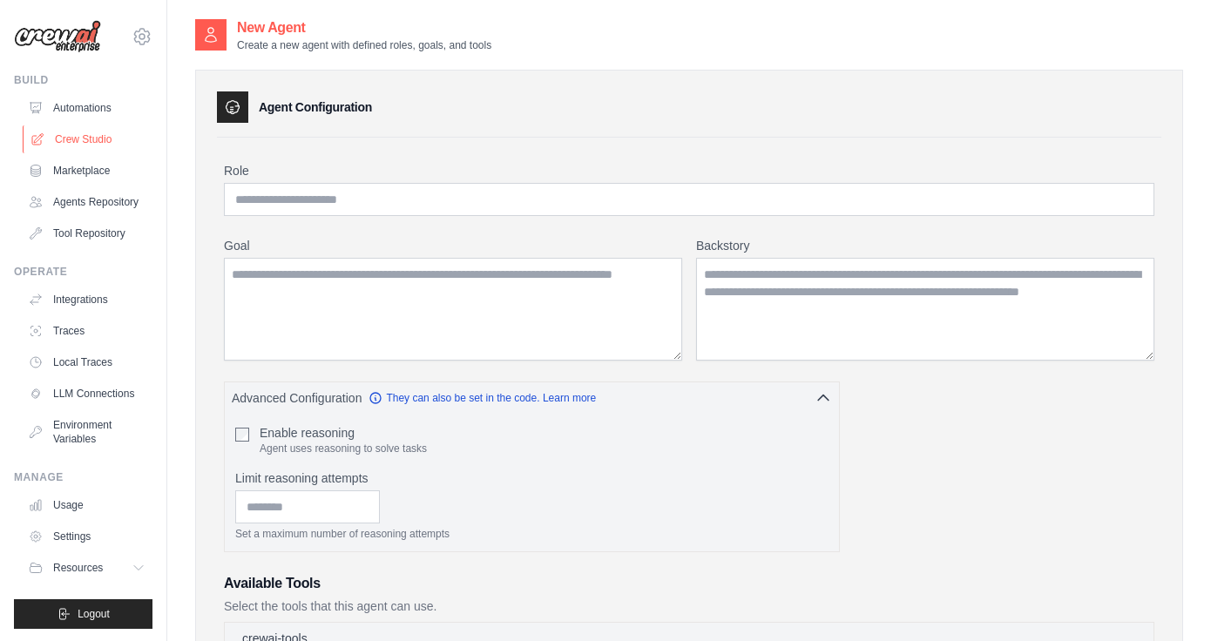
click at [100, 143] on link "Crew Studio" at bounding box center [89, 139] width 132 height 28
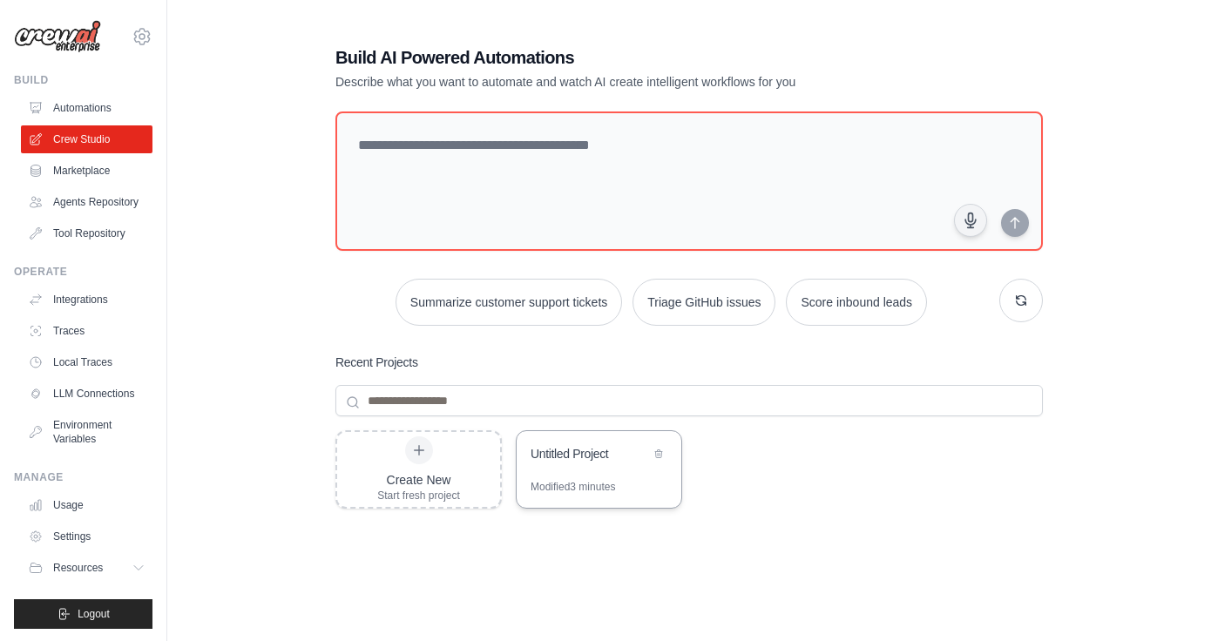
click at [599, 469] on div "Untitled Project" at bounding box center [599, 455] width 165 height 49
click at [90, 237] on link "Tool Repository" at bounding box center [89, 234] width 132 height 28
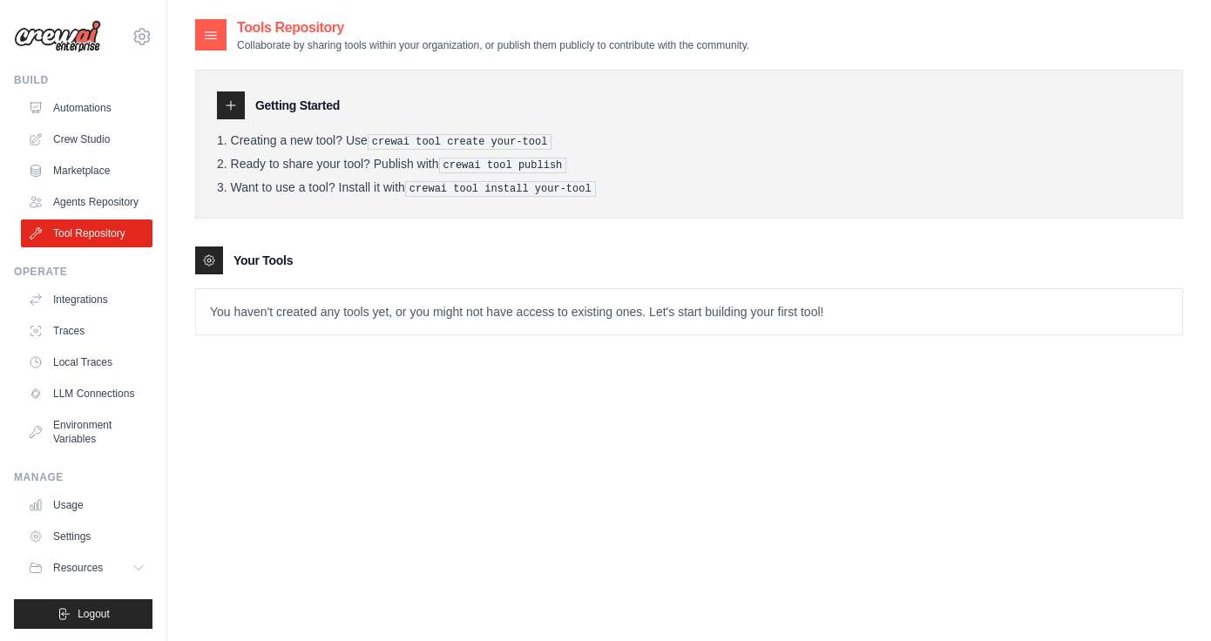
click at [108, 200] on link "Agents Repository" at bounding box center [87, 202] width 132 height 28
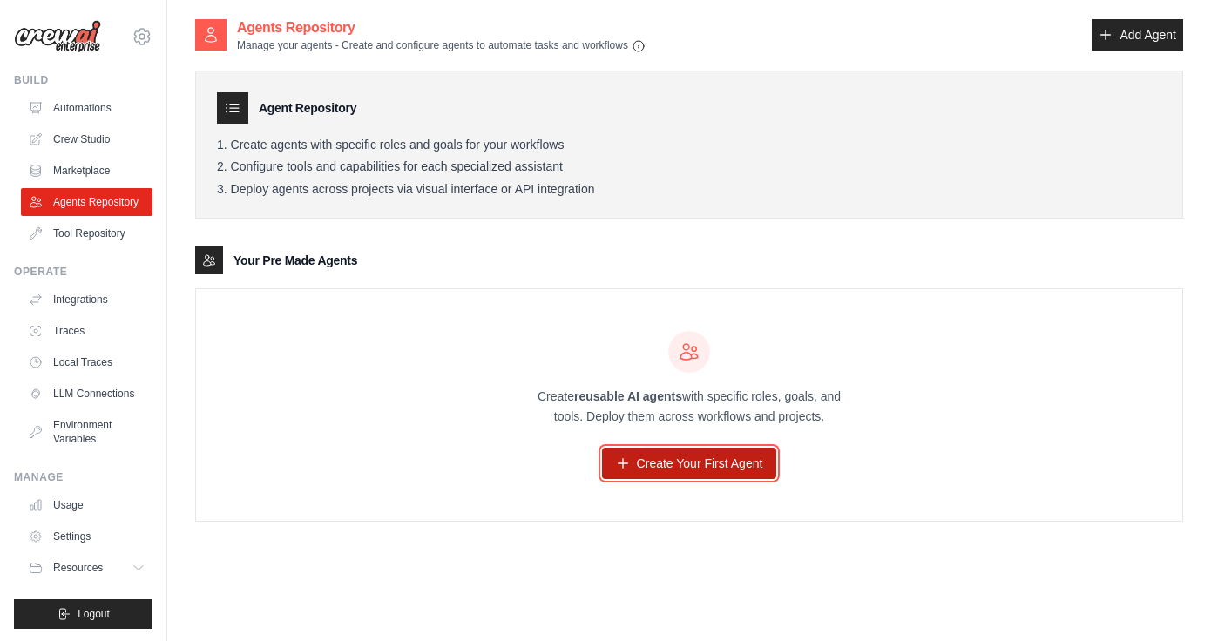
click at [693, 462] on link "Create Your First Agent" at bounding box center [689, 463] width 175 height 31
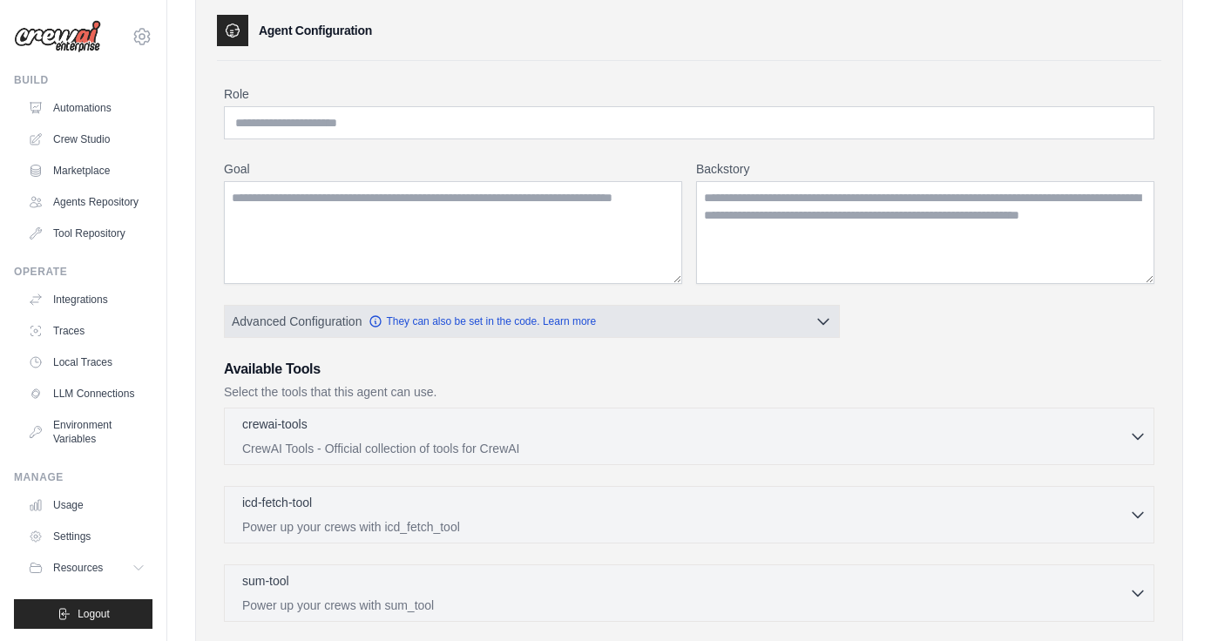
scroll to position [78, 0]
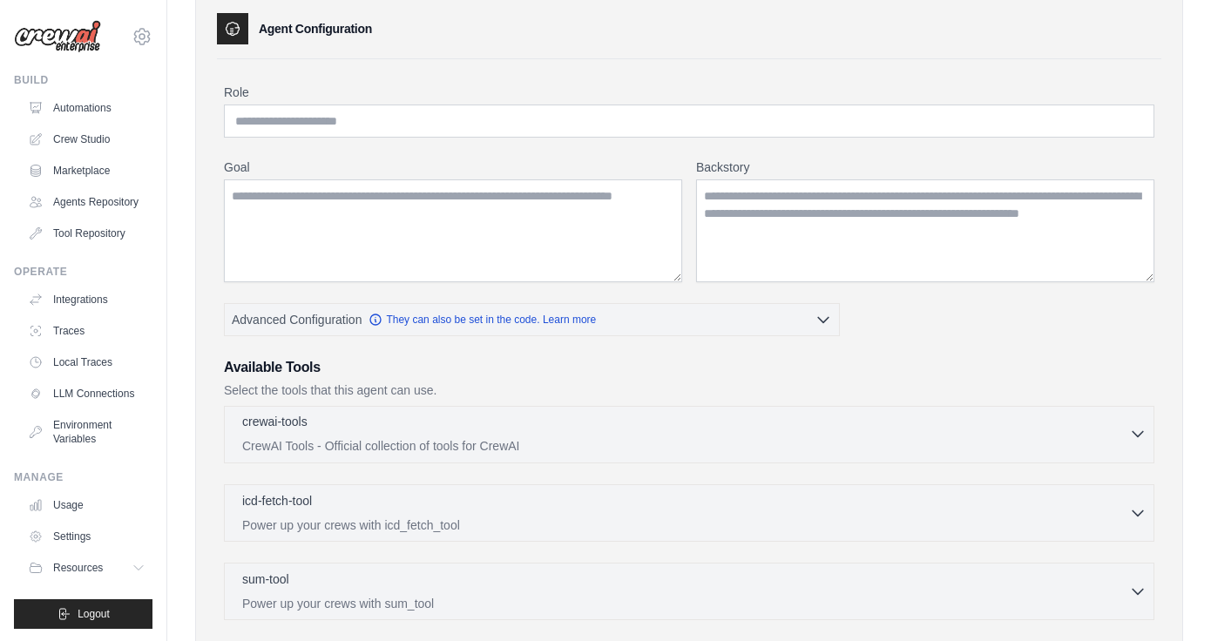
click at [645, 437] on p "CrewAI Tools - Official collection of tools for CrewAI" at bounding box center [685, 445] width 887 height 17
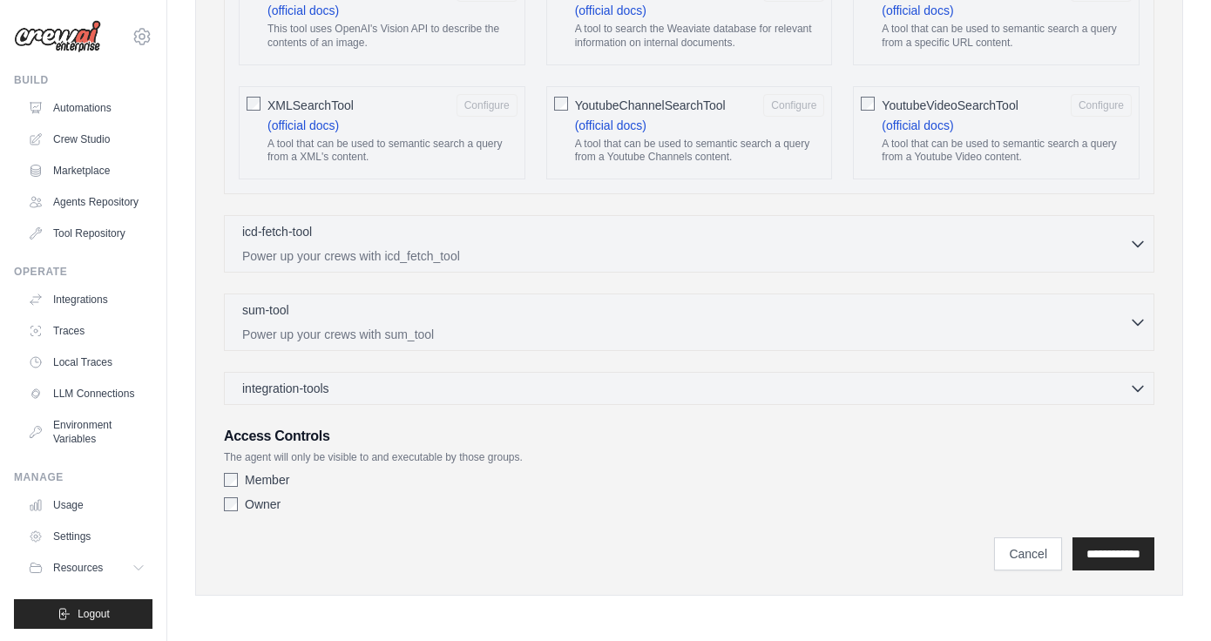
scroll to position [3313, 0]
click at [625, 387] on div "integration-tools 0 selected" at bounding box center [694, 387] width 904 height 17
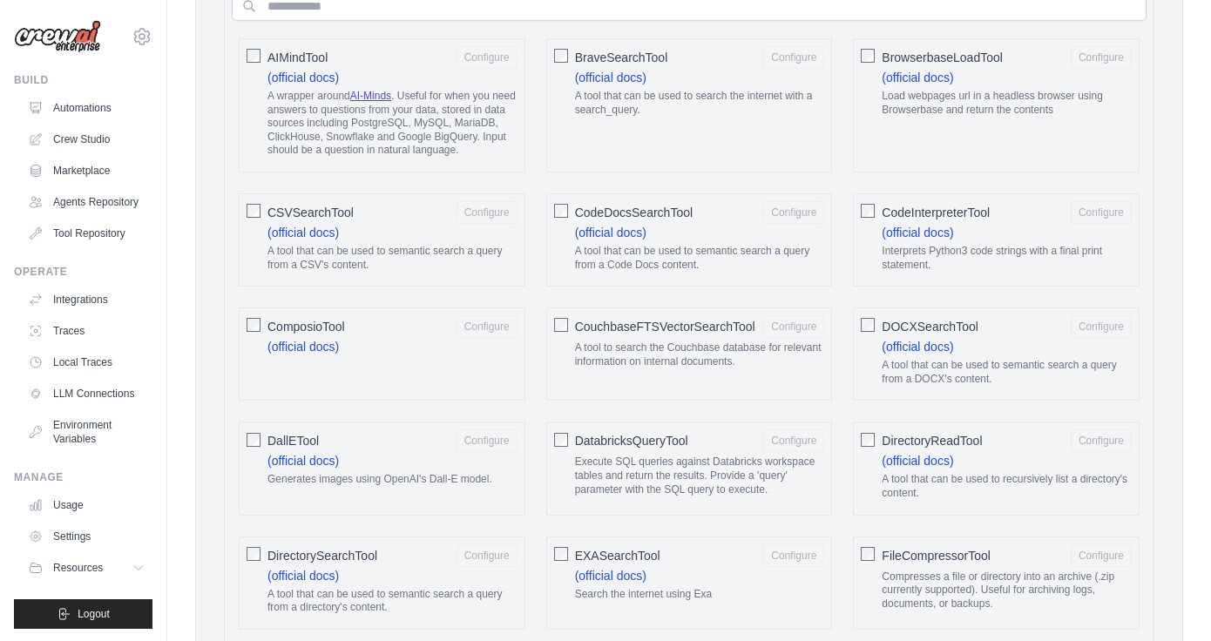
scroll to position [532, 0]
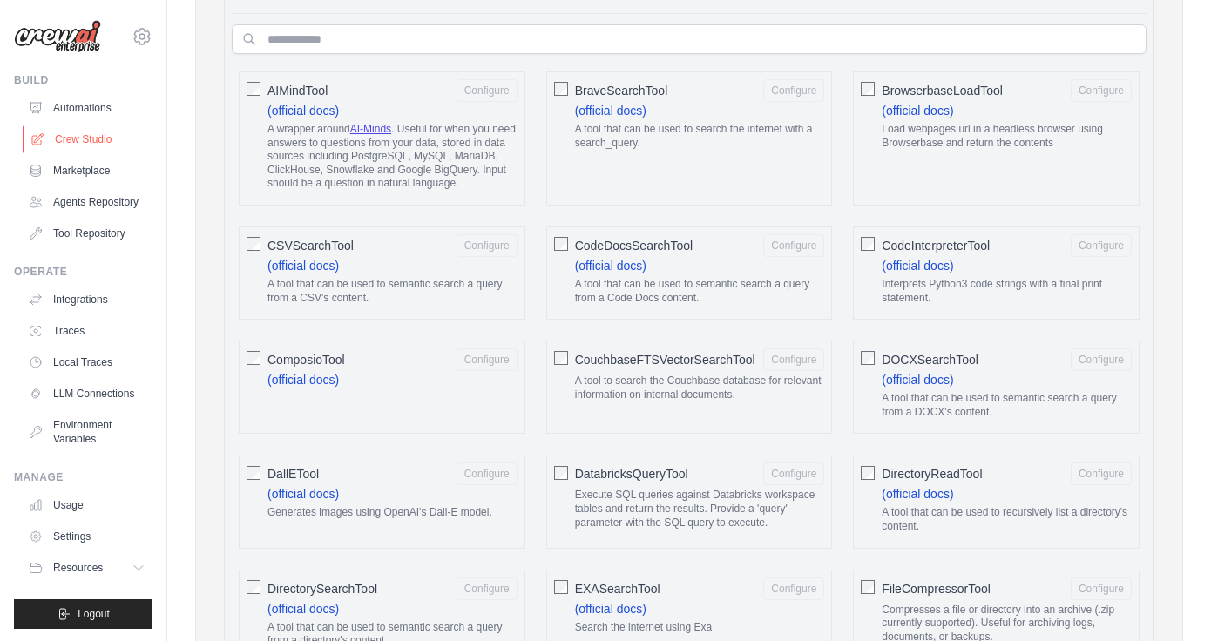
click at [105, 142] on link "Crew Studio" at bounding box center [89, 139] width 132 height 28
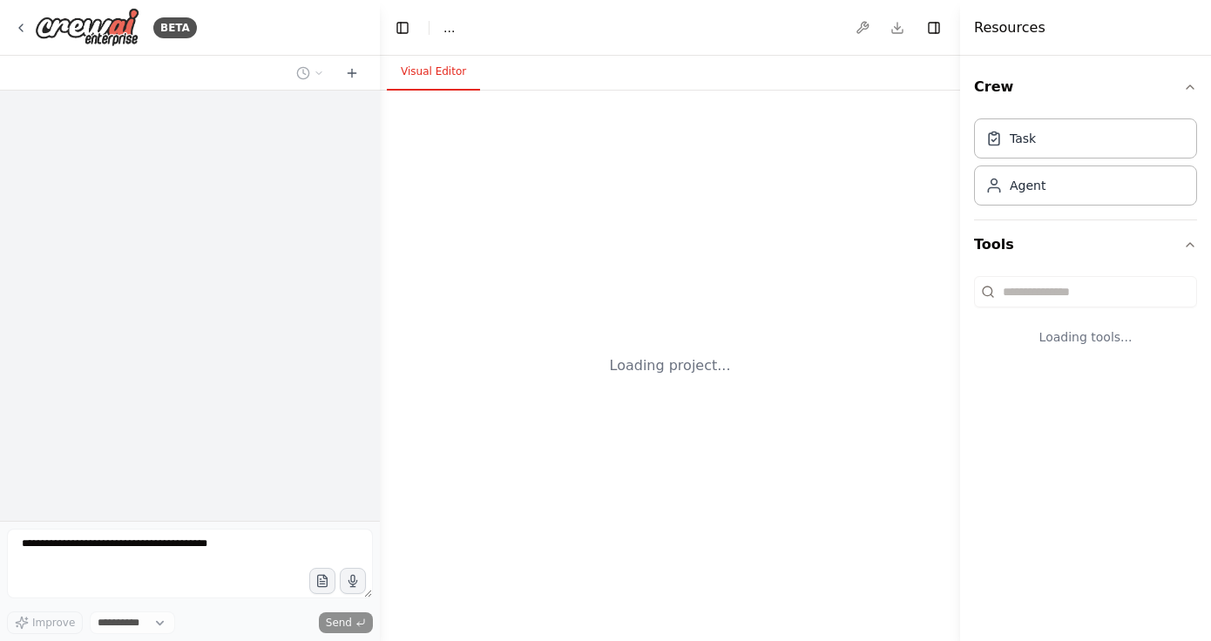
select select "****"
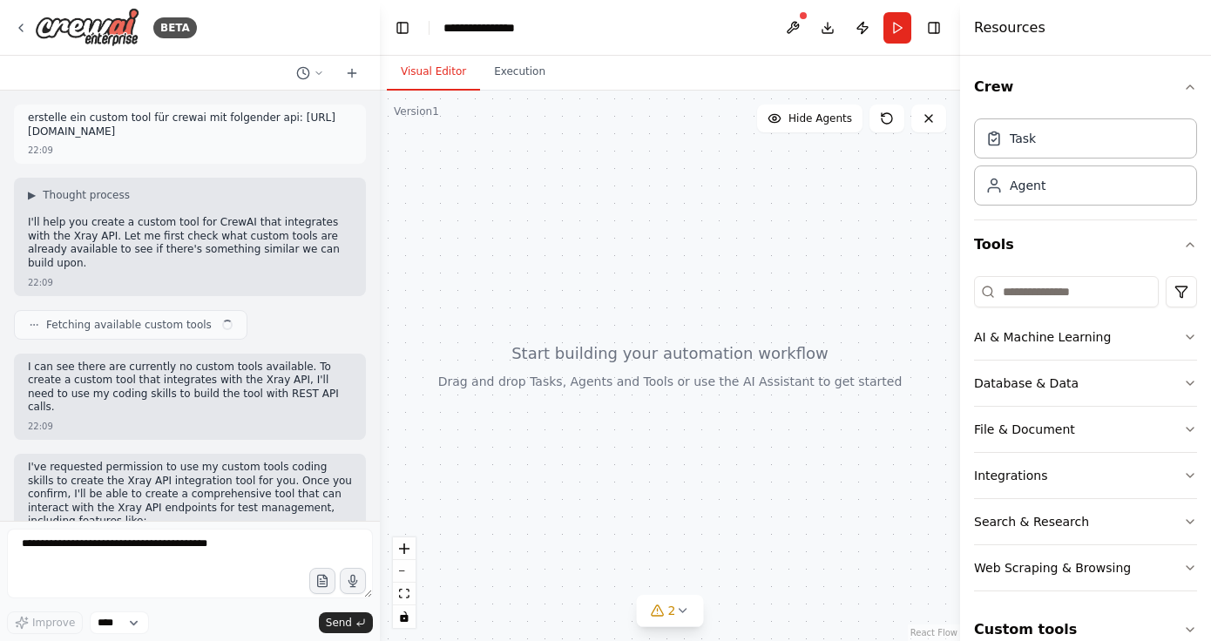
scroll to position [1621, 0]
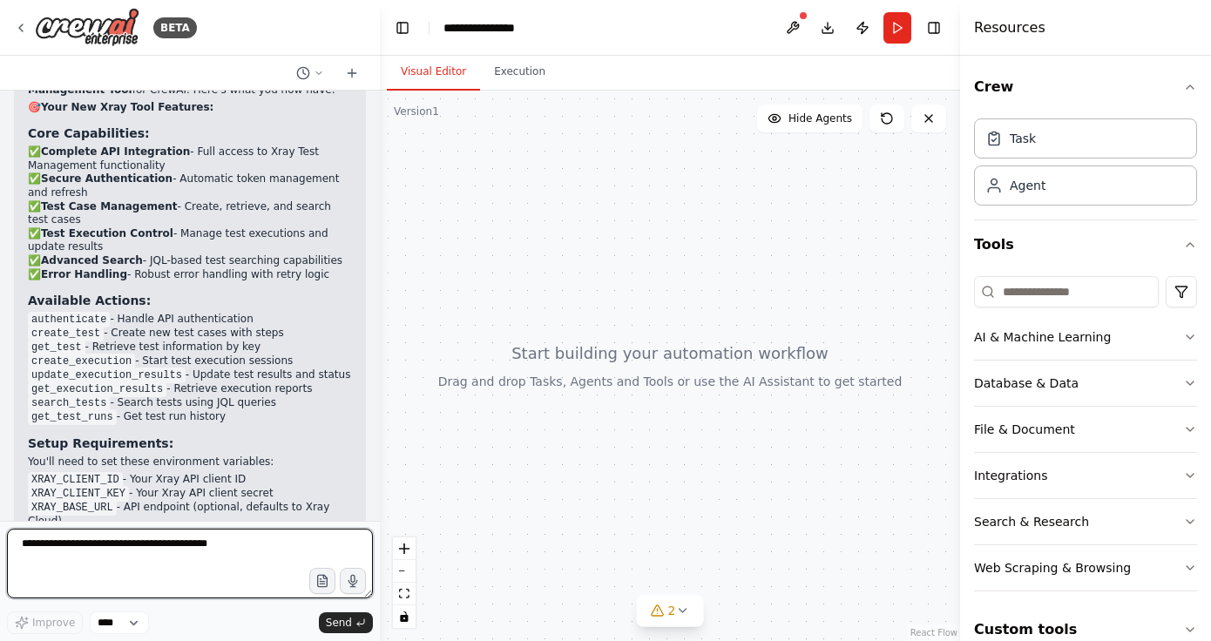
click at [105, 549] on textarea at bounding box center [190, 564] width 366 height 70
type textarea "*"
type textarea "**********"
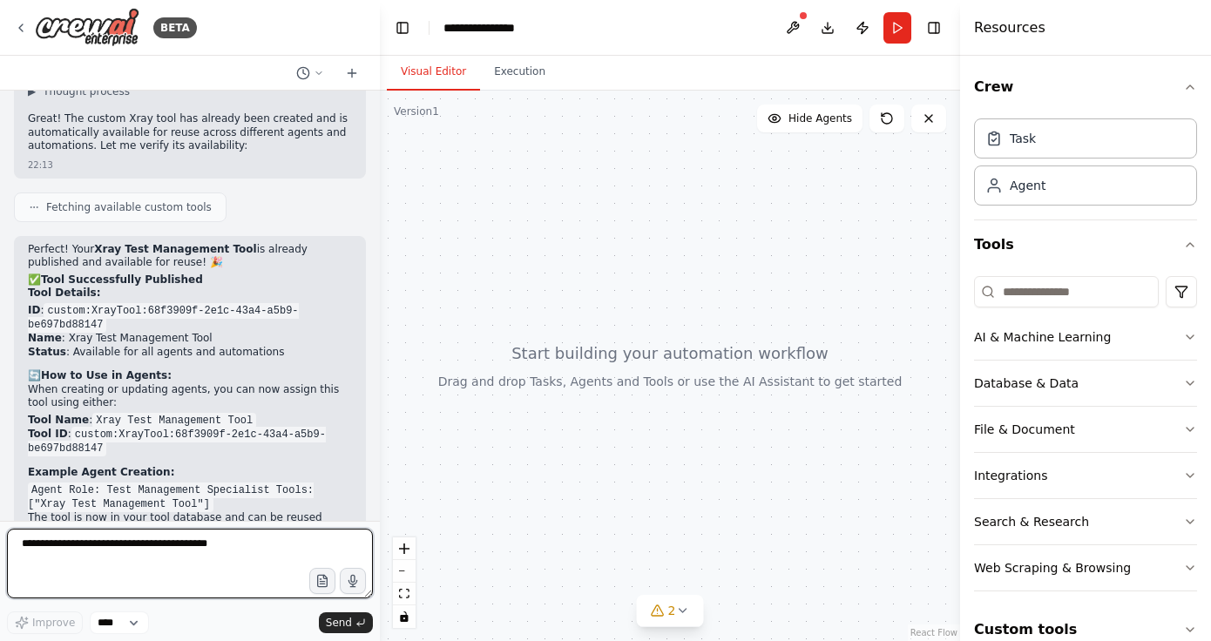
scroll to position [2266, 0]
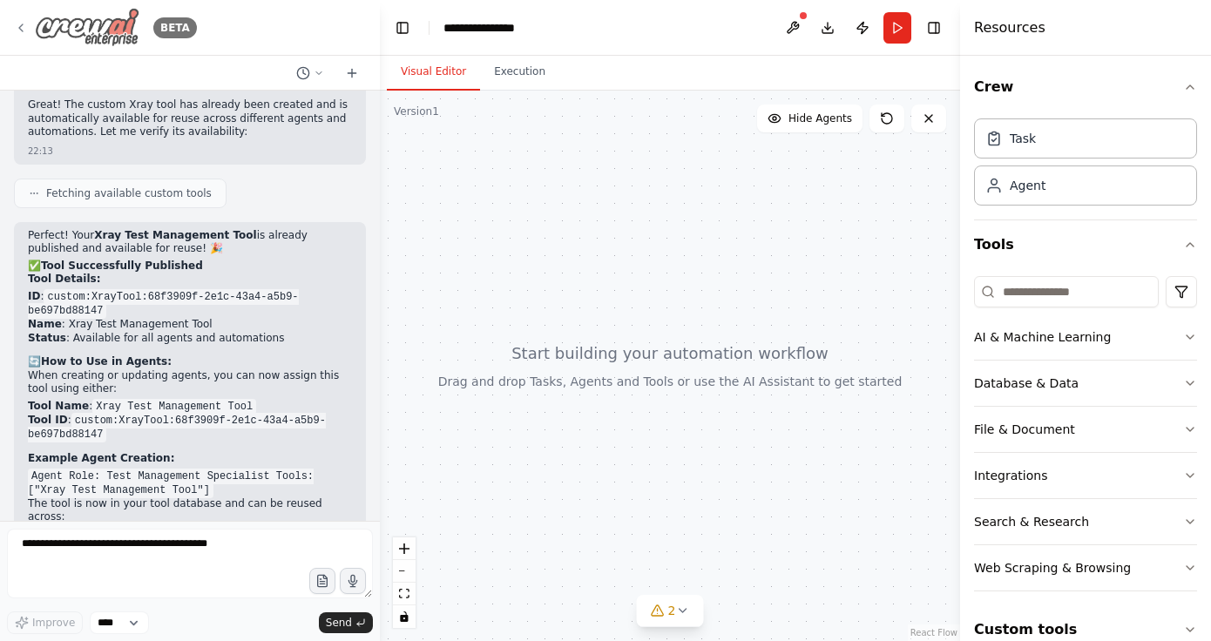
click at [121, 40] on img at bounding box center [87, 27] width 105 height 39
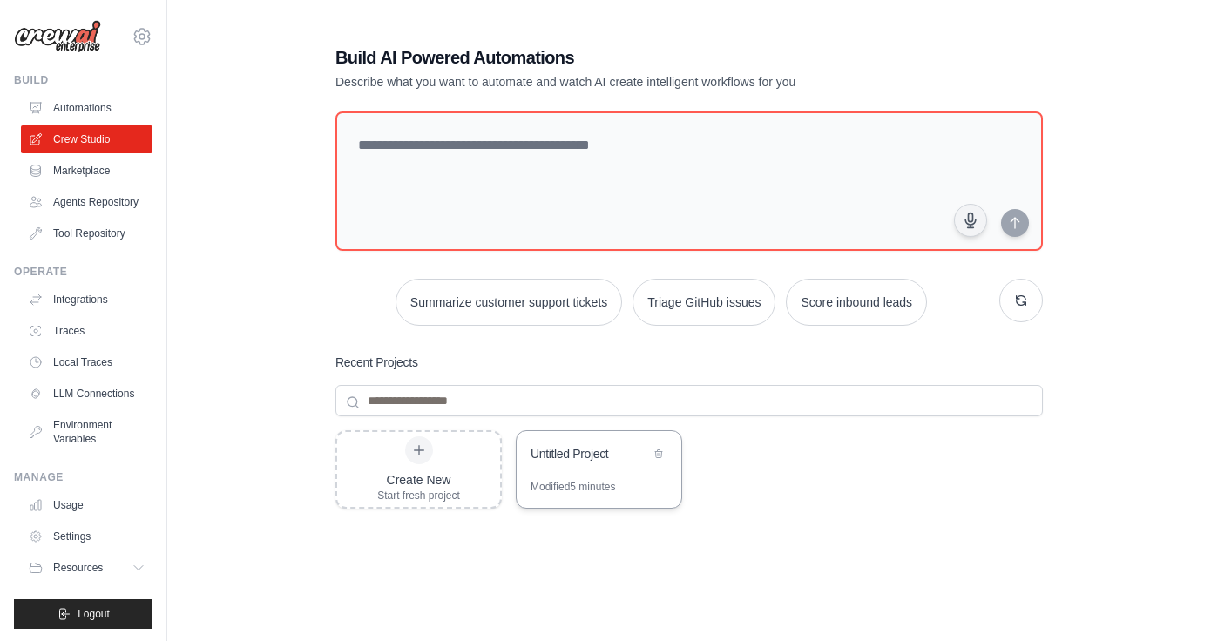
click at [573, 467] on div "Untitled Project" at bounding box center [599, 455] width 165 height 49
click at [413, 457] on div at bounding box center [419, 451] width 28 height 28
click at [572, 464] on div "Untitled Project" at bounding box center [590, 455] width 119 height 21
click at [431, 471] on div "Create New" at bounding box center [418, 479] width 83 height 17
click at [582, 454] on div "Untitled Project" at bounding box center [590, 453] width 119 height 17
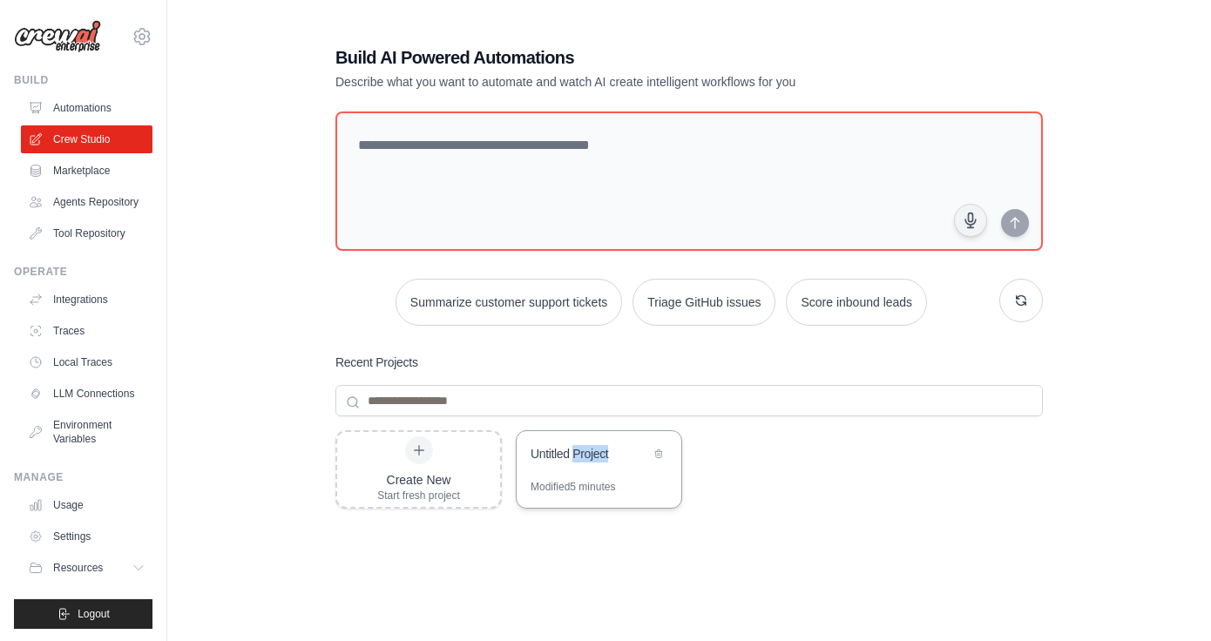
click at [582, 454] on div "Untitled Project" at bounding box center [590, 453] width 119 height 17
click at [99, 177] on link "Marketplace" at bounding box center [89, 171] width 132 height 28
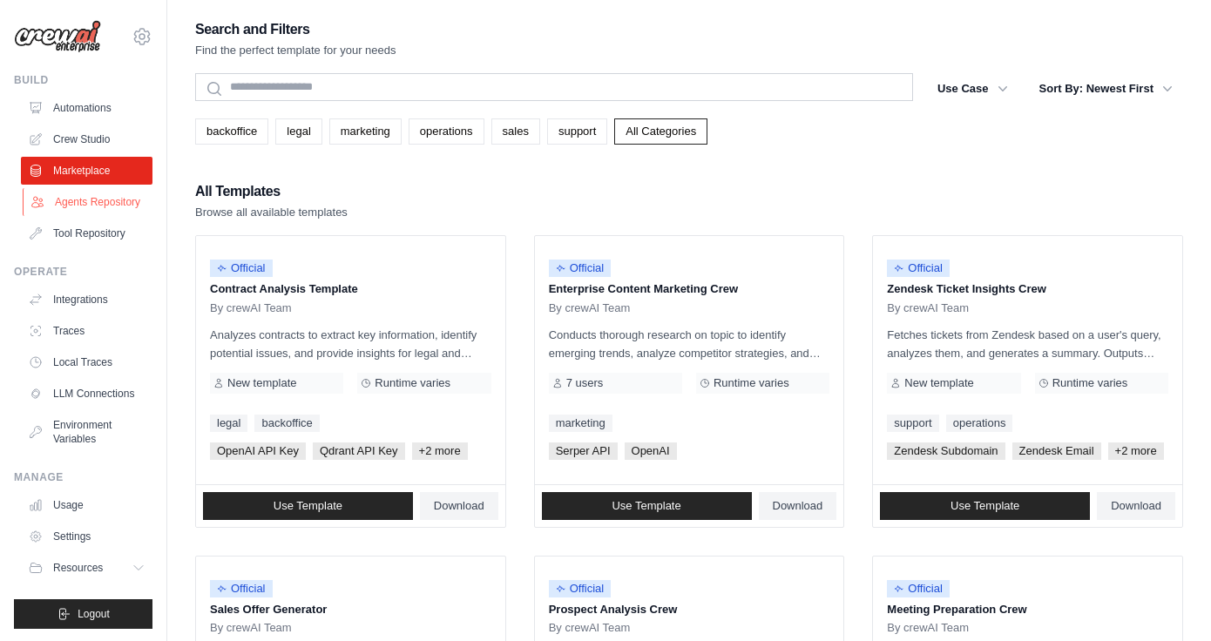
click at [107, 202] on link "Agents Repository" at bounding box center [89, 202] width 132 height 28
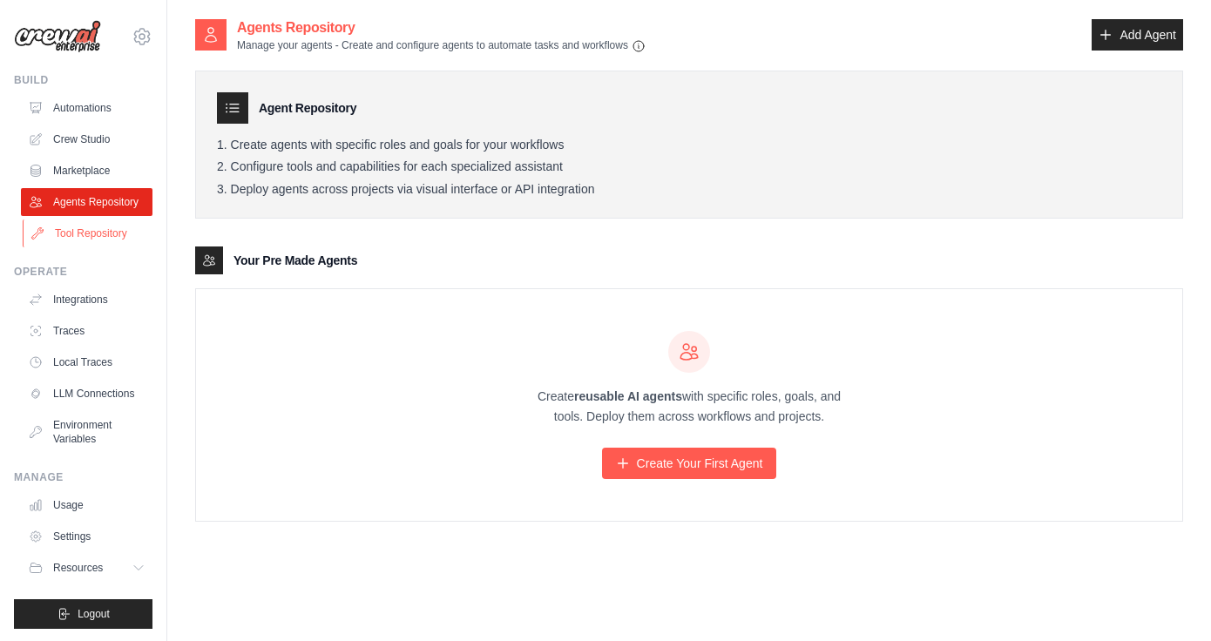
click at [108, 237] on link "Tool Repository" at bounding box center [89, 234] width 132 height 28
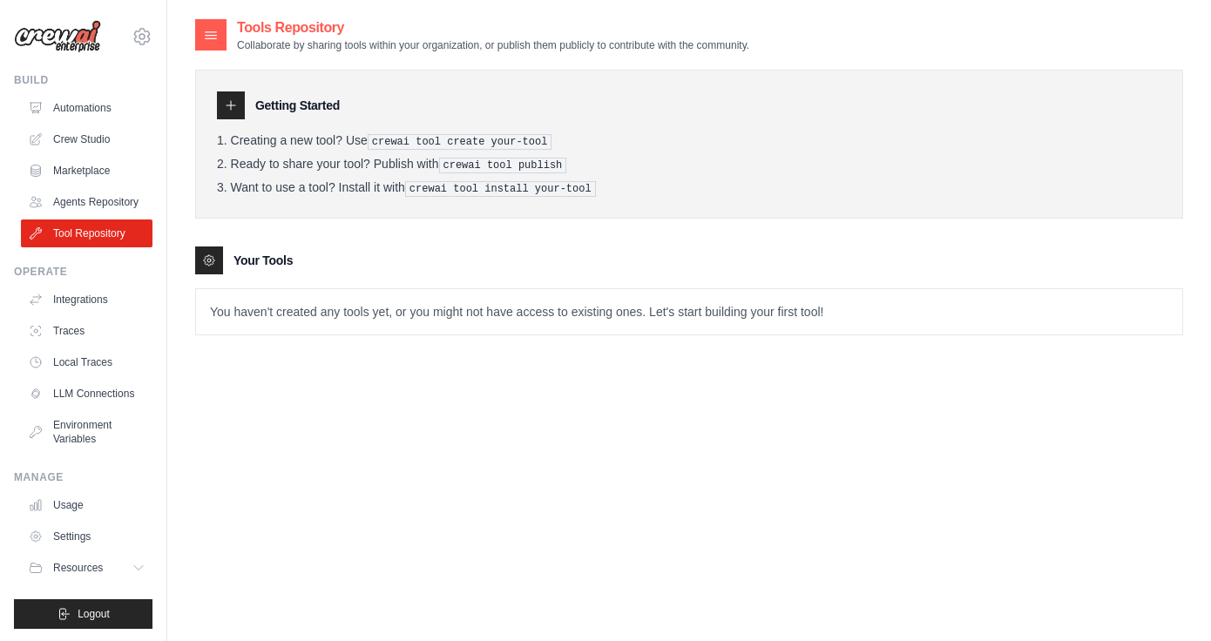
scroll to position [2, 0]
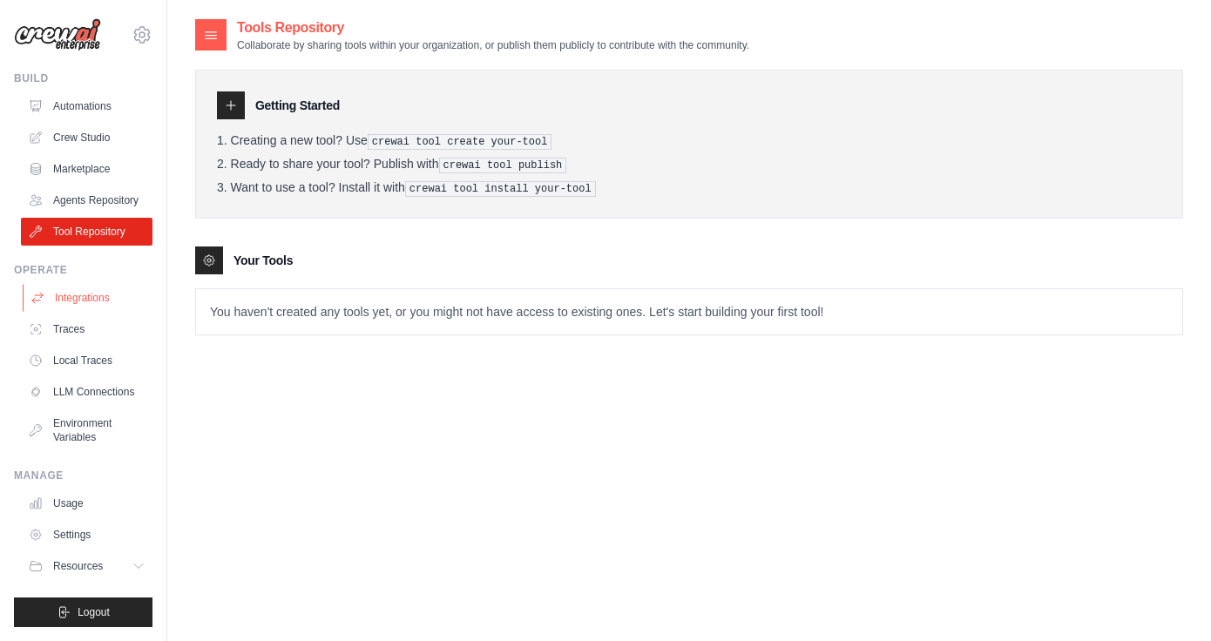
click at [85, 302] on link "Integrations" at bounding box center [89, 298] width 132 height 28
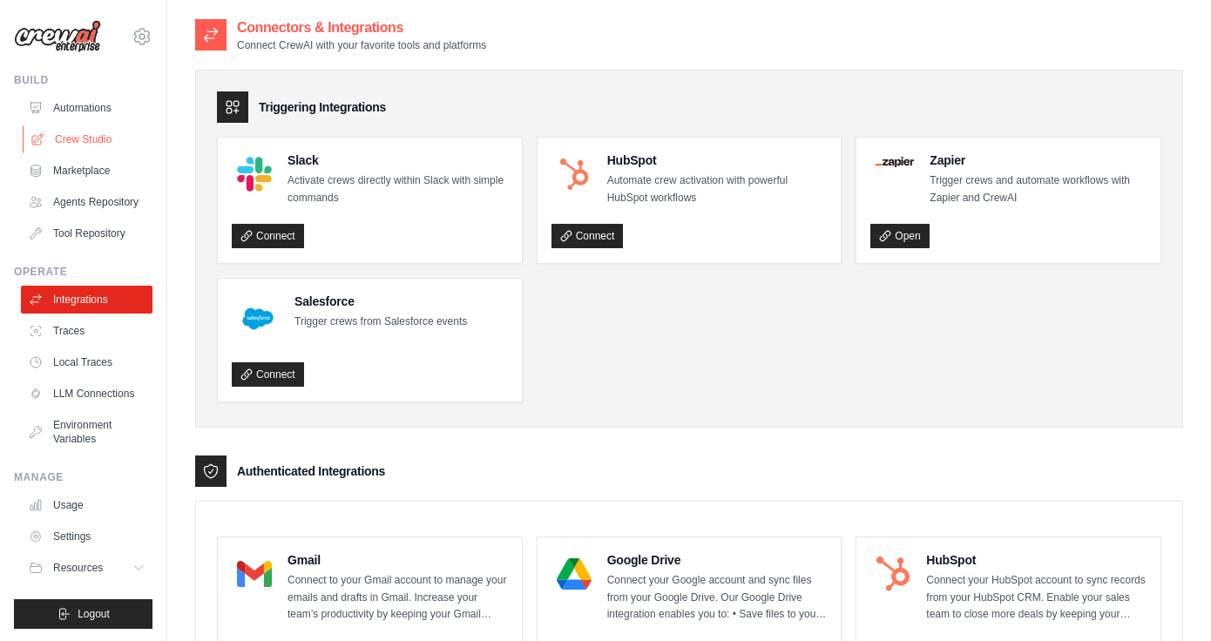
click at [98, 134] on link "Crew Studio" at bounding box center [89, 139] width 132 height 28
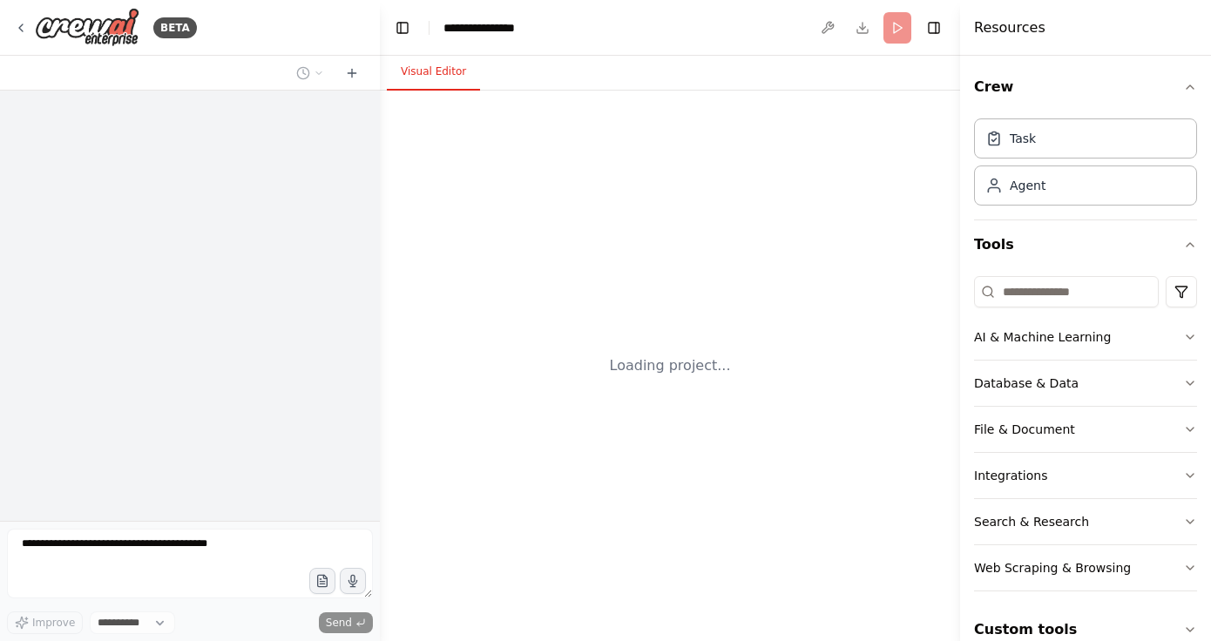
select select "****"
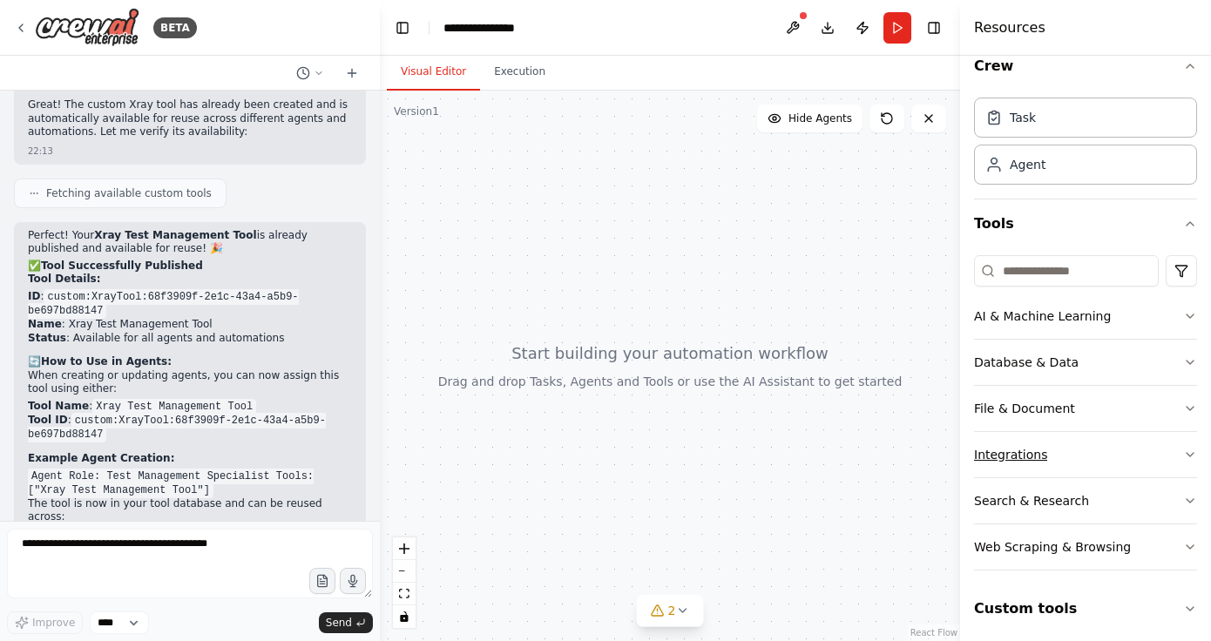
scroll to position [27, 0]
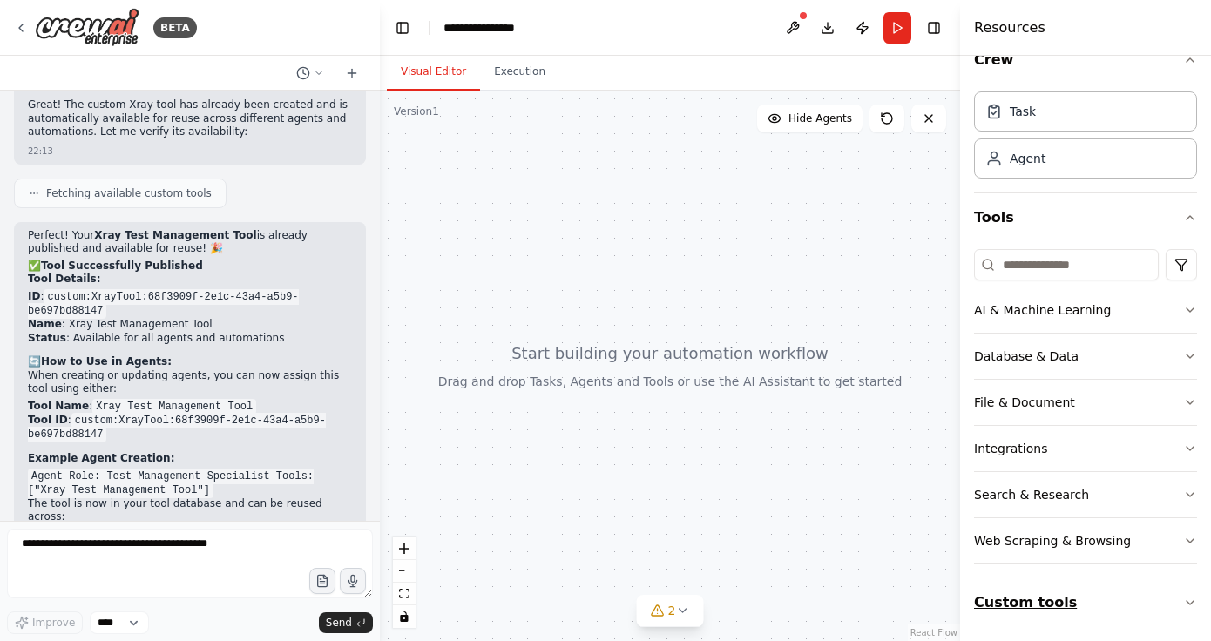
click at [1092, 612] on button "Custom tools" at bounding box center [1085, 603] width 223 height 49
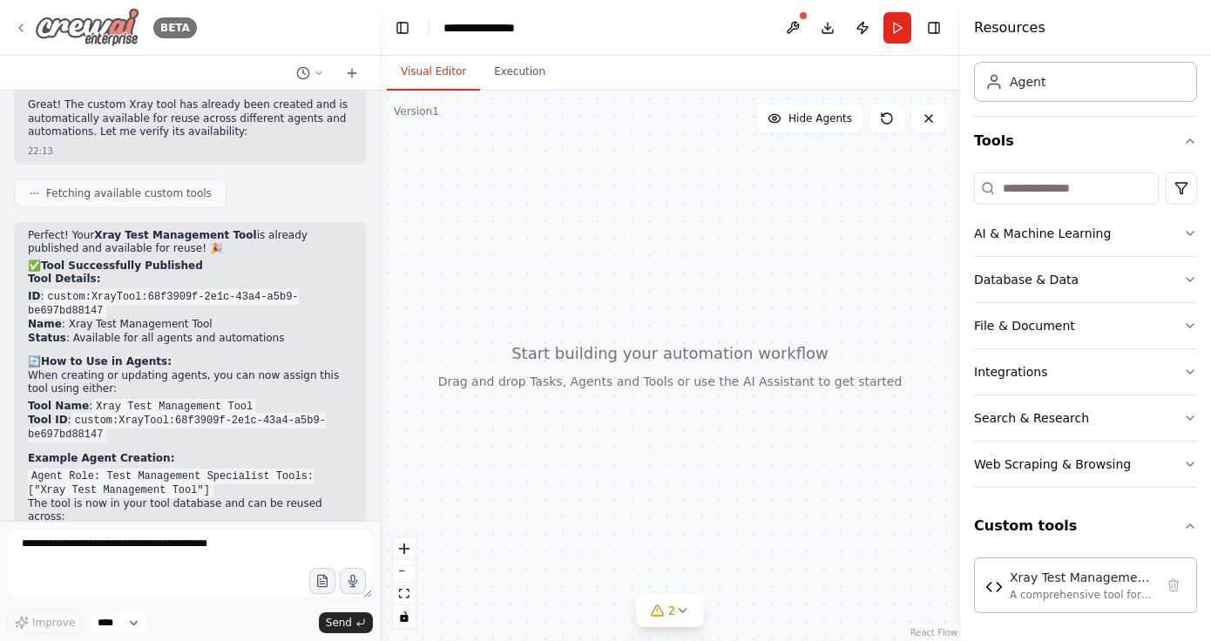
click at [19, 26] on icon at bounding box center [20, 27] width 3 height 7
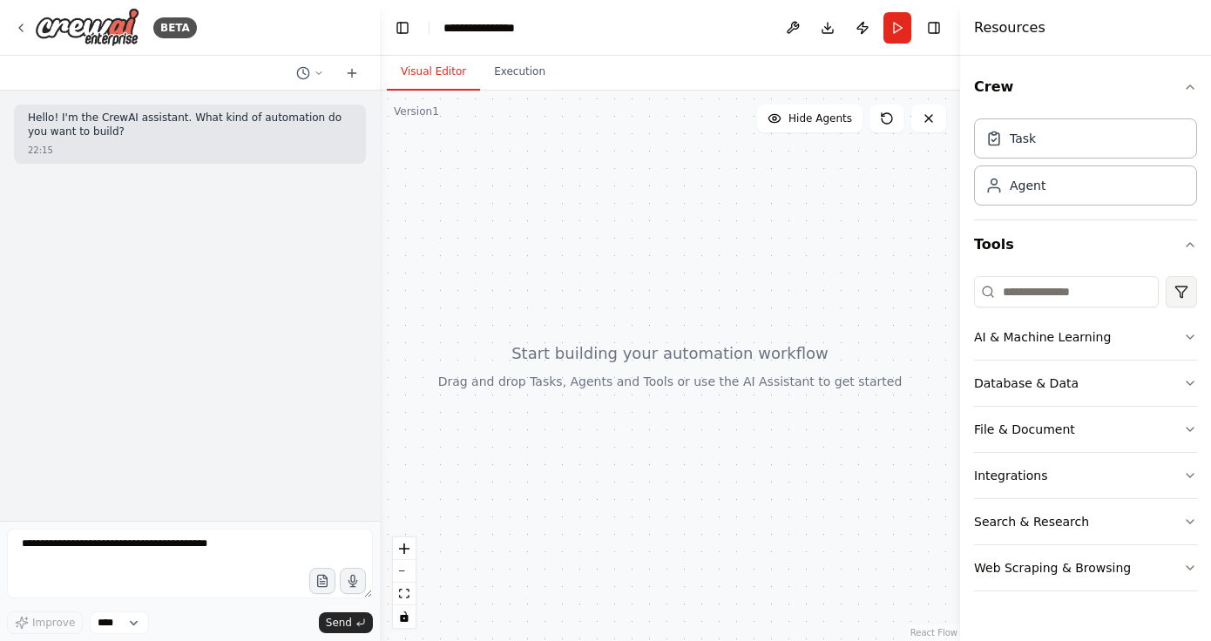
click at [1176, 292] on html "**********" at bounding box center [605, 320] width 1211 height 641
click at [19, 39] on div "BETA" at bounding box center [105, 27] width 183 height 39
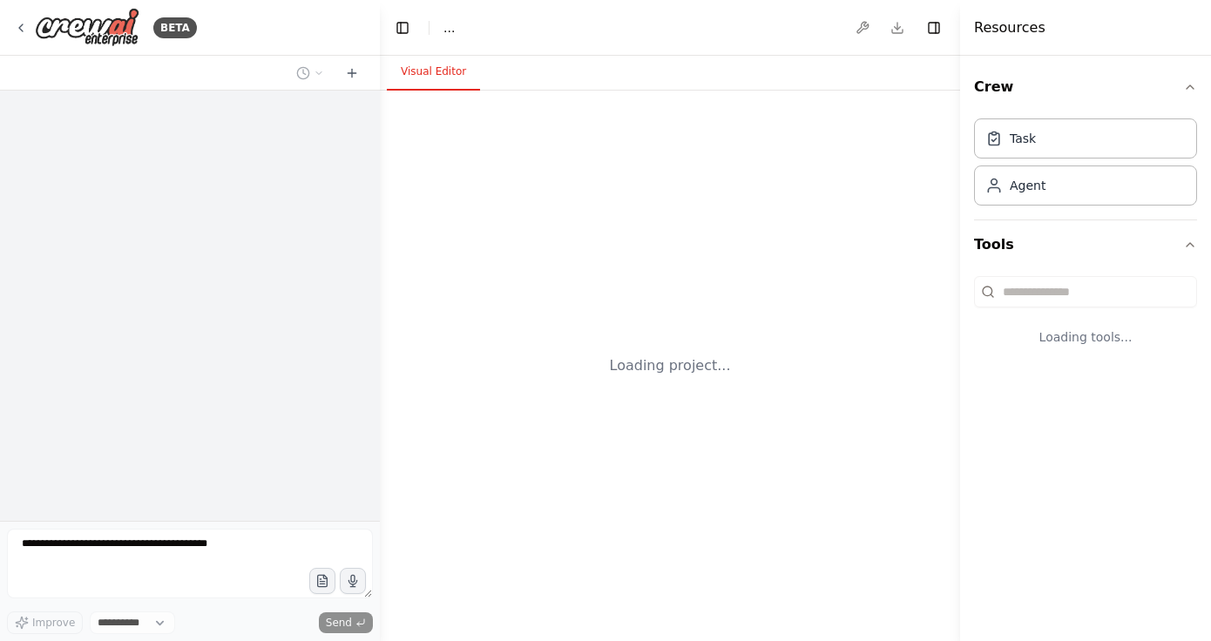
select select "****"
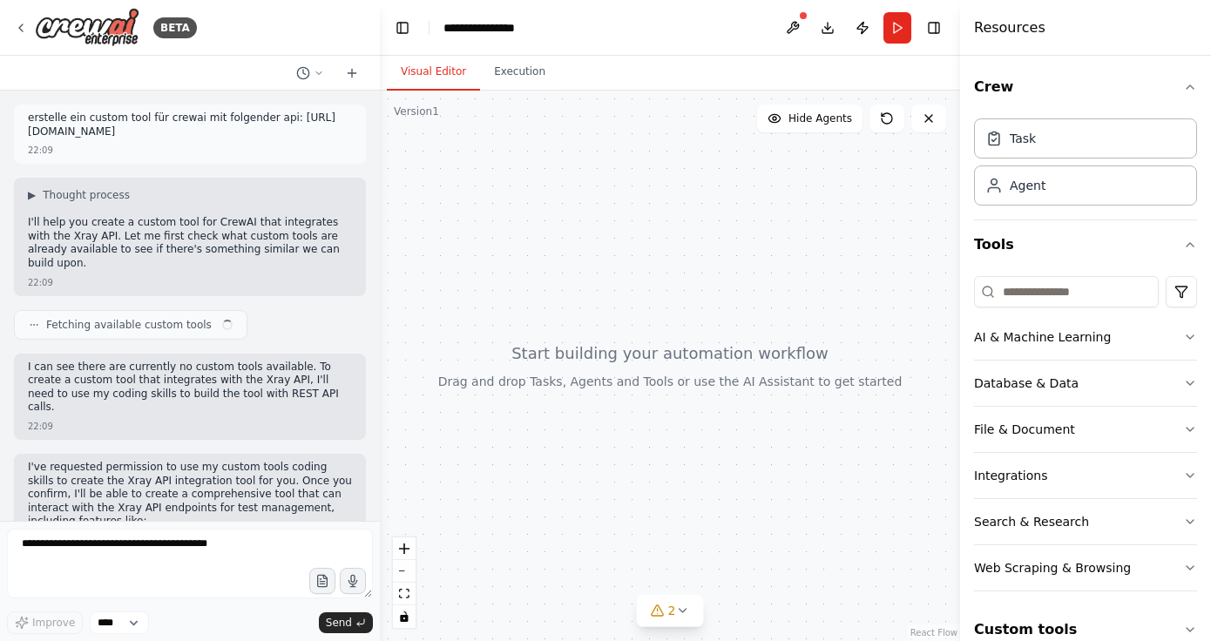
scroll to position [2266, 0]
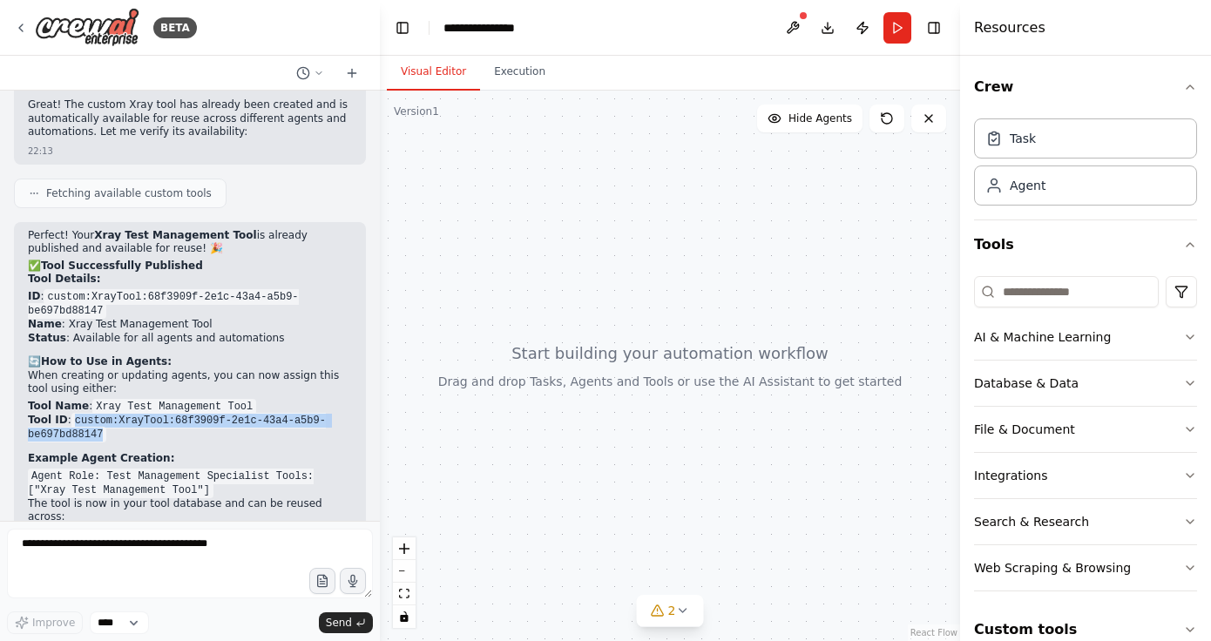
drag, startPoint x: 73, startPoint y: 312, endPoint x: 107, endPoint y: 326, distance: 36.7
click at [107, 414] on li "Tool ID : custom:XrayTool:68f3909f-2e1c-43a4-a5b9-be697bd88147" at bounding box center [190, 428] width 324 height 28
copy code "custom:XrayTool:68f3909f-2e1c-43a4-a5b9-be697bd88147"
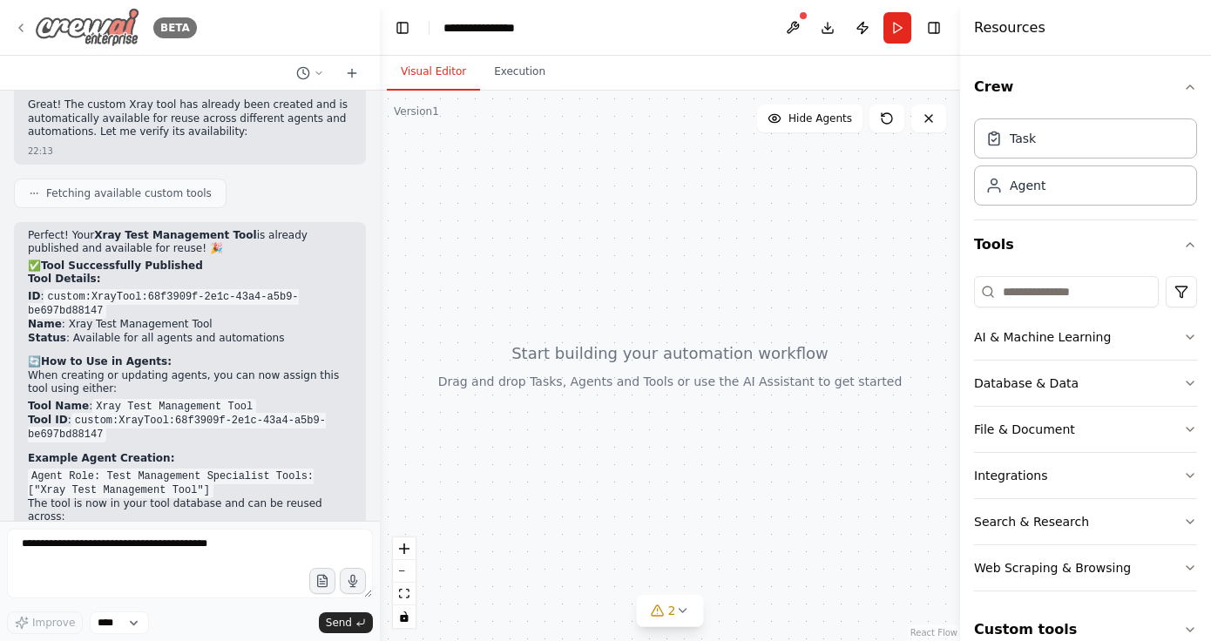
click at [17, 24] on icon at bounding box center [21, 28] width 14 height 14
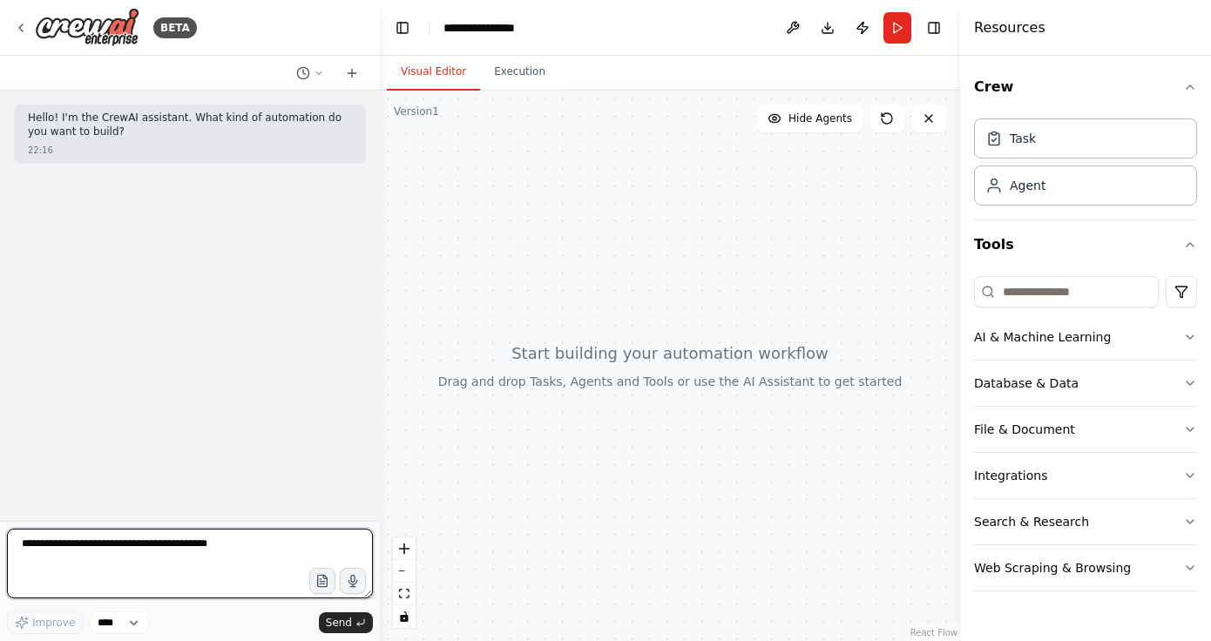
click at [152, 548] on textarea at bounding box center [190, 564] width 366 height 70
paste textarea "**********"
type textarea "**********"
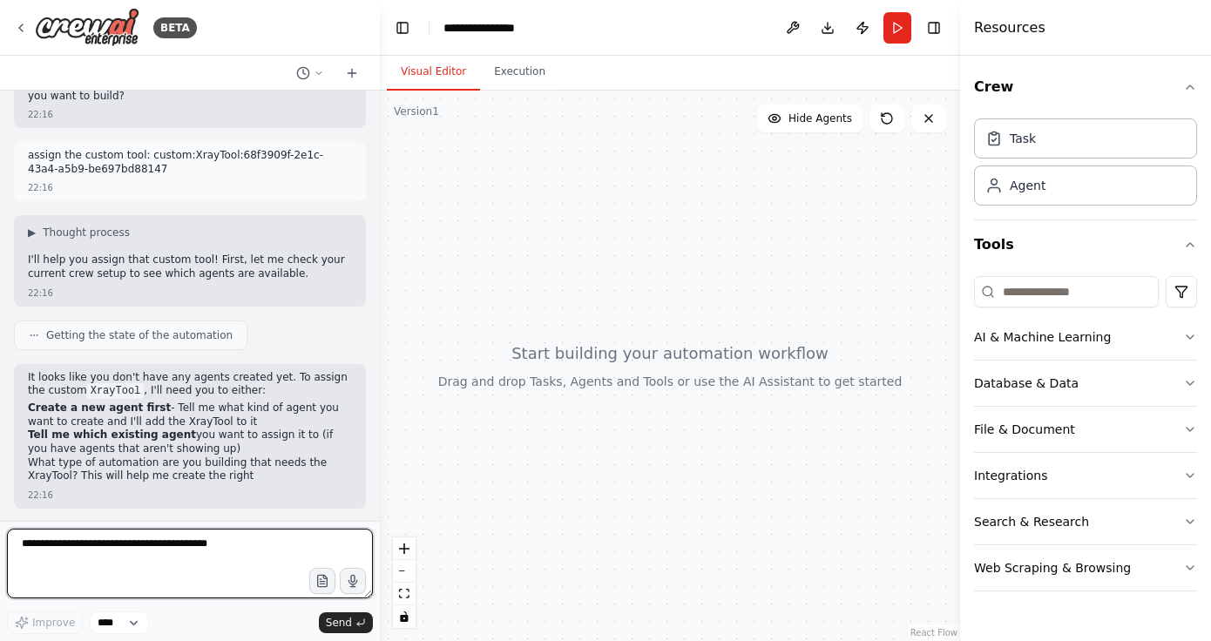
scroll to position [50, 0]
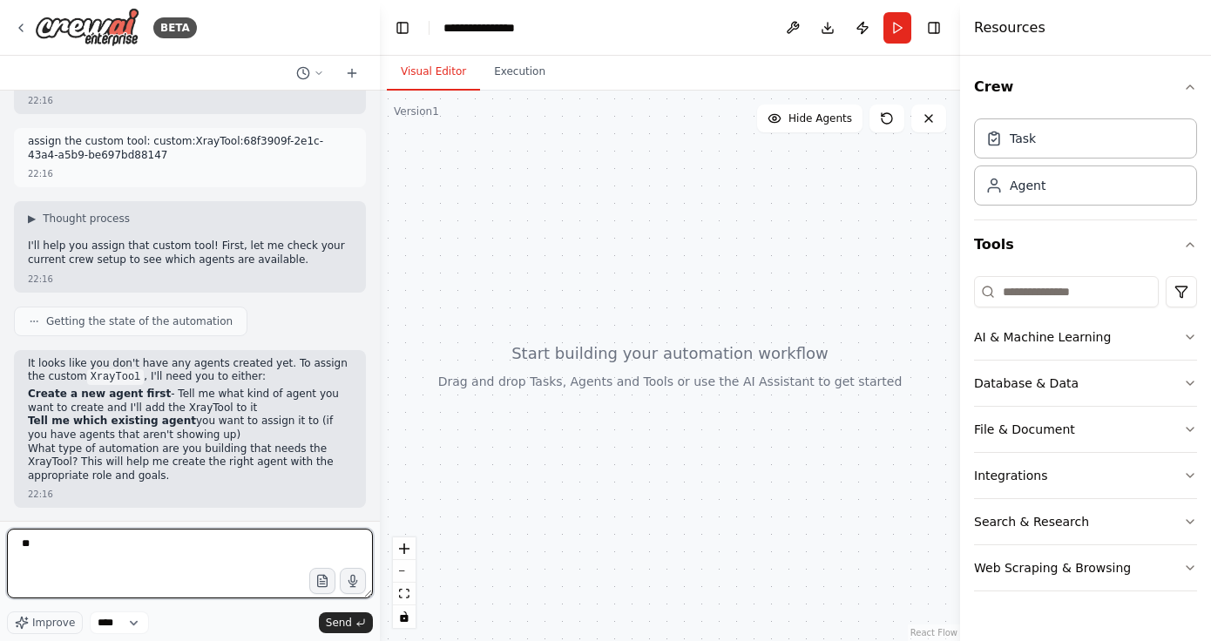
type textarea "*"
type textarea "***"
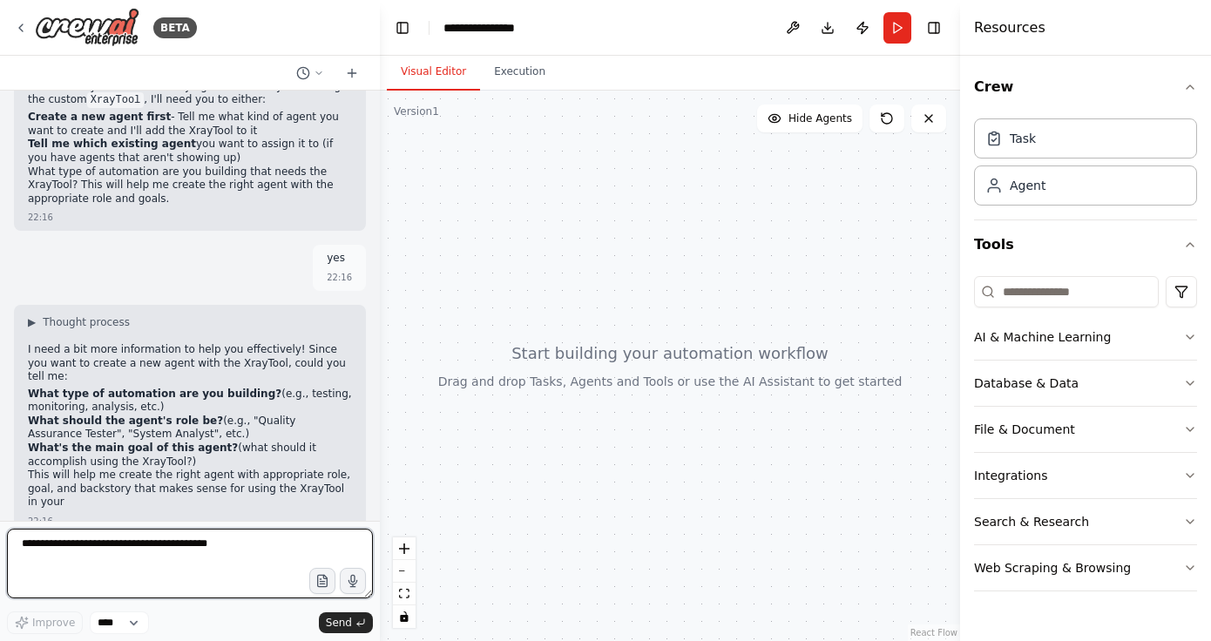
scroll to position [340, 0]
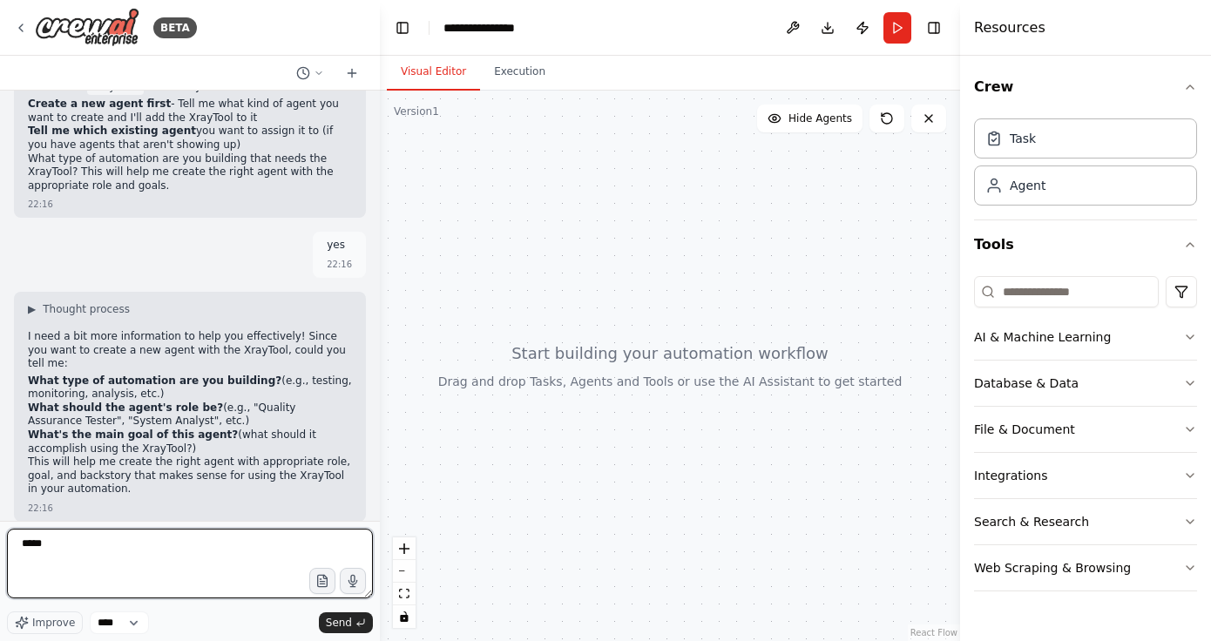
type textarea "******"
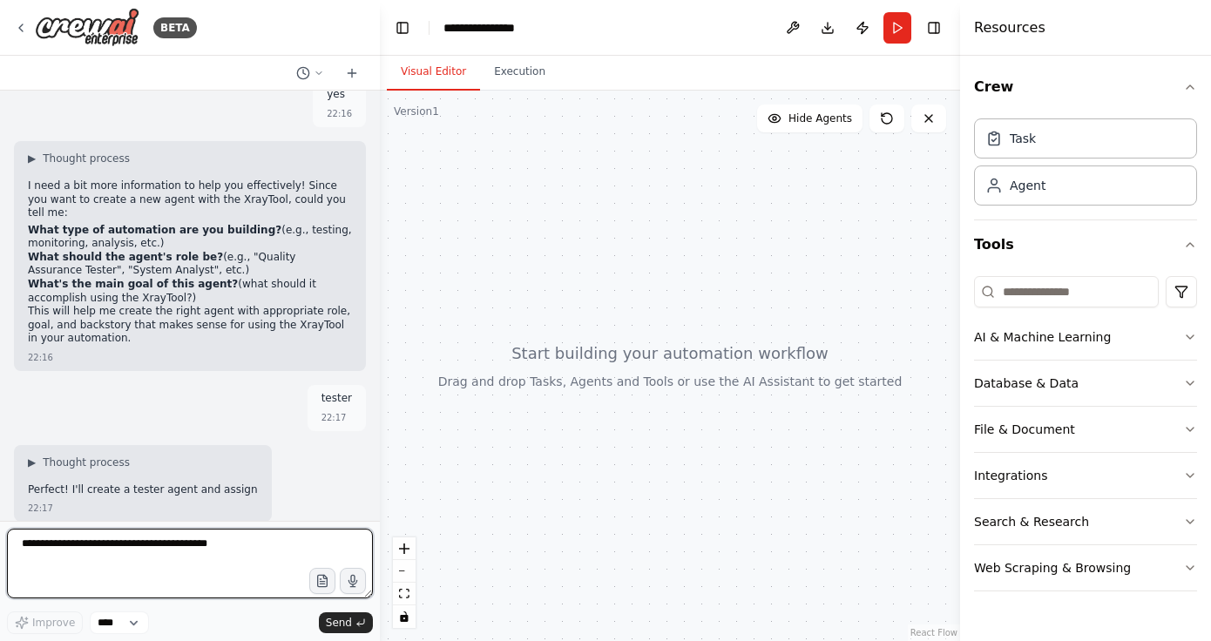
scroll to position [505, 0]
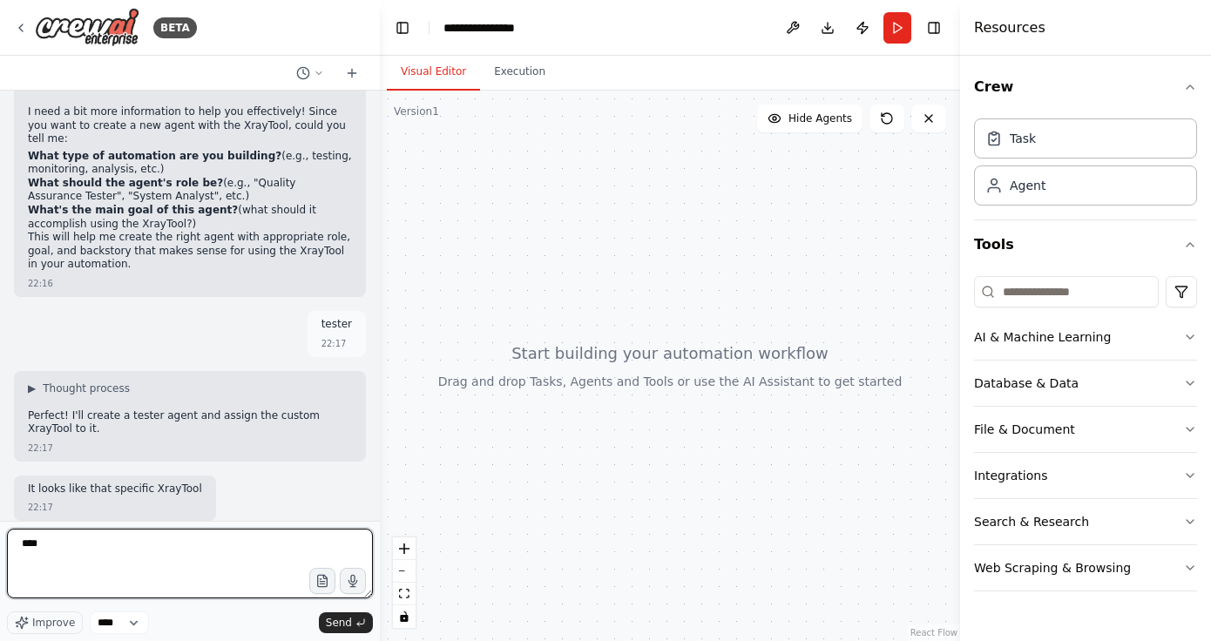
type textarea "***"
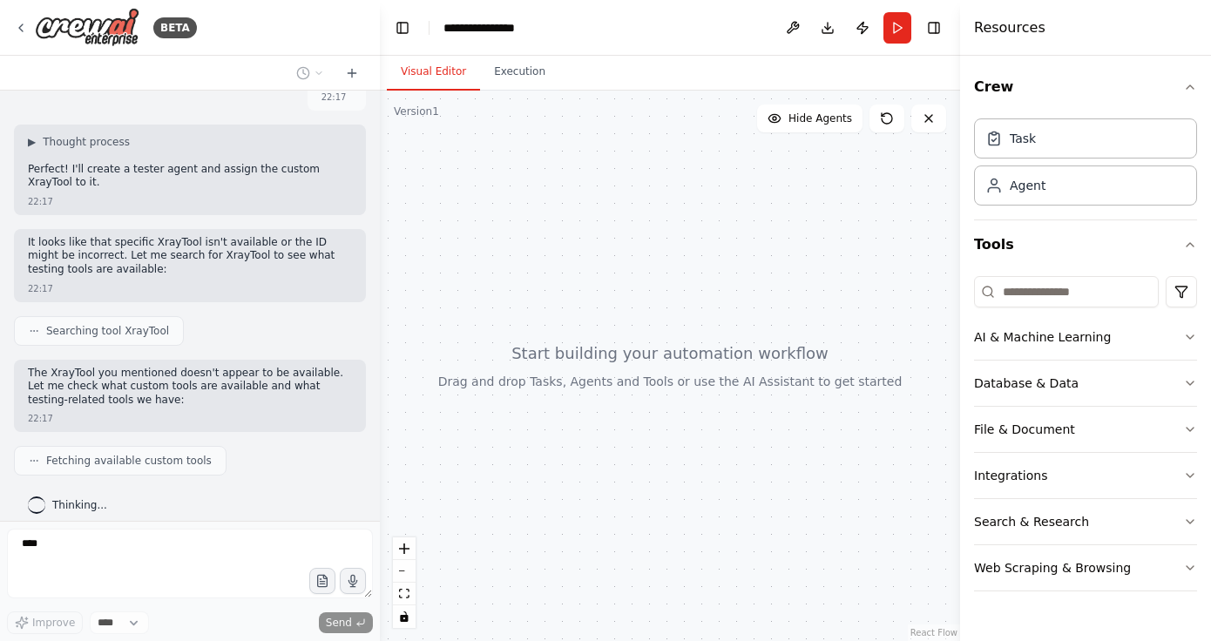
scroll to position [855, 0]
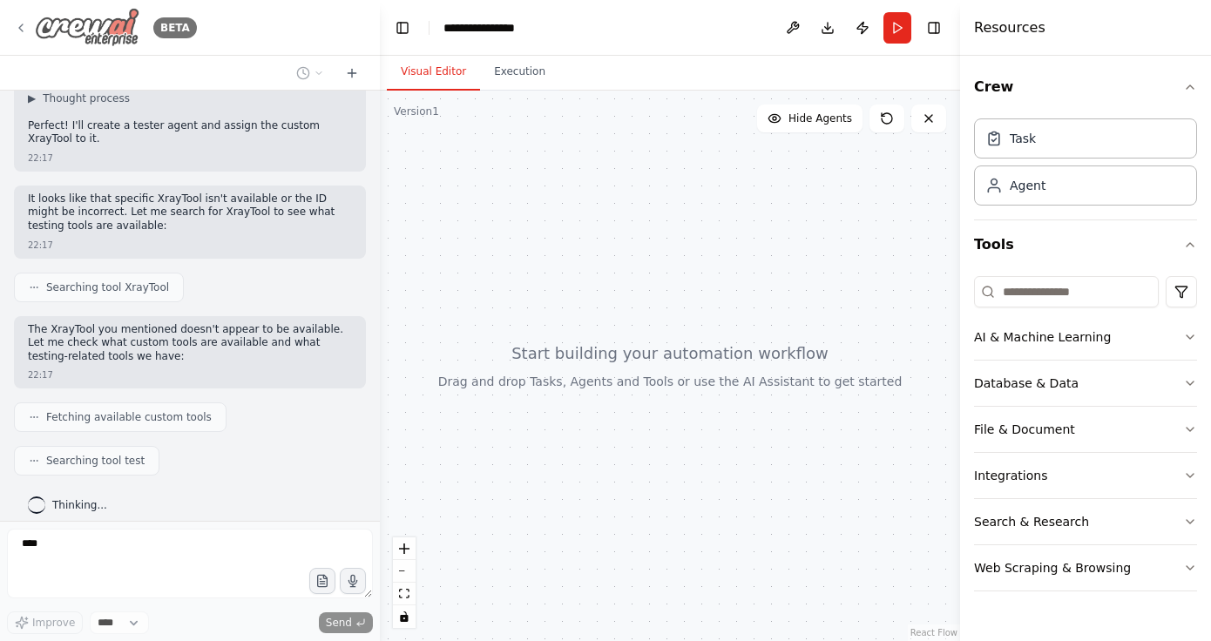
click at [18, 24] on icon at bounding box center [21, 28] width 14 height 14
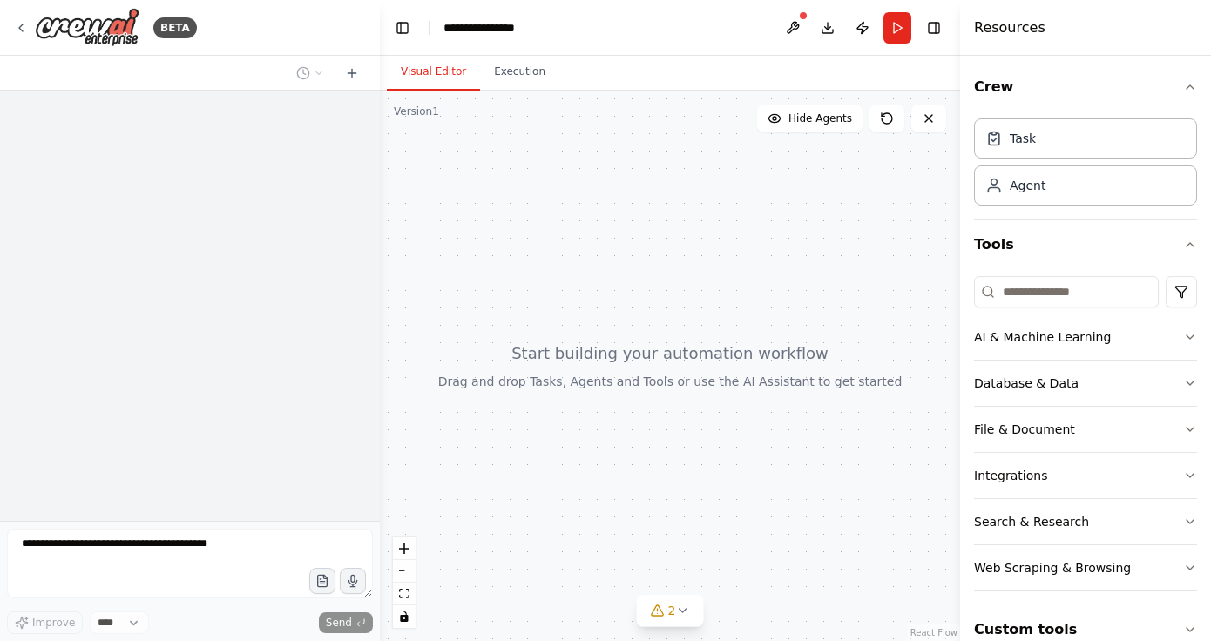
scroll to position [2266, 0]
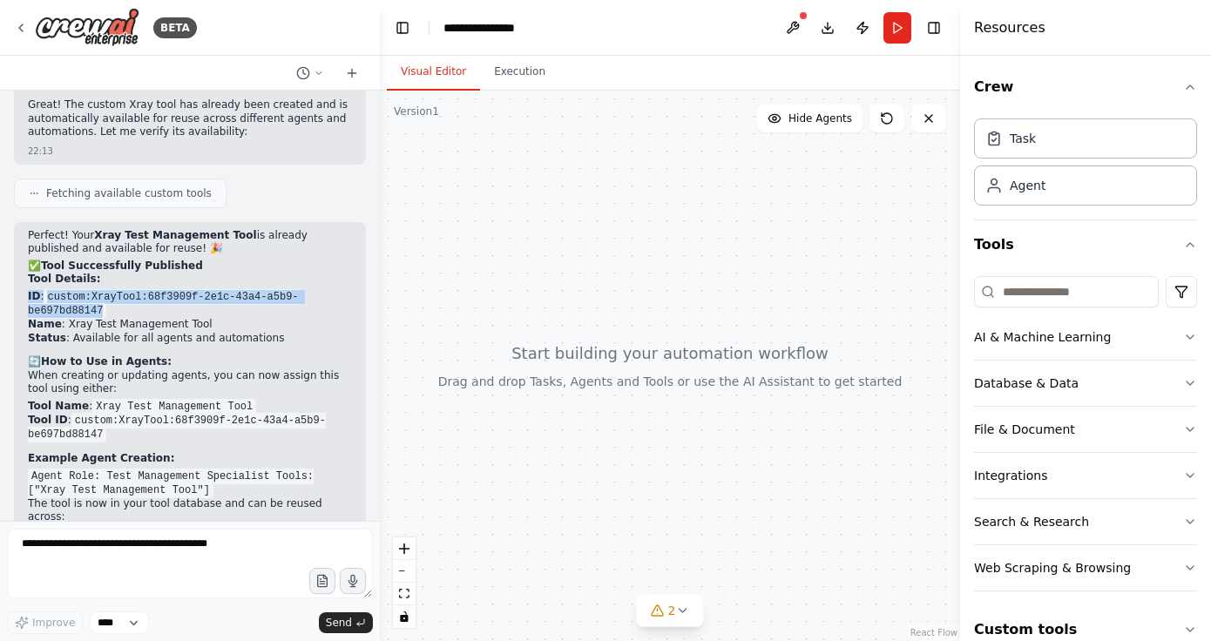
drag, startPoint x: 112, startPoint y: 200, endPoint x: 27, endPoint y: 188, distance: 86.3
click at [28, 290] on li "ID : custom:XrayTool:68f3909f-2e1c-43a4-a5b9-be697bd88147" at bounding box center [190, 304] width 324 height 28
copy li "ID : custom:XrayTool:68f3909f-2e1c-43a4-a5b9-be697bd88147"
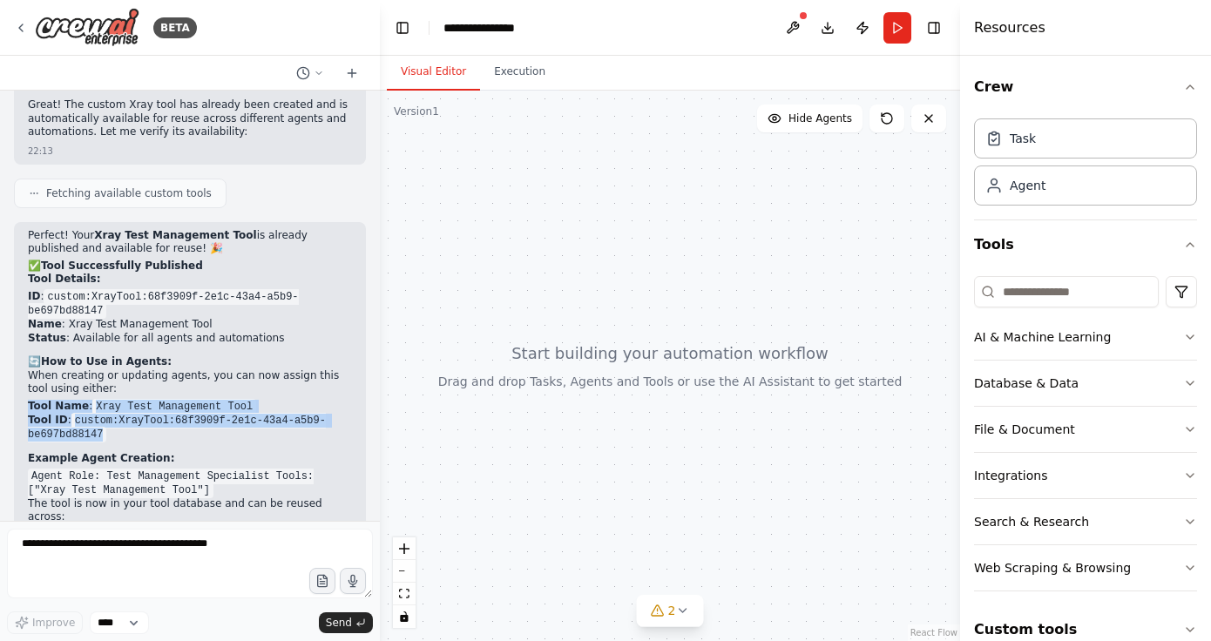
drag, startPoint x: 112, startPoint y: 323, endPoint x: 26, endPoint y: 302, distance: 87.9
click at [26, 302] on div "Perfect! Your Xray Test Management Tool is already published and available for …" at bounding box center [190, 433] width 352 height 423
copy ul "Tool Name : Xray Test Management Tool Tool ID : custom:XrayTool:68f3909f-2e1c-4…"
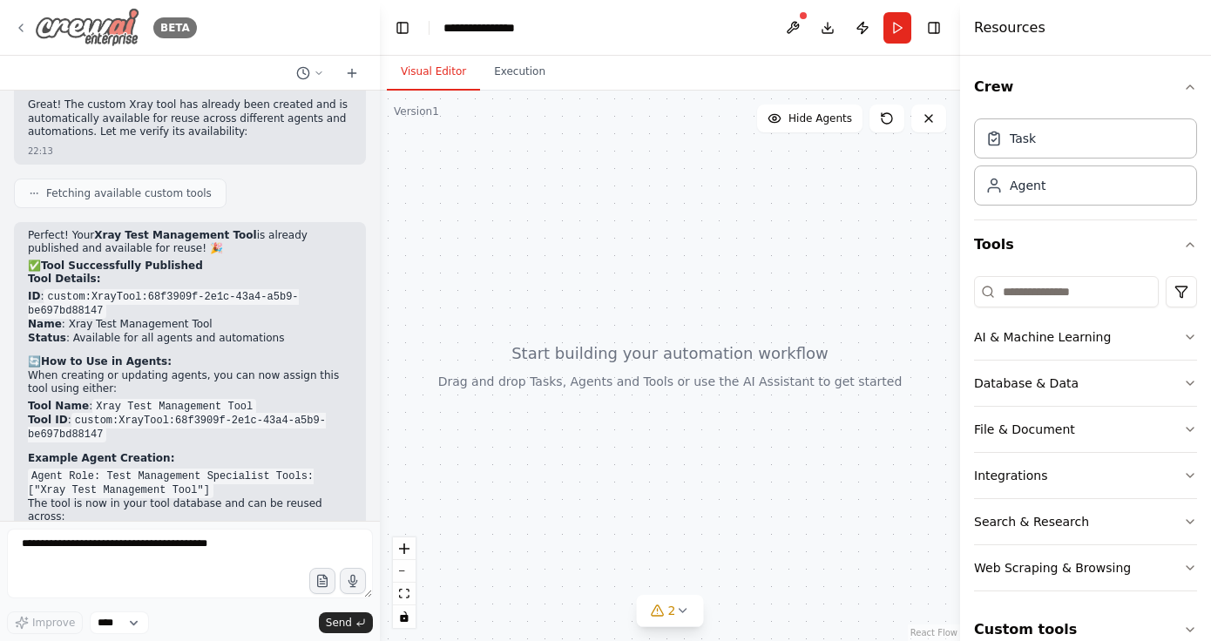
click at [19, 26] on icon at bounding box center [20, 27] width 3 height 7
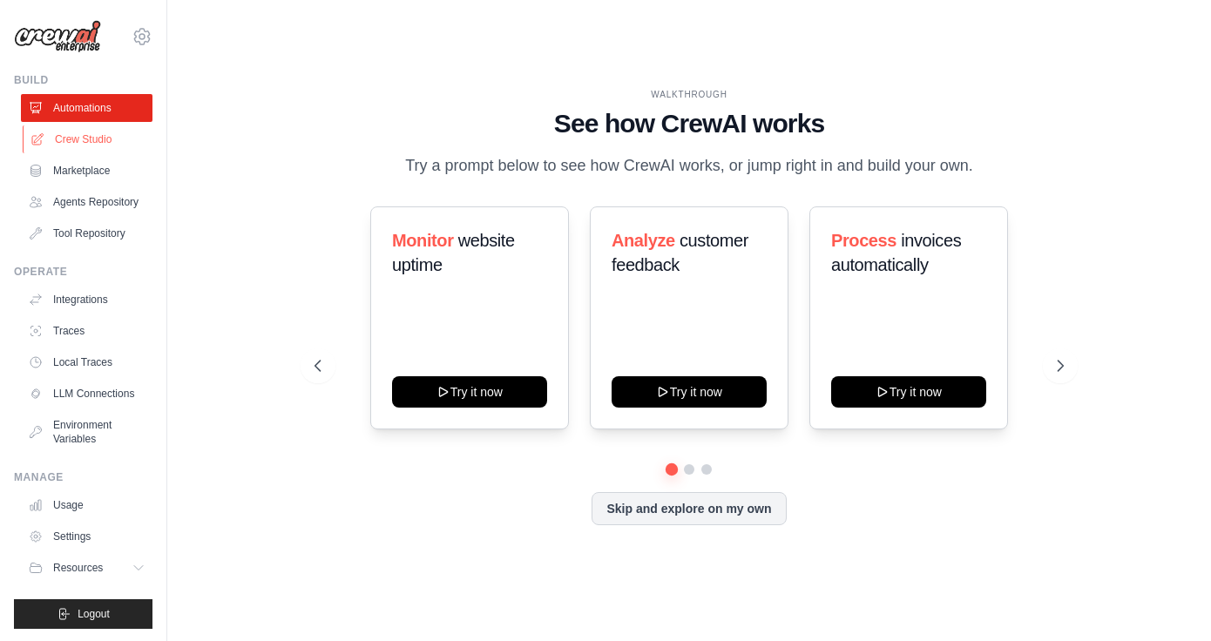
click at [98, 138] on link "Crew Studio" at bounding box center [89, 139] width 132 height 28
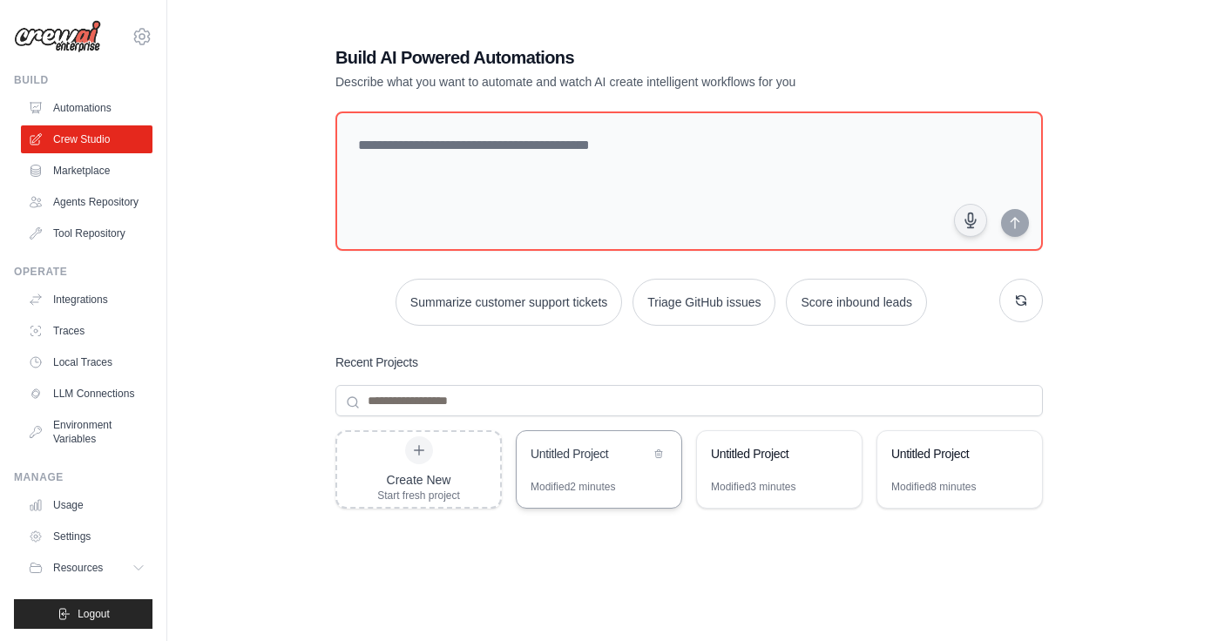
click at [612, 465] on div "Untitled Project" at bounding box center [590, 455] width 119 height 21
click at [660, 450] on icon at bounding box center [658, 454] width 7 height 8
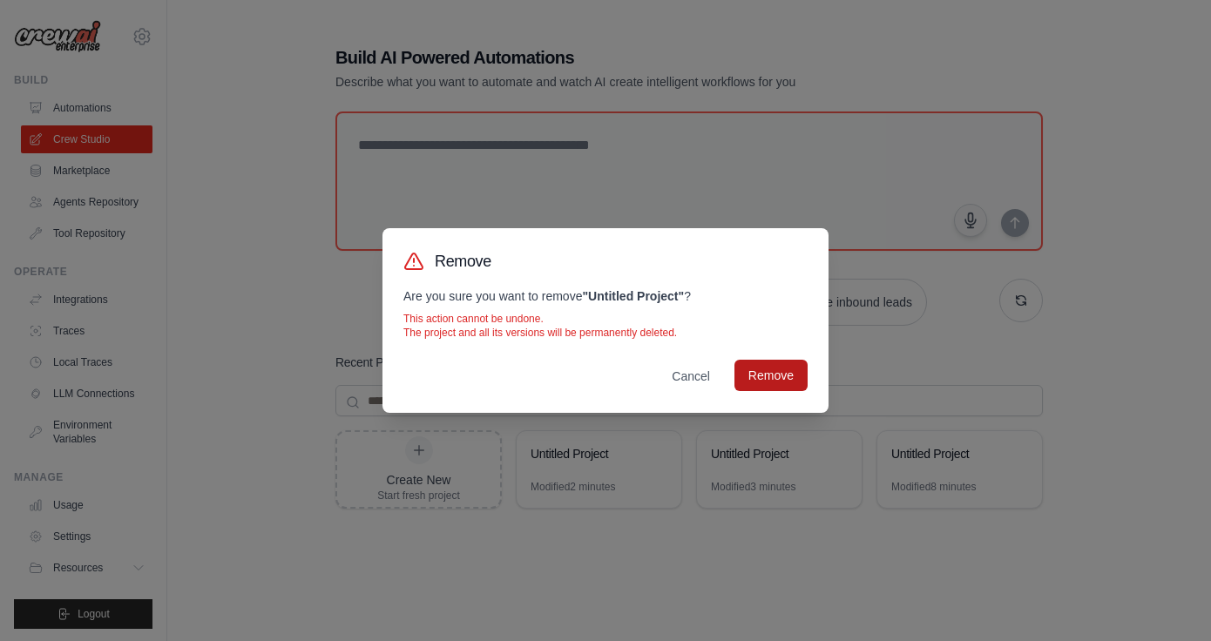
click at [763, 380] on button "Remove" at bounding box center [771, 375] width 73 height 31
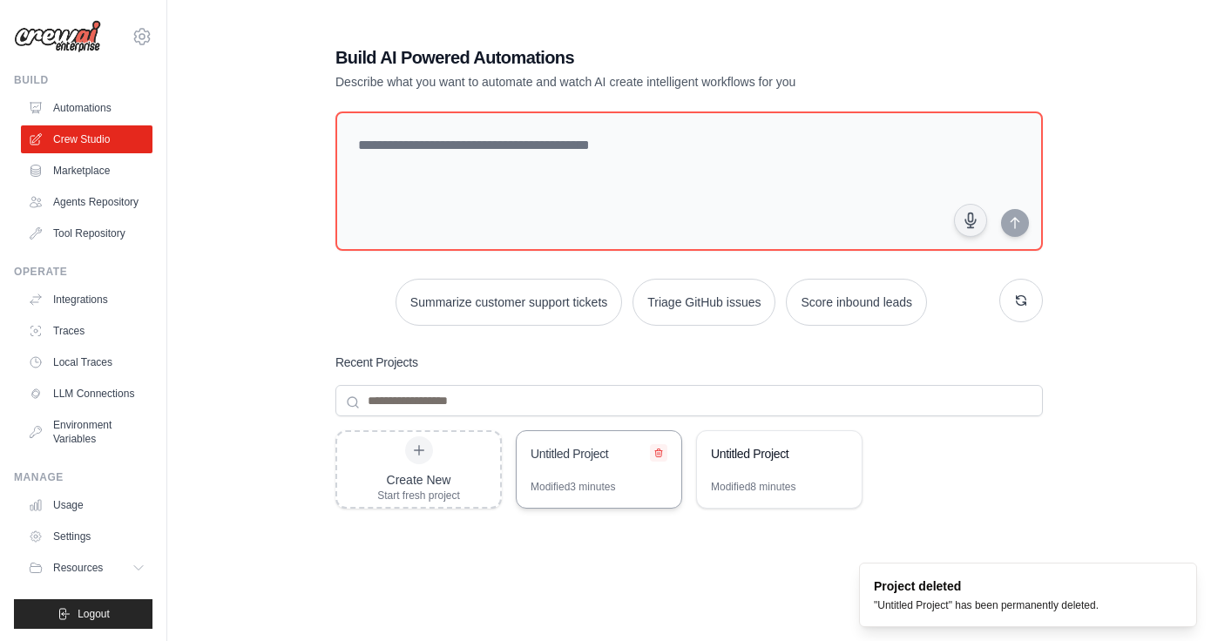
click at [659, 455] on icon at bounding box center [659, 453] width 10 height 10
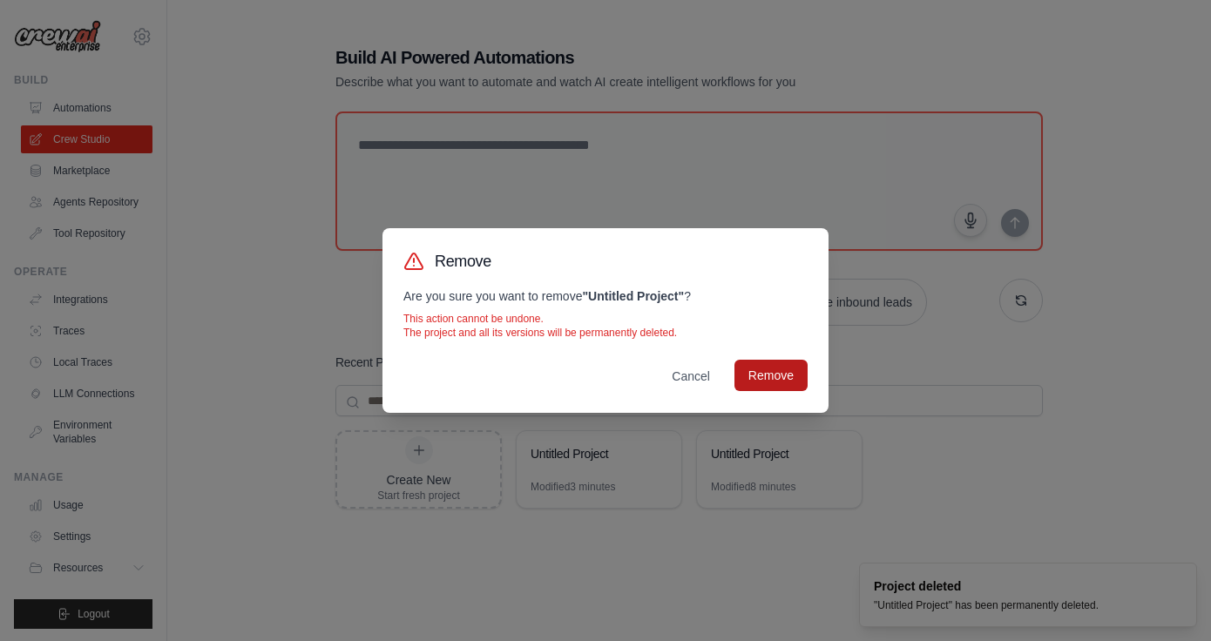
click at [752, 383] on button "Remove" at bounding box center [771, 375] width 73 height 31
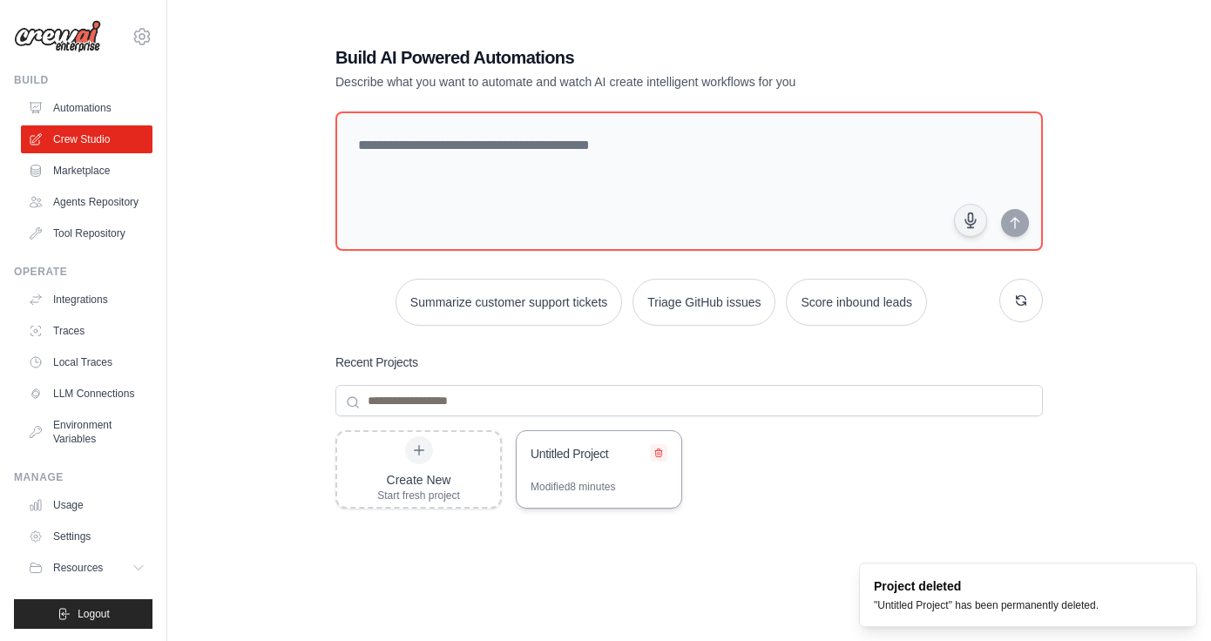
click at [656, 457] on icon at bounding box center [659, 453] width 10 height 10
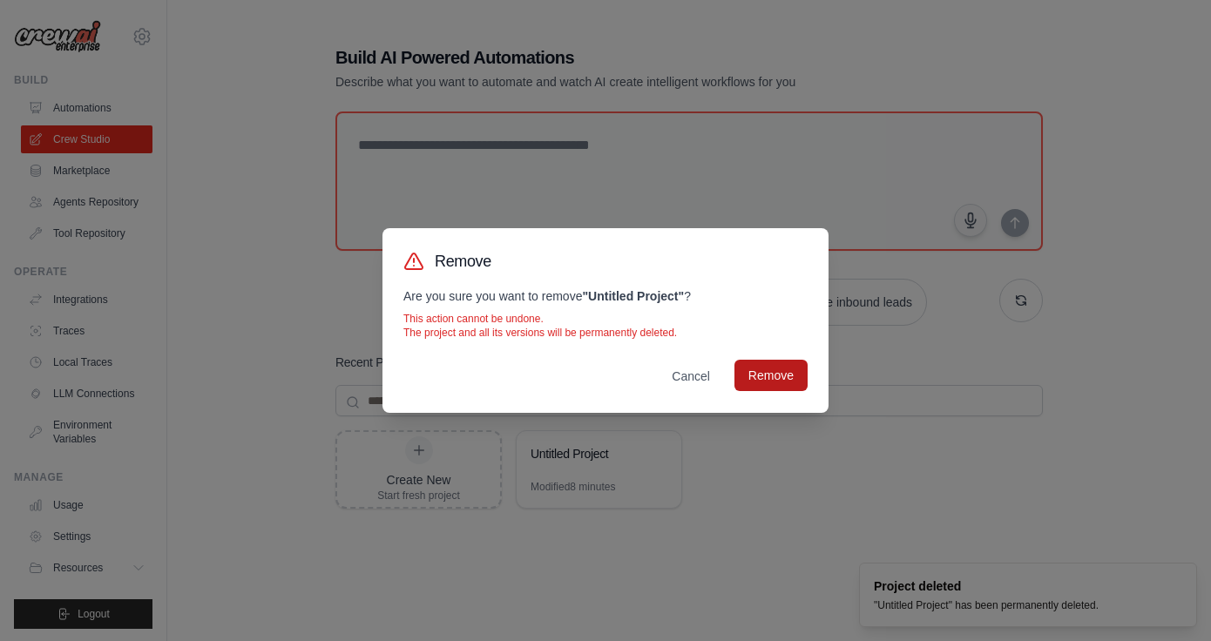
click at [773, 373] on button "Remove" at bounding box center [771, 375] width 73 height 31
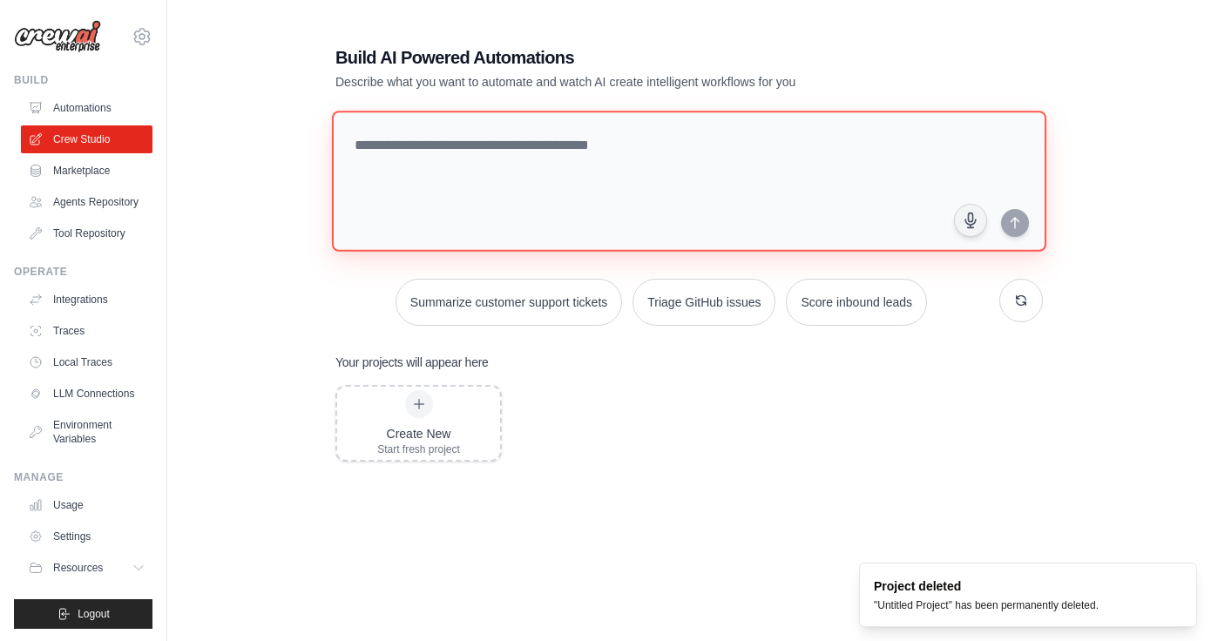
click at [484, 141] on textarea at bounding box center [689, 181] width 714 height 141
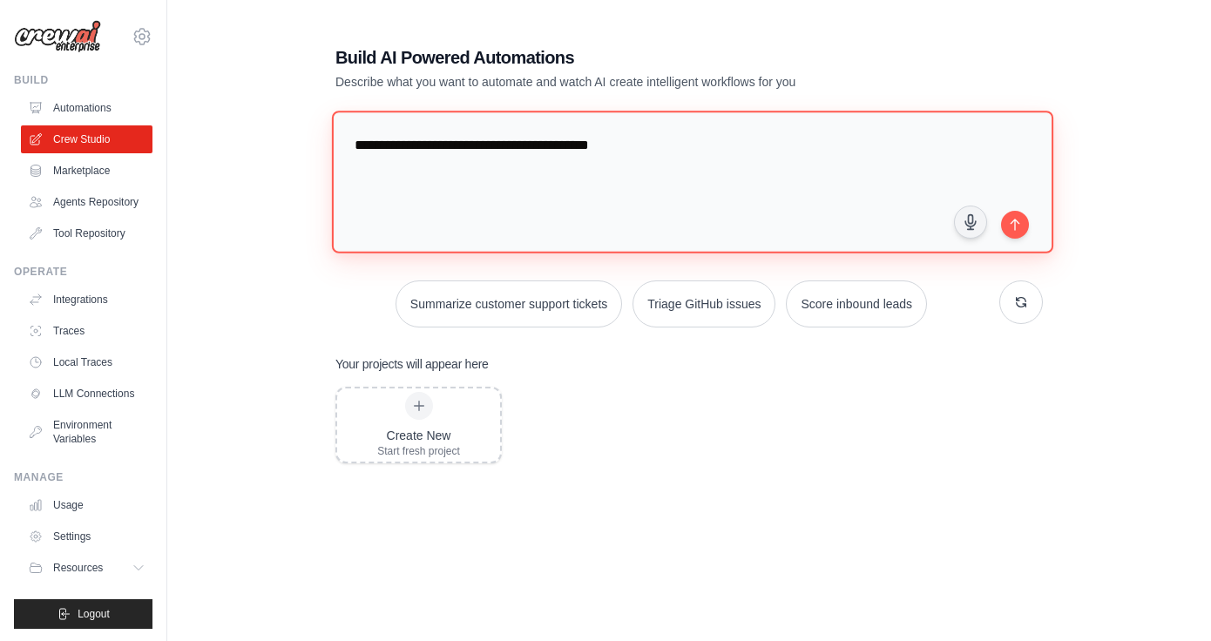
paste textarea "**********"
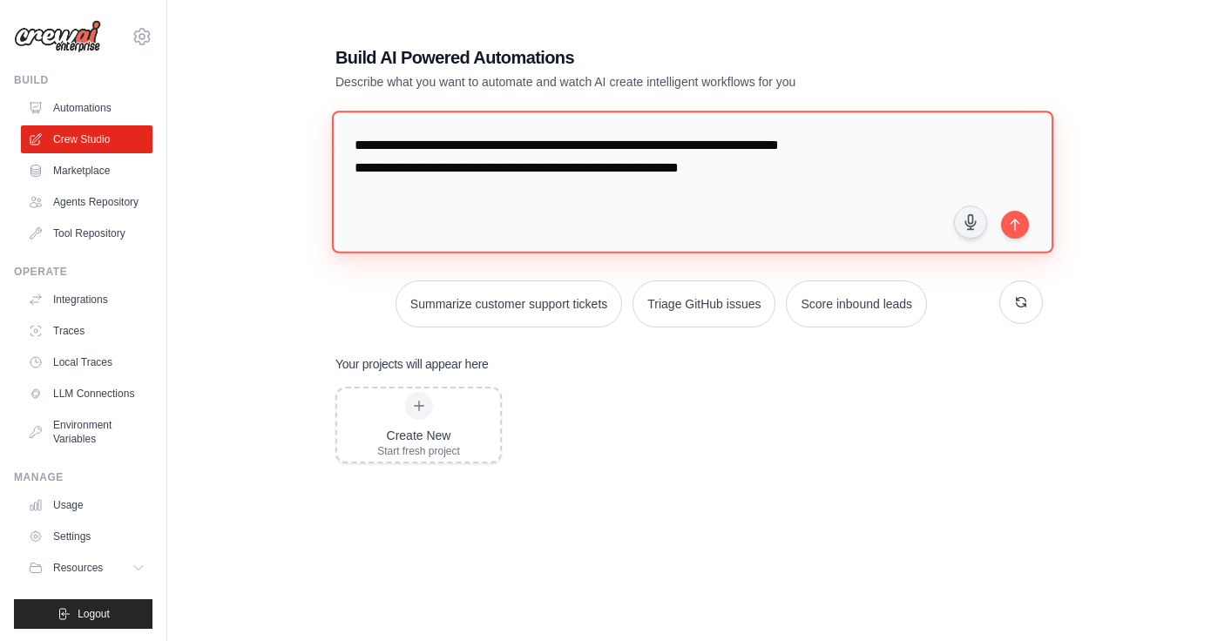
drag, startPoint x: 619, startPoint y: 145, endPoint x: 835, endPoint y: 176, distance: 218.4
click at [835, 176] on textarea "**********" at bounding box center [692, 182] width 721 height 142
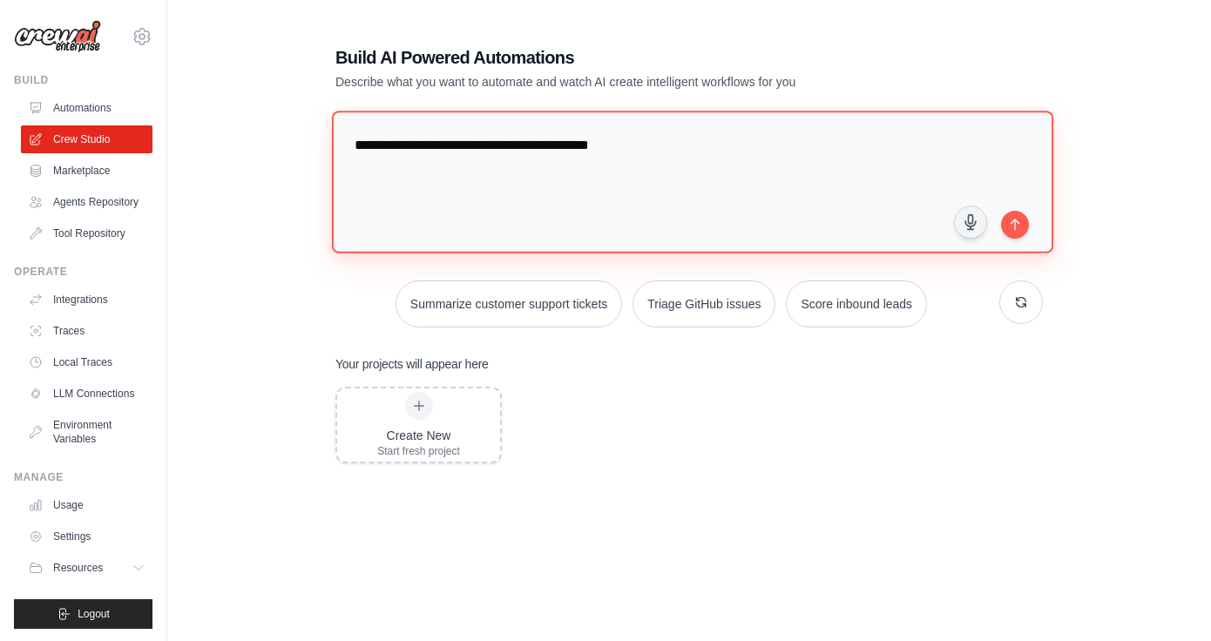
paste textarea "**********"
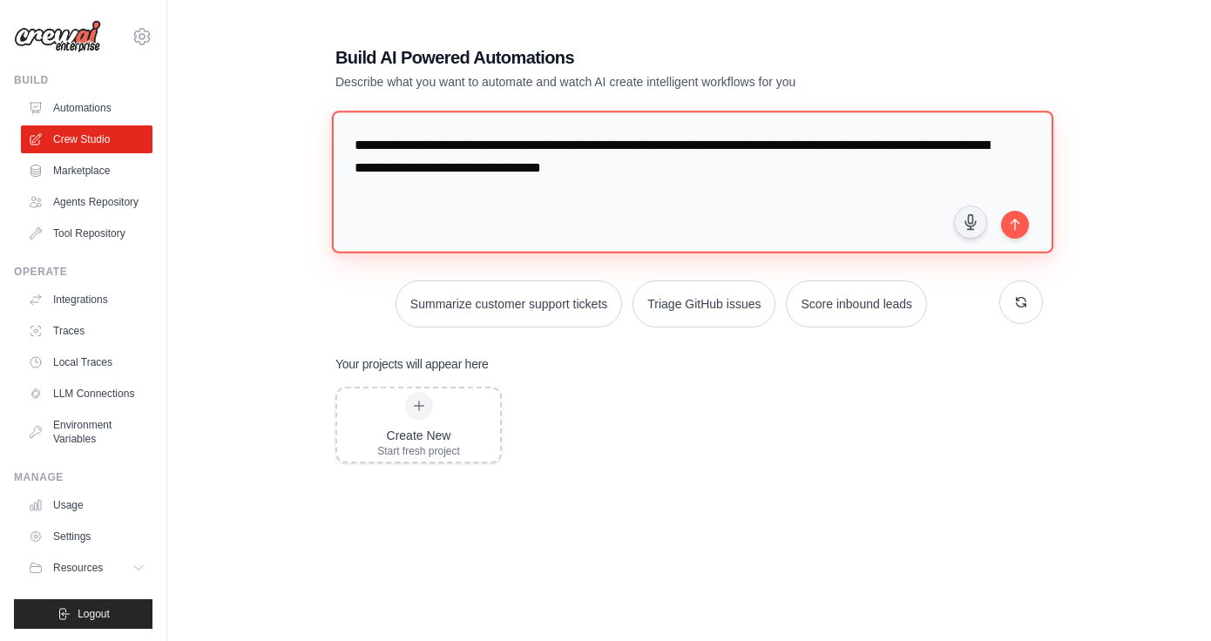
click at [1033, 225] on textarea "**********" at bounding box center [692, 182] width 721 height 142
type textarea "**********"
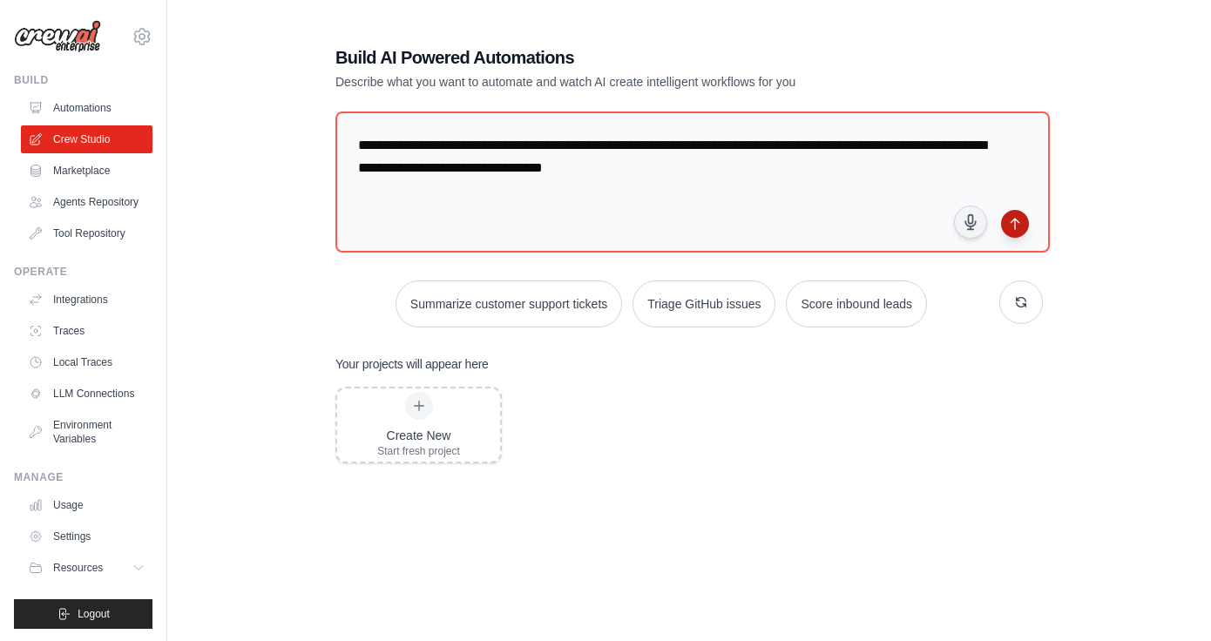
click at [1020, 225] on icon "submit" at bounding box center [1015, 224] width 14 height 14
click at [121, 193] on link "Agents Repository" at bounding box center [89, 202] width 132 height 28
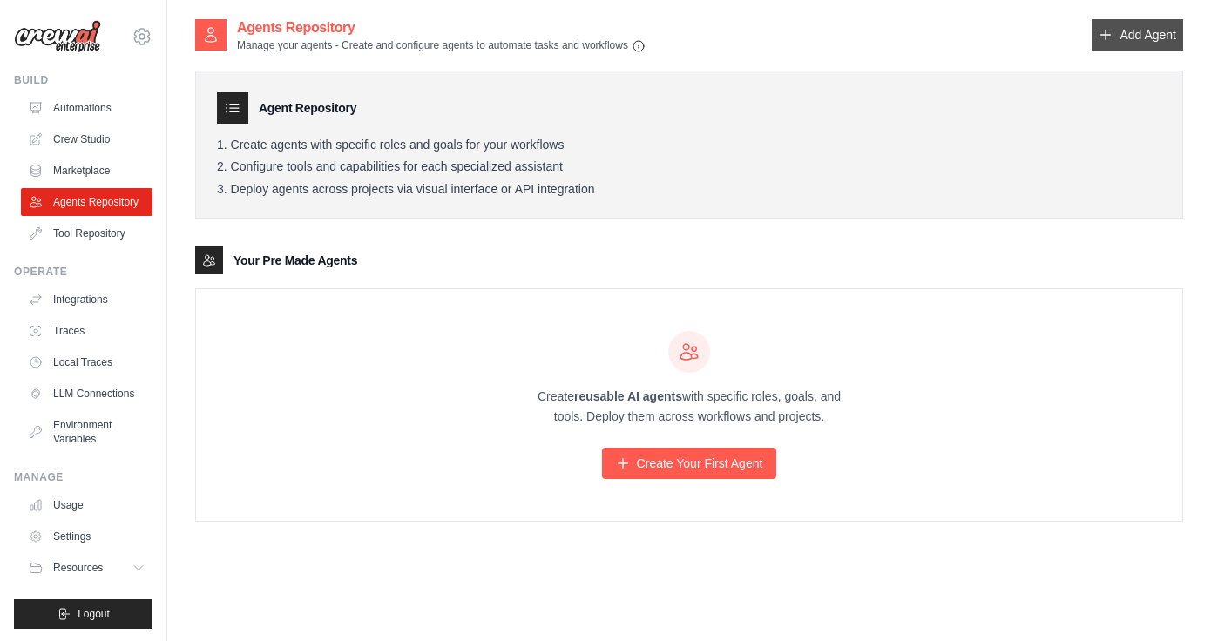
click at [1157, 37] on link "Add Agent" at bounding box center [1137, 34] width 91 height 31
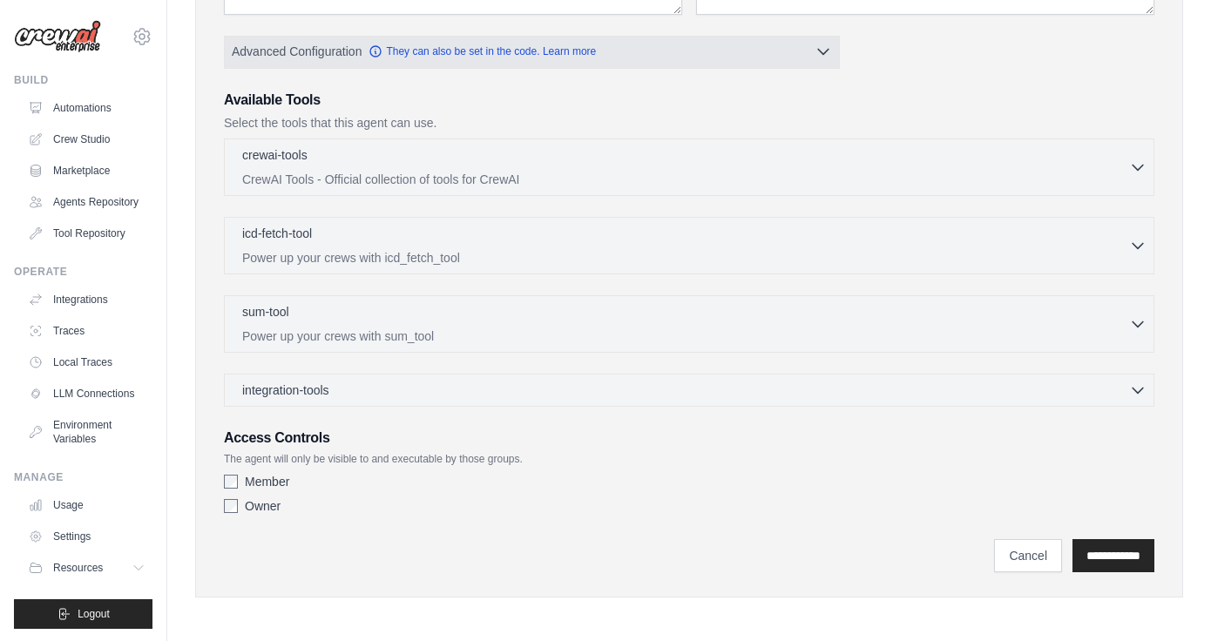
scroll to position [348, 0]
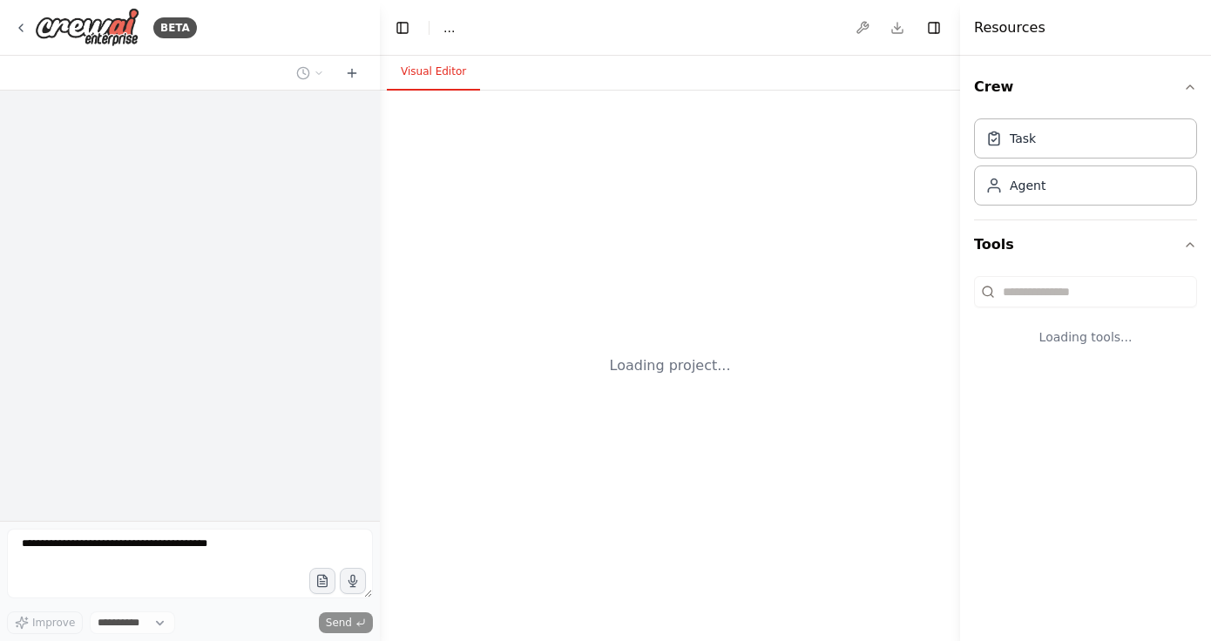
select select "****"
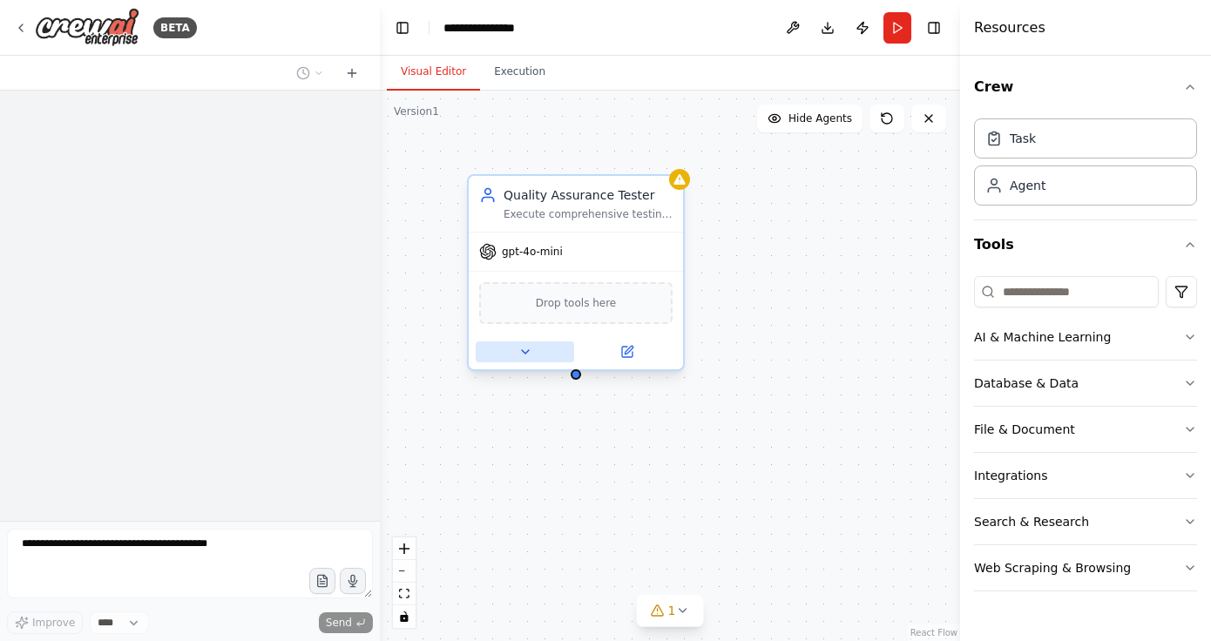
scroll to position [1228, 0]
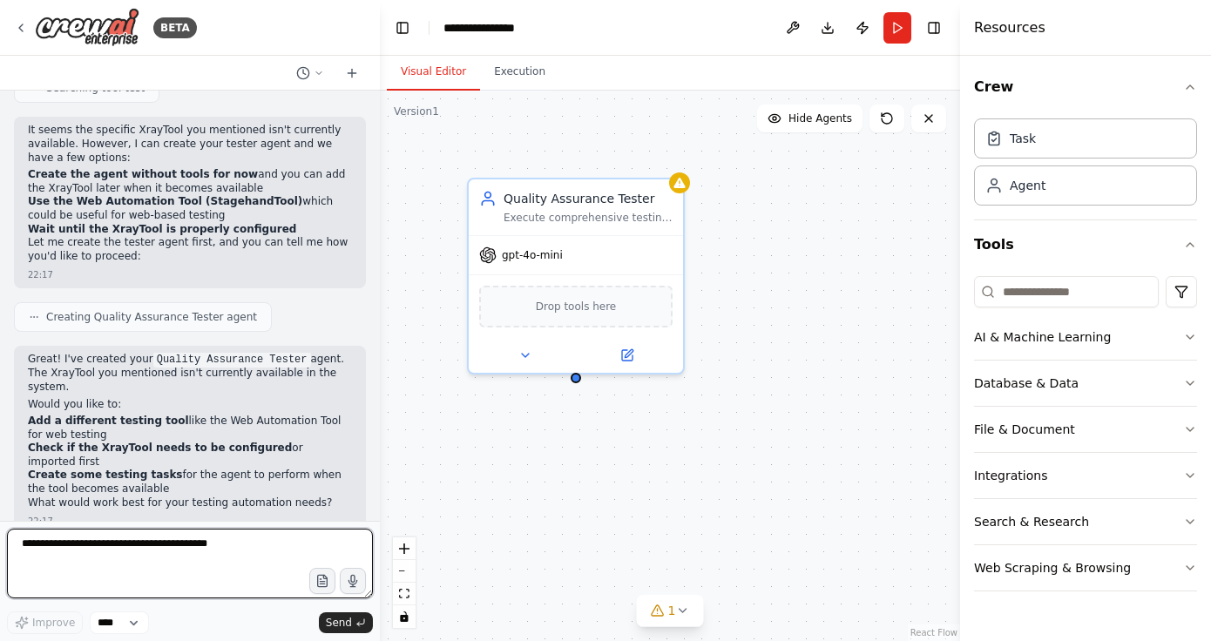
click at [138, 547] on textarea at bounding box center [190, 564] width 366 height 70
paste textarea "**********"
type textarea "**********"
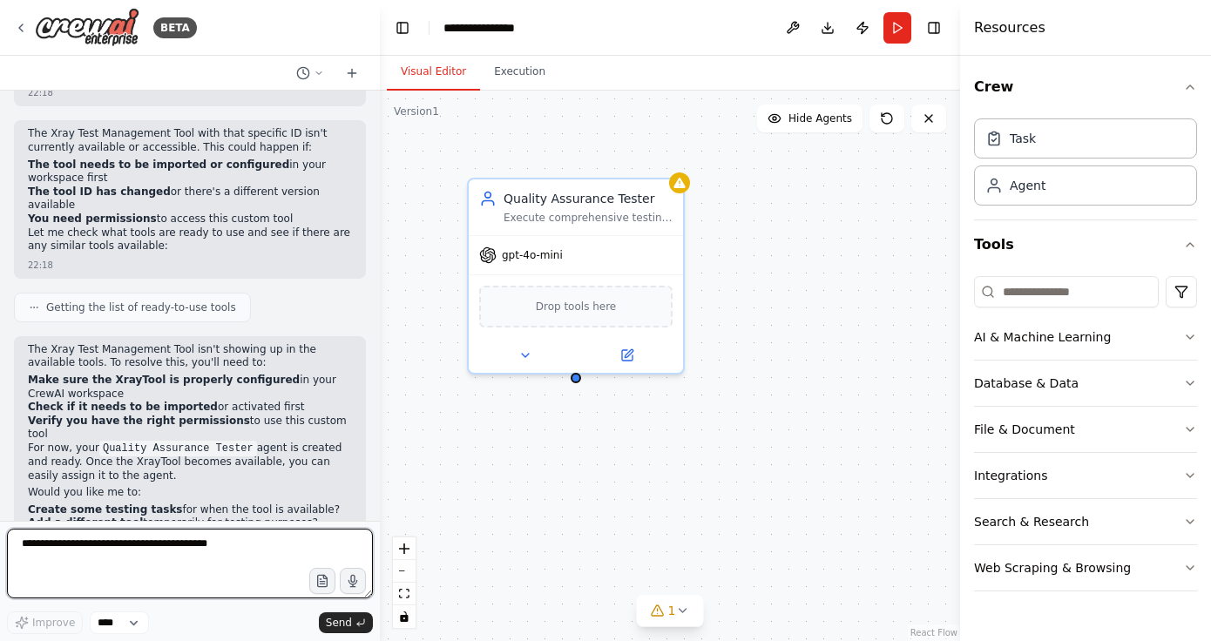
scroll to position [1849, 0]
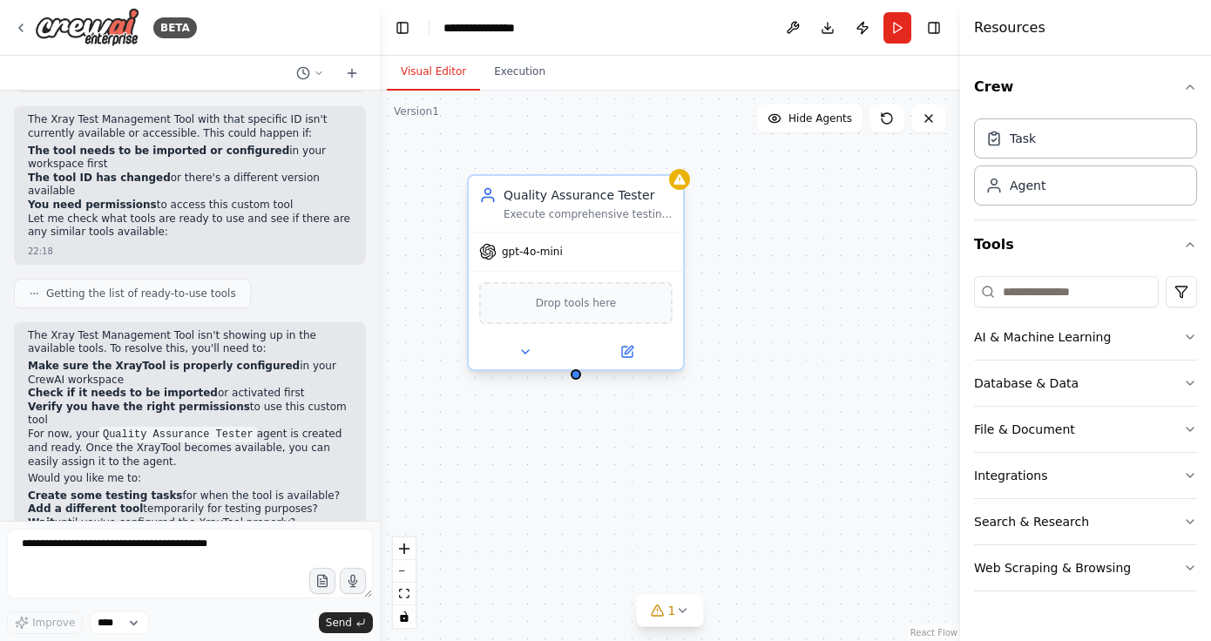
click at [576, 303] on span "Drop tools here" at bounding box center [576, 303] width 81 height 17
click at [569, 309] on span "Drop tools here" at bounding box center [576, 303] width 81 height 17
click at [523, 356] on icon at bounding box center [525, 352] width 14 height 14
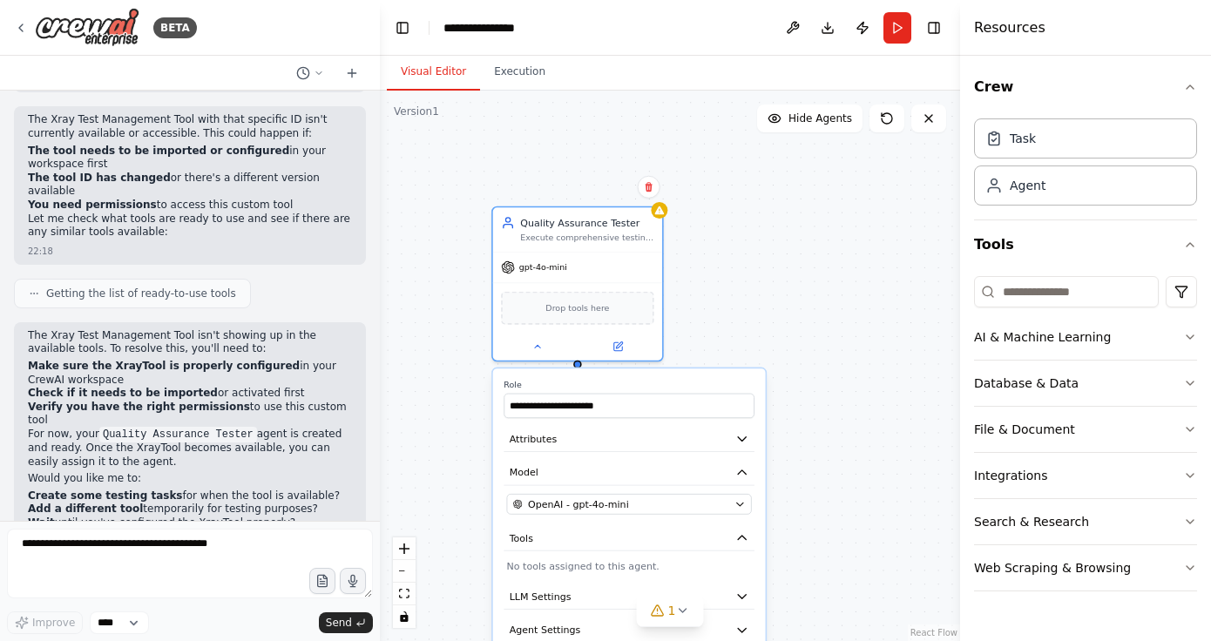
click at [640, 569] on p "No tools assigned to this agent." at bounding box center [629, 566] width 245 height 14
drag, startPoint x: 1026, startPoint y: 473, endPoint x: 680, endPoint y: 362, distance: 364.3
click at [680, 362] on div "BETA Hello! I'm the CrewAI assistant. What kind of automation do you want to bu…" at bounding box center [605, 320] width 1211 height 641
click at [646, 193] on icon at bounding box center [649, 188] width 10 height 10
click at [586, 184] on button "Confirm" at bounding box center [599, 188] width 62 height 21
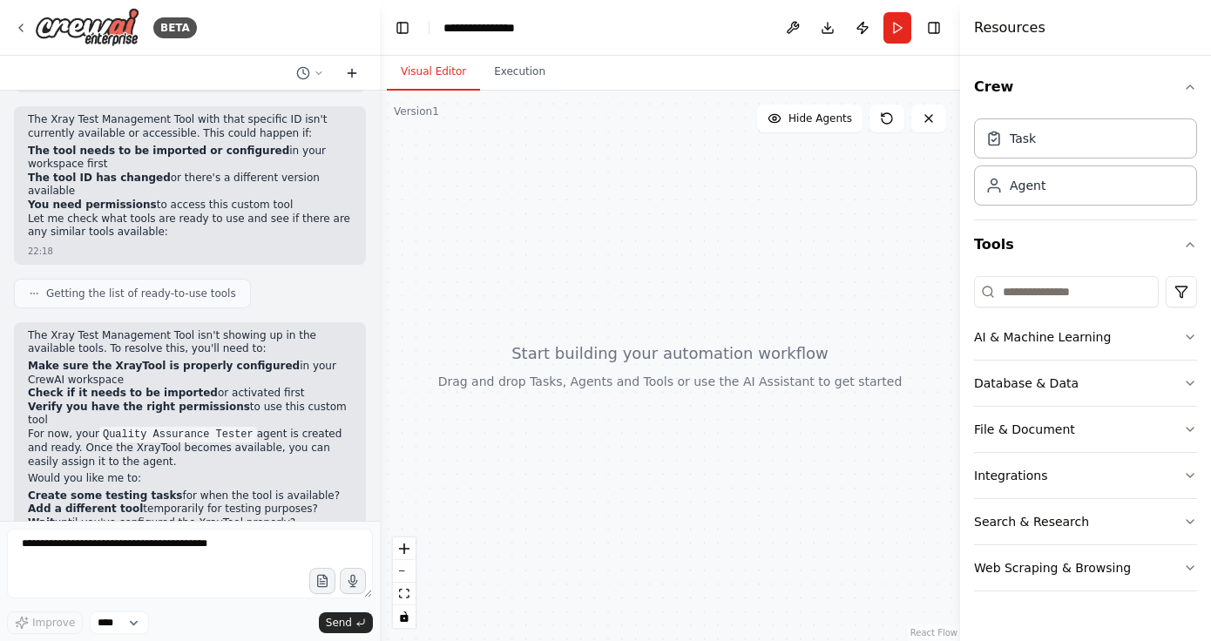
click at [356, 63] on button at bounding box center [352, 73] width 28 height 21
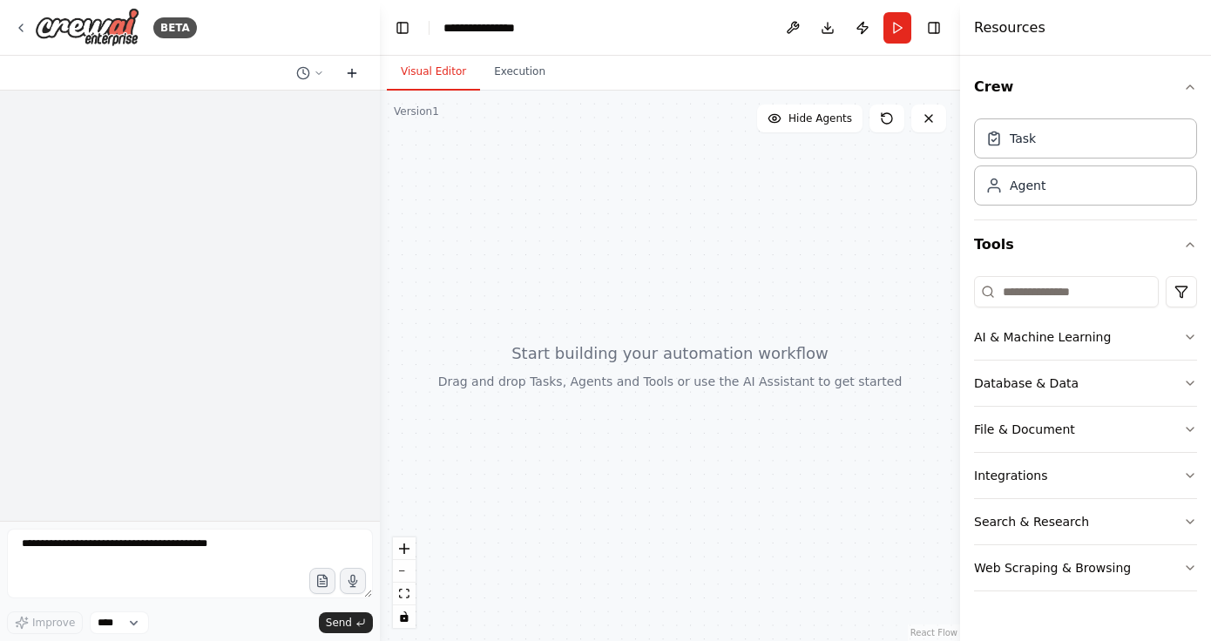
scroll to position [0, 0]
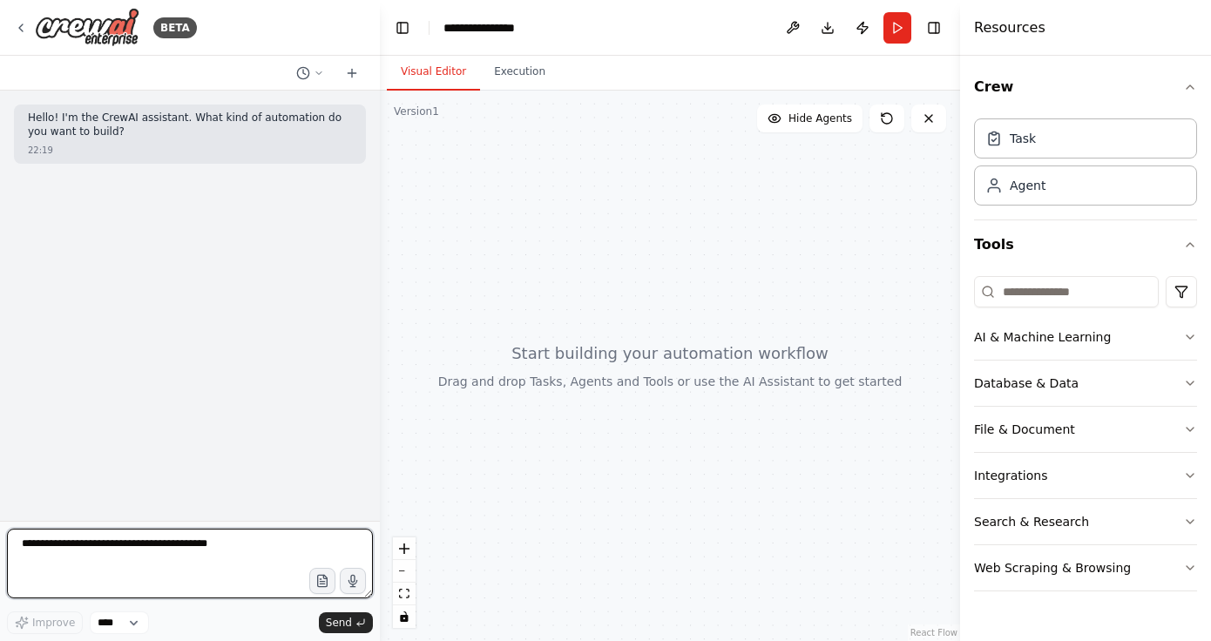
click at [141, 546] on textarea at bounding box center [190, 564] width 366 height 70
click at [45, 559] on textarea "**********" at bounding box center [190, 564] width 366 height 70
paste textarea "**********"
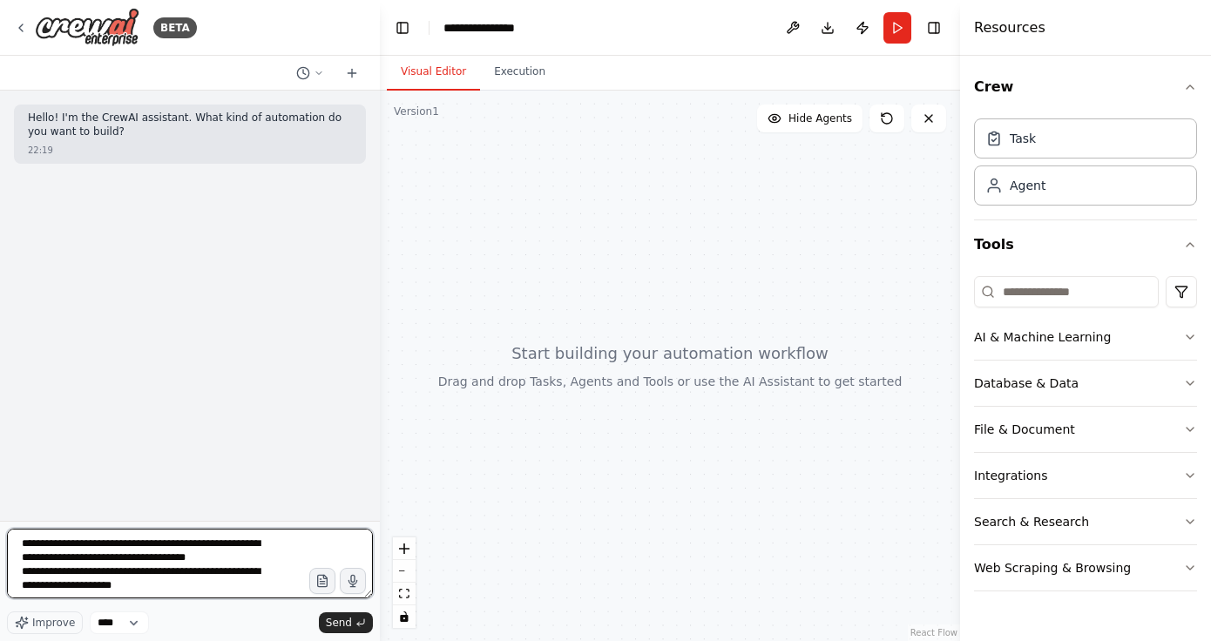
type textarea "**********"
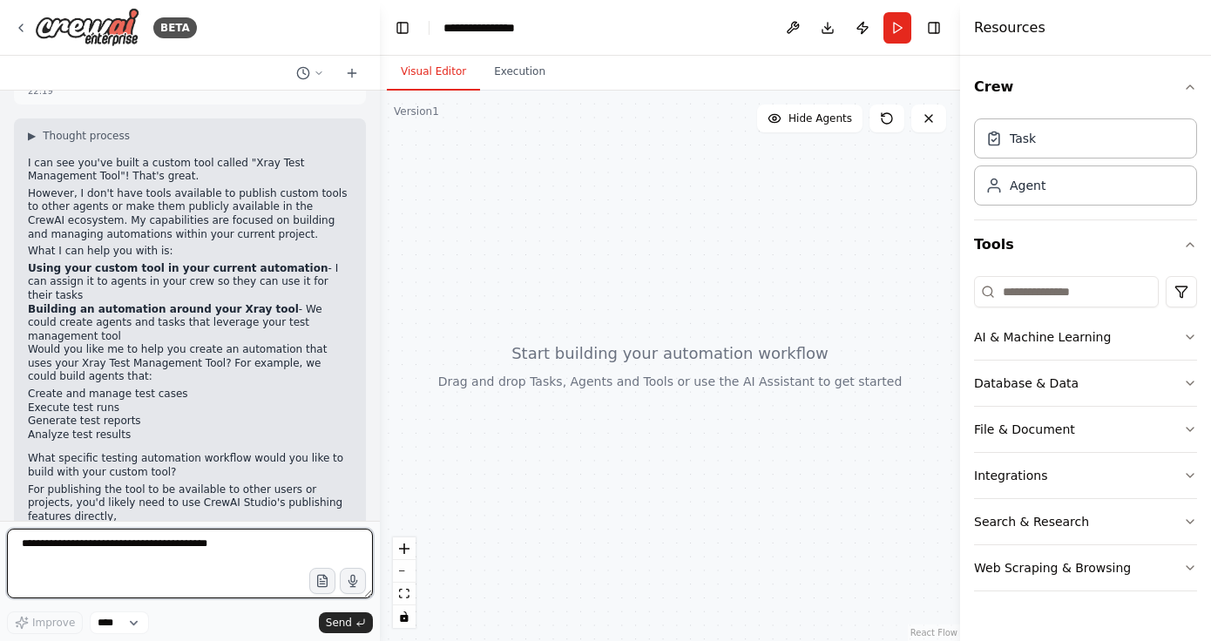
scroll to position [174, 0]
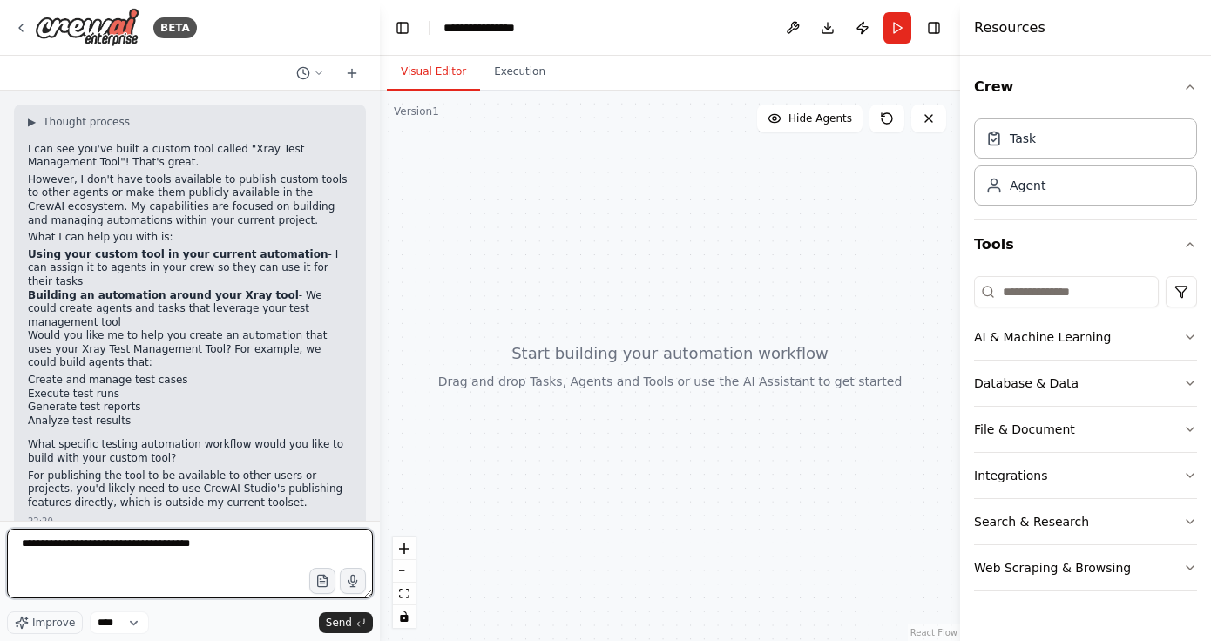
type textarea "**********"
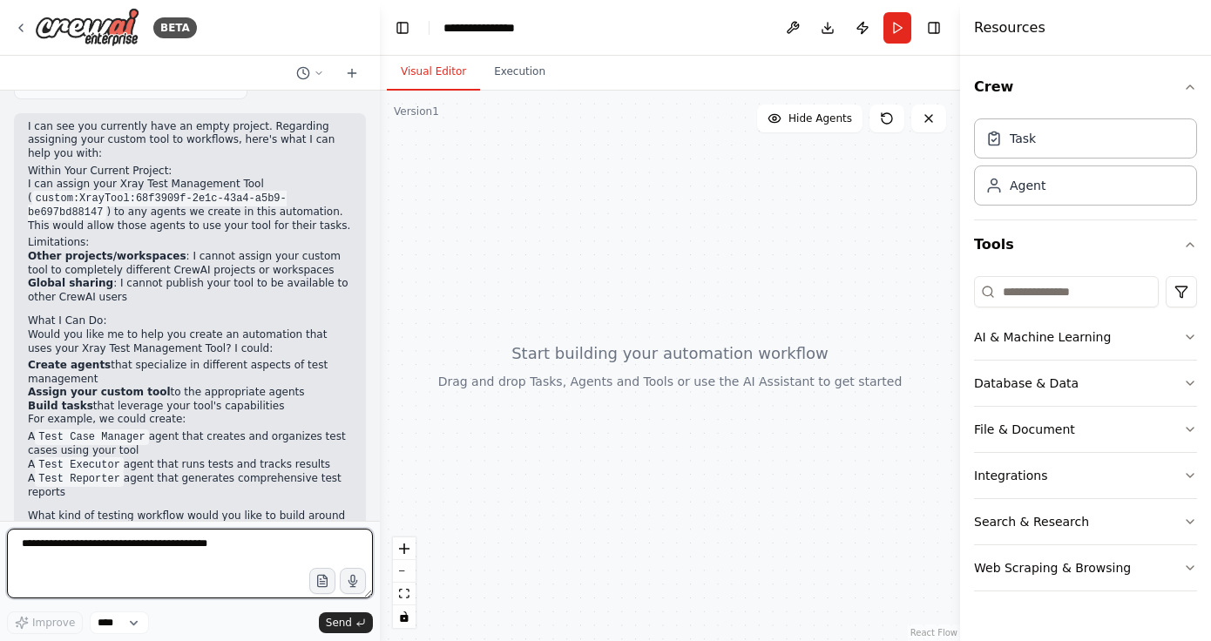
scroll to position [845, 0]
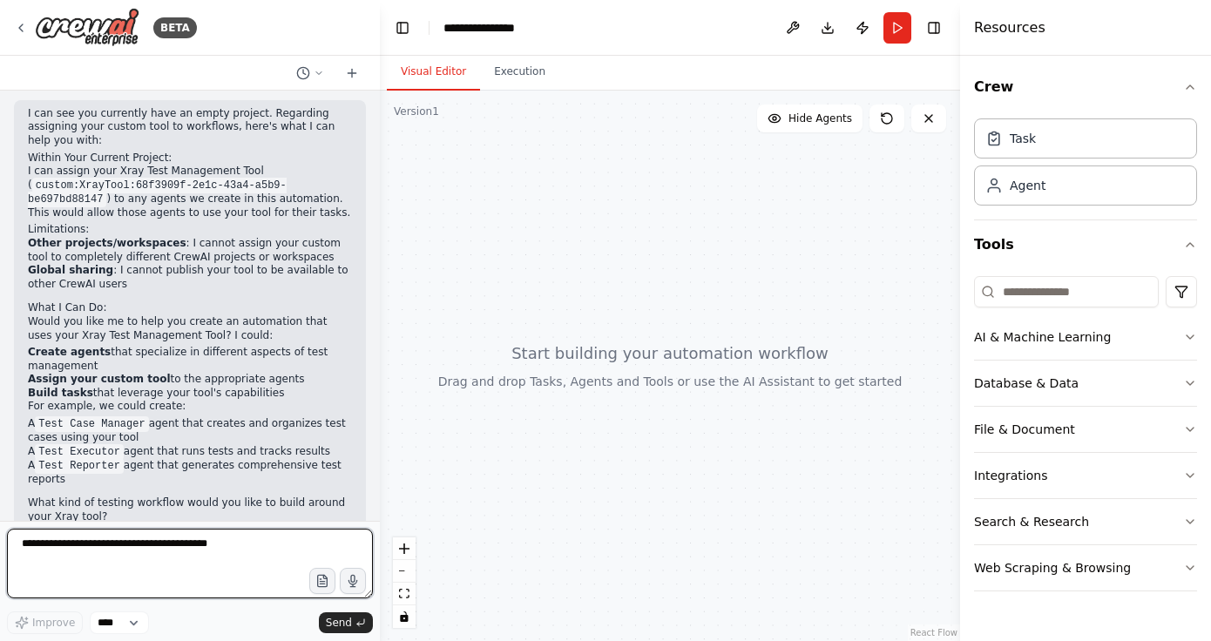
click at [120, 553] on textarea at bounding box center [190, 564] width 366 height 70
paste textarea "**********"
type textarea "**********"
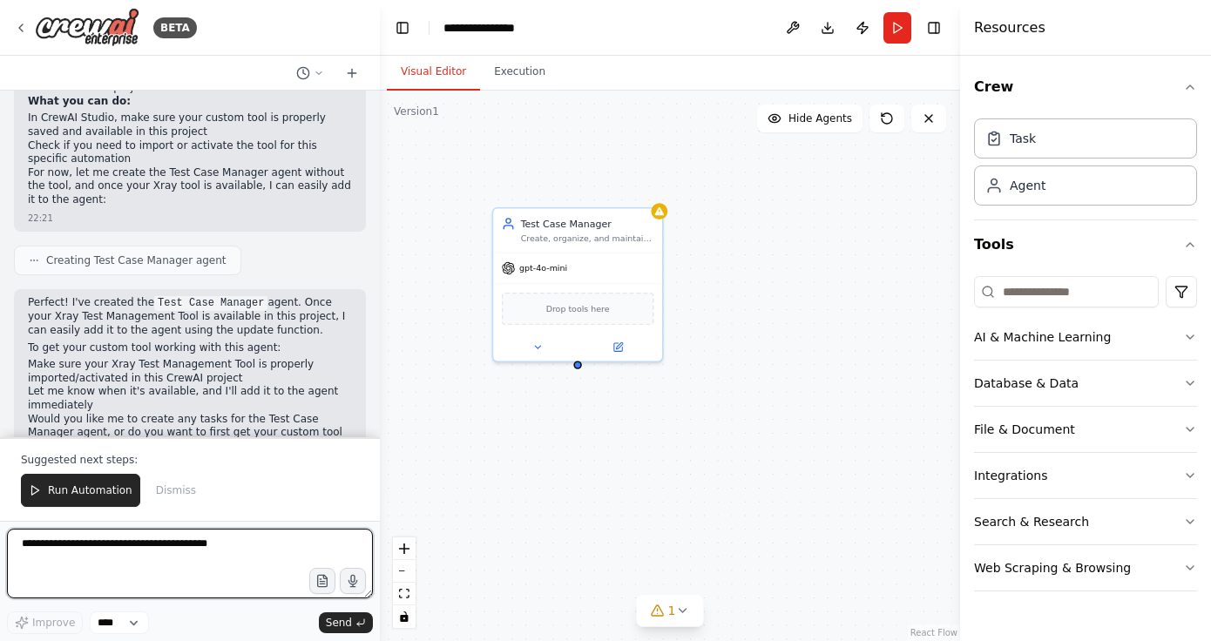
scroll to position [1899, 0]
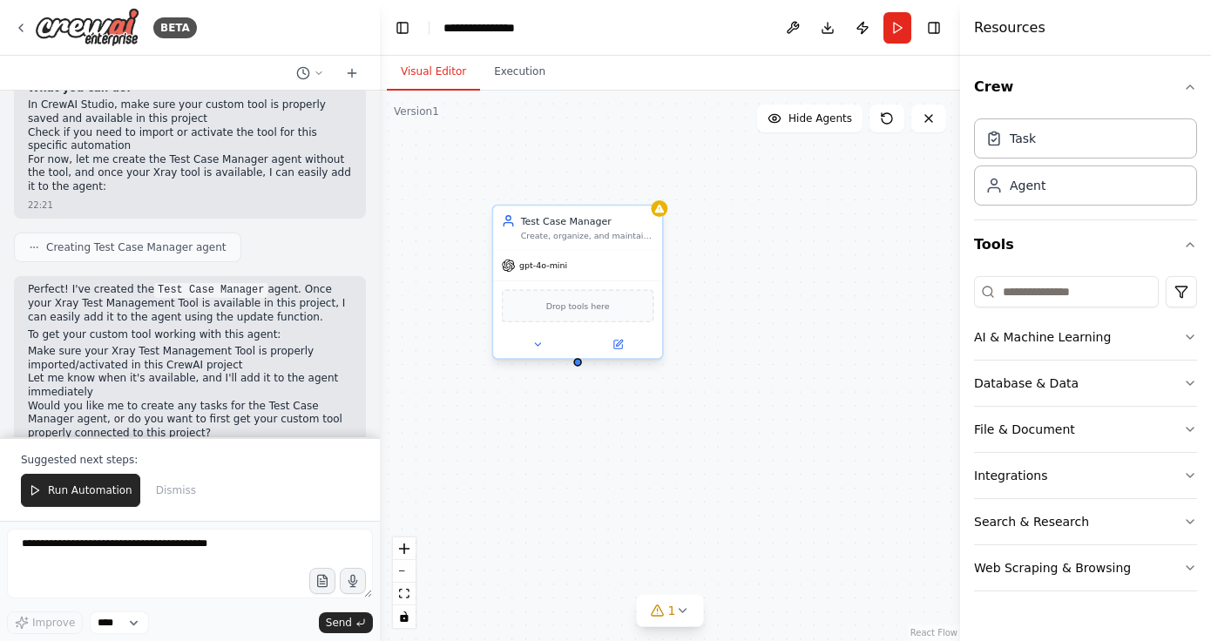
click at [591, 308] on span "Drop tools here" at bounding box center [578, 306] width 64 height 14
click at [586, 313] on span "Drop tools here" at bounding box center [578, 306] width 64 height 14
click at [649, 187] on icon at bounding box center [648, 189] width 7 height 10
click at [603, 193] on button "Confirm" at bounding box center [599, 188] width 62 height 21
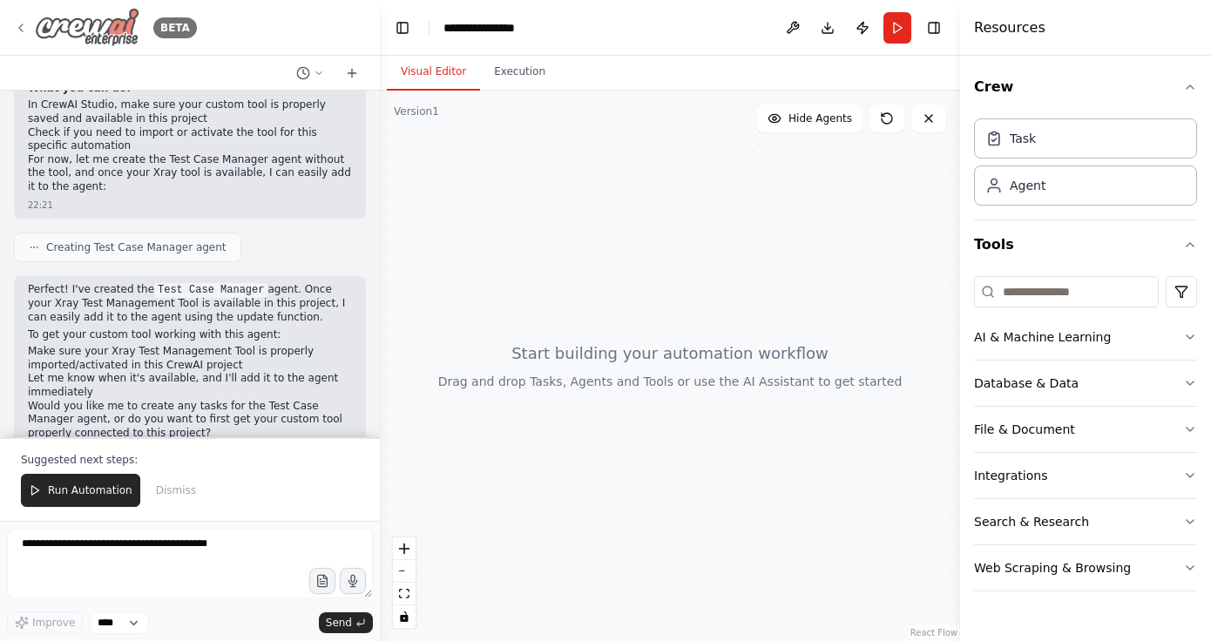
click at [18, 30] on icon at bounding box center [21, 28] width 14 height 14
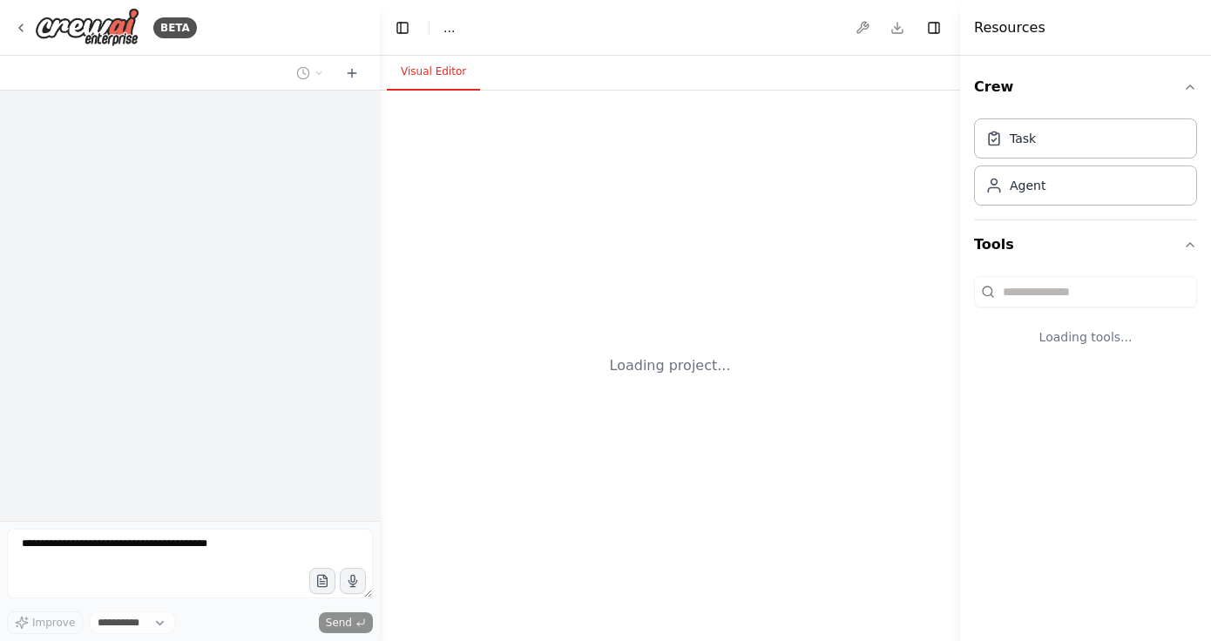
select select "****"
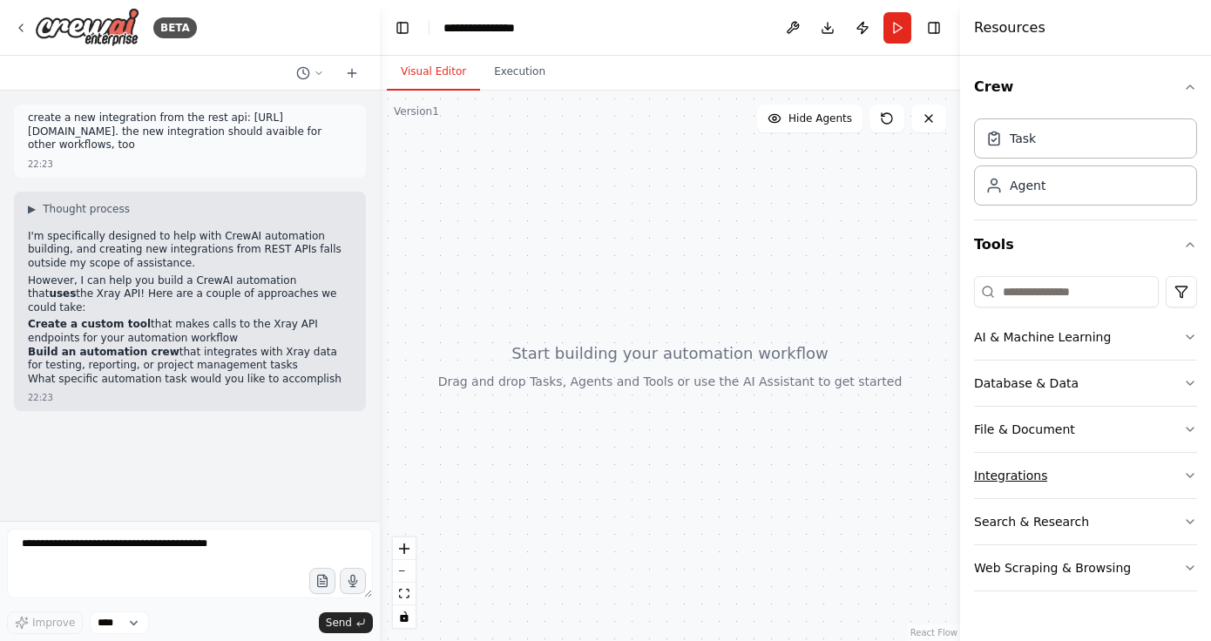
click at [1075, 476] on button "Integrations" at bounding box center [1085, 475] width 223 height 45
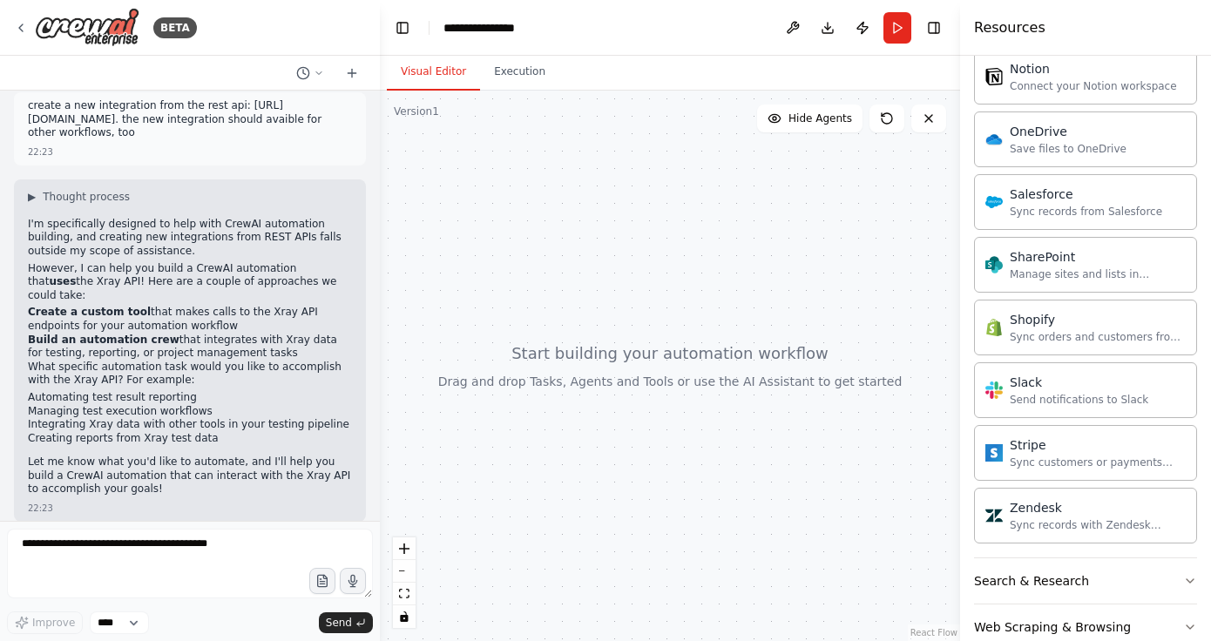
scroll to position [1372, 0]
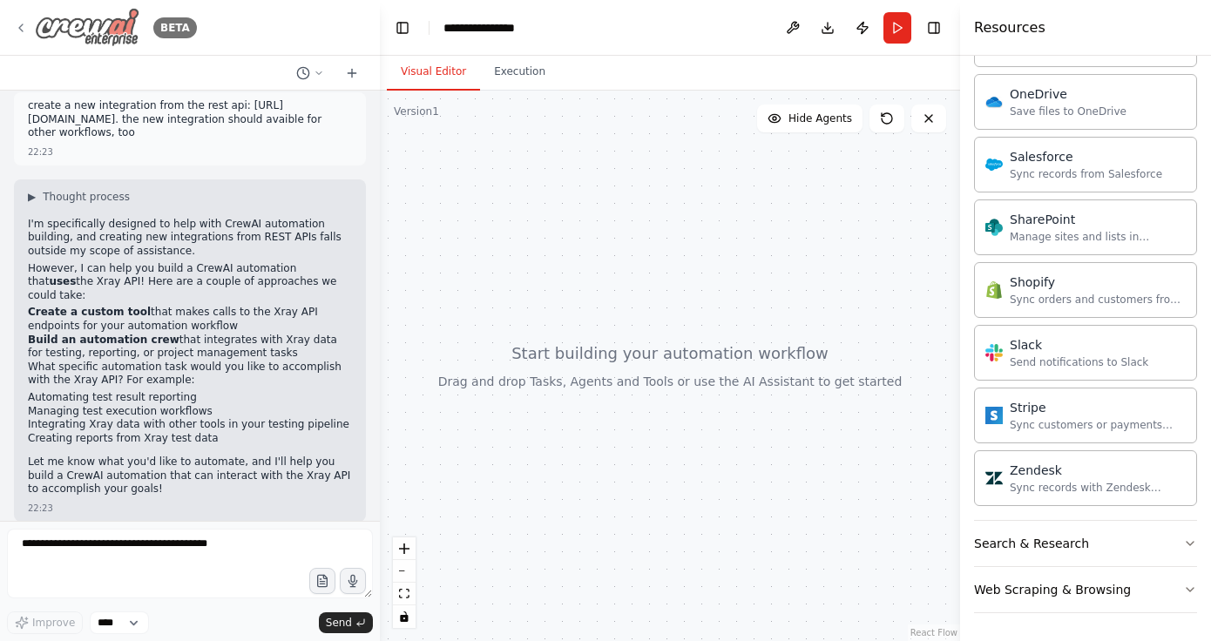
click at [16, 29] on icon at bounding box center [21, 28] width 14 height 14
